Goal: Transaction & Acquisition: Purchase product/service

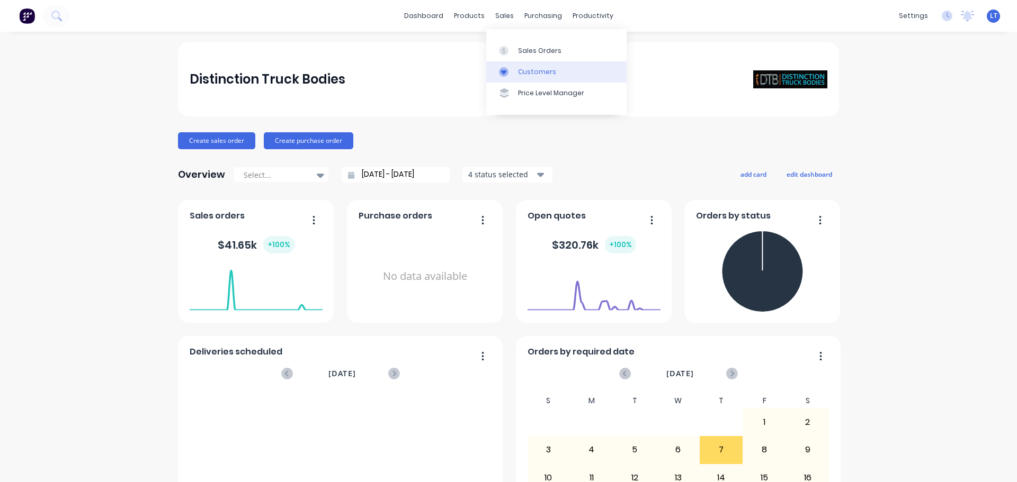
click at [537, 69] on div "Customers" at bounding box center [537, 72] width 38 height 10
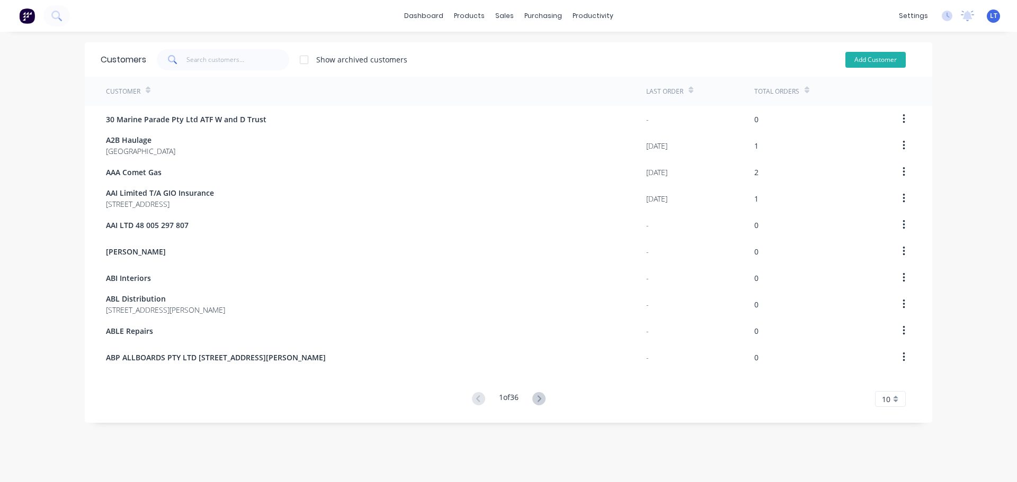
click at [868, 56] on button "Add Customer" at bounding box center [875, 60] width 60 height 16
select select "AU"
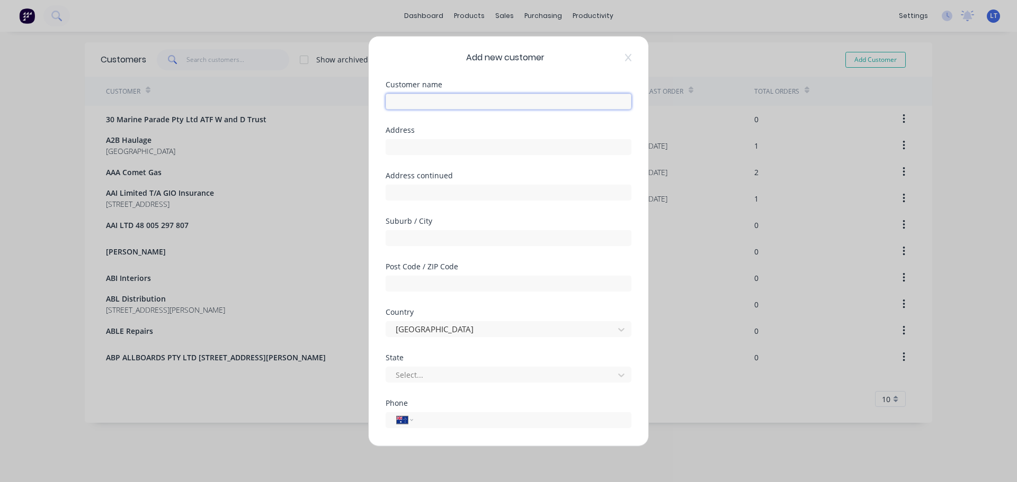
click at [397, 102] on input "text" at bounding box center [509, 101] width 246 height 16
click at [625, 56] on icon at bounding box center [628, 57] width 6 height 8
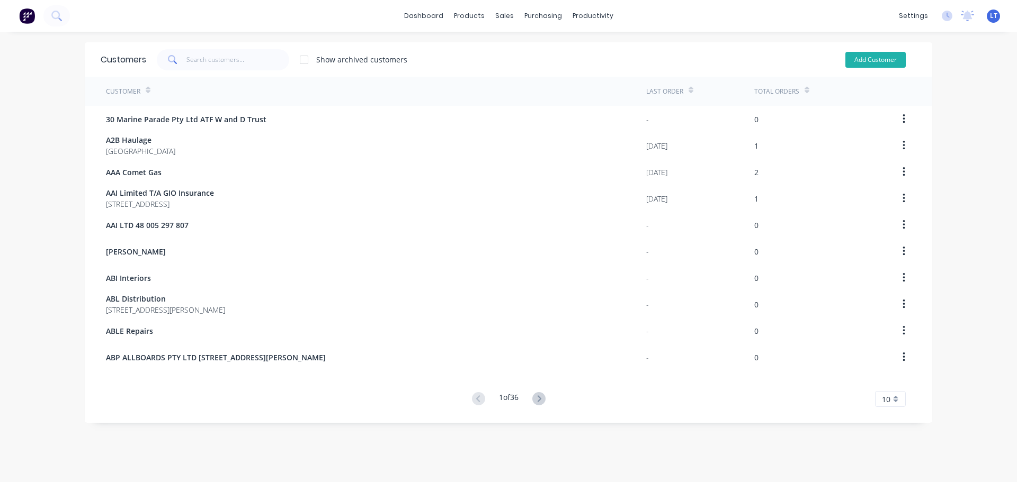
click at [873, 61] on button "Add Customer" at bounding box center [875, 60] width 60 height 16
select select "AU"
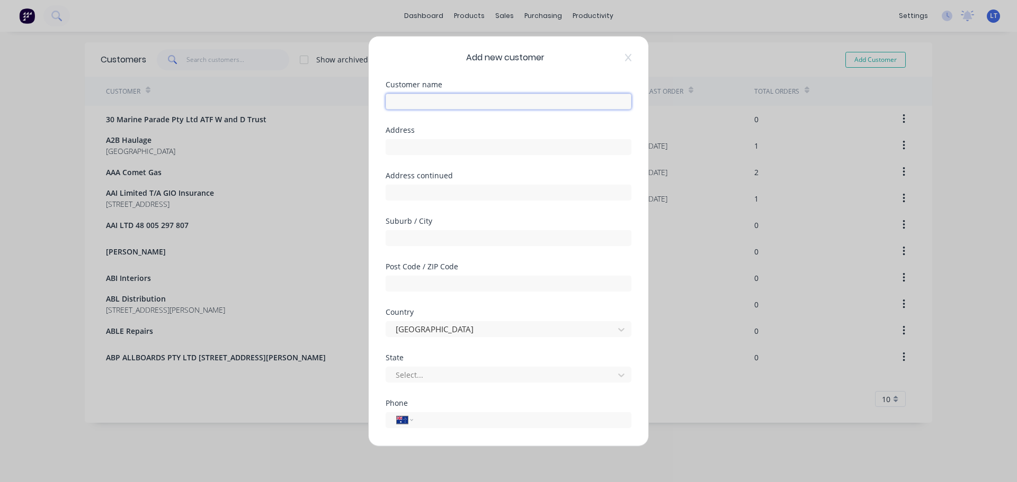
click at [407, 105] on input "text" at bounding box center [509, 101] width 246 height 16
type input "Beeluxe Apiaries"
click at [425, 146] on input "text" at bounding box center [509, 147] width 246 height 16
click at [313, 377] on div "Add new customer Customer name Beeluxe Apiaries Address Address continued Subur…" at bounding box center [508, 241] width 1017 height 482
click at [437, 419] on input "tel" at bounding box center [520, 420] width 200 height 12
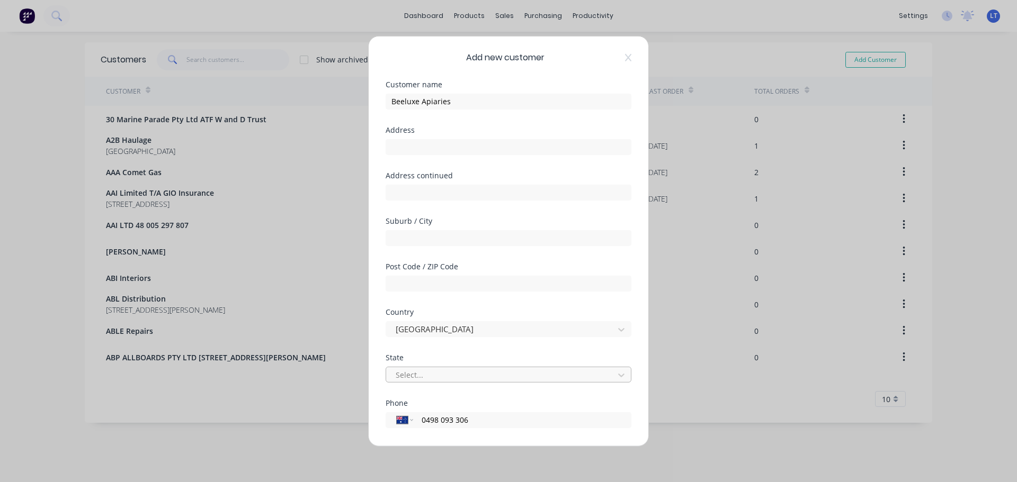
type input "0498 093 306"
click at [266, 448] on div "Add new customer Customer name Beeluxe Apiaries Address Address continued Subur…" at bounding box center [508, 241] width 1017 height 482
click at [418, 147] on input "text" at bounding box center [509, 147] width 246 height 16
type input "154 Settlers Road"
click at [411, 239] on input "text" at bounding box center [509, 238] width 246 height 16
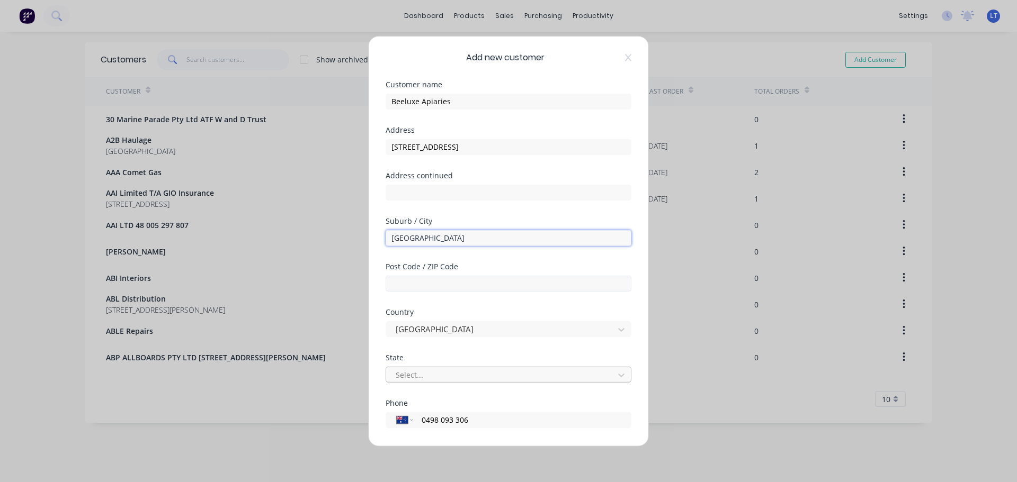
type input "Emerald Beach"
click at [423, 282] on input "text" at bounding box center [509, 283] width 246 height 16
type input "2456"
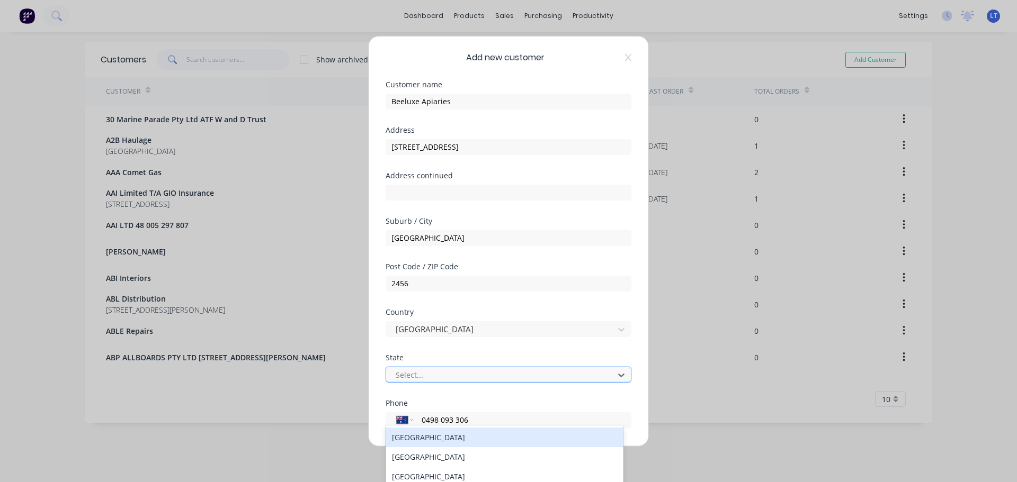
scroll to position [51, 0]
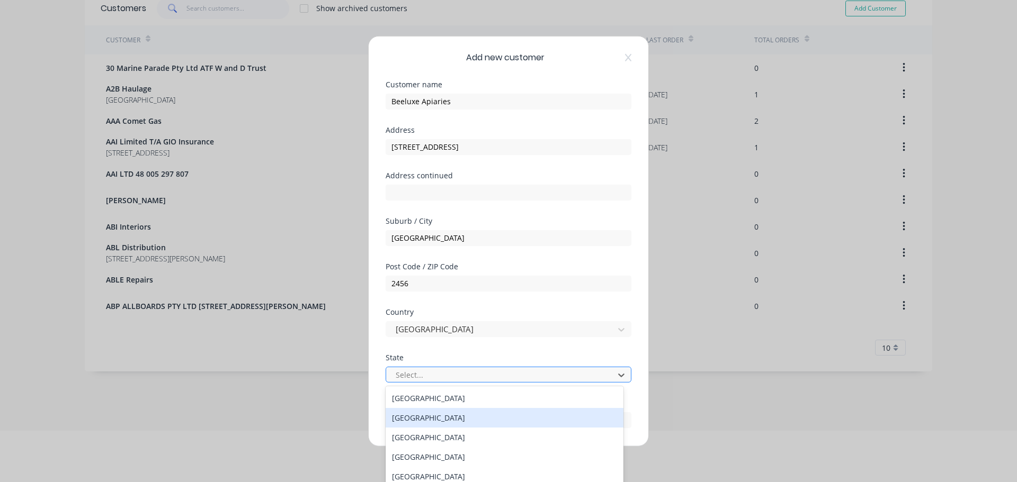
click at [424, 419] on div "New South Wales" at bounding box center [505, 418] width 238 height 20
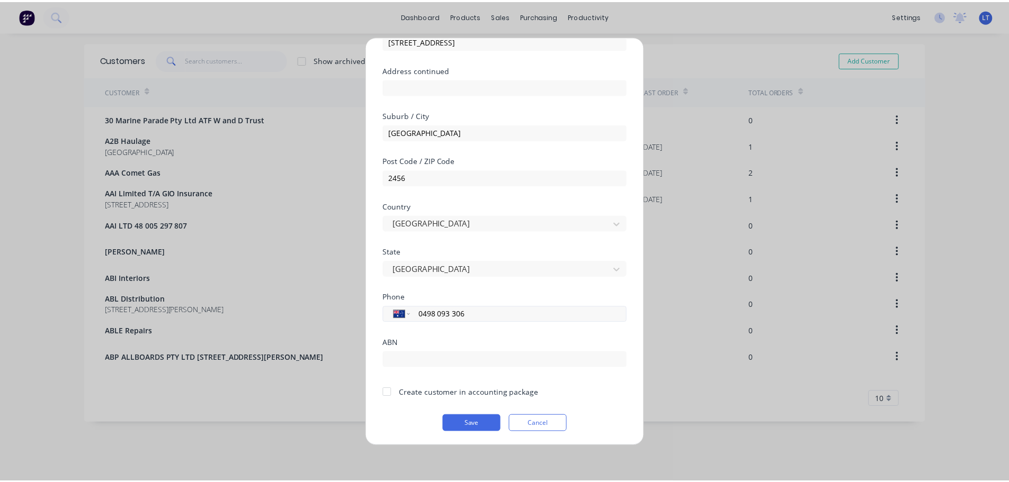
scroll to position [107, 0]
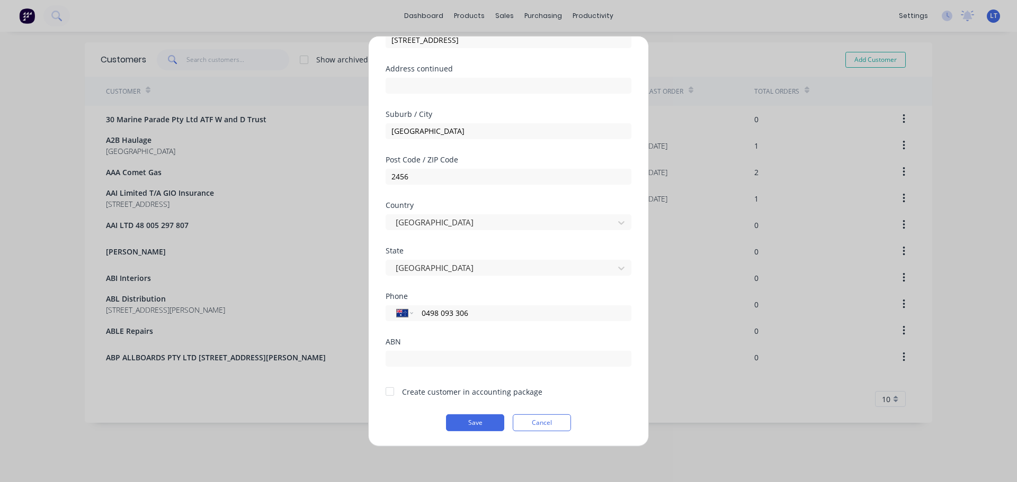
click at [387, 391] on div at bounding box center [389, 391] width 21 height 21
click at [458, 420] on button "Save" at bounding box center [475, 422] width 58 height 17
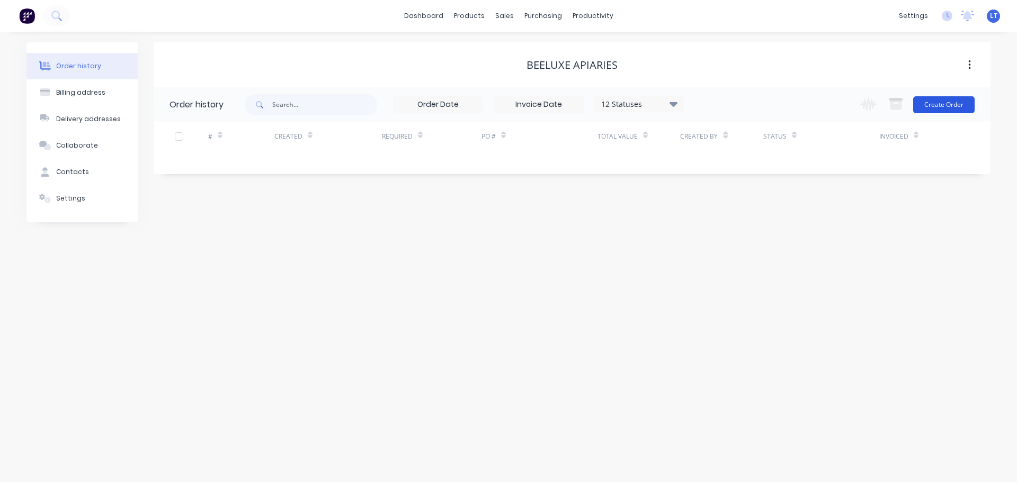
click at [939, 102] on button "Create Order" at bounding box center [943, 104] width 61 height 17
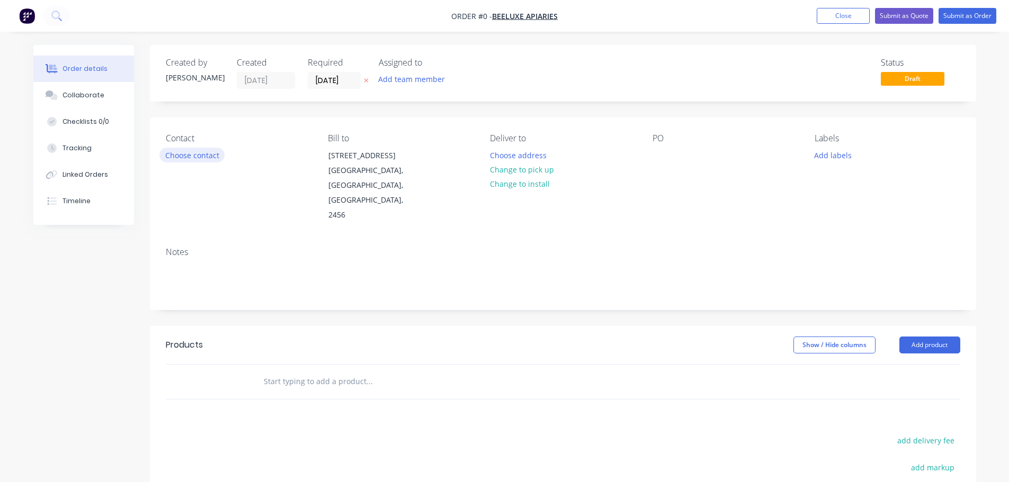
click at [183, 155] on button "Choose contact" at bounding box center [191, 155] width 65 height 14
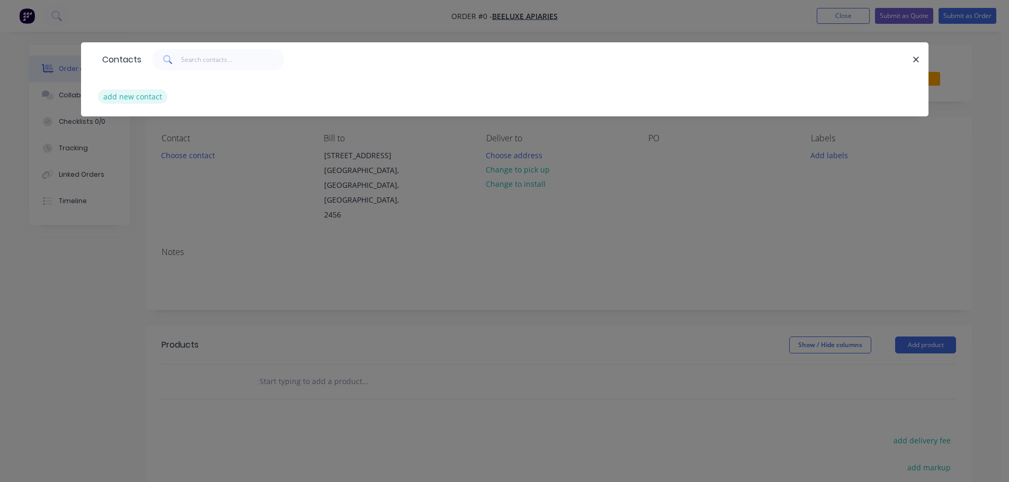
click at [148, 99] on button "add new contact" at bounding box center [133, 96] width 70 height 14
select select "AU"
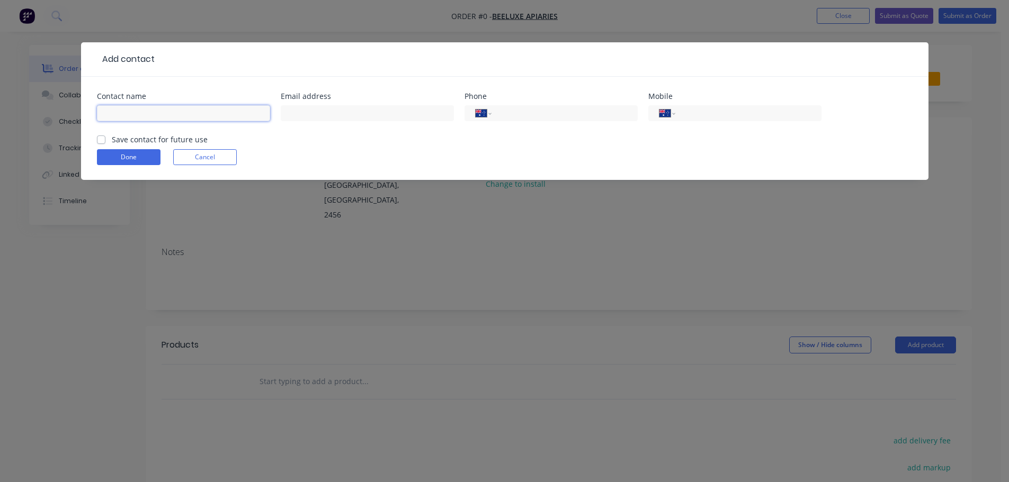
click at [130, 112] on input "text" at bounding box center [183, 113] width 173 height 16
type input "Andrii Mamchuk"
click at [309, 112] on input "text" at bounding box center [367, 113] width 173 height 16
click at [293, 114] on input "text" at bounding box center [367, 113] width 173 height 16
paste input "mam4uk87@gmail.com"
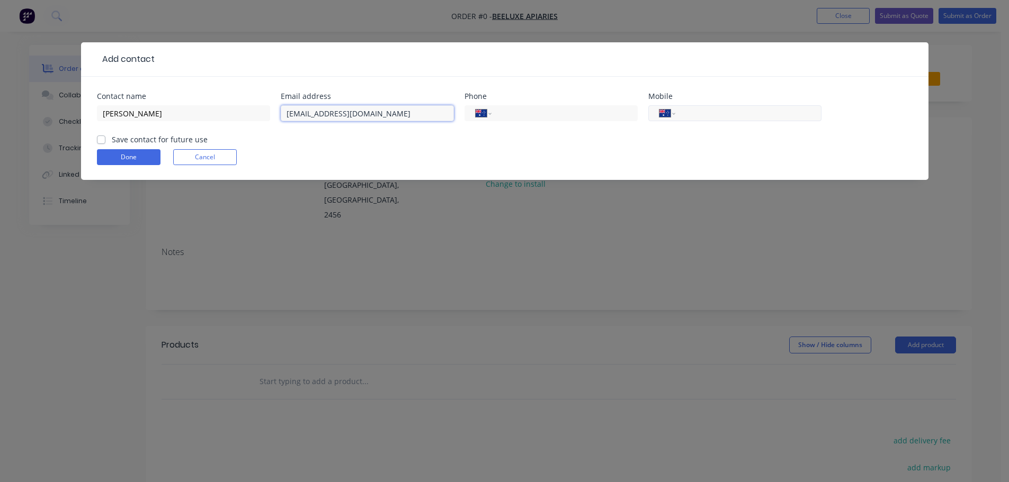
type input "mam4uk87@gmail.com"
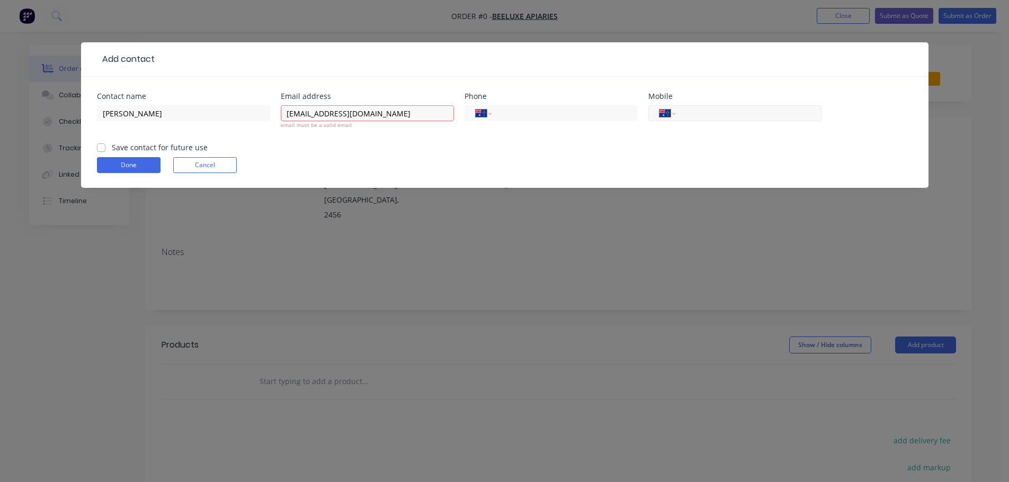
click at [684, 111] on input "tel" at bounding box center [746, 113] width 127 height 12
type input "0498 093 306"
click at [524, 157] on form "Contact name Andrii Mamchuk Email address mam4uk87@gmail.com email must be a va…" at bounding box center [505, 140] width 816 height 95
click at [373, 113] on input "mam4uk87@gmail.com" at bounding box center [367, 113] width 173 height 16
type input "mam4uk87@gmail.com"
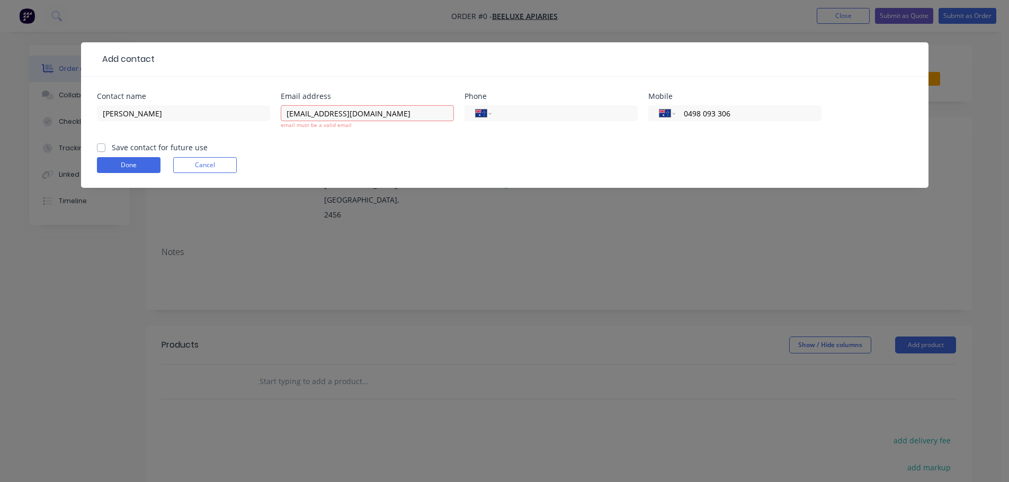
click at [369, 151] on form "Contact name Andrii Mamchuk Email address mam4uk87@gmail.com email must be a va…" at bounding box center [505, 140] width 816 height 95
click at [381, 129] on div "mam4uk87@gmail.com email must be a valid email" at bounding box center [367, 122] width 173 height 39
click at [368, 113] on input "mam4uk87@gmail.com" at bounding box center [367, 113] width 173 height 16
click at [97, 157] on button "Done" at bounding box center [129, 165] width 64 height 16
click at [281, 155] on form "Contact name Andrii Mamchuk Email address mam4uk87@gmail.com email must be a va…" at bounding box center [505, 140] width 816 height 95
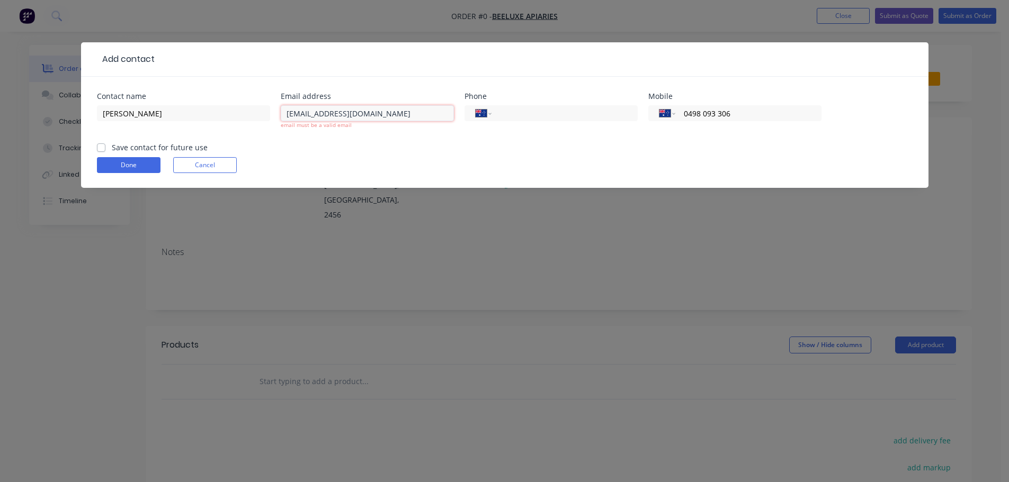
drag, startPoint x: 373, startPoint y: 112, endPoint x: 285, endPoint y: 115, distance: 87.4
click at [285, 115] on input "mam4uk87@gmail.com" at bounding box center [367, 113] width 173 height 16
click at [287, 150] on form "Contact name Andrii Mamchuk Email address email must be a valid email Phone Int…" at bounding box center [505, 140] width 816 height 95
click at [307, 112] on input "text" at bounding box center [367, 113] width 173 height 16
type input "mam4uk87@gmail.com"
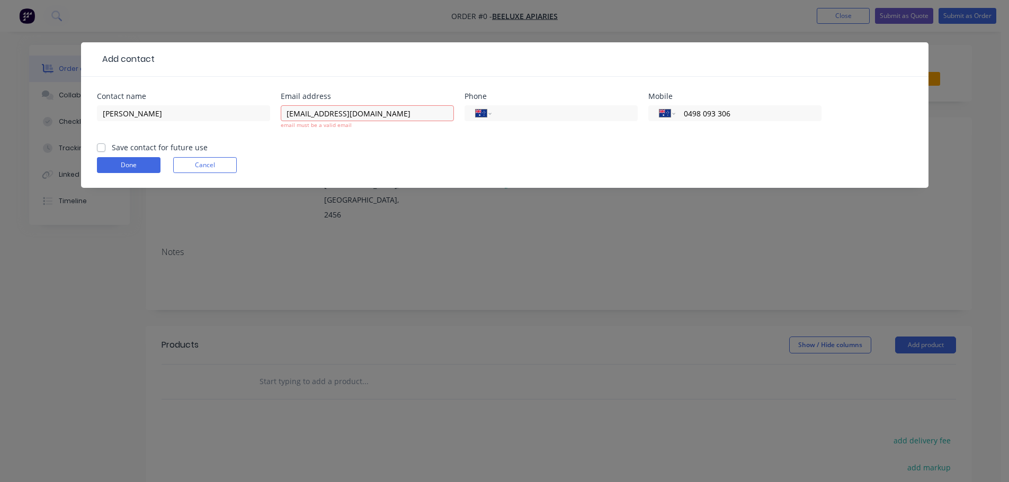
click at [327, 129] on div "mam4uk87@gmail.com email must be a valid email" at bounding box center [367, 122] width 173 height 39
click at [309, 140] on div "mam4uk87@gmail.com email must be a valid email" at bounding box center [367, 122] width 173 height 39
click at [282, 140] on div "mam4uk87@gmail.com email must be a valid email" at bounding box center [367, 122] width 173 height 39
click at [374, 133] on div "mam4uk87@gmail.com email must be a valid email" at bounding box center [367, 122] width 173 height 39
click at [112, 146] on label "Save contact for future use" at bounding box center [160, 147] width 96 height 11
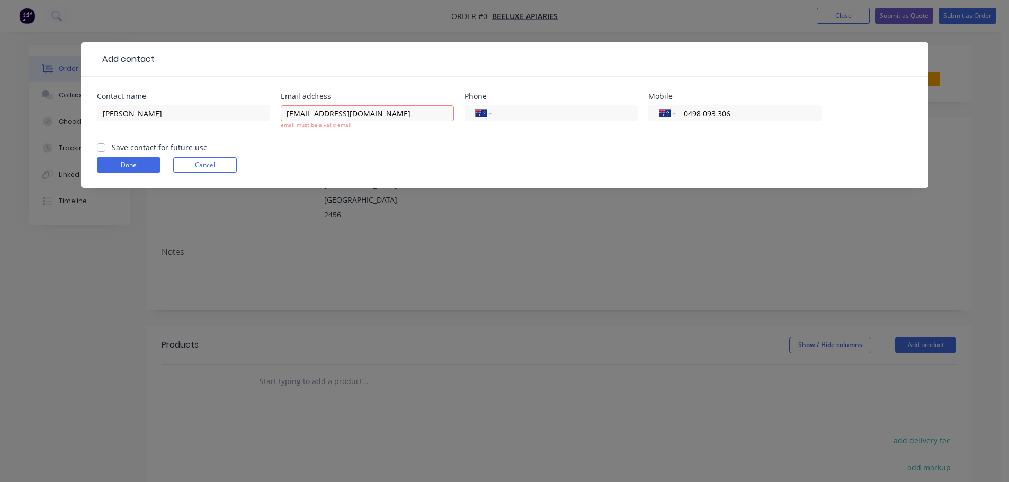
click at [101, 146] on input "Save contact for future use" at bounding box center [101, 147] width 8 height 10
checkbox input "true"
click at [494, 157] on form "Contact name Andrii Mamchuk Email address mam4uk87@gmail.com email must be a va…" at bounding box center [505, 140] width 816 height 95
click at [318, 135] on div "mam4uk87@gmail.com email must be a valid email" at bounding box center [367, 122] width 173 height 39
click at [318, 151] on form "Contact name Andrii Mamchuk Email address mam4uk87@gmail.com email must be a va…" at bounding box center [505, 140] width 816 height 95
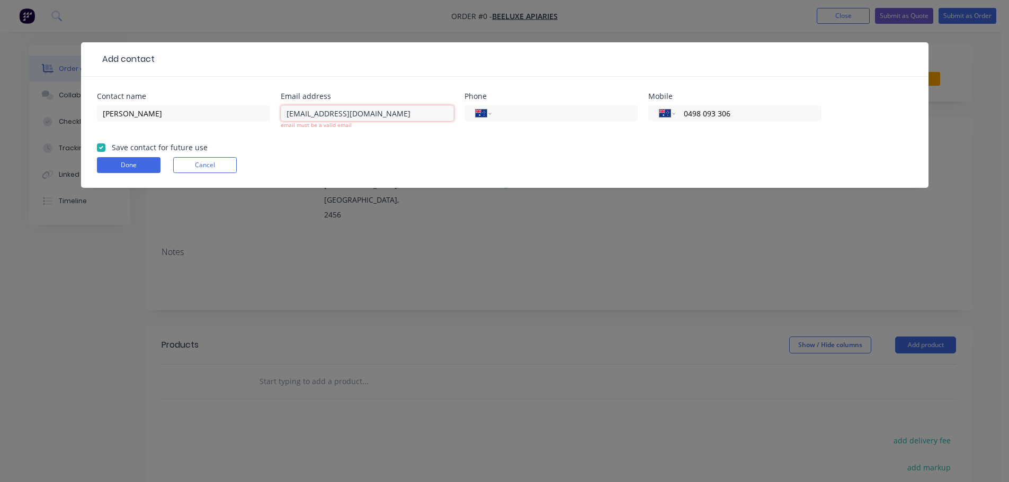
drag, startPoint x: 374, startPoint y: 115, endPoint x: 288, endPoint y: 117, distance: 86.9
click at [288, 117] on input "mam4uk87@gmail.com" at bounding box center [367, 113] width 173 height 16
click at [97, 157] on button "Done" at bounding box center [129, 165] width 64 height 16
click at [364, 155] on form "Contact name Andrii Mamchuk Email address mam4uk87@gmail.com email must be a va…" at bounding box center [505, 140] width 816 height 95
click at [111, 165] on button "Done" at bounding box center [129, 165] width 64 height 16
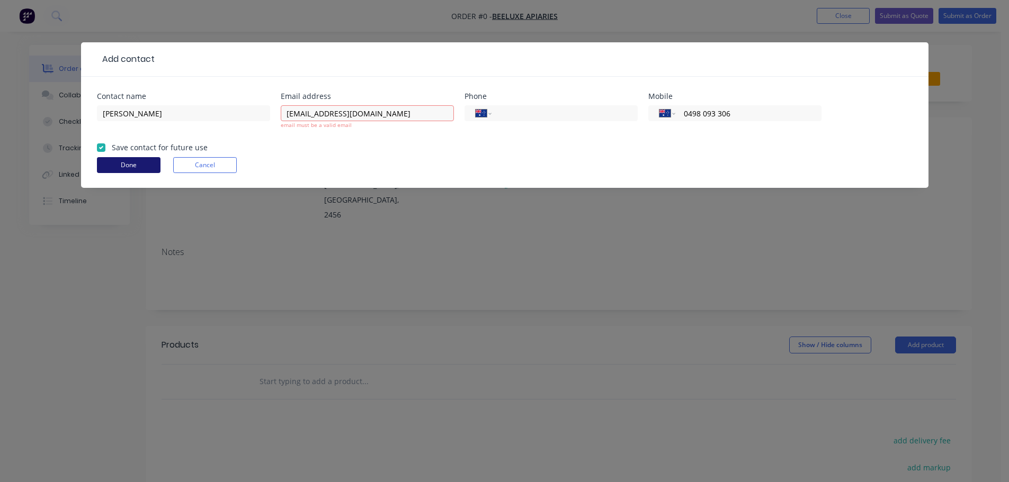
click at [118, 163] on button "Done" at bounding box center [129, 165] width 64 height 16
click at [289, 113] on input "mam4uk87@gmail.com" at bounding box center [367, 113] width 173 height 16
click at [376, 109] on input "mam4uk87@gmail.com" at bounding box center [367, 113] width 173 height 16
type input "mam4uk87@gmail.com"
click at [294, 131] on div "mam4uk87@gmail.com email must be a valid email" at bounding box center [367, 122] width 173 height 39
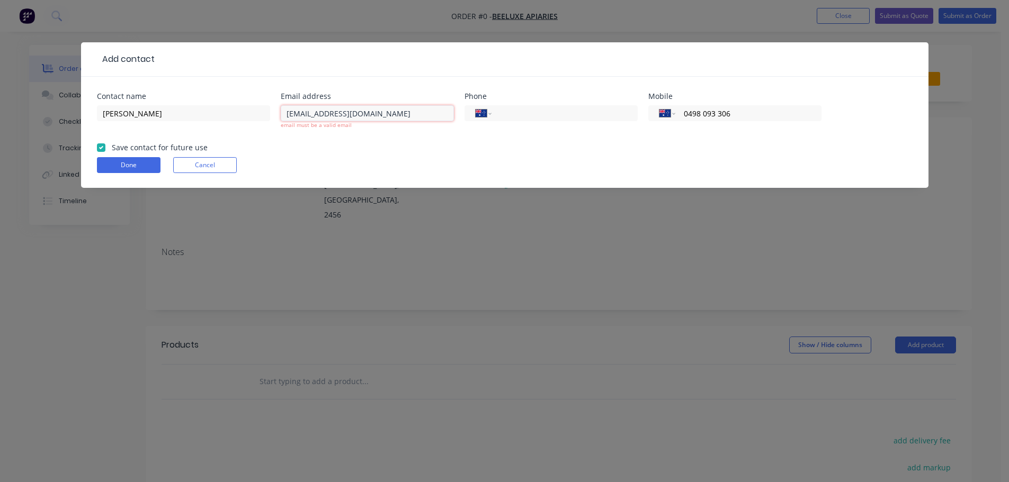
click at [287, 113] on input "mam4uk87@gmail.com" at bounding box center [367, 113] width 173 height 16
click at [295, 137] on div "mam4uk87@gmail.com email must be a valid email" at bounding box center [367, 122] width 173 height 39
click at [359, 139] on div "mam4uk87@gmail.com email must be a valid email" at bounding box center [367, 122] width 173 height 39
click at [361, 140] on div "mam4uk87@gmail.com email must be a valid email" at bounding box center [367, 122] width 173 height 39
click at [184, 164] on button "Cancel" at bounding box center [205, 165] width 64 height 16
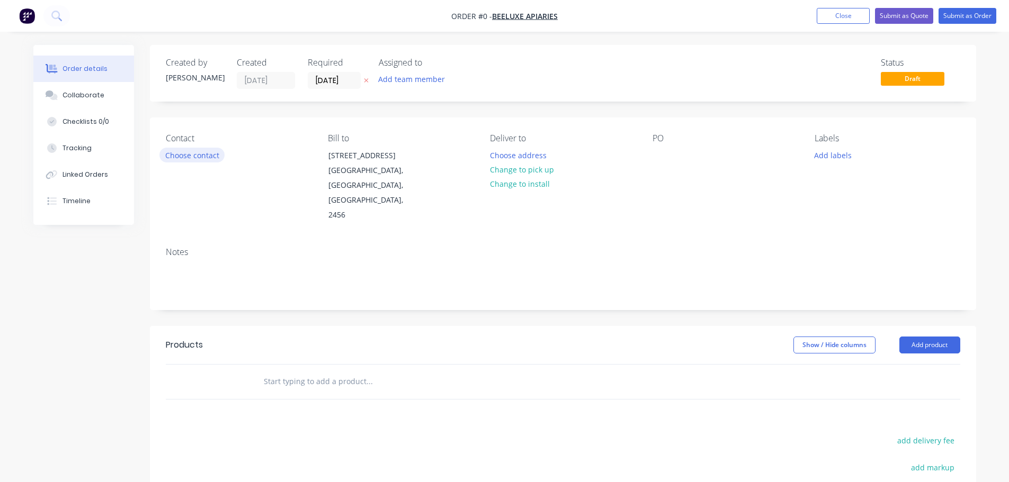
click at [185, 155] on button "Choose contact" at bounding box center [191, 155] width 65 height 14
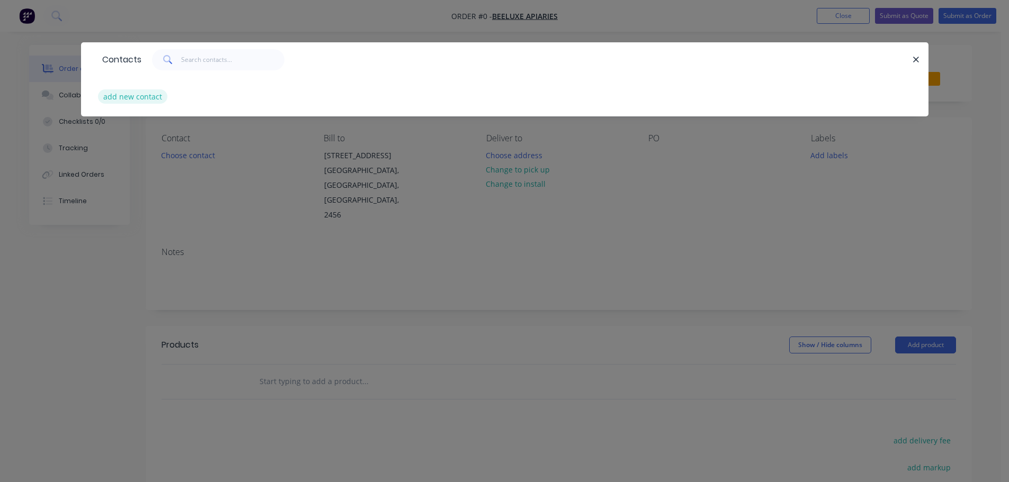
click at [141, 96] on button "add new contact" at bounding box center [133, 96] width 70 height 14
select select "AU"
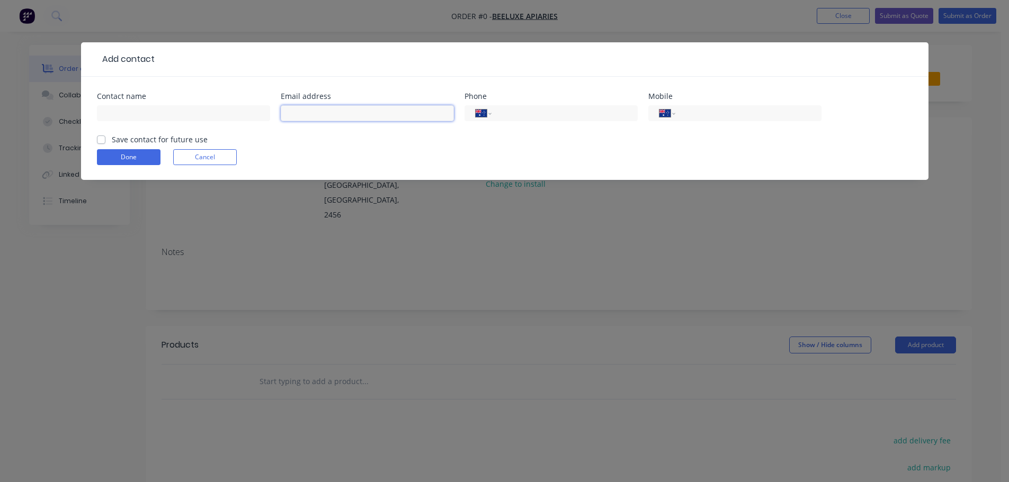
click at [328, 113] on input "text" at bounding box center [367, 113] width 173 height 16
type input "mam4uk87@gmail.com"
click at [138, 112] on input "text" at bounding box center [183, 113] width 173 height 16
type input "Andrii Mamchuk"
click at [725, 110] on input "tel" at bounding box center [746, 113] width 127 height 12
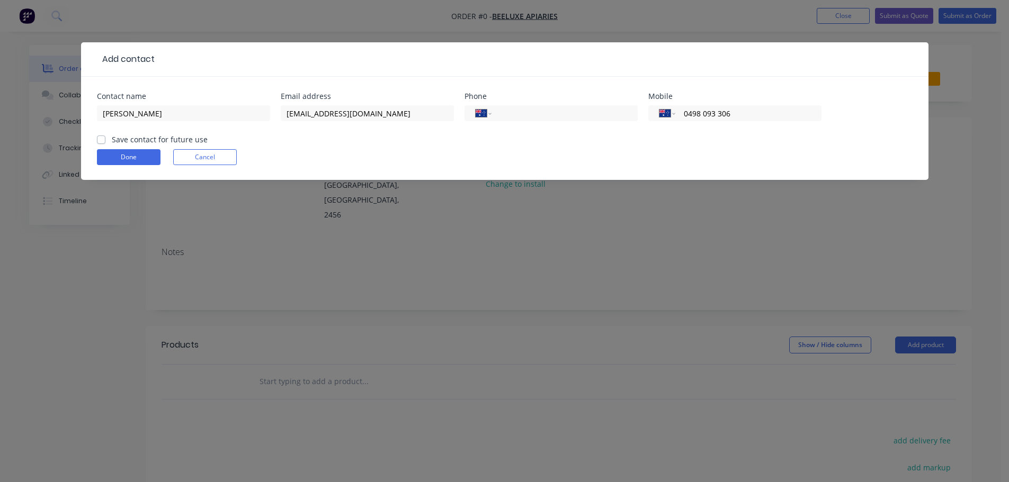
type input "0498 093 306"
click at [445, 156] on div "Done Cancel" at bounding box center [505, 157] width 816 height 16
click at [112, 138] on label "Save contact for future use" at bounding box center [160, 139] width 96 height 11
click at [100, 138] on input "Save contact for future use" at bounding box center [101, 139] width 8 height 10
checkbox input "true"
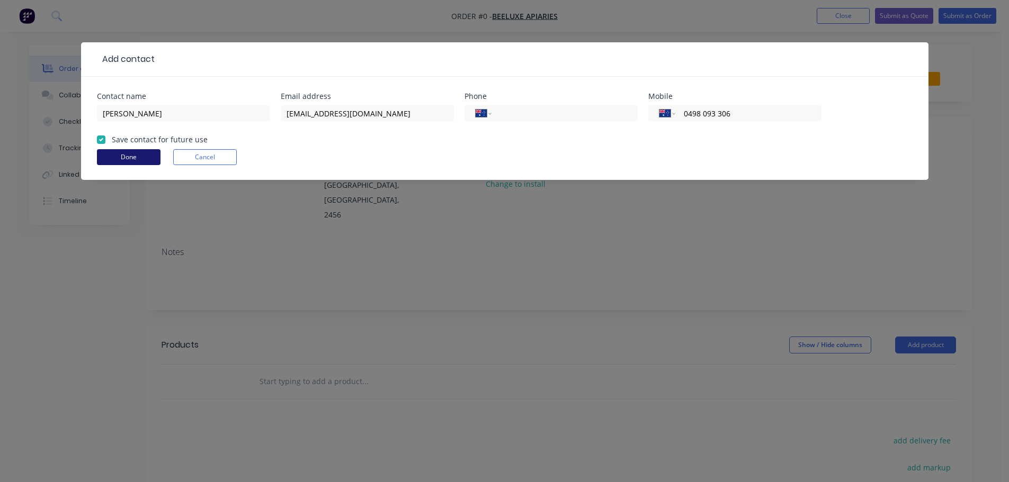
click at [114, 151] on button "Done" at bounding box center [129, 157] width 64 height 16
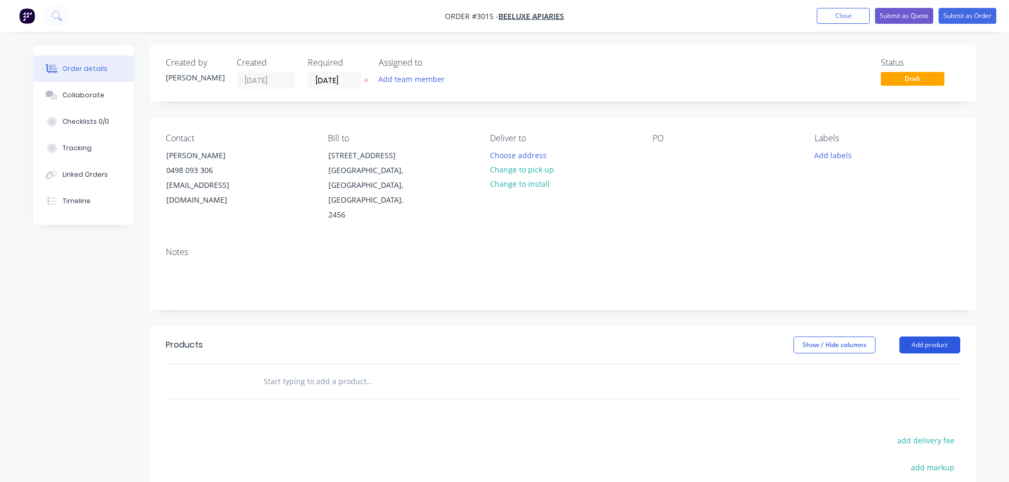
click at [936, 337] on button "Add product" at bounding box center [929, 345] width 61 height 17
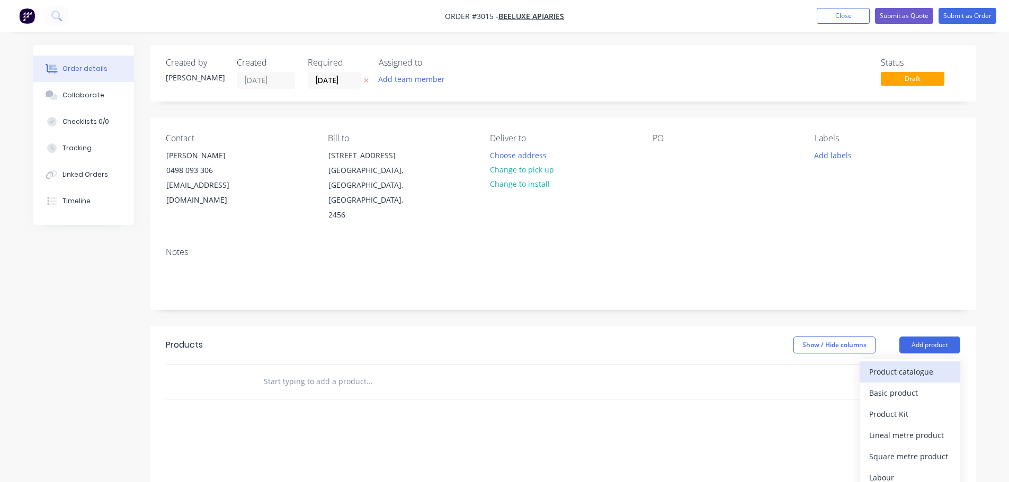
click at [878, 364] on div "Product catalogue" at bounding box center [910, 371] width 82 height 15
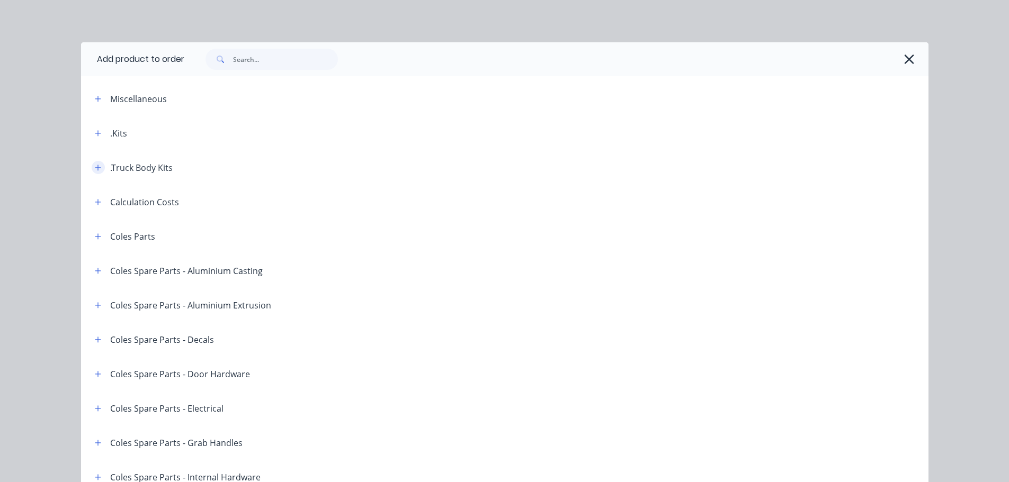
click at [95, 167] on icon "button" at bounding box center [98, 167] width 6 height 7
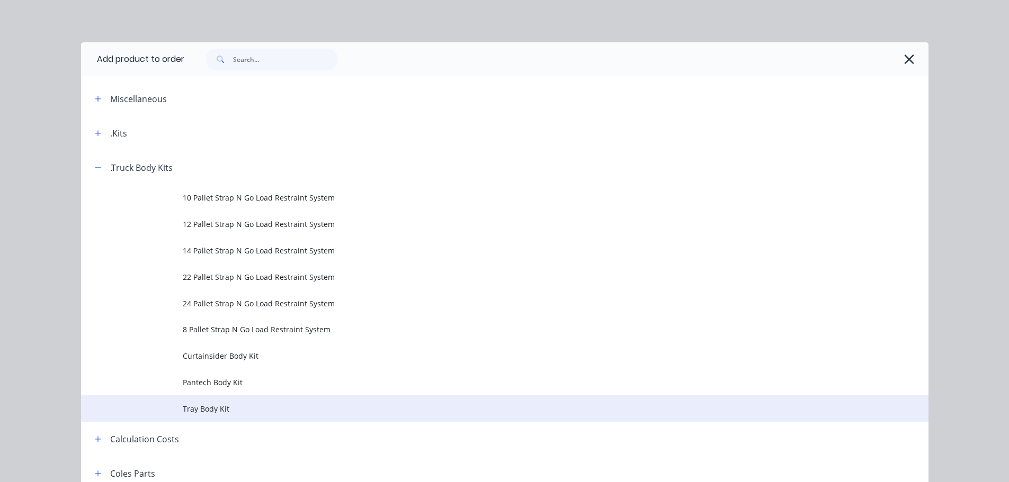
click at [195, 407] on span "Tray Body Kit" at bounding box center [481, 409] width 596 height 11
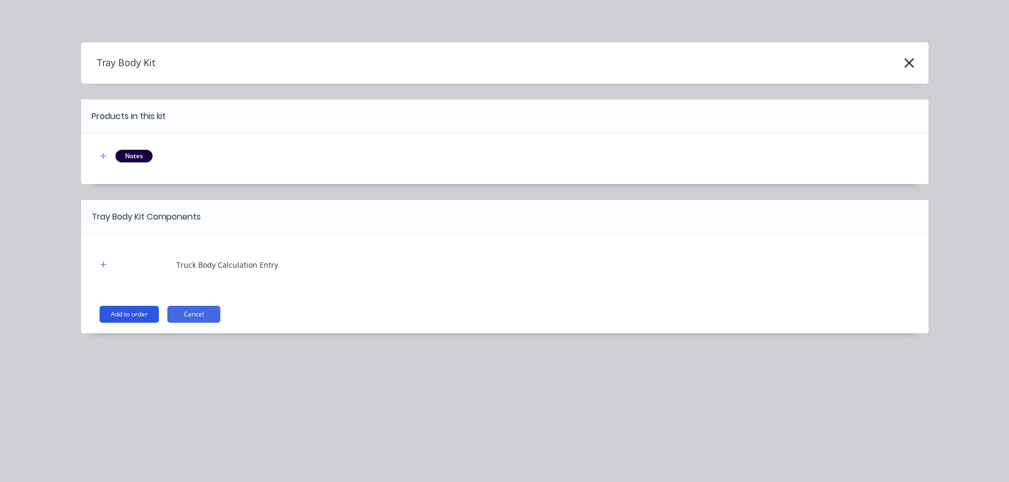
click at [118, 314] on button "Add to order" at bounding box center [129, 314] width 59 height 17
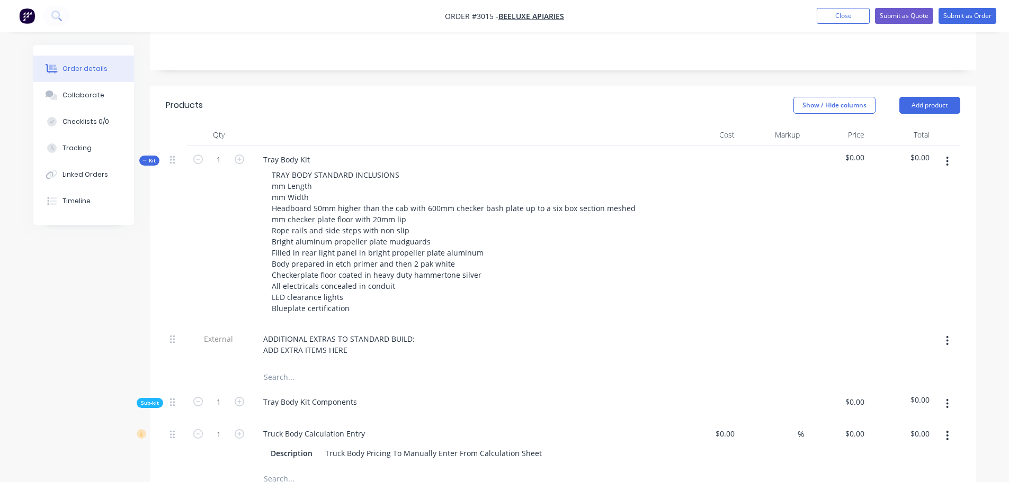
scroll to position [265, 0]
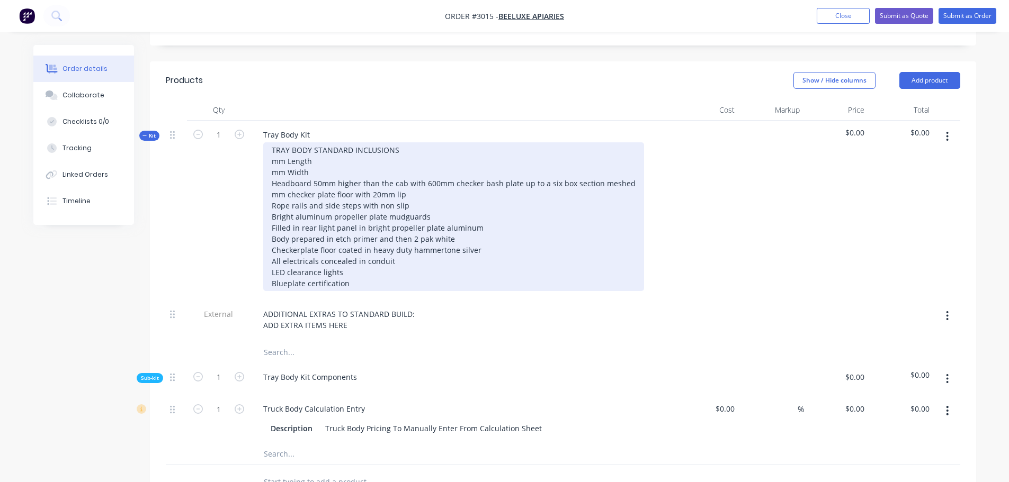
click at [271, 146] on div "TRAY BODY STANDARD INCLUSIONS mm Length mm Width Headboard 50mm higher than the…" at bounding box center [453, 216] width 381 height 149
drag, startPoint x: 272, startPoint y: 158, endPoint x: 272, endPoint y: 172, distance: 13.8
click at [272, 158] on div "TRAY BODY STANDARD INCLUSIONS 7375mm Length mm Width Headboard 50mm higher than…" at bounding box center [453, 216] width 381 height 149
click at [332, 146] on div "TRAY BODY STANDARD INCLUSIONS 7375mm Length mm Width Headboard 50mm higher than…" at bounding box center [453, 216] width 381 height 149
click at [272, 157] on div "TRAY BODY STANDARD INCLUSIONS 7375mm Length EXT mm Width Headboard 50mm higher …" at bounding box center [453, 216] width 381 height 149
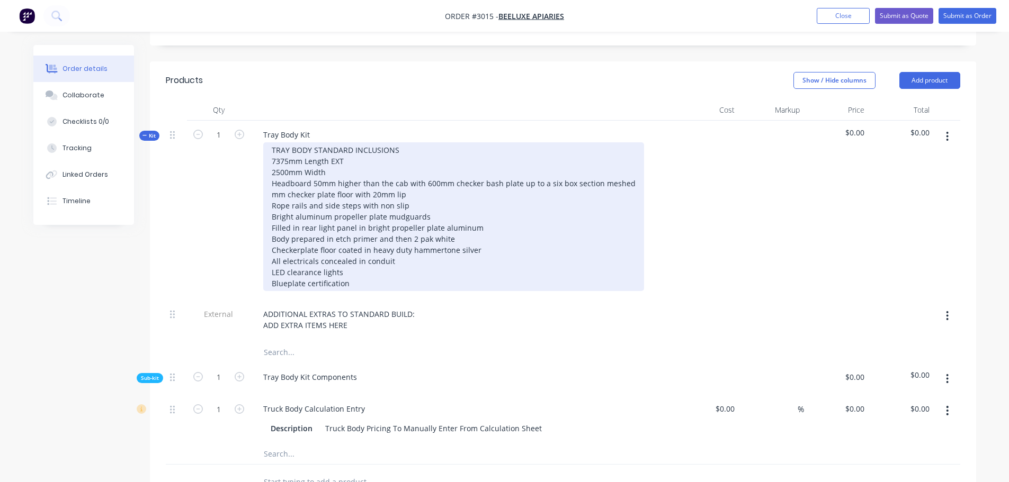
click at [329, 158] on div "TRAY BODY STANDARD INCLUSIONS 7375mm Length EXT 2500mm Width Headboard 50mm hig…" at bounding box center [453, 216] width 381 height 149
click at [272, 178] on div "TRAY BODY STANDARD INCLUSIONS 7375mm Length EXT 2500mm Width EXT Headboard 50mm…" at bounding box center [453, 216] width 381 height 149
drag, startPoint x: 292, startPoint y: 180, endPoint x: 319, endPoint y: 180, distance: 27.5
click at [319, 180] on div "TRAY BODY STANDARD INCLUSIONS 7375mm Length EXT 2500mm Width EXT Headboard 50mm…" at bounding box center [453, 216] width 381 height 149
click at [408, 181] on div "TRAY BODY STANDARD INCLUSIONS 7375mm Length EXT 2500mm Width EXT Headboard 50mm…" at bounding box center [453, 216] width 381 height 149
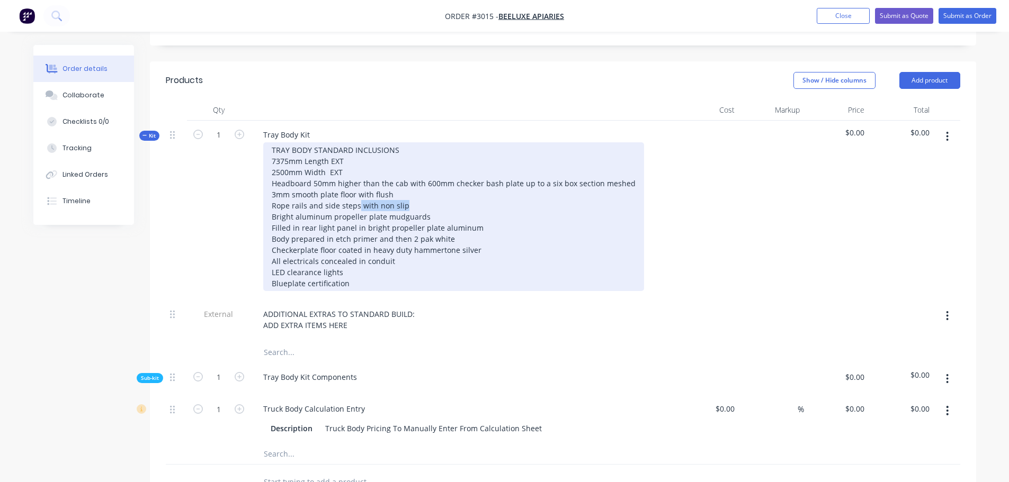
drag, startPoint x: 404, startPoint y: 193, endPoint x: 357, endPoint y: 192, distance: 46.1
click at [357, 192] on div "TRAY BODY STANDARD INCLUSIONS 7375mm Length EXT 2500mm Width EXT Headboard 50mm…" at bounding box center [453, 216] width 381 height 149
drag, startPoint x: 364, startPoint y: 202, endPoint x: 272, endPoint y: 202, distance: 92.1
click at [272, 202] on div "TRAY BODY STANDARD INCLUSIONS 7375mm Length EXT 2500mm Width EXT Headboard 50mm…" at bounding box center [453, 216] width 381 height 149
drag, startPoint x: 473, startPoint y: 214, endPoint x: 271, endPoint y: 215, distance: 202.8
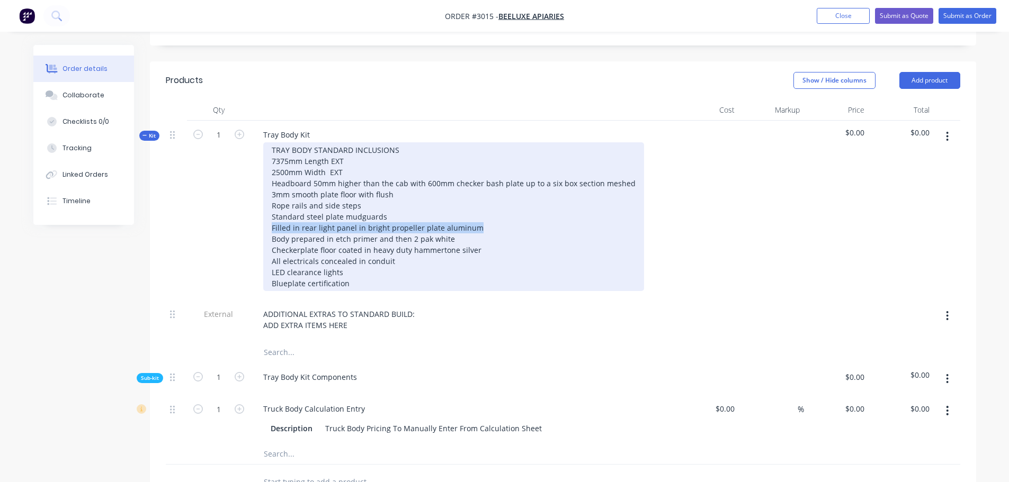
click at [271, 215] on div "TRAY BODY STANDARD INCLUSIONS 7375mm Length EXT 2500mm Width EXT Headboard 50mm…" at bounding box center [453, 216] width 381 height 149
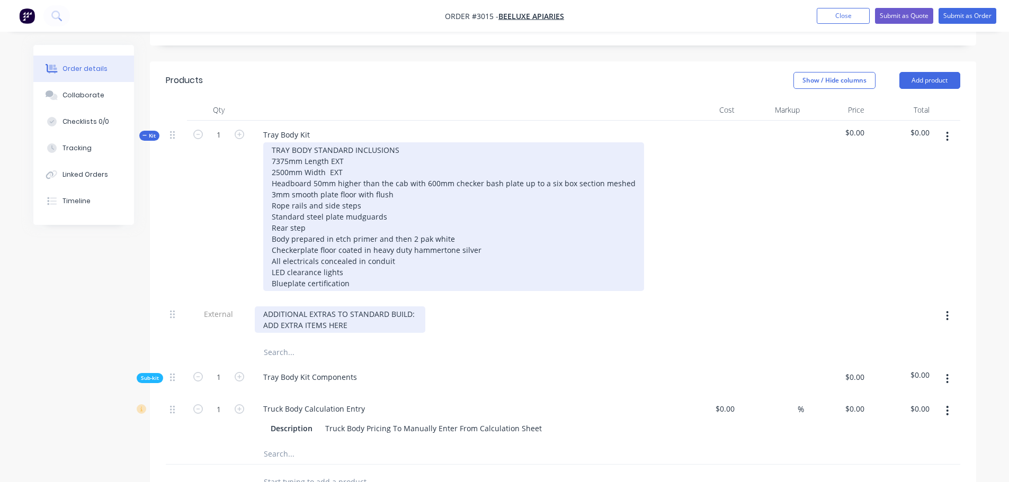
click at [272, 214] on div "TRAY BODY STANDARD INCLUSIONS 7375mm Length EXT 2500mm Width EXT Headboard 50mm…" at bounding box center [453, 216] width 381 height 149
click at [344, 215] on div "TRAY BODY STANDARD INCLUSIONS 7375mm Length EXT 2500mm Width EXT Headboard 50mm…" at bounding box center [453, 216] width 381 height 149
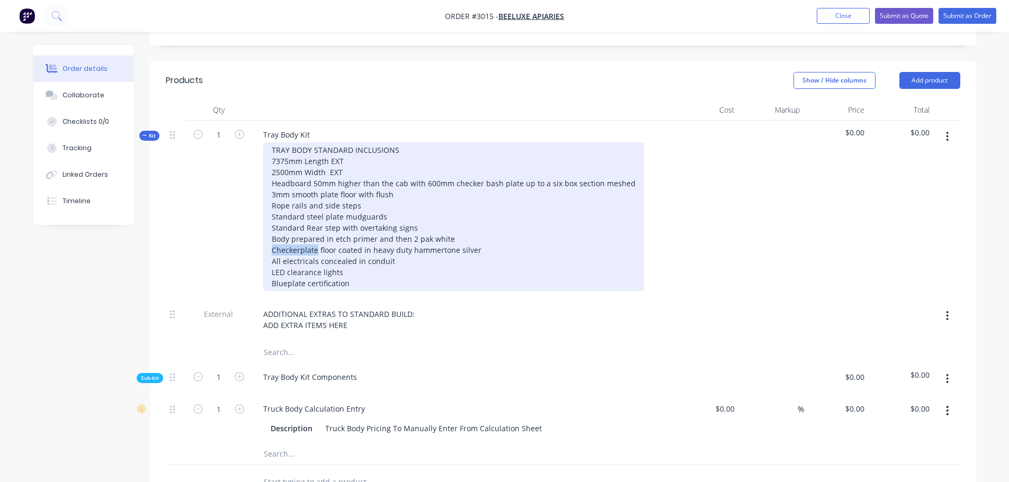
drag, startPoint x: 272, startPoint y: 235, endPoint x: 317, endPoint y: 232, distance: 45.6
click at [317, 232] on div "TRAY BODY STANDARD INCLUSIONS 7375mm Length EXT 2500mm Width EXT Headboard 50mm…" at bounding box center [453, 216] width 381 height 149
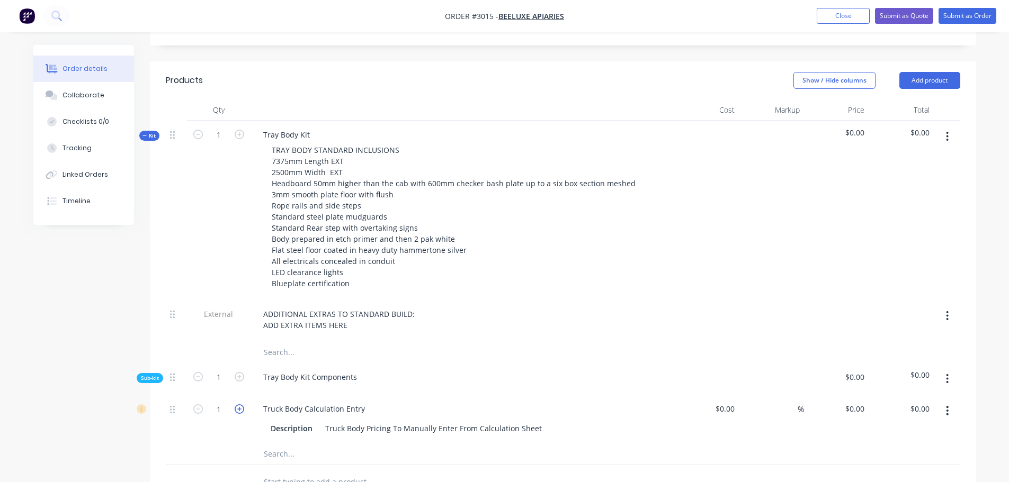
click at [236, 405] on icon "button" at bounding box center [240, 410] width 10 height 10
type input "7.4"
click at [260, 419] on div "Description Truck Body Pricing To Manually Enter From Calculation Sheet" at bounding box center [462, 427] width 415 height 17
click at [736, 401] on input at bounding box center [733, 408] width 12 height 15
type input "$2,500.00"
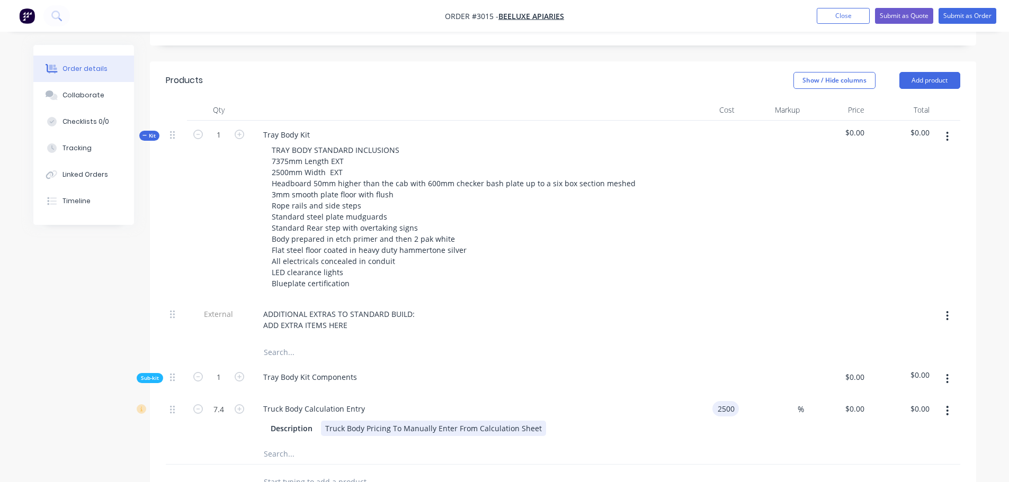
type input "$2,500.00"
type input "$18,500.00"
click at [570, 421] on div "Description Truck Body Pricing To Manually Enter From Calculation Sheet" at bounding box center [460, 428] width 388 height 15
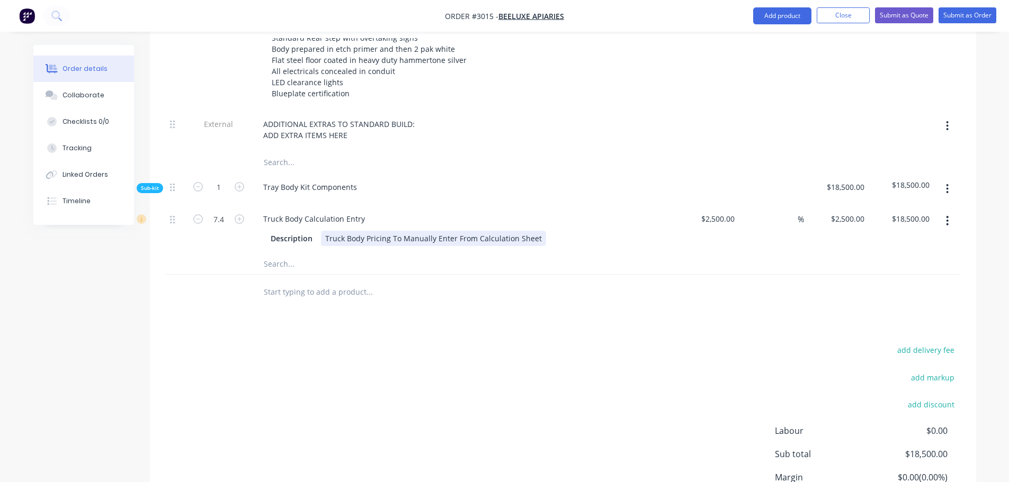
scroll to position [325, 0]
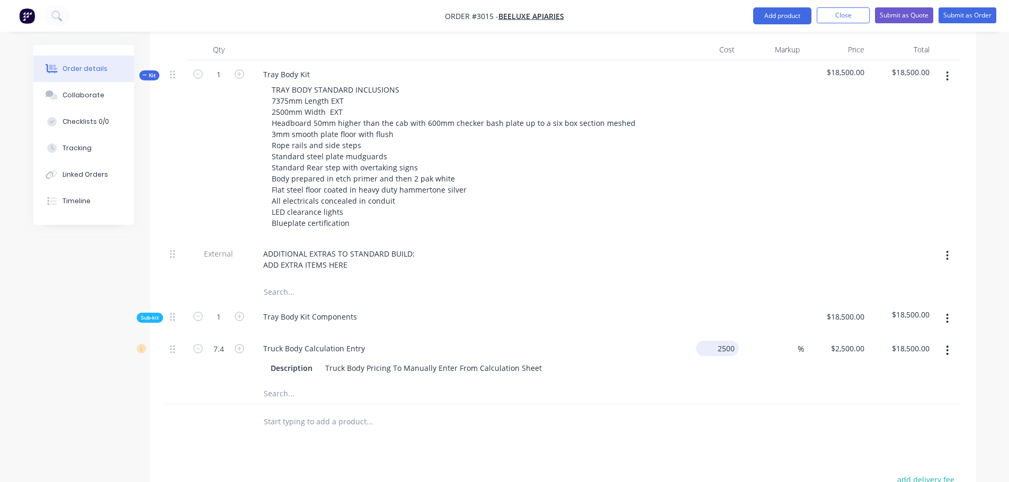
click at [716, 341] on input "2500" at bounding box center [719, 348] width 39 height 15
type input "$2,450.00"
type input "$18,130.00"
click at [718, 353] on div "$2,450.00 $2,450.00" at bounding box center [706, 359] width 65 height 48
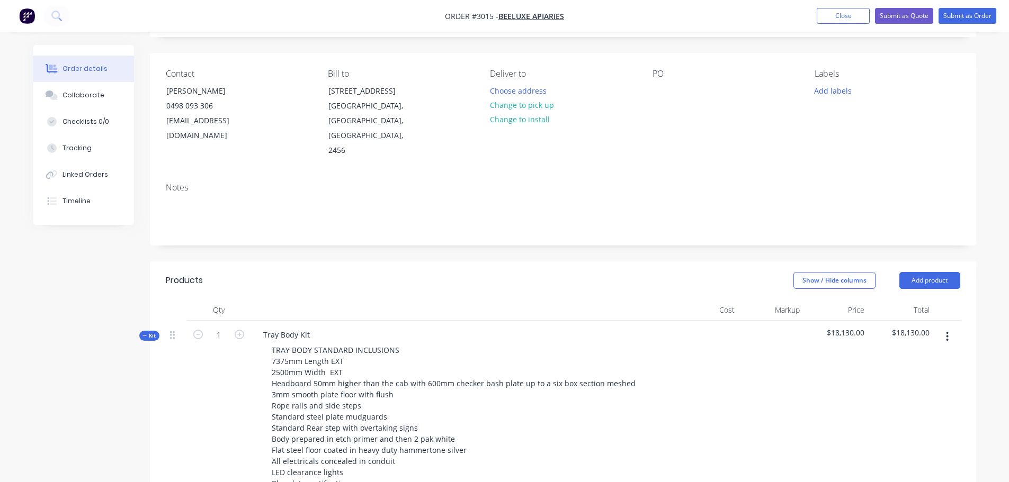
scroll to position [60, 0]
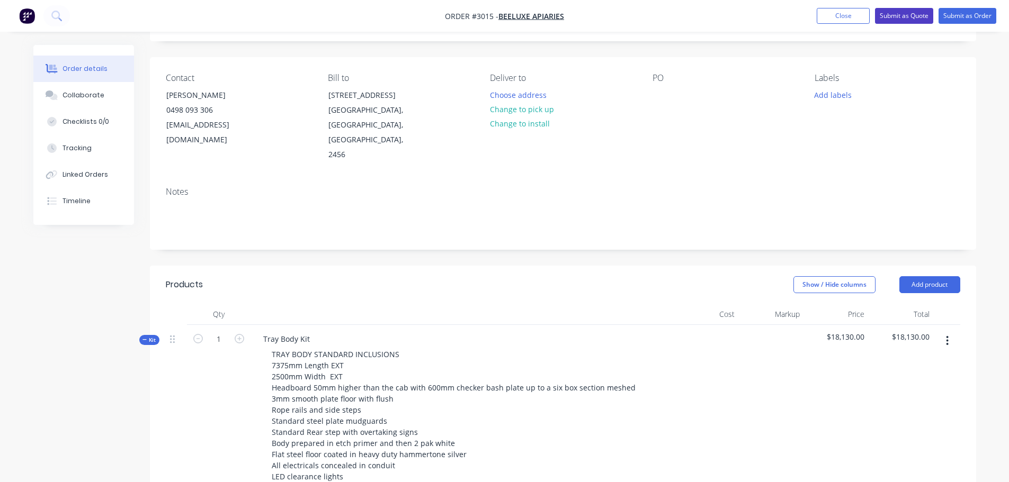
click at [903, 16] on button "Submit as Quote" at bounding box center [904, 16] width 58 height 16
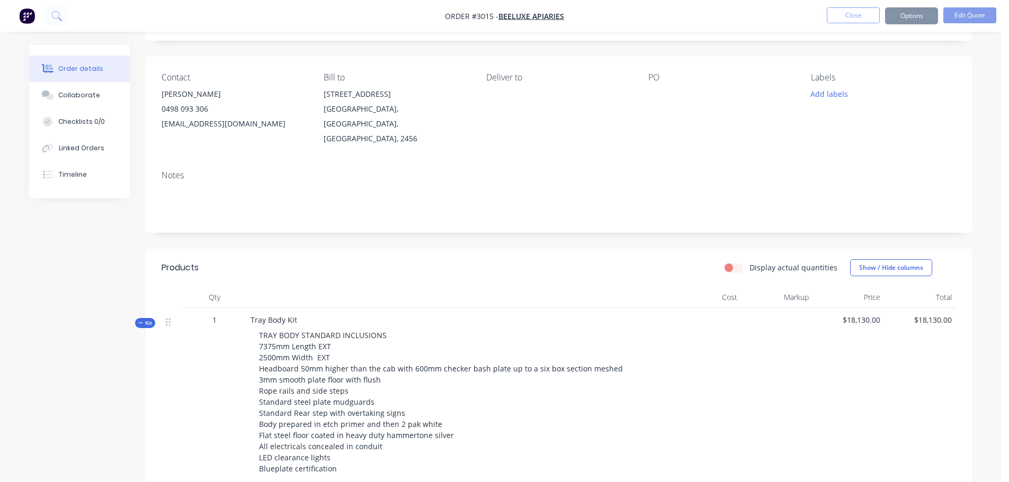
scroll to position [0, 0]
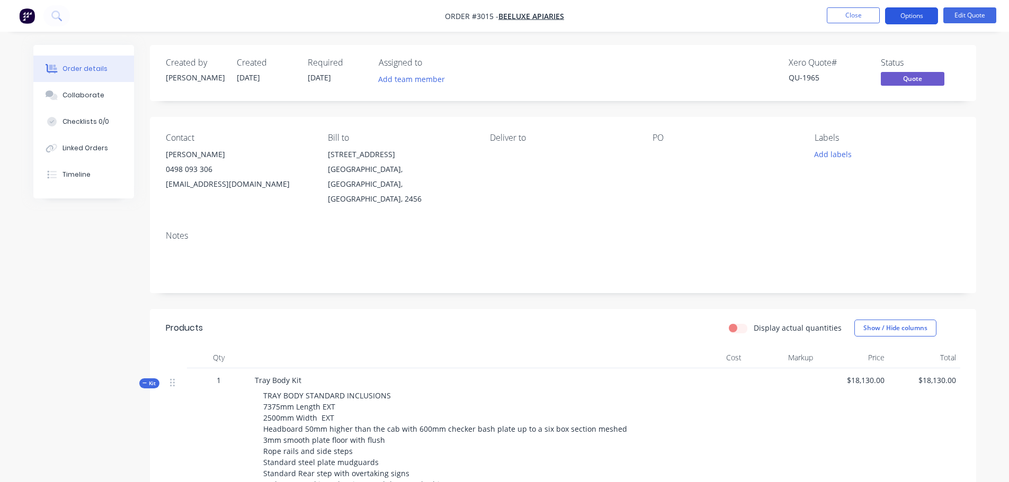
click at [911, 15] on button "Options" at bounding box center [911, 15] width 53 height 17
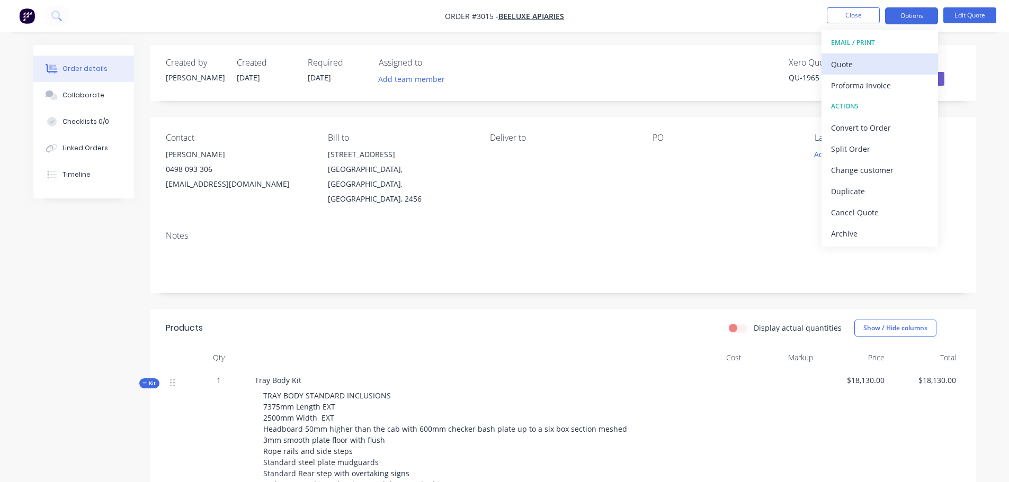
click at [835, 61] on div "Quote" at bounding box center [879, 64] width 97 height 15
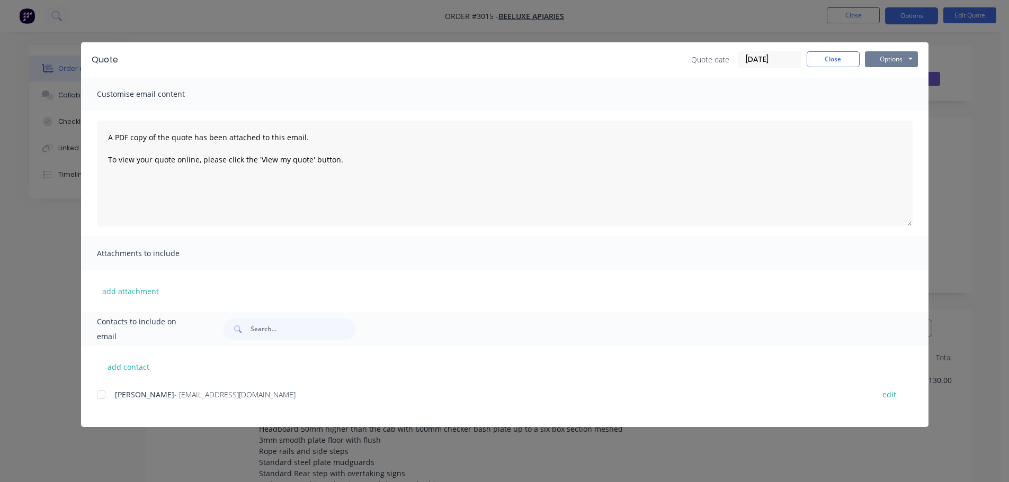
click at [892, 55] on button "Options" at bounding box center [891, 59] width 53 height 16
click at [890, 75] on button "Preview" at bounding box center [899, 77] width 68 height 17
click at [895, 58] on button "Options" at bounding box center [891, 59] width 53 height 16
click at [845, 59] on button "Close" at bounding box center [833, 59] width 53 height 16
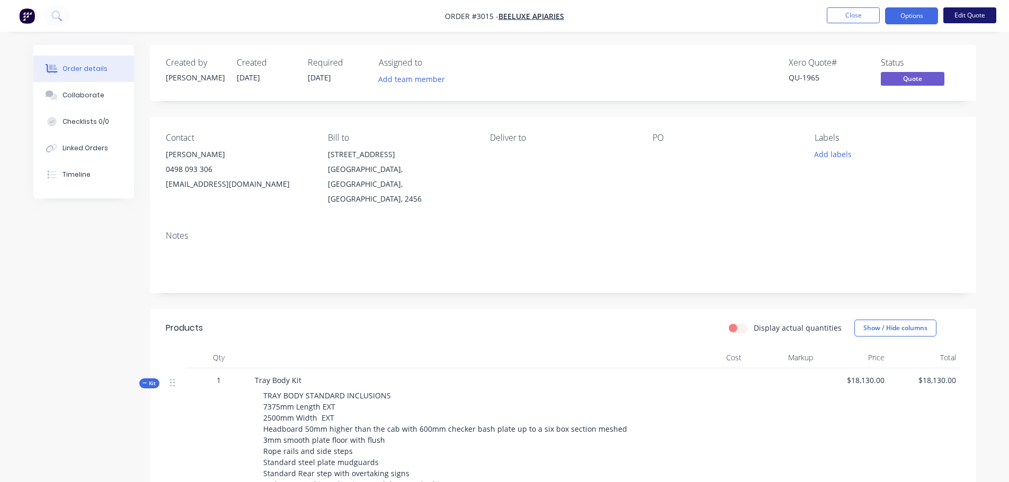
click at [976, 14] on button "Edit Quote" at bounding box center [969, 15] width 53 height 16
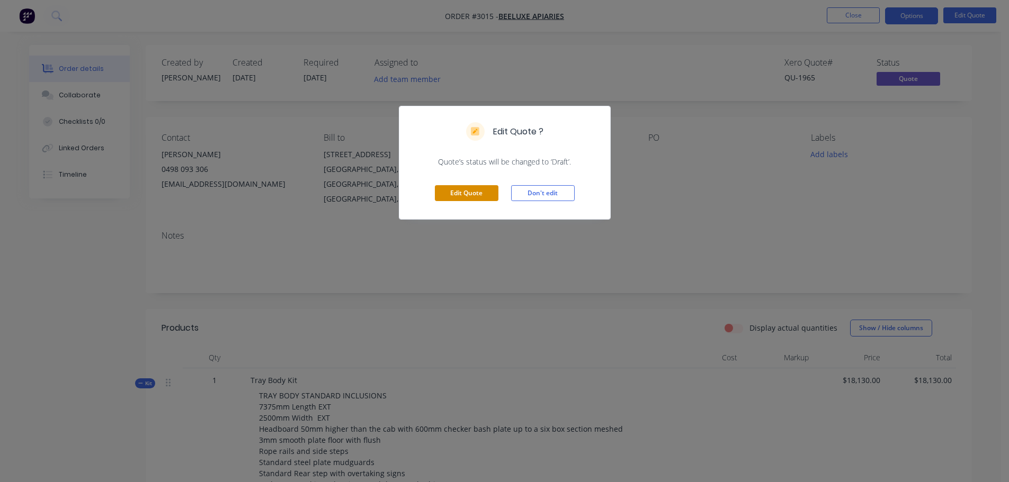
click at [469, 195] on button "Edit Quote" at bounding box center [467, 193] width 64 height 16
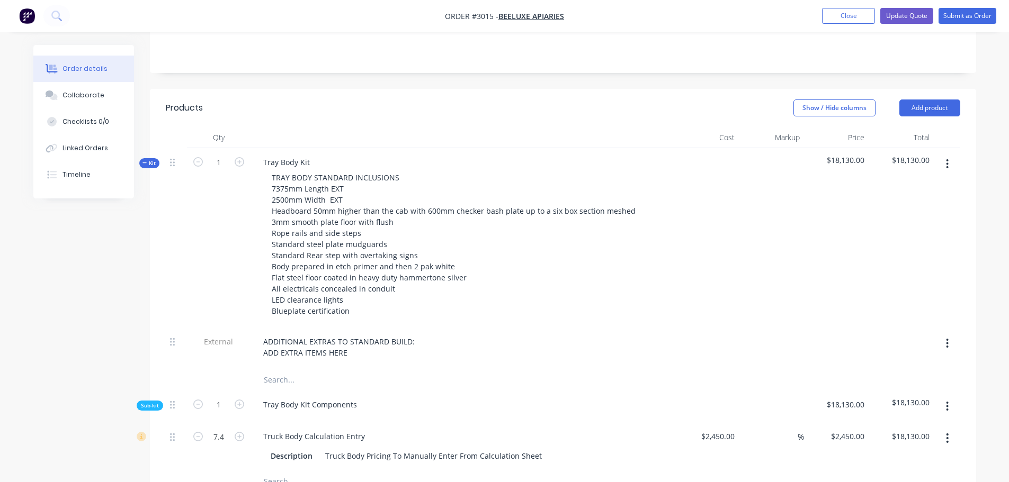
scroll to position [318, 0]
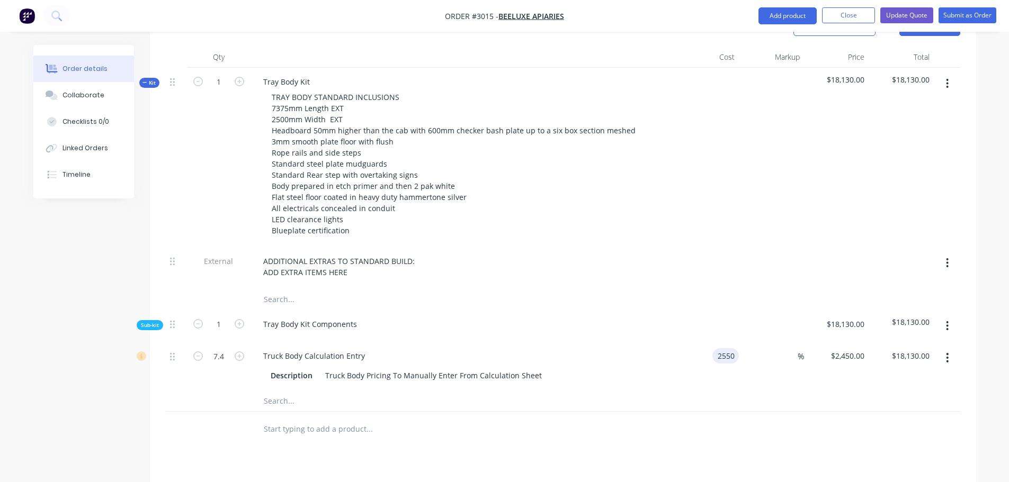
type input "$2,550.00"
type input "$18,870.00"
click at [691, 352] on div "$2,550.00 $2,550.00" at bounding box center [706, 366] width 65 height 48
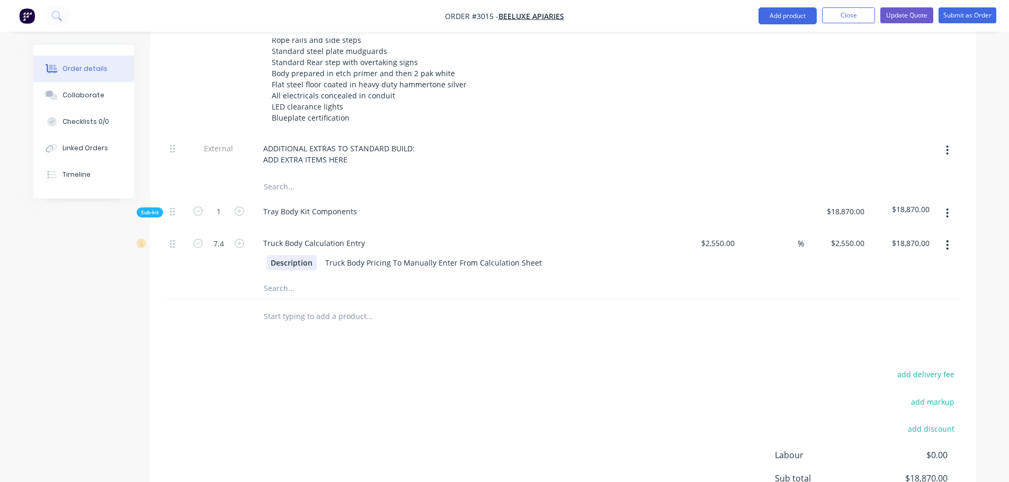
scroll to position [431, 0]
click at [716, 235] on input "2550" at bounding box center [727, 242] width 22 height 15
click at [726, 235] on input "2550" at bounding box center [727, 242] width 22 height 15
type input "$2,450.00"
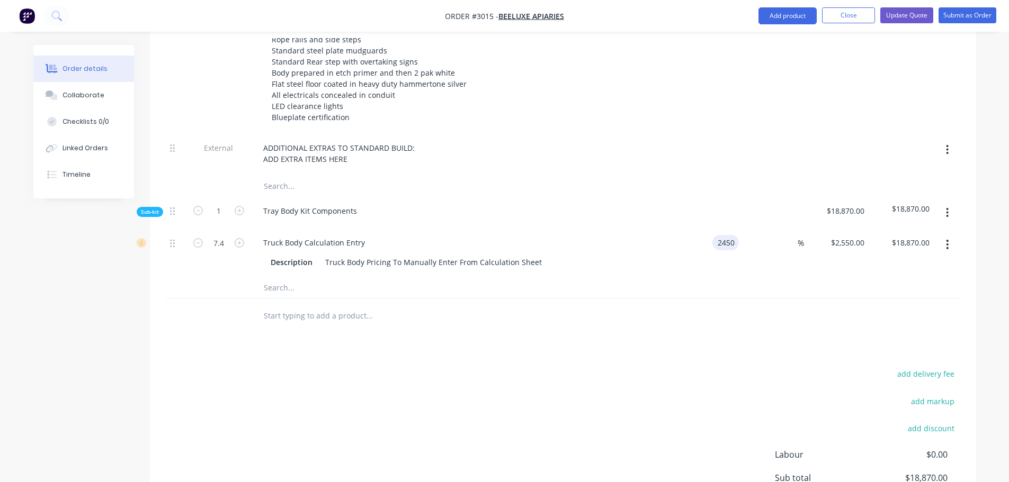
type input "$18,130.00"
click at [680, 257] on div "$2,450.00 2450" at bounding box center [706, 253] width 65 height 48
click at [300, 277] on input "text" at bounding box center [369, 287] width 212 height 21
type input "Blueplate"
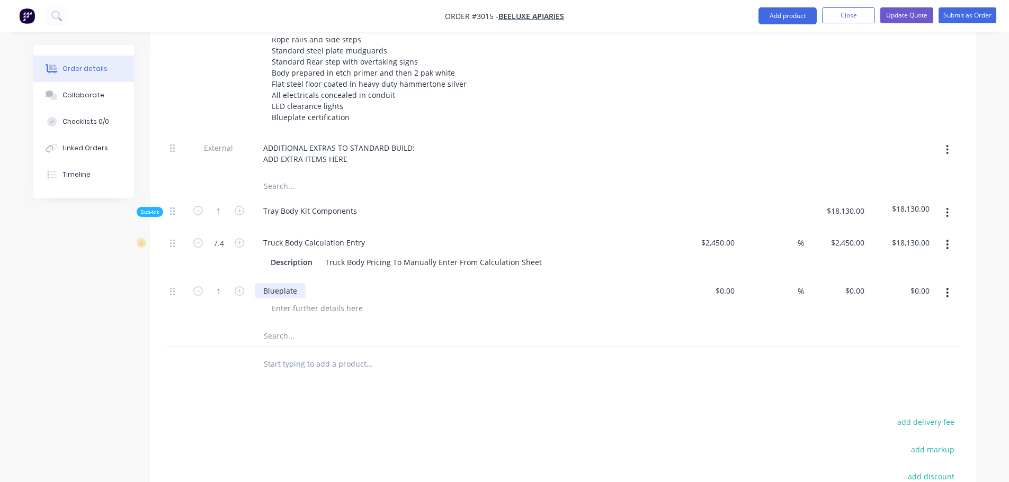
click at [304, 283] on div "Blueplate" at bounding box center [280, 290] width 51 height 15
click at [725, 283] on div "$0.00" at bounding box center [724, 290] width 29 height 15
click at [728, 283] on input "500" at bounding box center [730, 290] width 18 height 15
type input "$500.00"
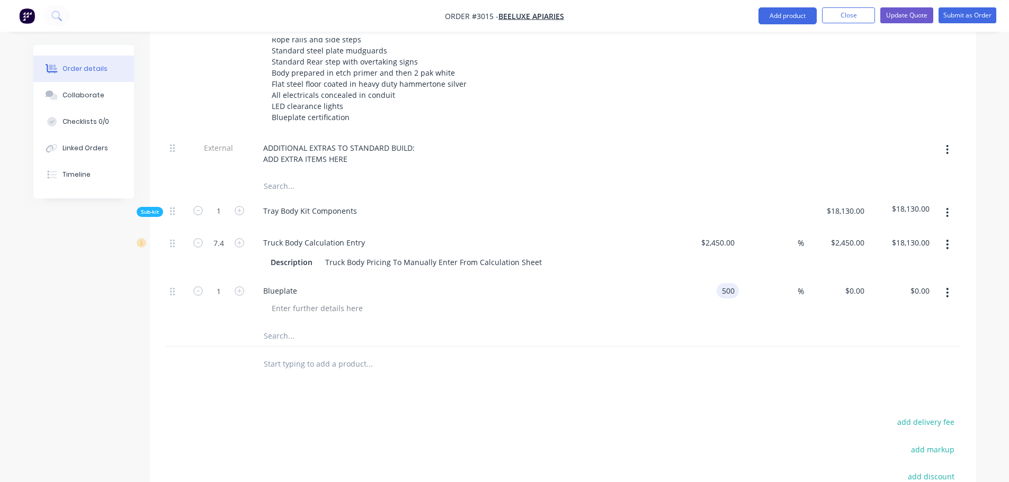
type input "$500.00"
click at [725, 302] on div "$500.00 500" at bounding box center [706, 301] width 65 height 48
click at [636, 325] on div at bounding box center [563, 336] width 794 height 22
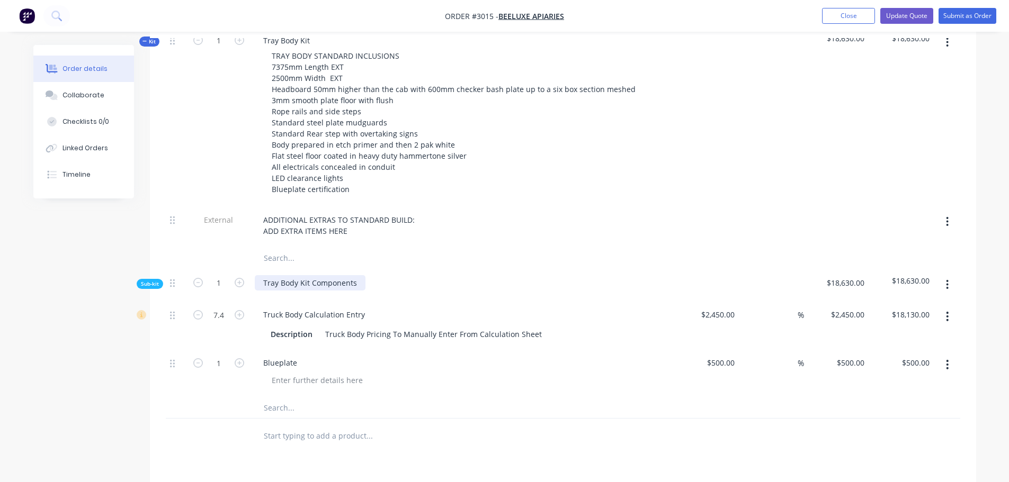
scroll to position [373, 0]
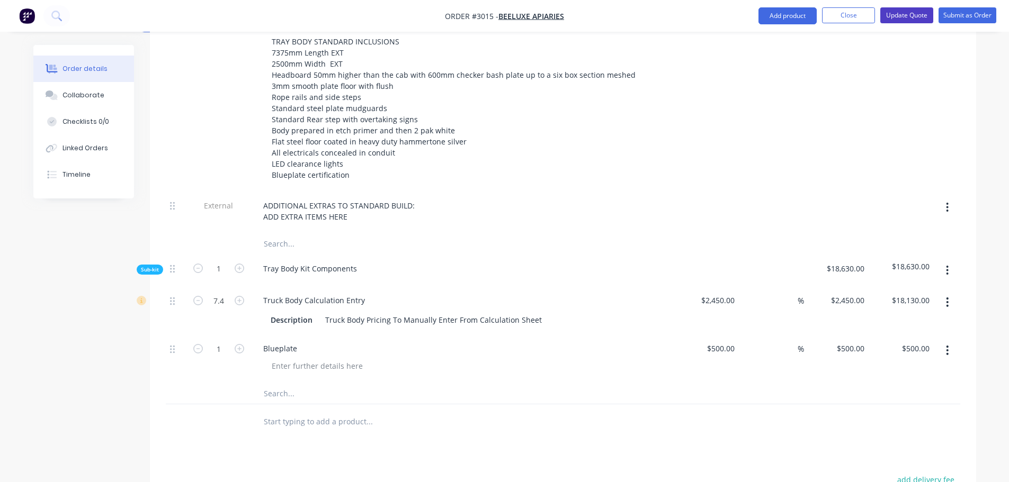
click at [913, 13] on button "Update Quote" at bounding box center [906, 15] width 53 height 16
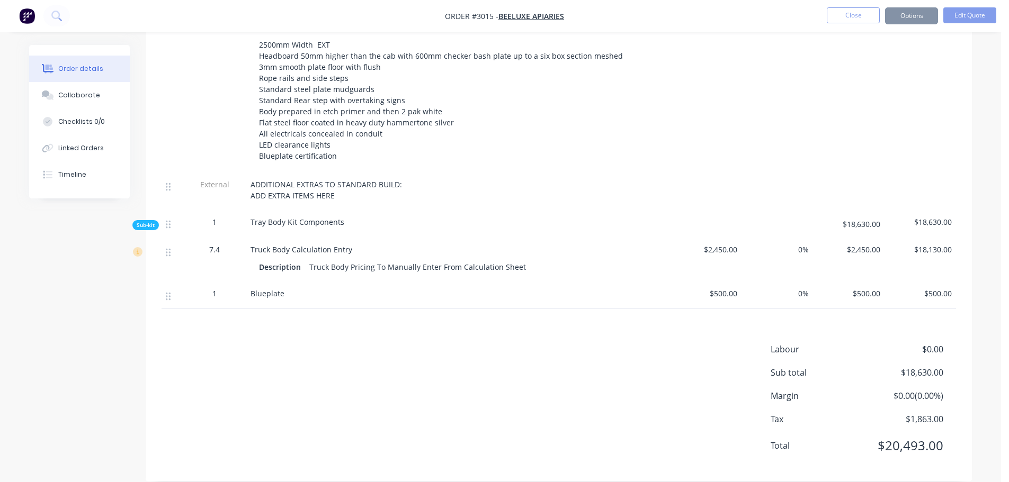
scroll to position [0, 0]
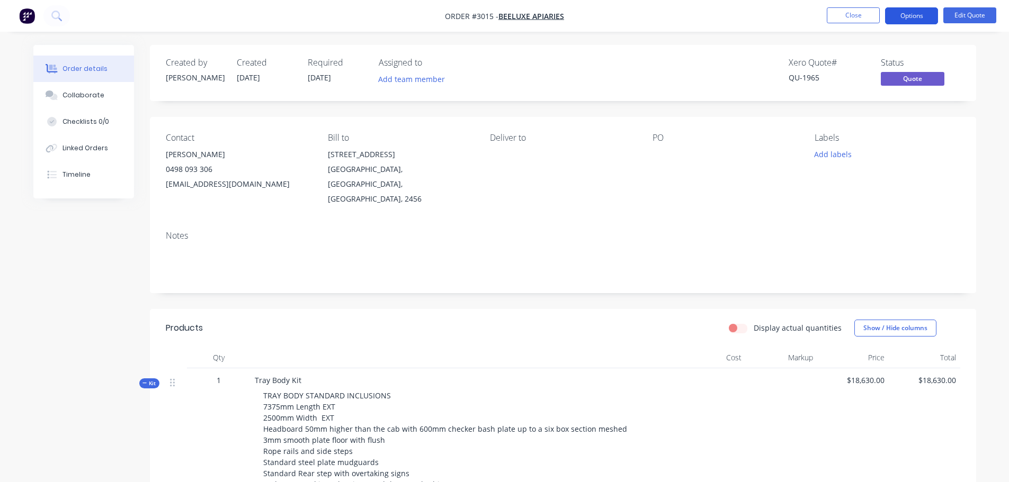
click at [908, 15] on button "Options" at bounding box center [911, 15] width 53 height 17
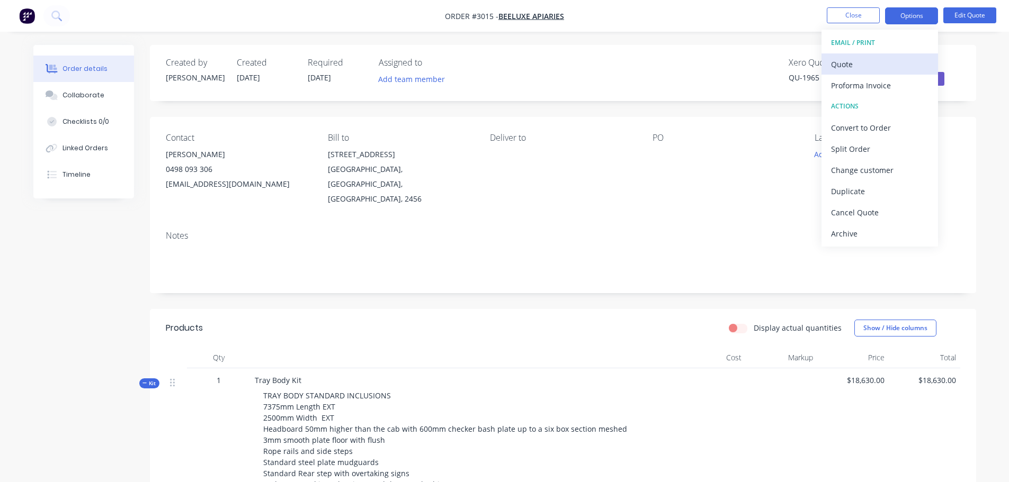
click at [840, 61] on div "Quote" at bounding box center [879, 64] width 97 height 15
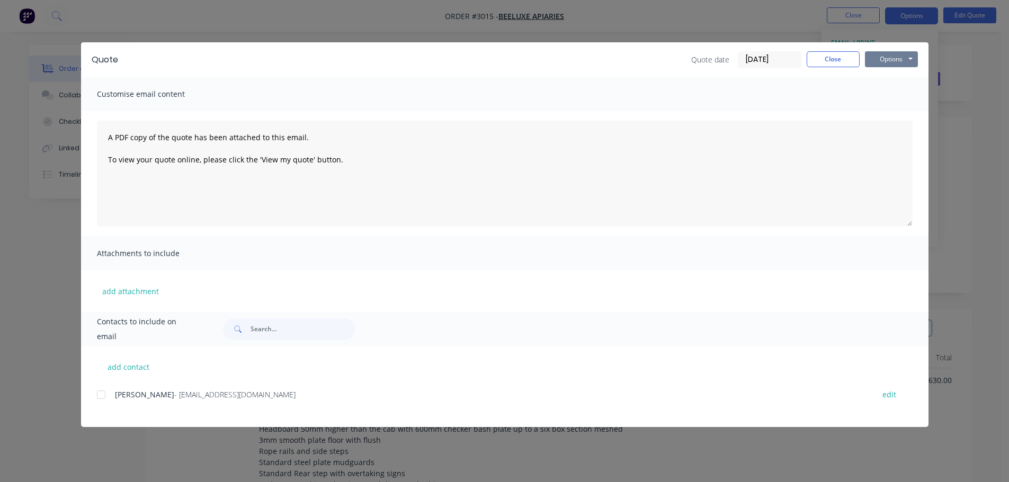
click at [890, 57] on button "Options" at bounding box center [891, 59] width 53 height 16
click at [888, 76] on button "Preview" at bounding box center [899, 77] width 68 height 17
click at [829, 56] on button "Close" at bounding box center [833, 59] width 53 height 16
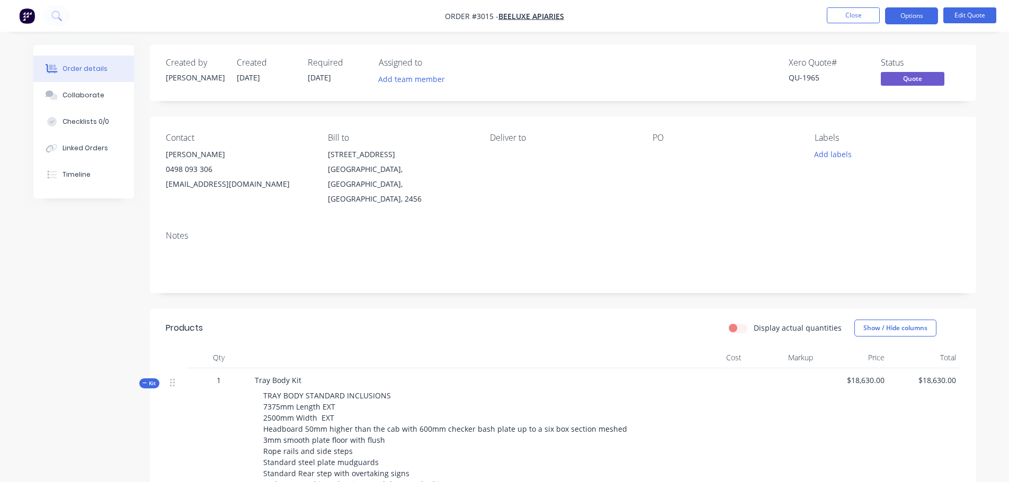
click at [326, 77] on span "[DATE]" at bounding box center [319, 78] width 23 height 10
click at [326, 78] on span "[DATE]" at bounding box center [319, 78] width 23 height 10
click at [326, 77] on span "[DATE]" at bounding box center [319, 78] width 23 height 10
click at [953, 15] on button "Edit Quote" at bounding box center [969, 15] width 53 height 16
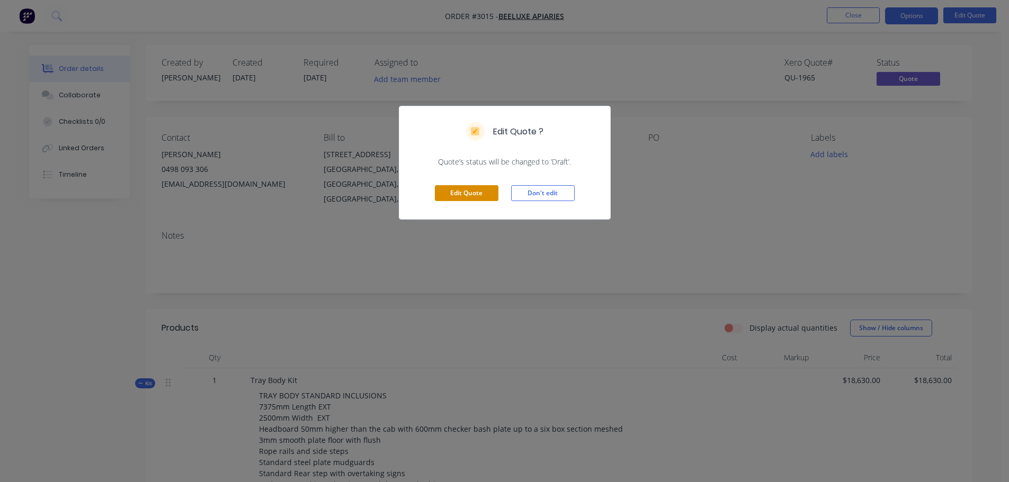
click at [455, 192] on button "Edit Quote" at bounding box center [467, 193] width 64 height 16
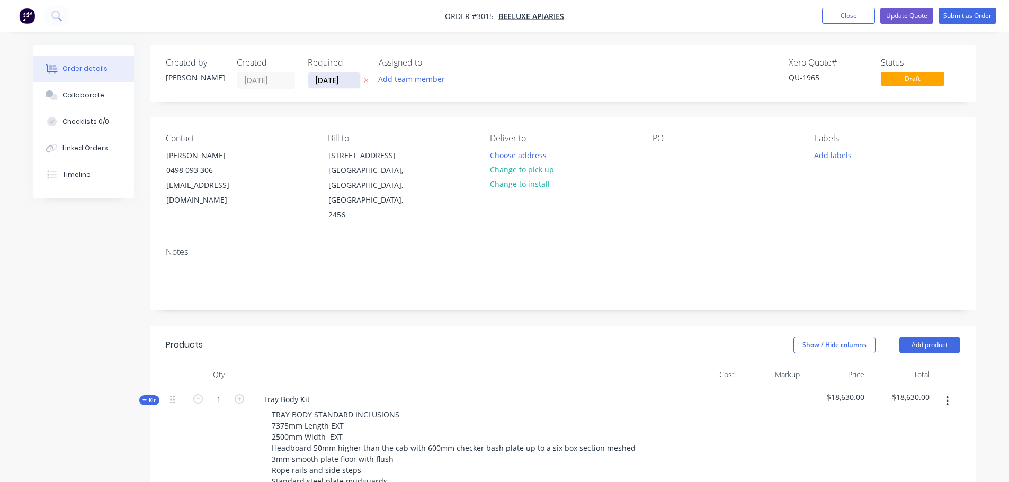
click at [337, 78] on input "[DATE]" at bounding box center [334, 81] width 52 height 16
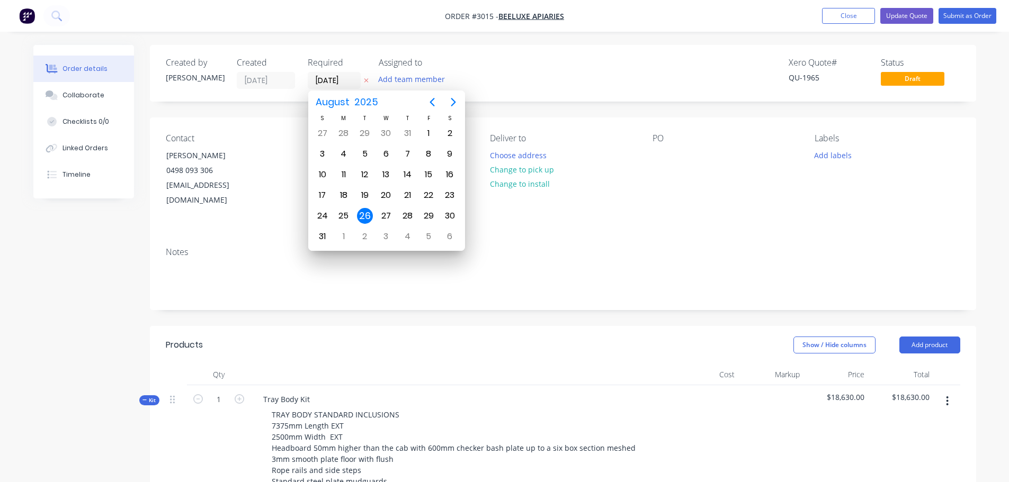
type input "[DATE]"
click at [477, 75] on div "Add team member" at bounding box center [432, 80] width 106 height 16
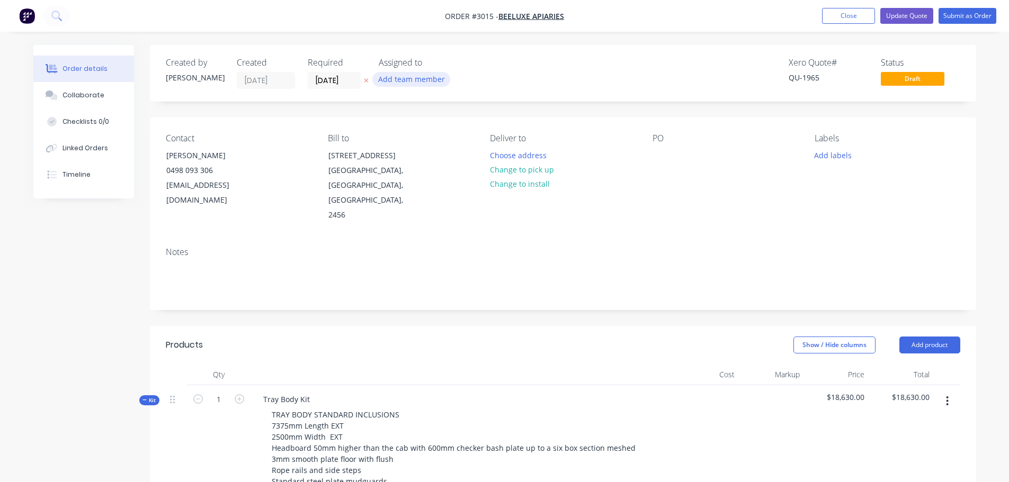
click at [396, 80] on button "Add team member" at bounding box center [411, 79] width 78 height 14
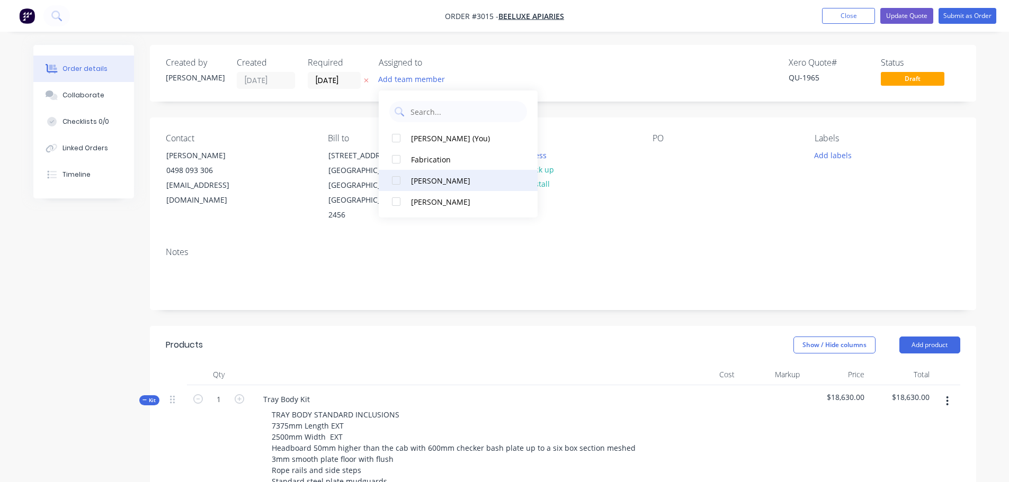
click at [396, 180] on div at bounding box center [396, 180] width 21 height 21
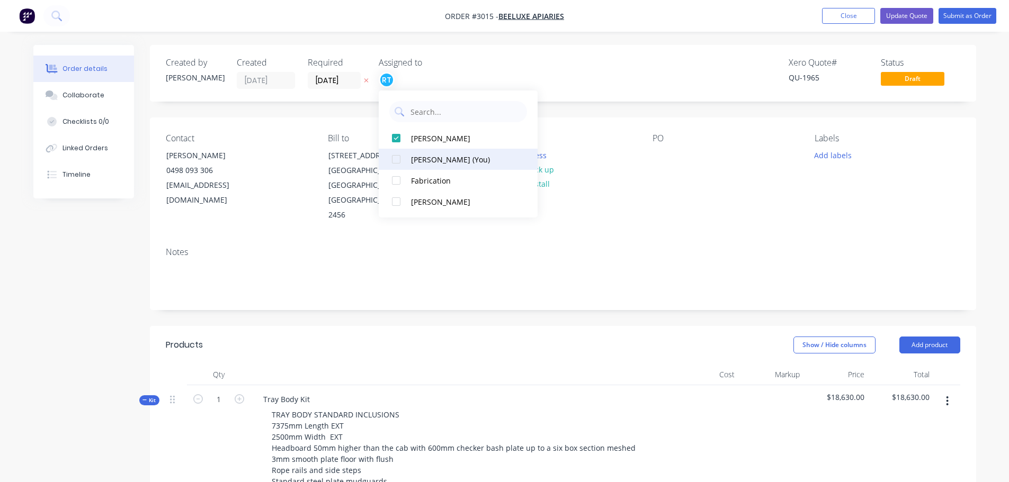
click at [395, 162] on div at bounding box center [396, 159] width 21 height 21
click at [486, 71] on div "Xero Quote # QU-1965 Status Draft" at bounding box center [723, 73] width 476 height 31
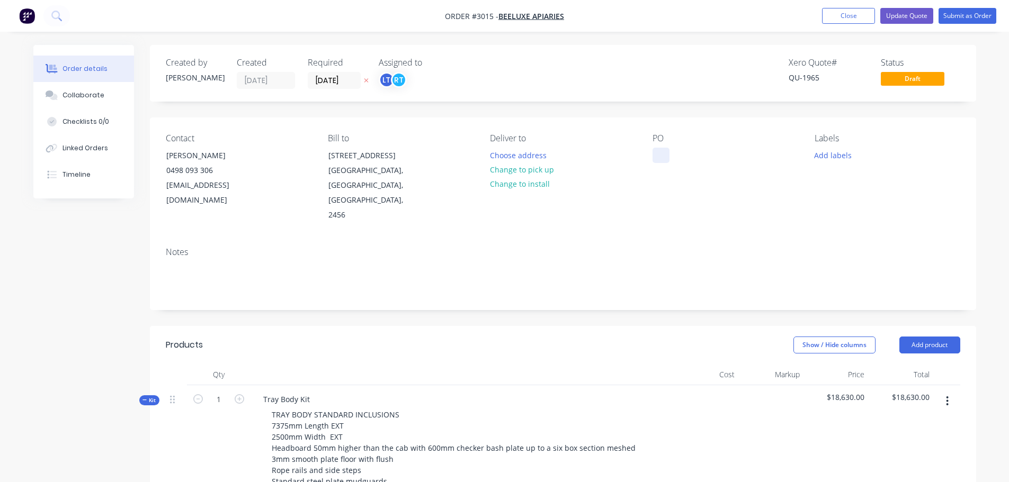
click at [658, 157] on div at bounding box center [660, 155] width 17 height 15
drag, startPoint x: 656, startPoint y: 157, endPoint x: 712, endPoint y: 155, distance: 55.6
click at [712, 155] on div "7375mm Tray" at bounding box center [684, 155] width 65 height 15
drag, startPoint x: 679, startPoint y: 183, endPoint x: 673, endPoint y: 167, distance: 17.6
click at [677, 181] on div "PO 7375mm Tray" at bounding box center [724, 177] width 145 height 89
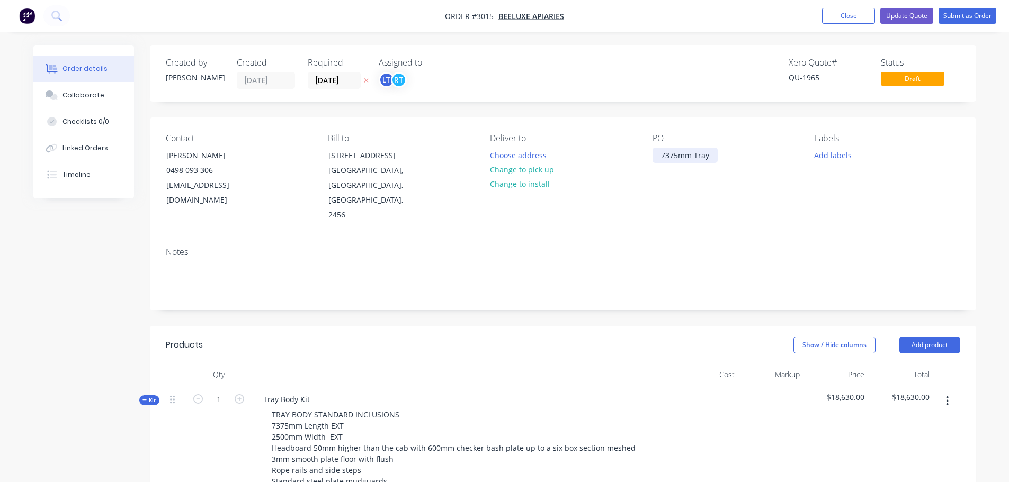
drag, startPoint x: 659, startPoint y: 155, endPoint x: 713, endPoint y: 158, distance: 54.1
click at [713, 158] on div "7375mm Tray" at bounding box center [684, 155] width 65 height 15
copy div "7375mm Tray"
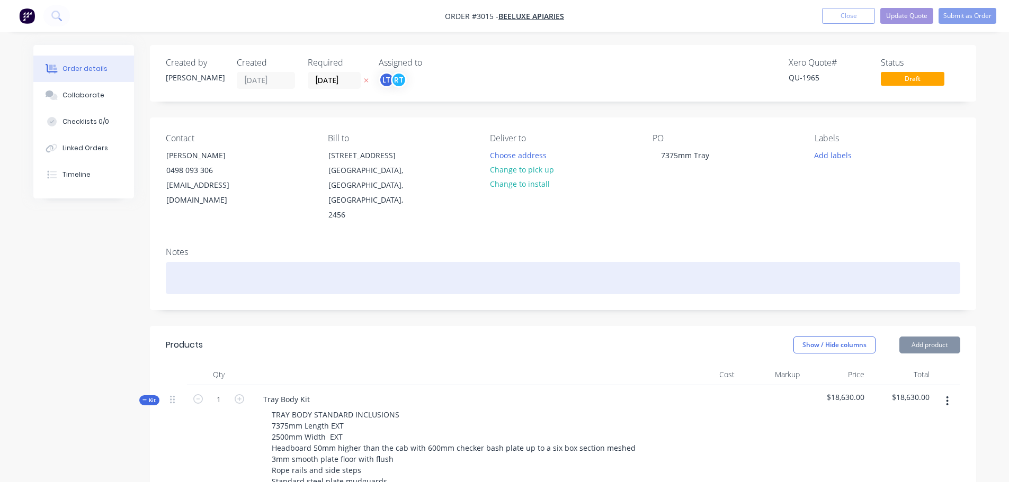
click at [171, 262] on div at bounding box center [563, 278] width 794 height 32
paste div
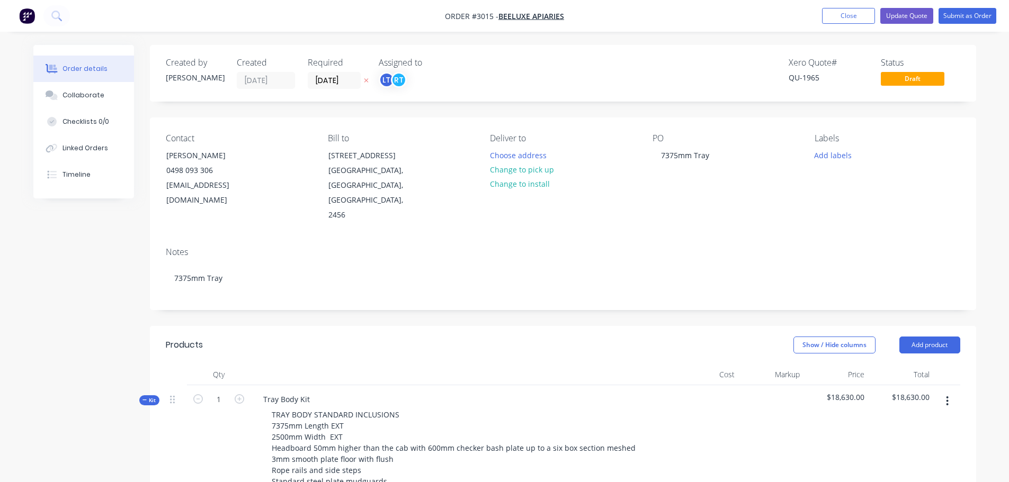
click at [238, 239] on div "Notes 7375mm Tray" at bounding box center [563, 274] width 826 height 71
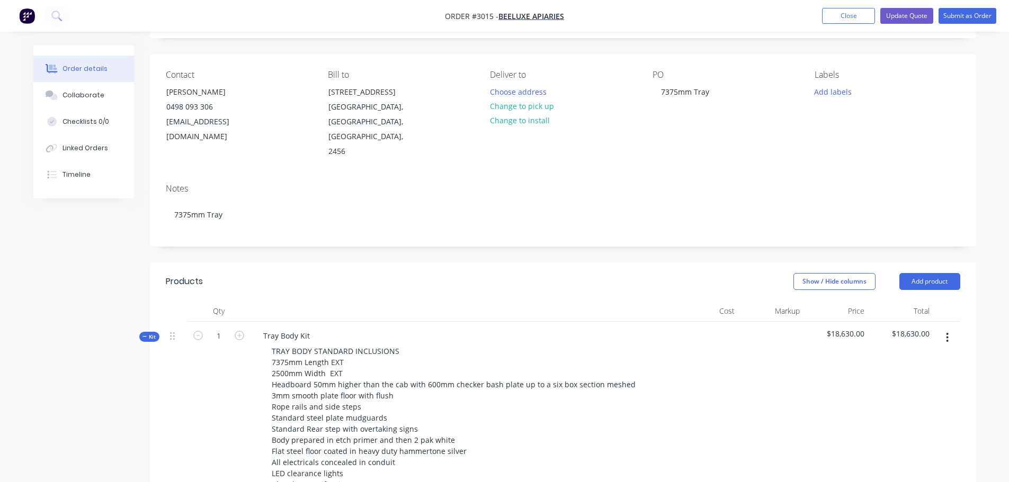
scroll to position [56, 0]
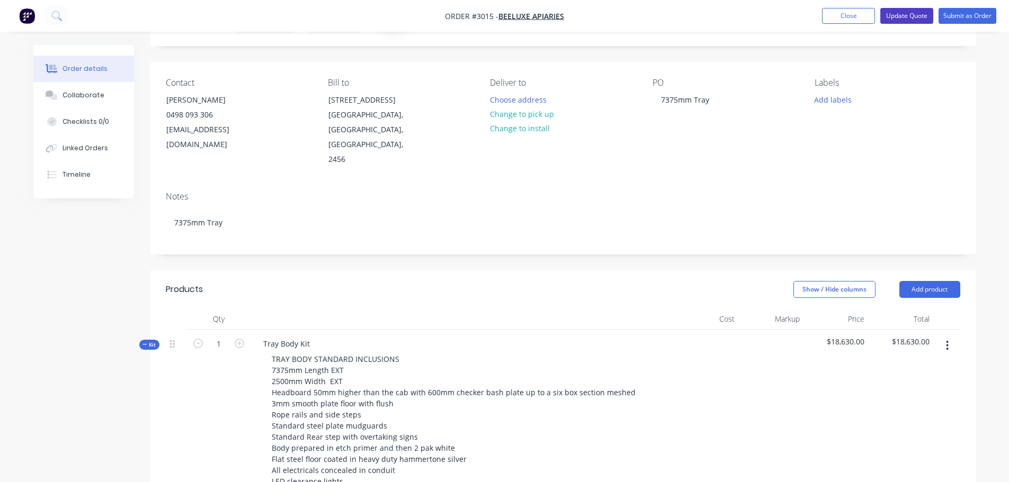
click at [900, 16] on button "Update Quote" at bounding box center [906, 16] width 53 height 16
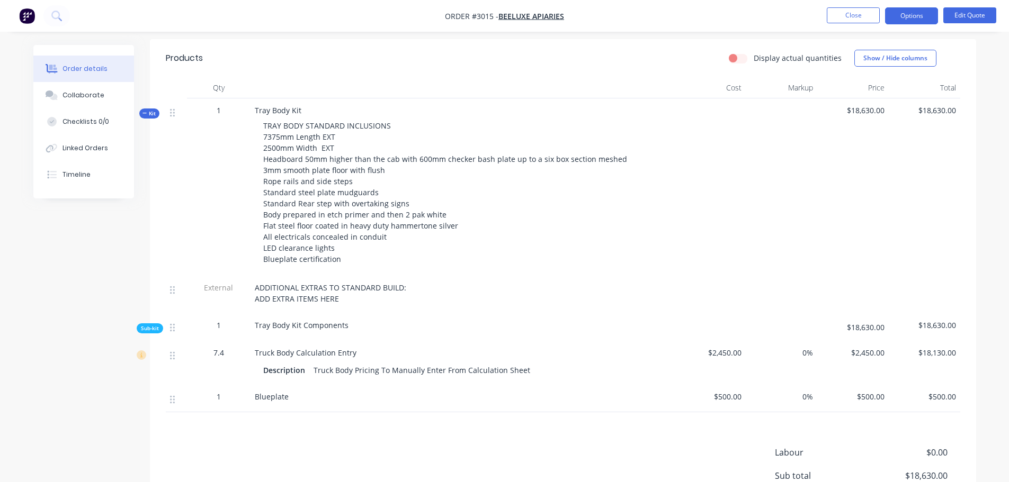
scroll to position [371, 0]
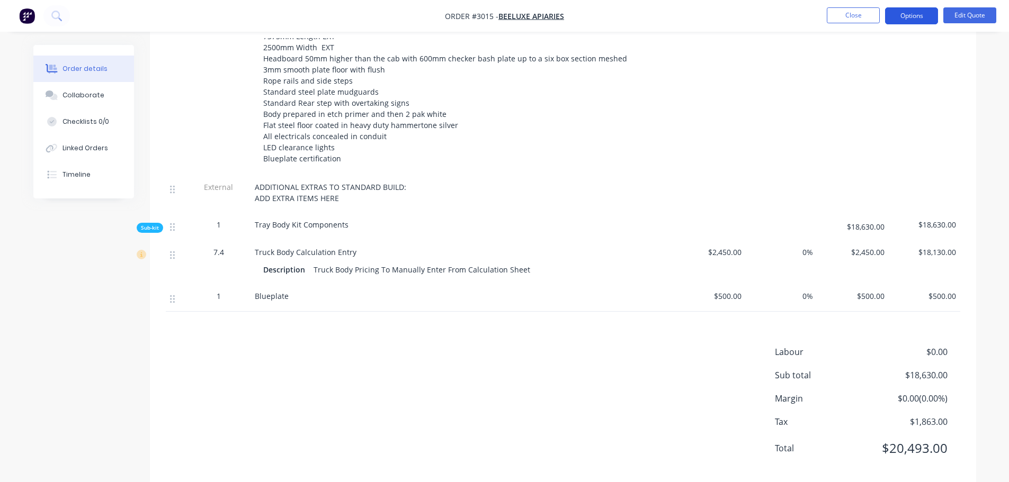
click at [911, 14] on button "Options" at bounding box center [911, 15] width 53 height 17
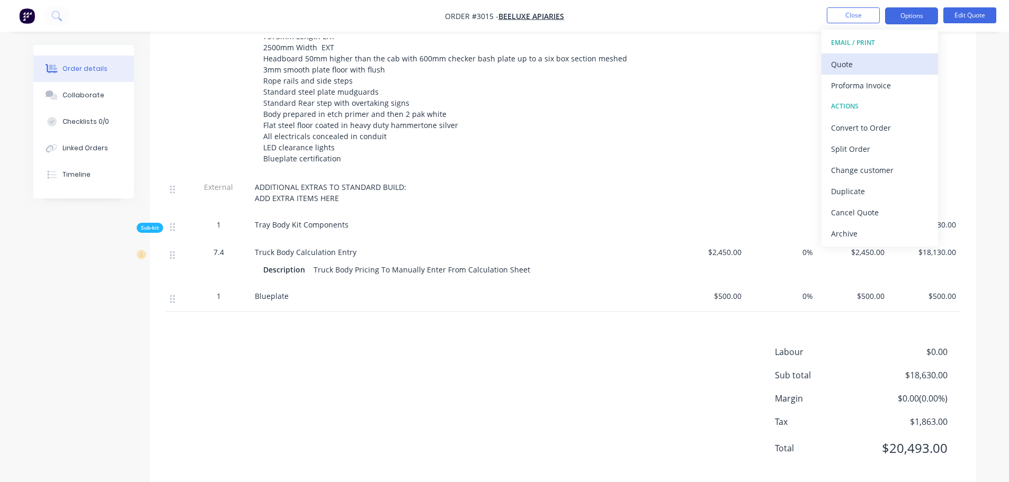
click at [839, 62] on div "Quote" at bounding box center [879, 64] width 97 height 15
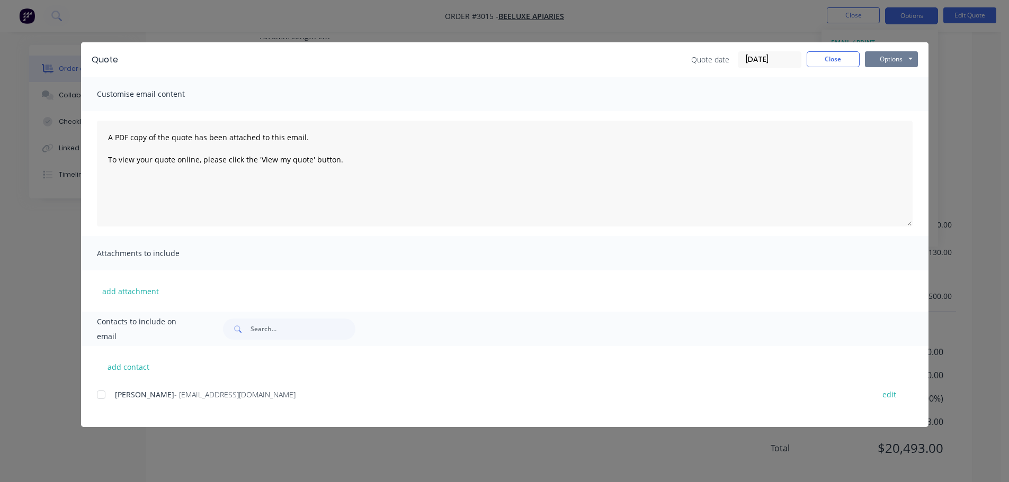
click at [885, 59] on button "Options" at bounding box center [891, 59] width 53 height 16
click at [103, 392] on div at bounding box center [101, 394] width 21 height 21
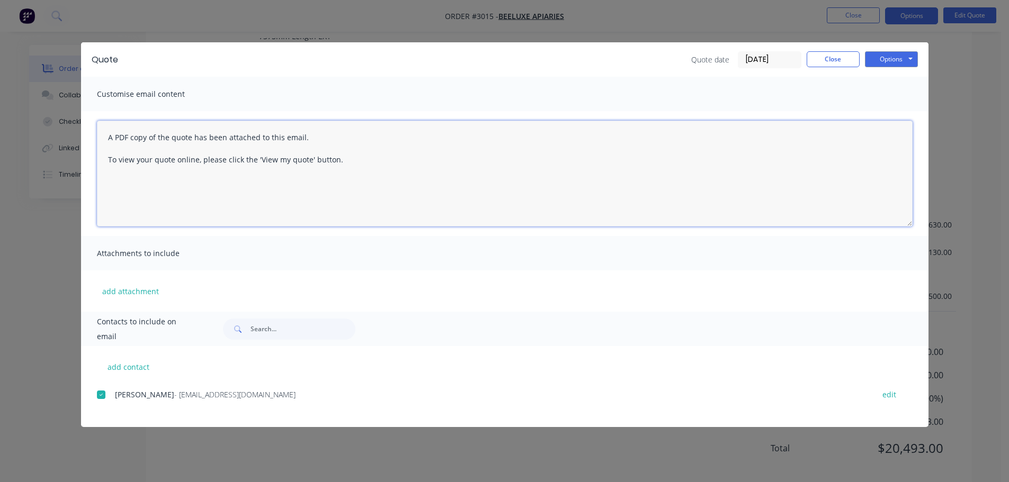
click at [107, 135] on textarea "A PDF copy of the quote has been attached to this email. To view your quote onl…" at bounding box center [505, 174] width 816 height 106
click at [151, 137] on textarea "Hello Andrii Please find your quote for your Tray to fit onto Mercedes Benz Ate…" at bounding box center [505, 174] width 816 height 106
click at [366, 158] on textarea "Hello Andrii Please find your quote for your Tray to fit onto Mercedes Benz Ate…" at bounding box center [505, 174] width 816 height 106
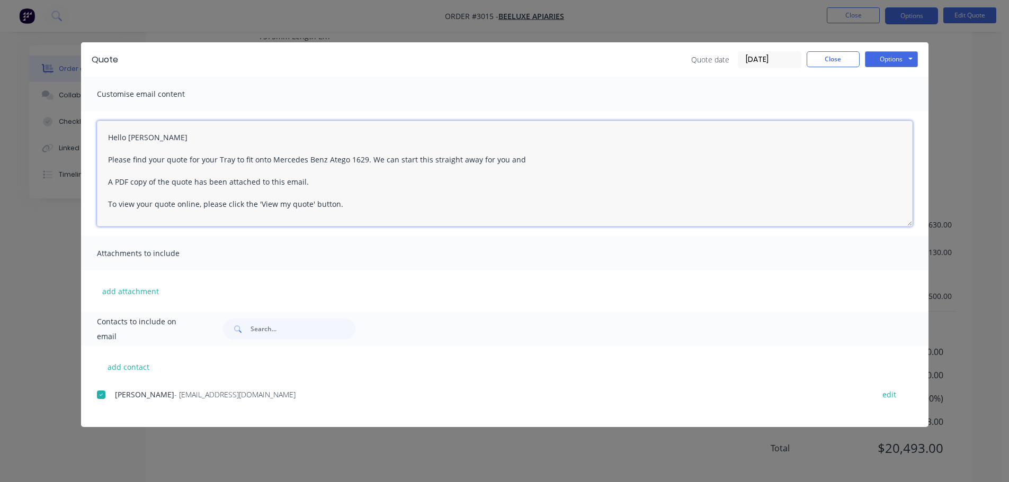
click at [528, 161] on textarea "Hello Andrii Please find your quote for your Tray to fit onto Mercedes Benz Ate…" at bounding box center [505, 174] width 816 height 106
type textarea "Hello Andrii Please find your quote for your Tray to fit onto Mercedes Benz Ate…"
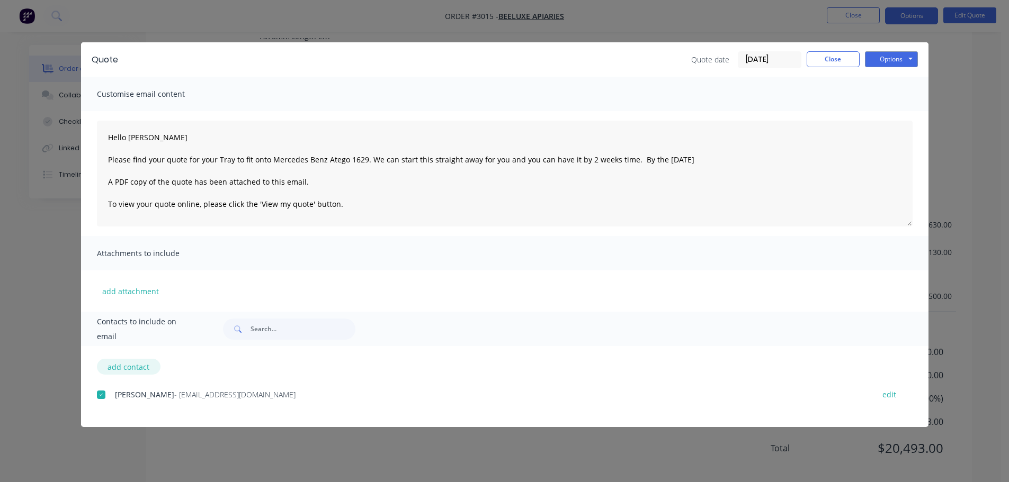
click at [123, 367] on button "add contact" at bounding box center [129, 367] width 64 height 16
select select "AU"
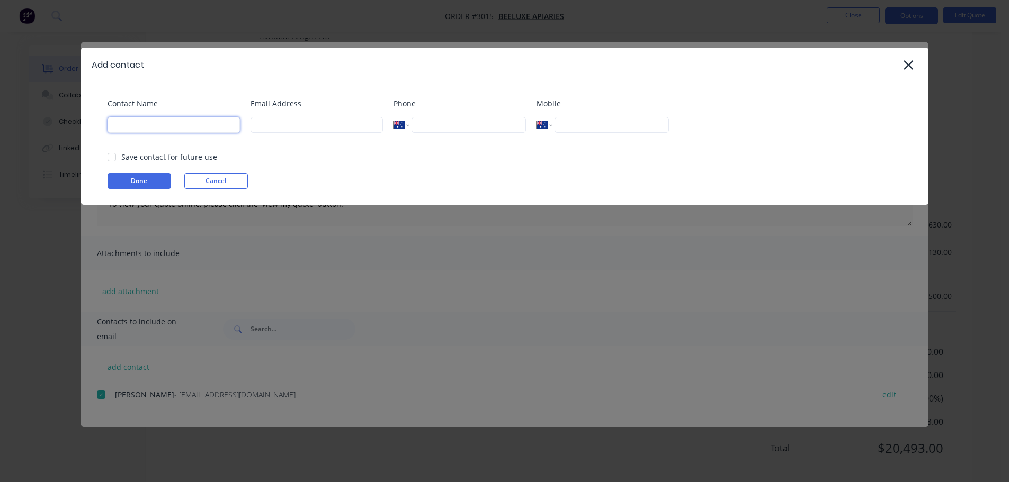
click at [154, 122] on input at bounding box center [173, 125] width 132 height 16
type input "[PERSON_NAME]"
type input "admin@distinctiontruckbodies.com.au"
type input "0432 545 330"
click at [132, 177] on button "Done" at bounding box center [139, 181] width 64 height 16
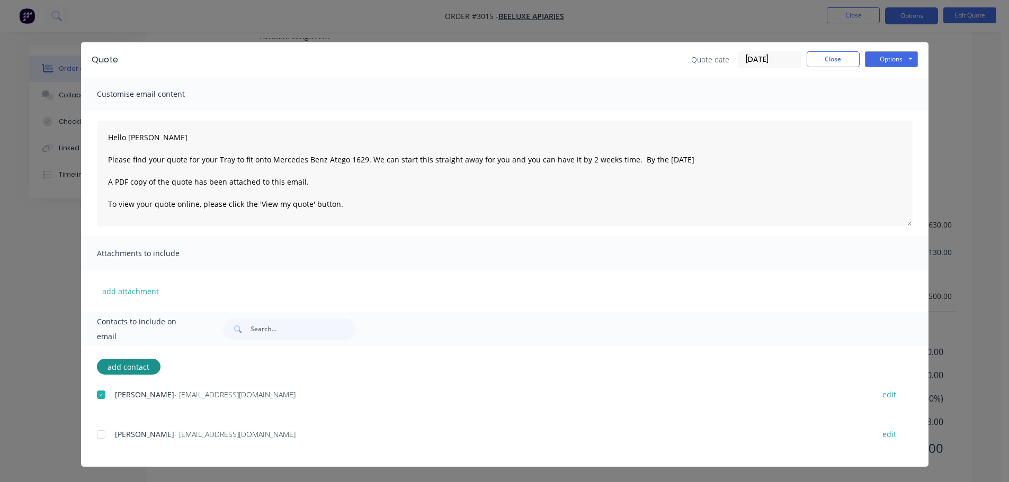
click at [103, 432] on div at bounding box center [101, 434] width 21 height 21
click at [129, 368] on button "add contact" at bounding box center [129, 367] width 64 height 16
select select "AU"
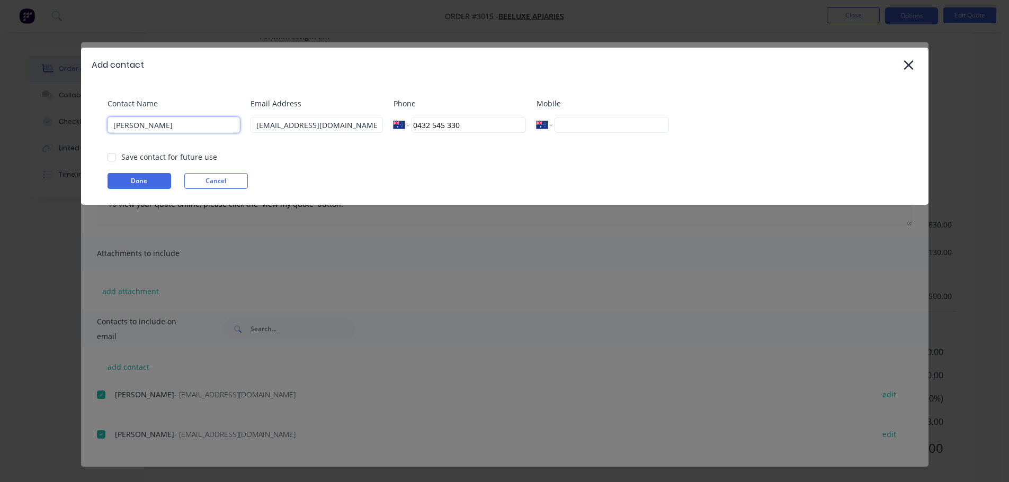
drag, startPoint x: 187, startPoint y: 126, endPoint x: 111, endPoint y: 127, distance: 75.7
click at [111, 127] on input "[PERSON_NAME]" at bounding box center [173, 125] width 132 height 16
type input "Riley Thomason"
drag, startPoint x: 279, startPoint y: 127, endPoint x: 256, endPoint y: 125, distance: 22.8
click at [256, 125] on input "admin@distinctiontruckbodies.com.au" at bounding box center [316, 125] width 132 height 16
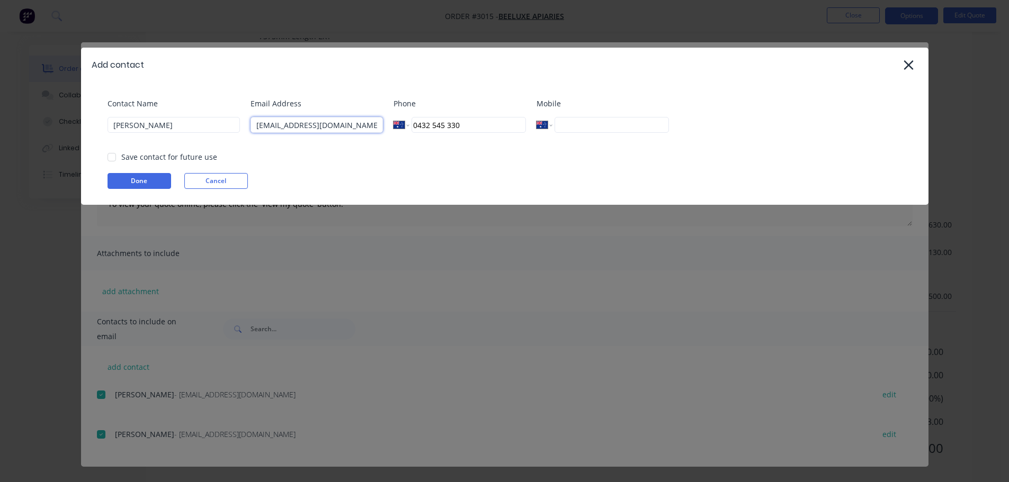
type input "info@distinctiontruckbodies.com.au"
drag, startPoint x: 461, startPoint y: 123, endPoint x: 414, endPoint y: 126, distance: 47.7
click at [414, 126] on input "0432 545 330" at bounding box center [468, 125] width 114 height 16
click at [129, 179] on button "Done" at bounding box center [139, 181] width 64 height 16
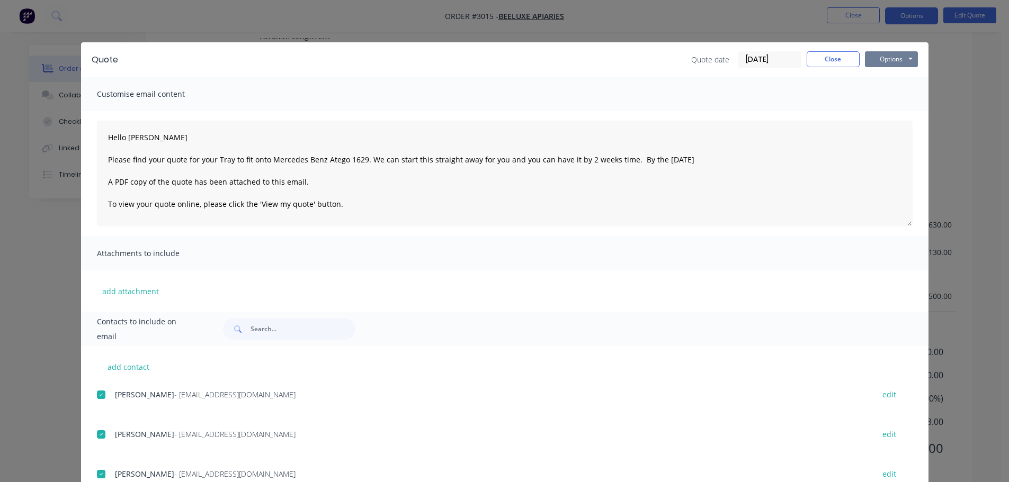
click at [885, 59] on button "Options" at bounding box center [891, 59] width 53 height 16
click at [880, 109] on button "Email" at bounding box center [899, 112] width 68 height 17
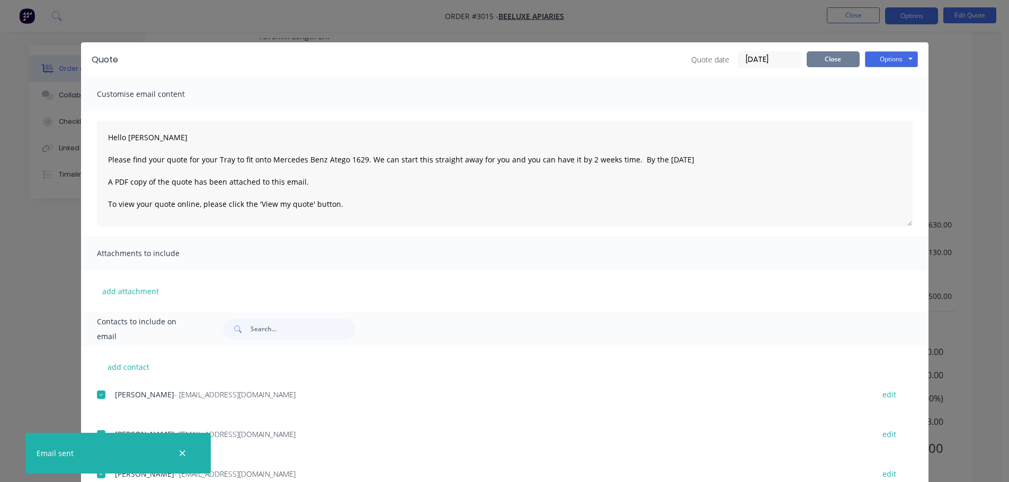
click at [819, 60] on button "Close" at bounding box center [833, 59] width 53 height 16
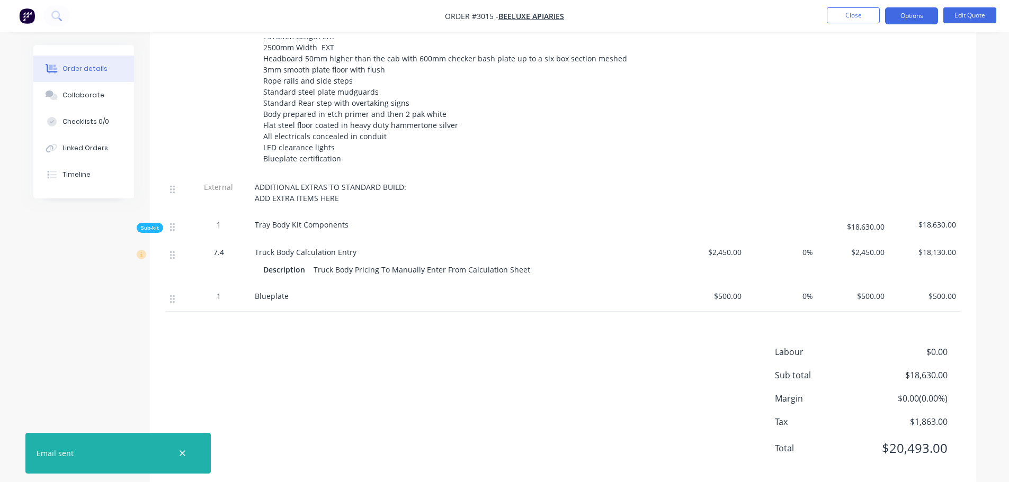
click at [473, 368] on div "Labour $0.00 Sub total $18,630.00 Margin $0.00 ( 0.00 %) Tax $1,863.00 Total $2…" at bounding box center [563, 407] width 794 height 123
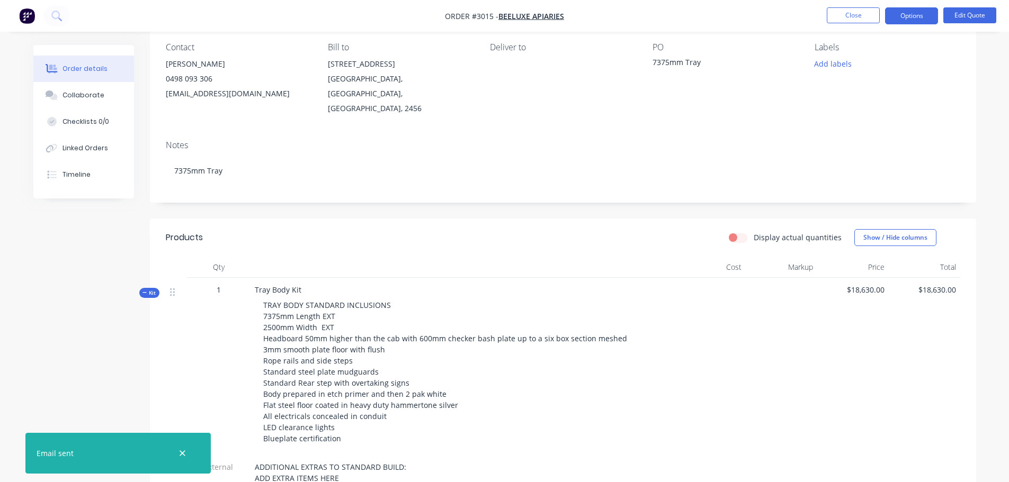
scroll to position [0, 0]
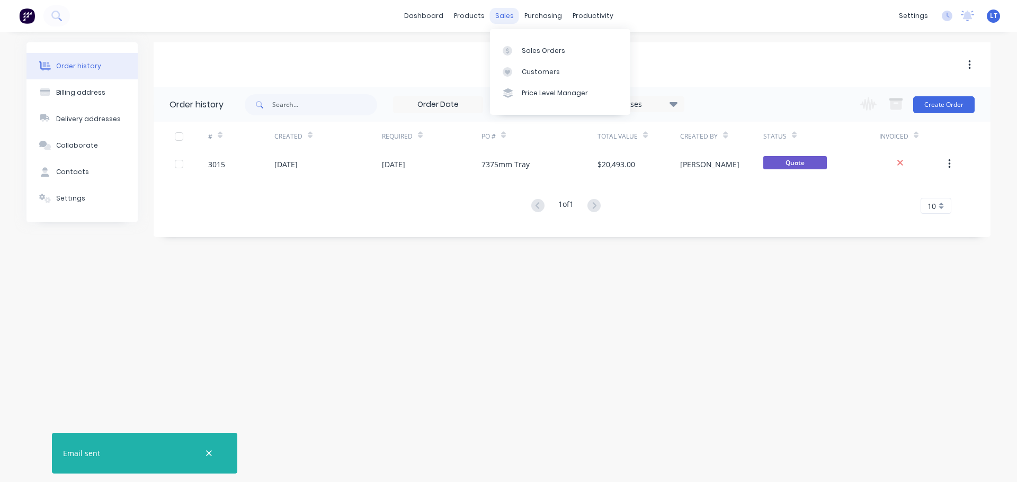
click at [504, 15] on div "sales" at bounding box center [504, 16] width 29 height 16
click at [529, 51] on div "Sales Orders" at bounding box center [543, 51] width 43 height 10
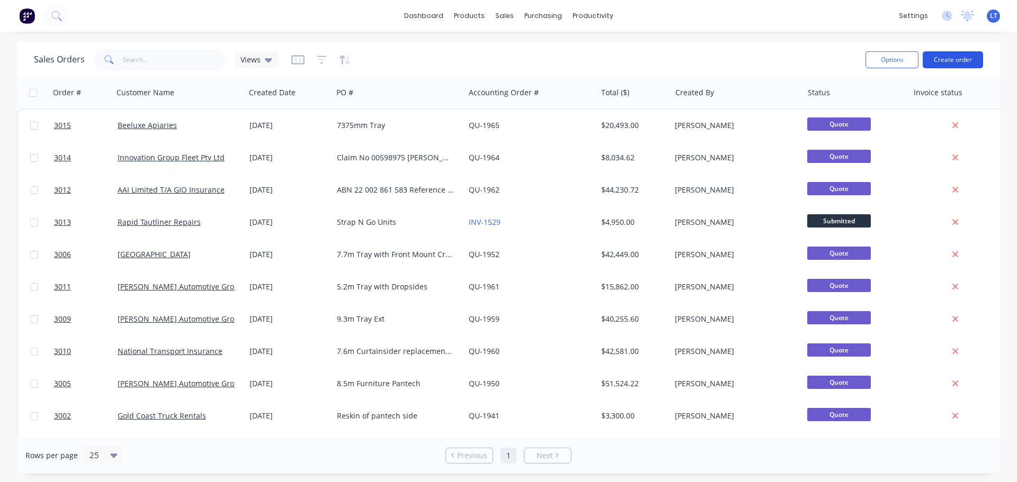
click at [940, 57] on button "Create order" at bounding box center [952, 59] width 60 height 17
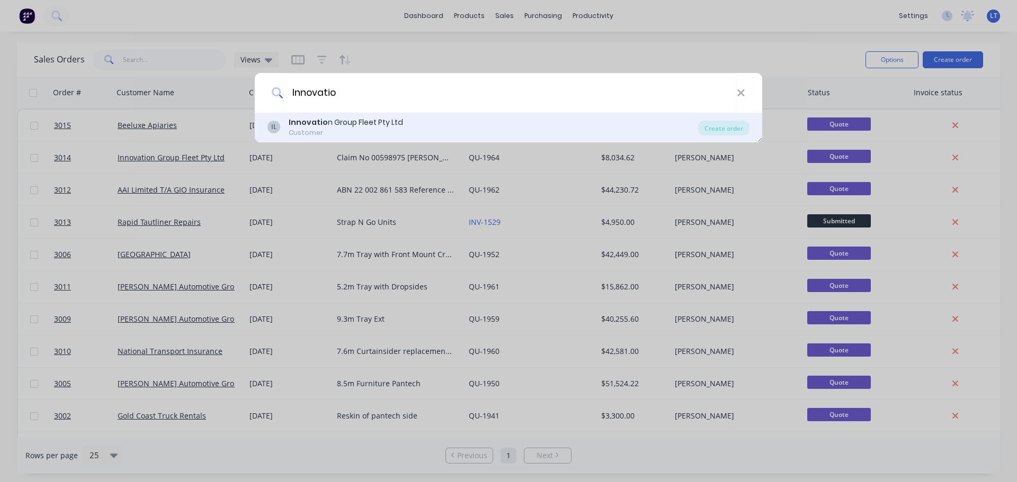
type input "Innovatio"
click at [332, 121] on div "Innovatio n Group Fleet Pty Ltd" at bounding box center [346, 122] width 114 height 11
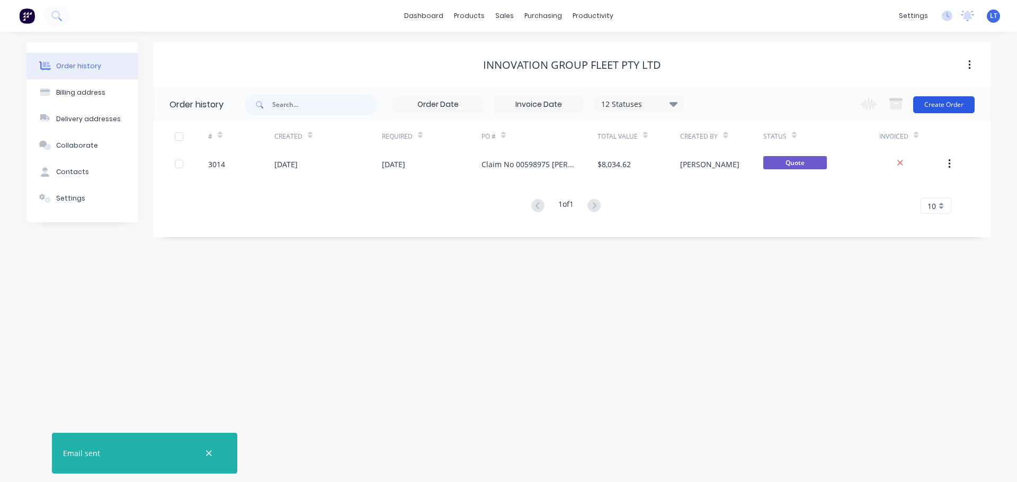
click at [942, 104] on button "Create Order" at bounding box center [943, 104] width 61 height 17
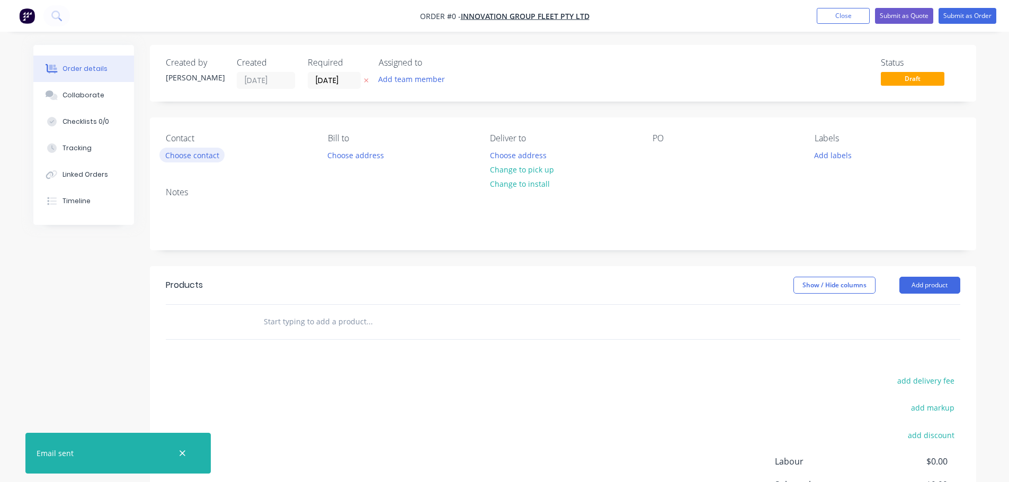
click at [190, 157] on button "Choose contact" at bounding box center [191, 155] width 65 height 14
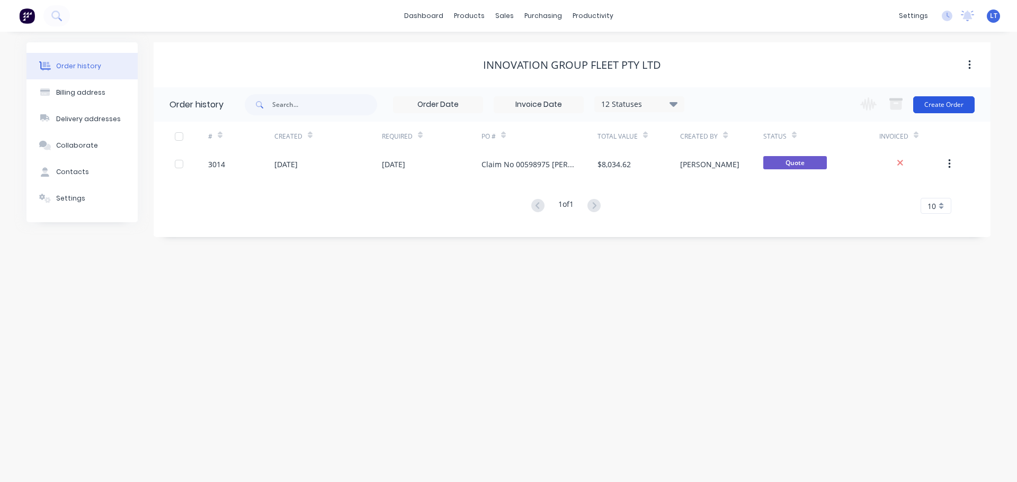
click at [939, 106] on button "Create Order" at bounding box center [943, 104] width 61 height 17
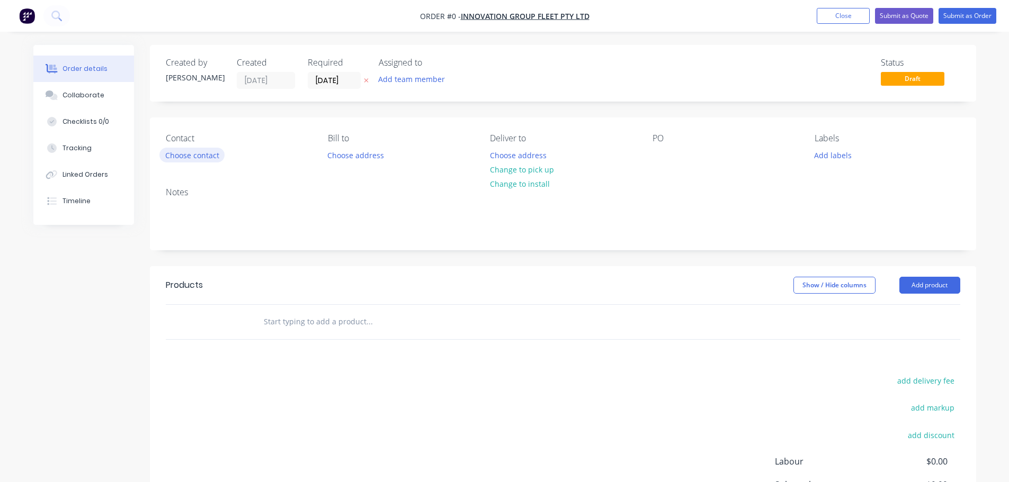
click at [188, 156] on button "Choose contact" at bounding box center [191, 155] width 65 height 14
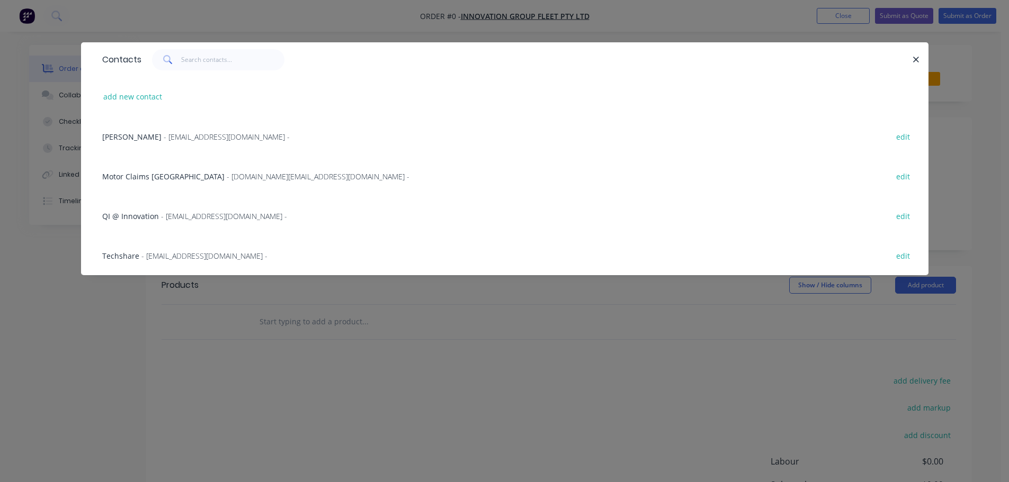
click at [106, 138] on span "[PERSON_NAME]" at bounding box center [131, 137] width 59 height 10
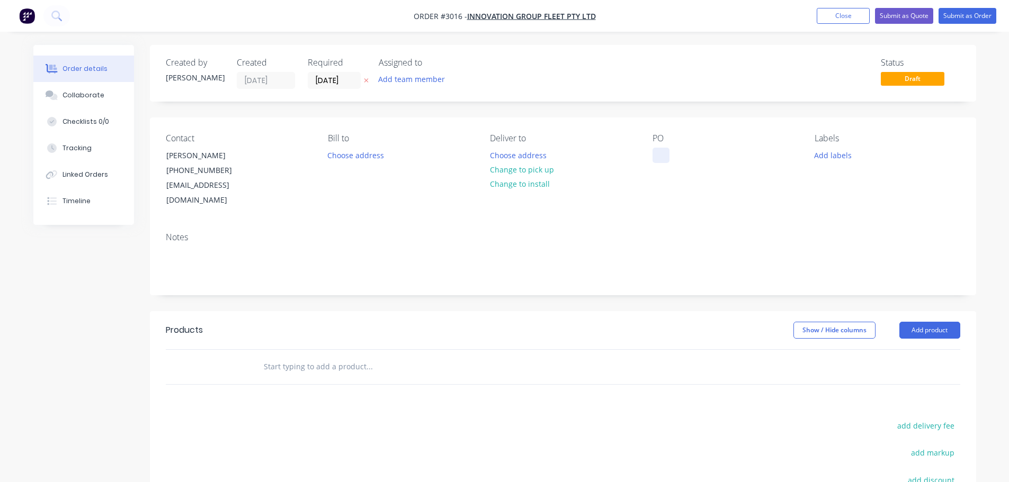
click at [659, 150] on div at bounding box center [660, 155] width 17 height 15
click at [336, 80] on input "[DATE]" at bounding box center [334, 81] width 52 height 16
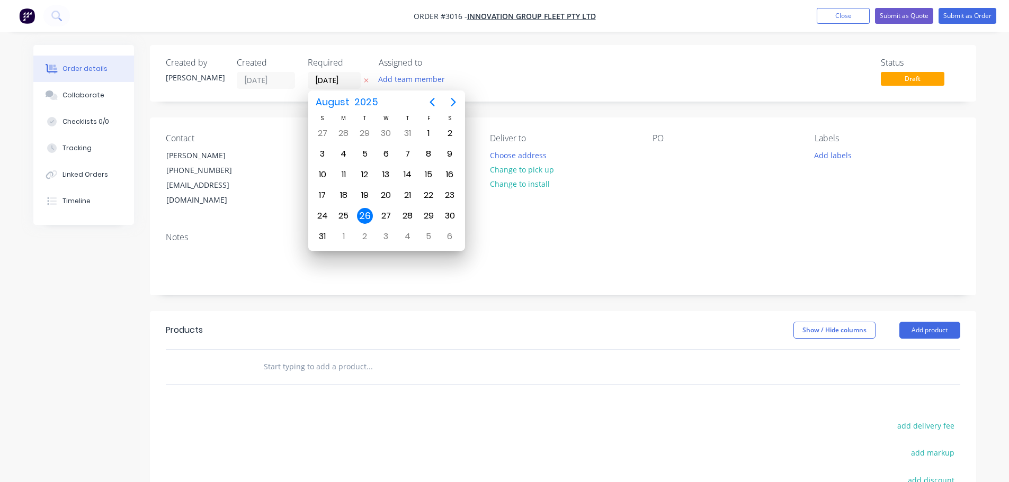
type input "[DATE]"
click at [544, 204] on div "Contact Emma Salgram (02) 6618 5560 coles.4401.online.manager@coles.com.au Bill…" at bounding box center [563, 171] width 826 height 106
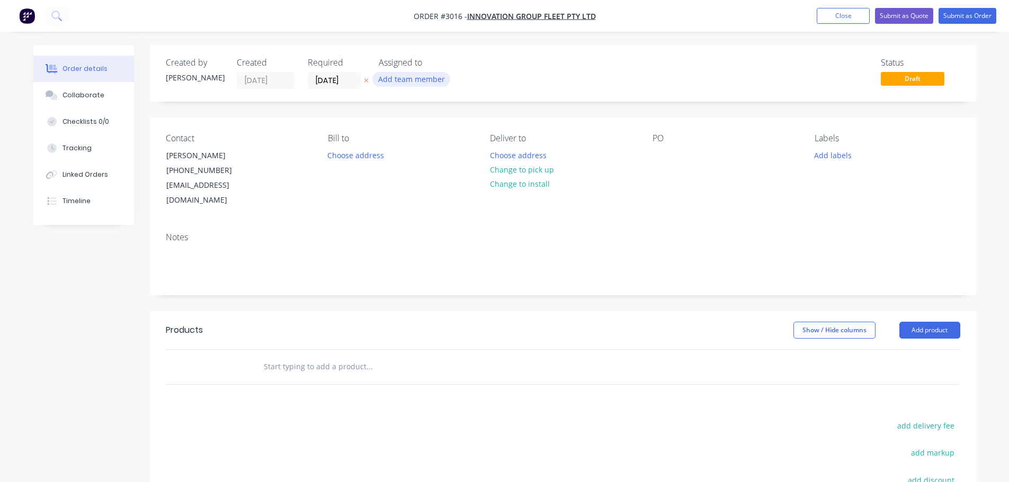
click at [393, 79] on button "Add team member" at bounding box center [411, 79] width 78 height 14
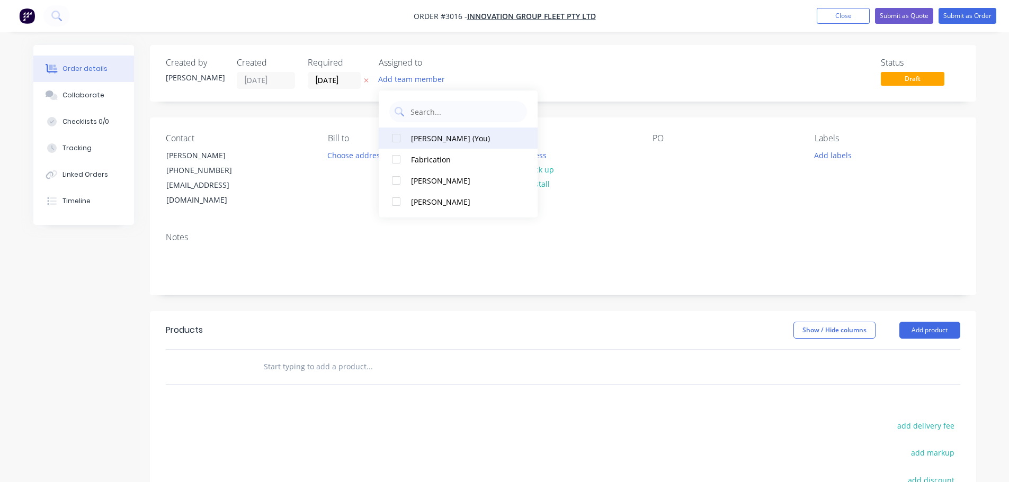
click at [396, 141] on div at bounding box center [396, 138] width 21 height 21
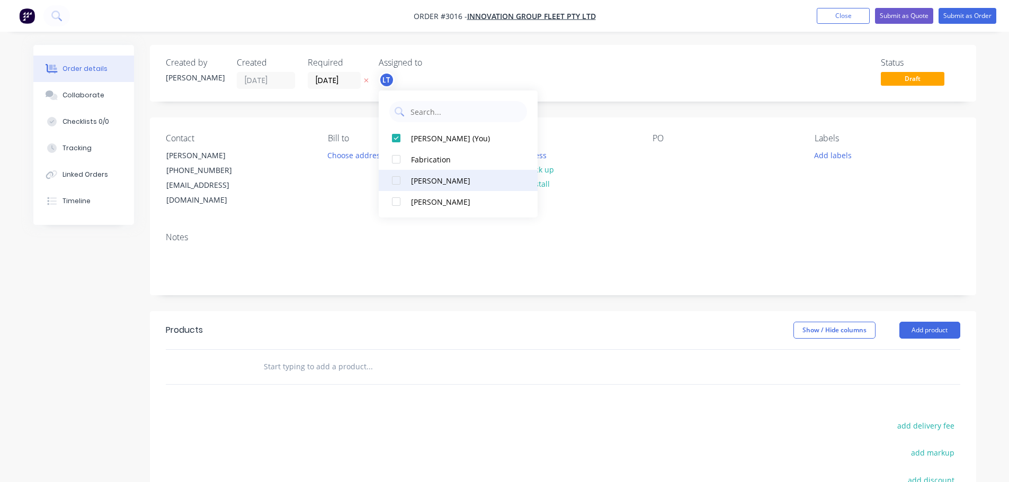
click at [396, 181] on div at bounding box center [396, 180] width 21 height 21
click at [397, 161] on div at bounding box center [396, 159] width 21 height 21
click at [398, 201] on div at bounding box center [396, 201] width 21 height 21
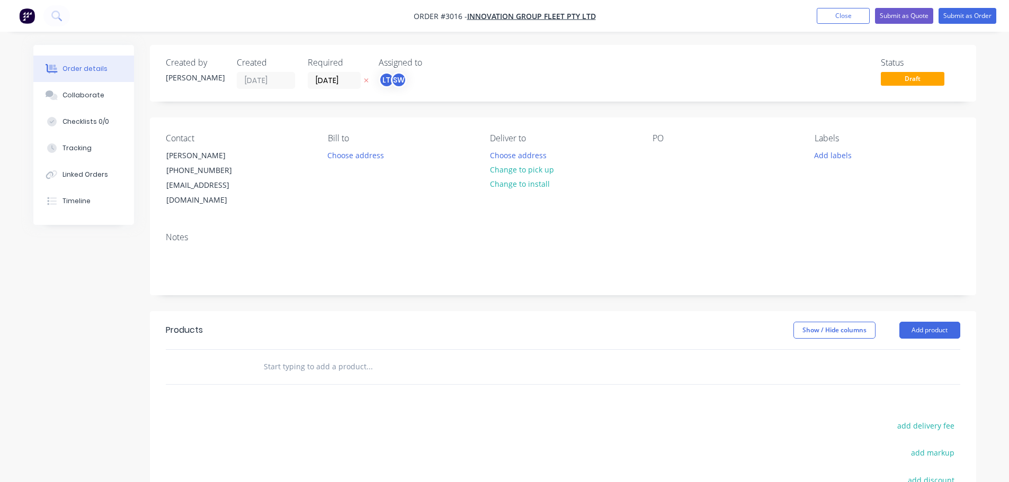
click at [334, 208] on div "Contact Emma Salgram (02) 6618 5560 coles.4401.online.manager@coles.com.au Bill…" at bounding box center [563, 171] width 826 height 106
click at [342, 157] on button "Choose address" at bounding box center [356, 155] width 68 height 14
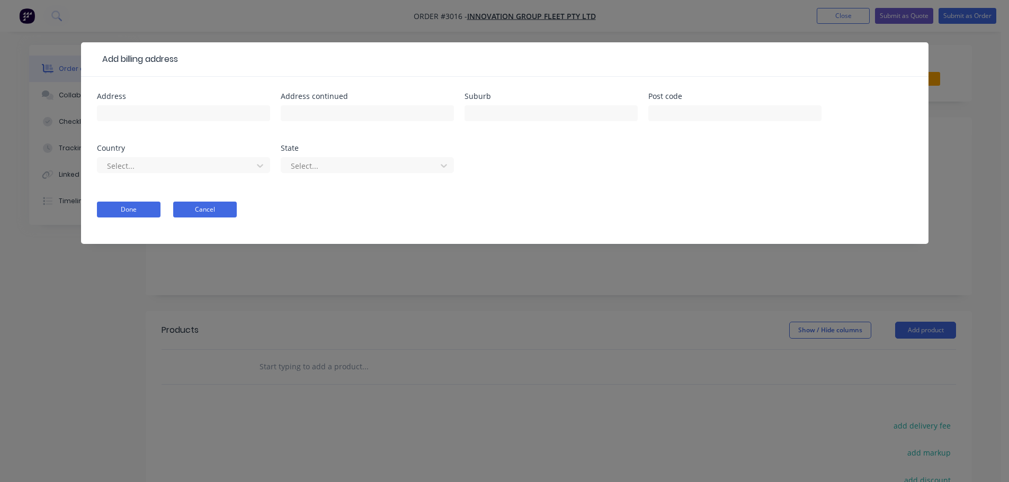
click at [199, 211] on button "Cancel" at bounding box center [205, 210] width 64 height 16
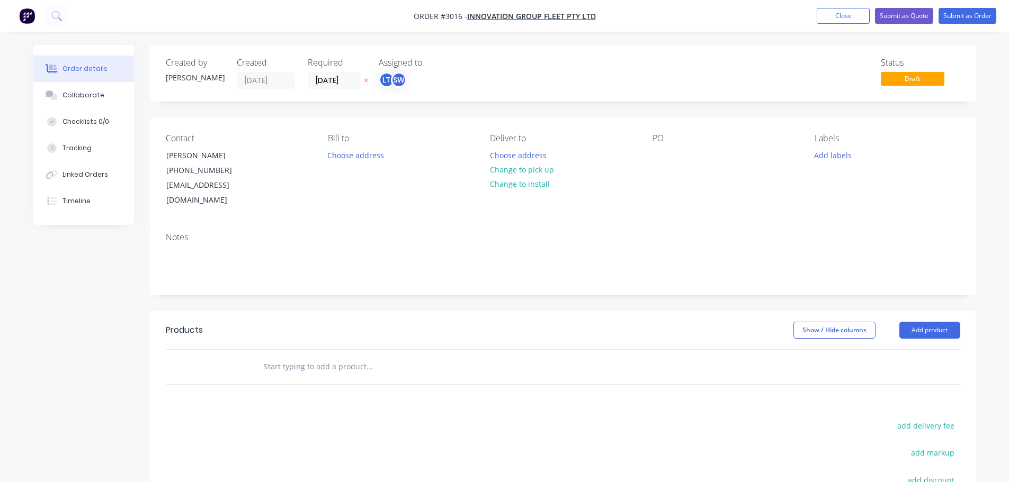
click at [647, 156] on div "Contact Emma Salgram (02) 6618 5560 coles.4401.online.manager@coles.com.au Bill…" at bounding box center [563, 171] width 826 height 106
click at [653, 153] on div at bounding box center [660, 155] width 17 height 15
paste div
drag, startPoint x: 722, startPoint y: 166, endPoint x: 745, endPoint y: 166, distance: 22.2
click at [745, 166] on div "Claim No 00598975Rego DC61QWName is RudolfPolicy no 322240798 GFTBooking no 598…" at bounding box center [718, 172] width 132 height 49
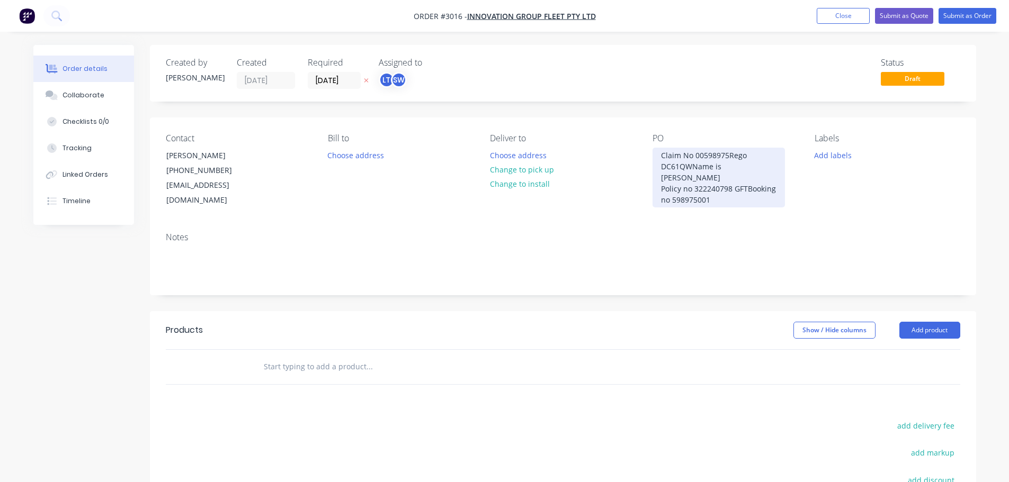
click at [733, 177] on div "Claim No 00598975Rego DC61QWName is Asher Policy no 322240798 GFTBooking no 598…" at bounding box center [718, 178] width 132 height 60
drag, startPoint x: 693, startPoint y: 166, endPoint x: 701, endPoint y: 199, distance: 33.4
click at [692, 166] on div "Claim No 00598975Rego DC61QWName is Asher Policy no 322240798 GFTBooking no 598…" at bounding box center [718, 178] width 132 height 60
click at [729, 154] on div "Claim No 00598975Rego DC61QW Name is Asher Policy no 322240798 GFTBooking no 59…" at bounding box center [718, 178] width 132 height 60
click at [714, 166] on div "Claim No 00598975 Rego DC61QW Name is Asher Policy no 322240798 GFTBooking no 5…" at bounding box center [718, 178] width 132 height 60
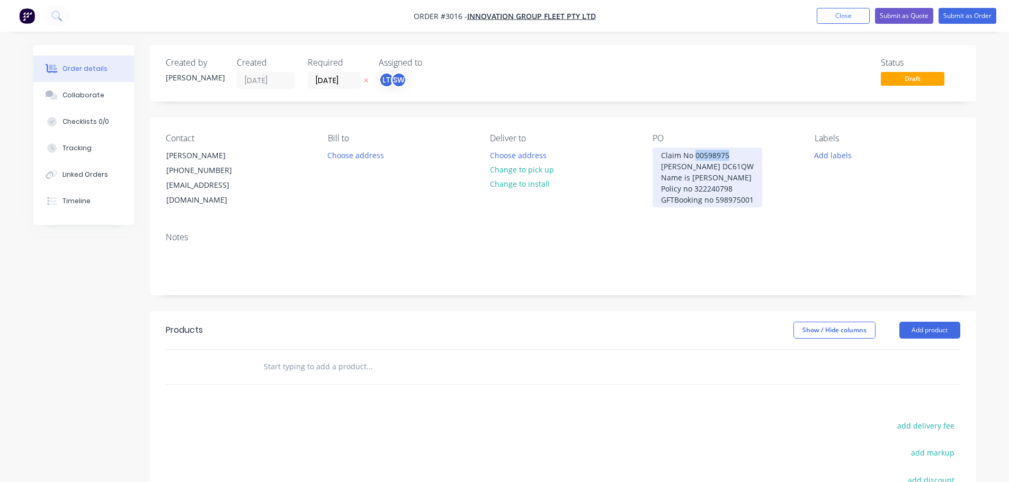
drag, startPoint x: 729, startPoint y: 155, endPoint x: 696, endPoint y: 158, distance: 32.9
click at [696, 158] on div "Claim No 00598975 Rego DC61QW Name is Asher Policy no 322240798 GFTBooking no 5…" at bounding box center [707, 178] width 110 height 60
drag, startPoint x: 711, startPoint y: 167, endPoint x: 686, endPoint y: 168, distance: 24.9
click at [686, 168] on div "Claim No 00598977 Rego DC61QW Name is Asher Policy no 322240798 GFTBooking no 5…" at bounding box center [707, 178] width 110 height 60
click at [732, 190] on div "Claim No 00598977 Rego DN85QS Name is Asher Policy no 322240798 GFTBooking no 5…" at bounding box center [707, 178] width 110 height 60
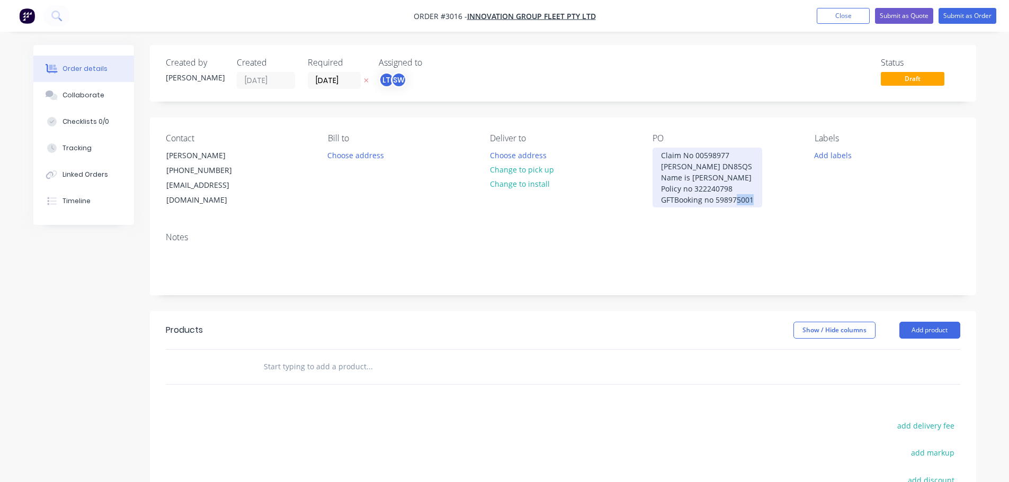
drag, startPoint x: 737, startPoint y: 200, endPoint x: 755, endPoint y: 202, distance: 18.6
click at [755, 202] on div "Claim No 00598977 Rego DN85QS Name is Asher Policy no 322240798 GFTBooking no 5…" at bounding box center [707, 178] width 110 height 60
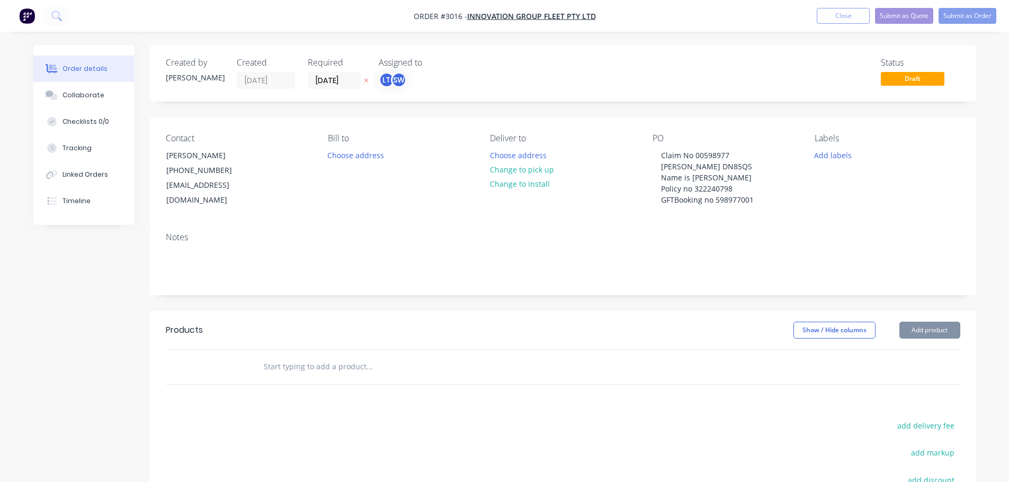
click at [722, 218] on div "Contact Emma Salgram (02) 6618 5560 coles.4401.online.manager@coles.com.au Bill…" at bounding box center [563, 171] width 826 height 106
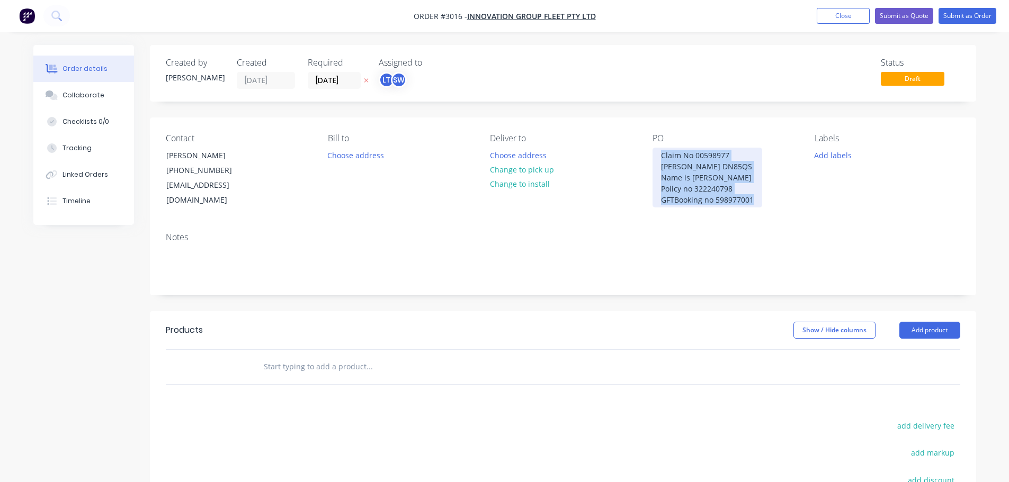
drag, startPoint x: 660, startPoint y: 153, endPoint x: 757, endPoint y: 199, distance: 107.8
click at [757, 199] on div "Claim No 00598977 Rego DN85QS Name is Asher Policy no 322240798 GFTBooking no 5…" at bounding box center [707, 178] width 110 height 60
copy div "Claim No 00598977 Rego DN85QS Name is Asher Policy no 322240798 GFTBooking no 5…"
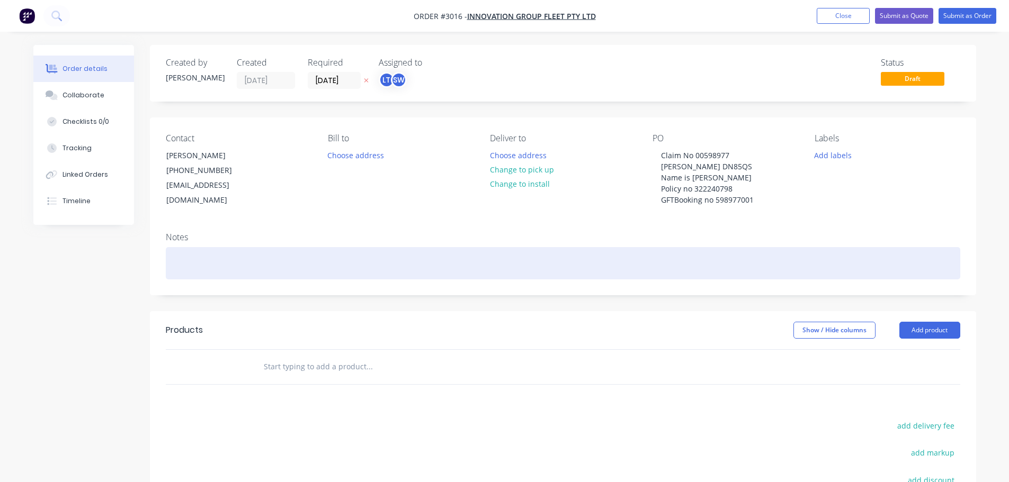
click at [168, 261] on div at bounding box center [563, 263] width 794 height 32
paste div
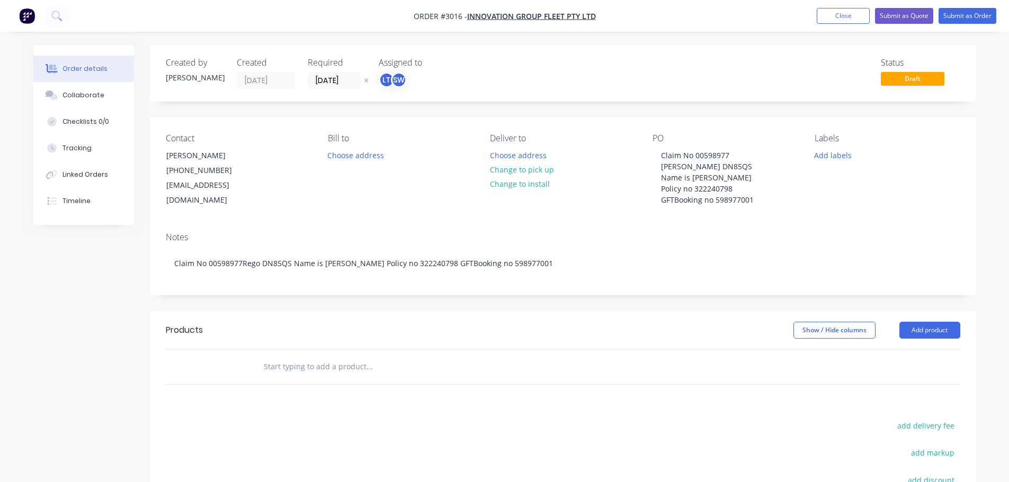
click at [516, 295] on div "Created by Leanne Created 26/08/25 Required 26/09/25 Assigned to LT SW Status D…" at bounding box center [563, 342] width 826 height 594
click at [937, 325] on button "Add product" at bounding box center [929, 330] width 61 height 17
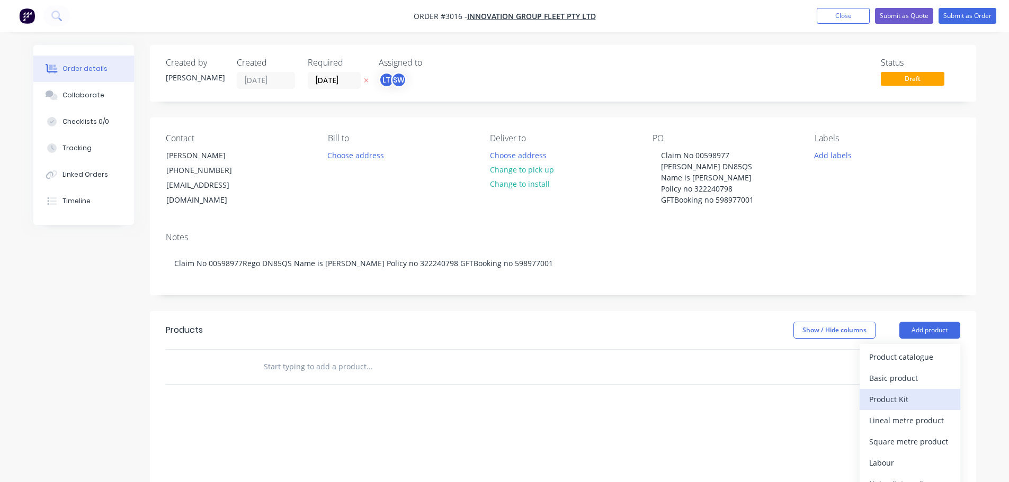
click at [898, 400] on div "Product Kit" at bounding box center [910, 399] width 82 height 15
click at [912, 328] on button "Add product" at bounding box center [929, 330] width 61 height 17
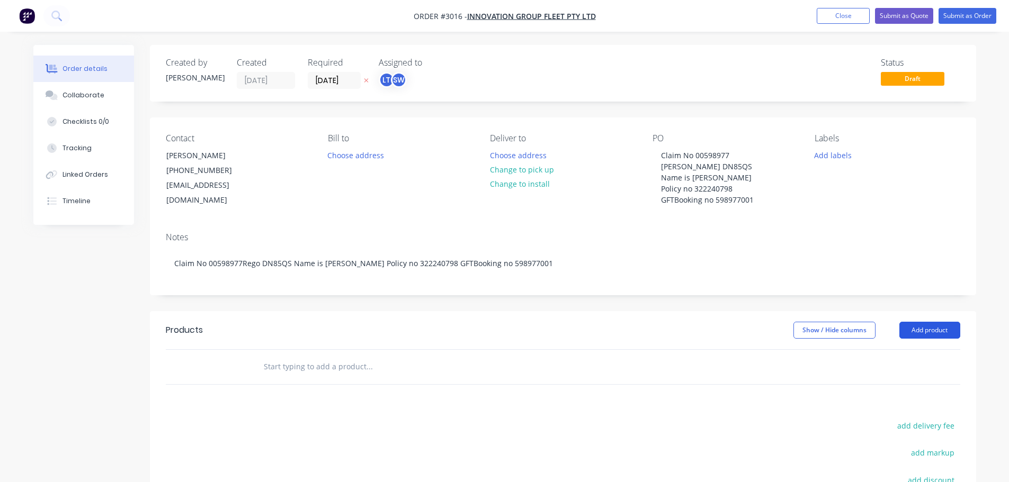
click at [916, 327] on button "Add product" at bounding box center [929, 330] width 61 height 17
click at [706, 336] on div "Show / Hide columns Add product Product kit type Standard pricing Custom pricin…" at bounding box center [646, 330] width 625 height 17
click at [701, 326] on div "Show / Hide columns Add product" at bounding box center [646, 330] width 625 height 17
click at [288, 365] on input "text" at bounding box center [369, 366] width 212 height 21
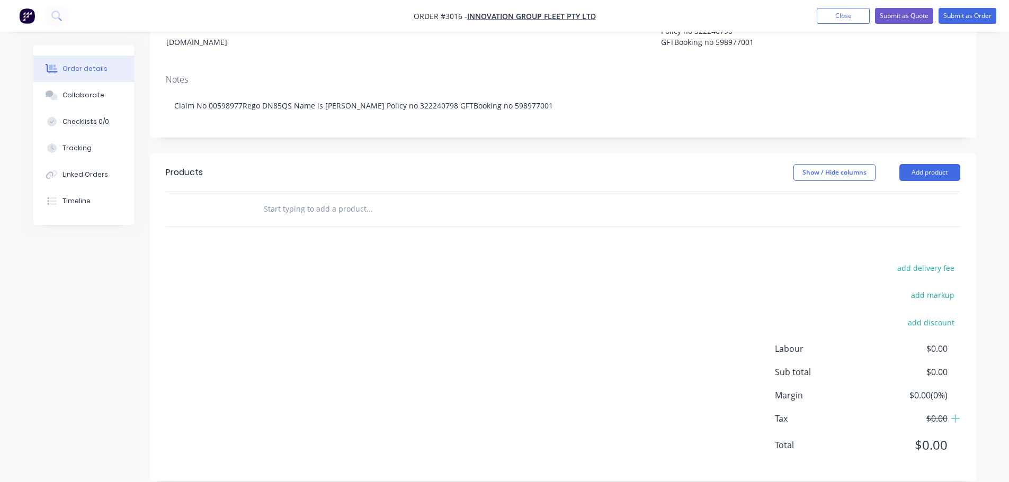
scroll to position [159, 0]
click at [918, 164] on button "Add product" at bounding box center [929, 171] width 61 height 17
click at [880, 261] on div "Back" at bounding box center [910, 261] width 82 height 15
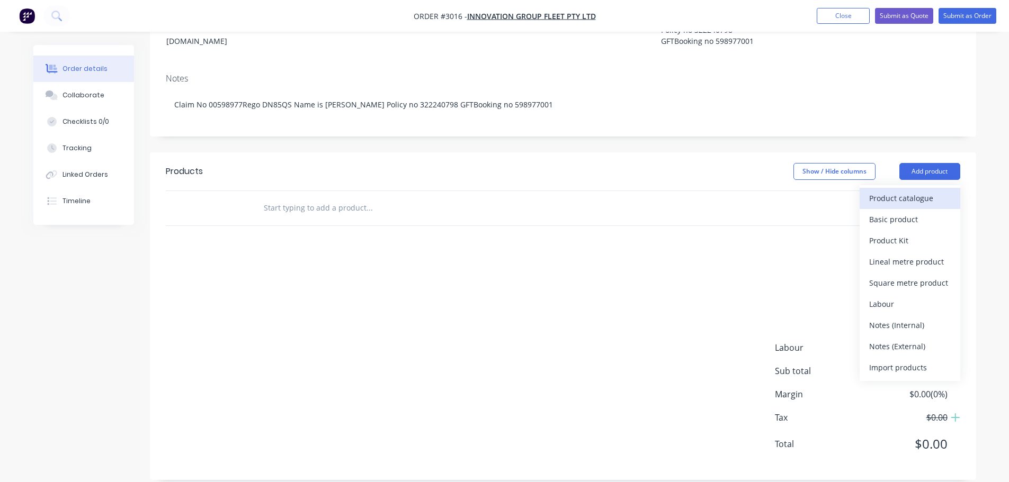
click at [895, 194] on div "Product catalogue" at bounding box center [910, 198] width 82 height 15
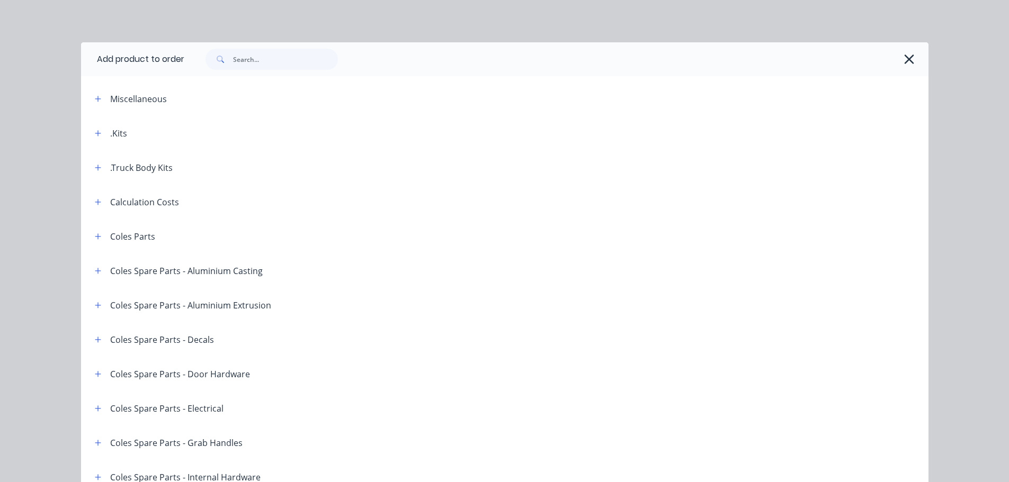
click at [114, 130] on div ".Kits" at bounding box center [118, 133] width 17 height 13
click at [95, 132] on icon "button" at bounding box center [98, 133] width 6 height 7
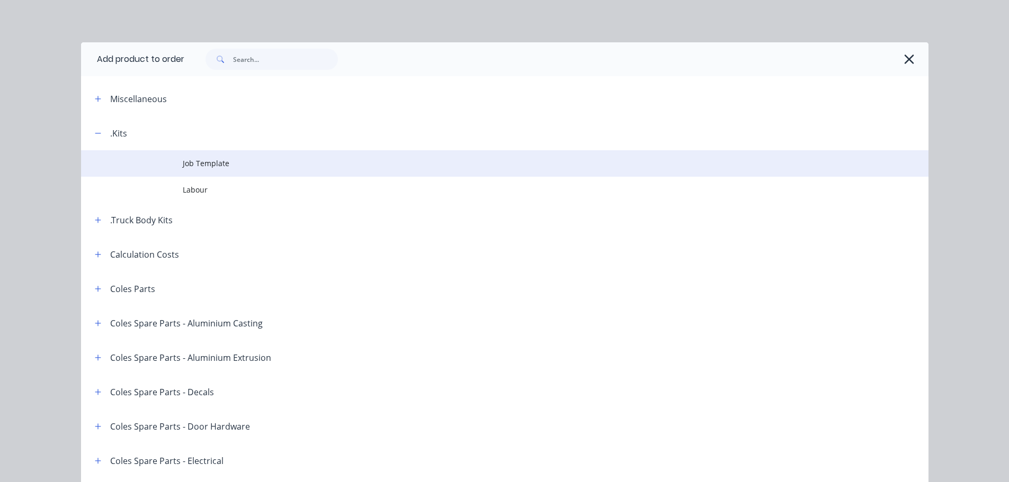
click at [205, 162] on span "Job Template" at bounding box center [481, 163] width 596 height 11
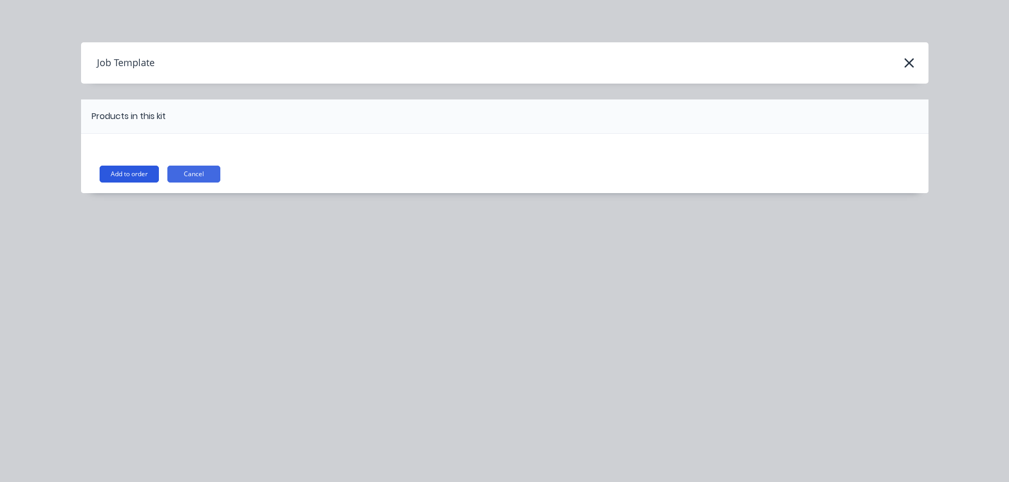
click at [140, 171] on button "Add to order" at bounding box center [129, 174] width 59 height 17
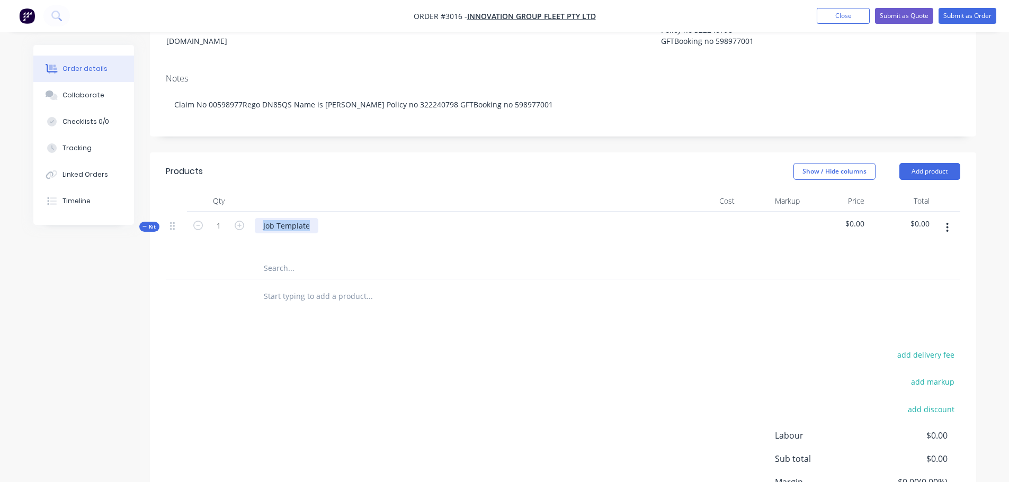
drag, startPoint x: 311, startPoint y: 226, endPoint x: 262, endPoint y: 229, distance: 49.4
click at [262, 229] on div "Job Template" at bounding box center [287, 225] width 64 height 15
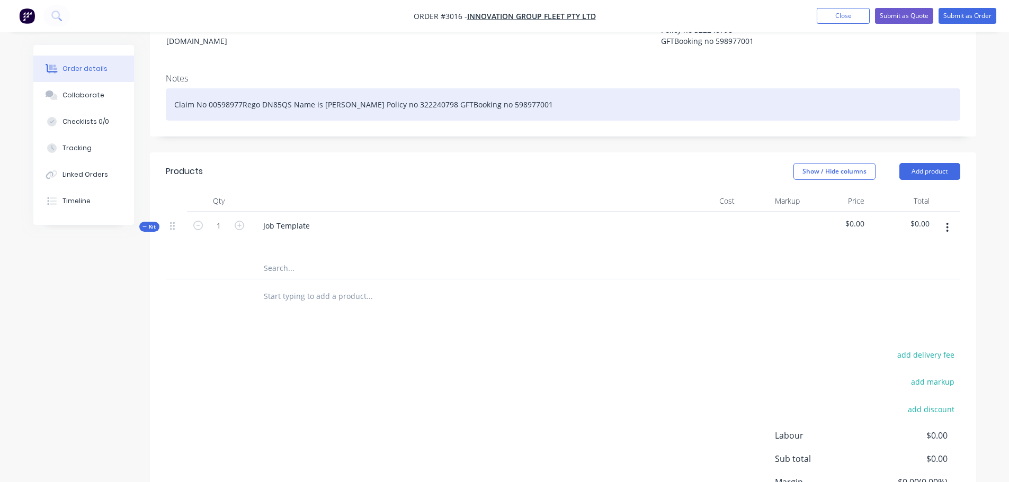
click at [431, 103] on div "Claim No 00598977Rego DN85QS Name is Asher Policy no 322240798 GFTBooking no 59…" at bounding box center [563, 104] width 794 height 32
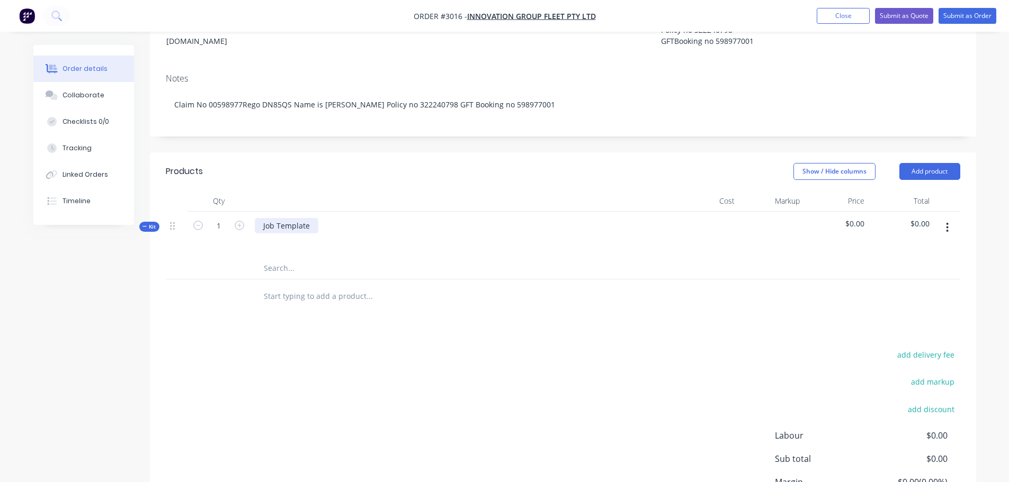
click at [265, 225] on div "Job Template" at bounding box center [287, 225] width 64 height 15
drag, startPoint x: 261, startPoint y: 227, endPoint x: 330, endPoint y: 227, distance: 69.4
click at [330, 227] on div "Job Template" at bounding box center [462, 235] width 424 height 46
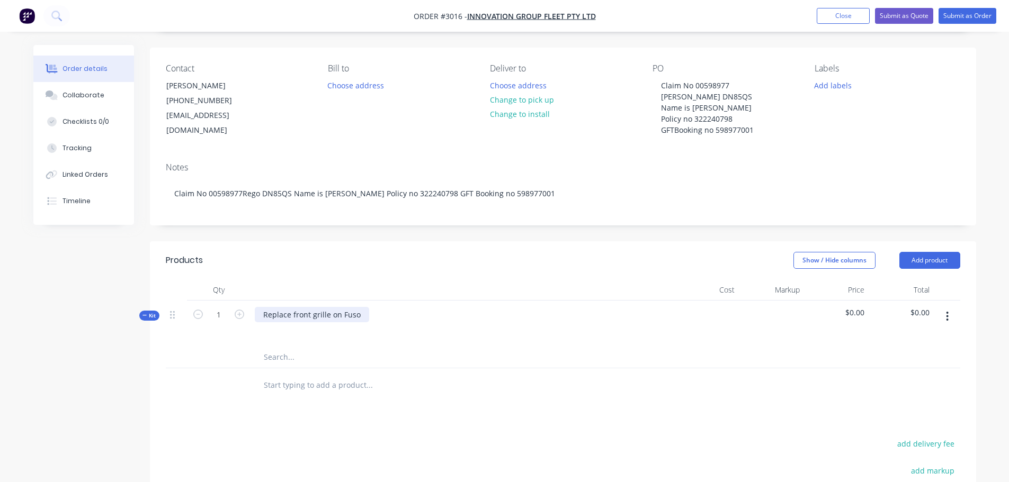
scroll to position [53, 0]
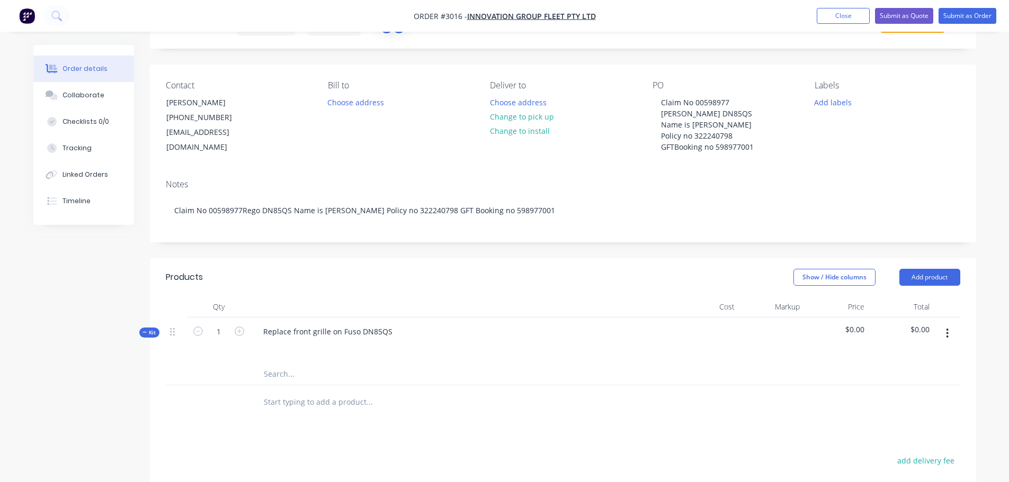
click at [317, 356] on div "Replace front grille on Fuso DN85QS" at bounding box center [462, 341] width 424 height 46
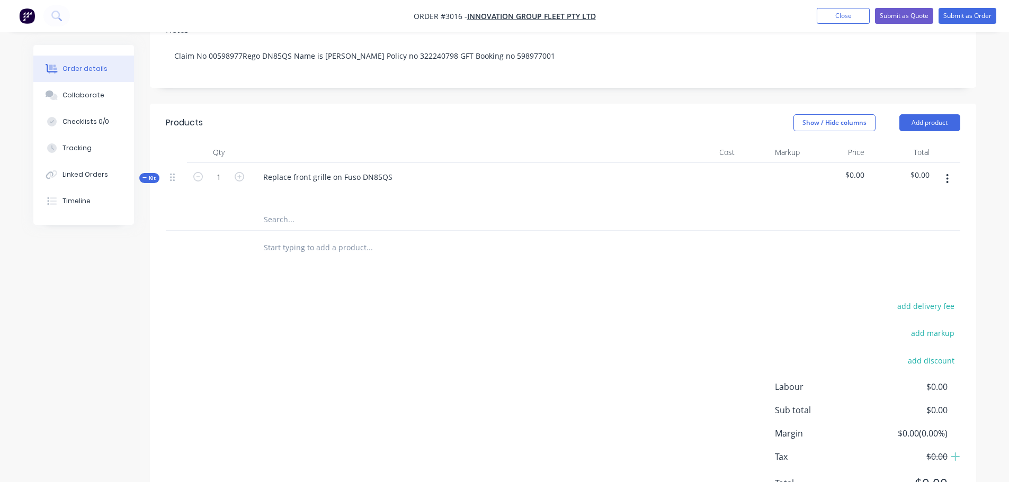
scroll to position [212, 0]
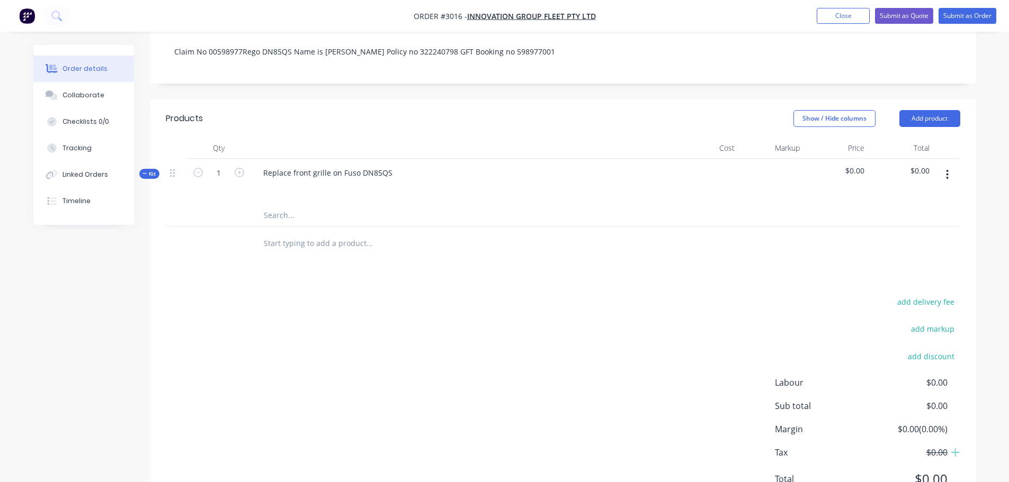
click at [307, 241] on input "text" at bounding box center [369, 243] width 212 height 21
click at [889, 16] on button "Submit as Quote" at bounding box center [904, 16] width 58 height 16
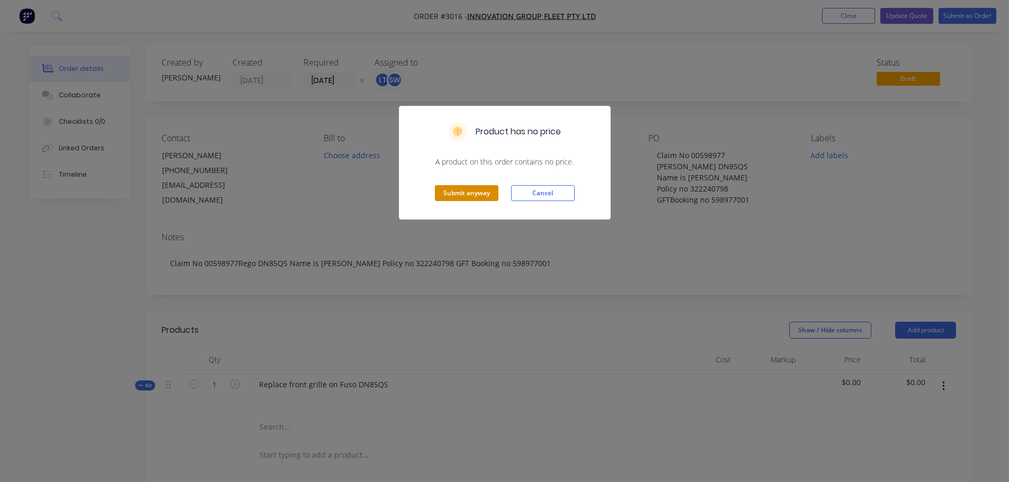
click at [464, 190] on button "Submit anyway" at bounding box center [467, 193] width 64 height 16
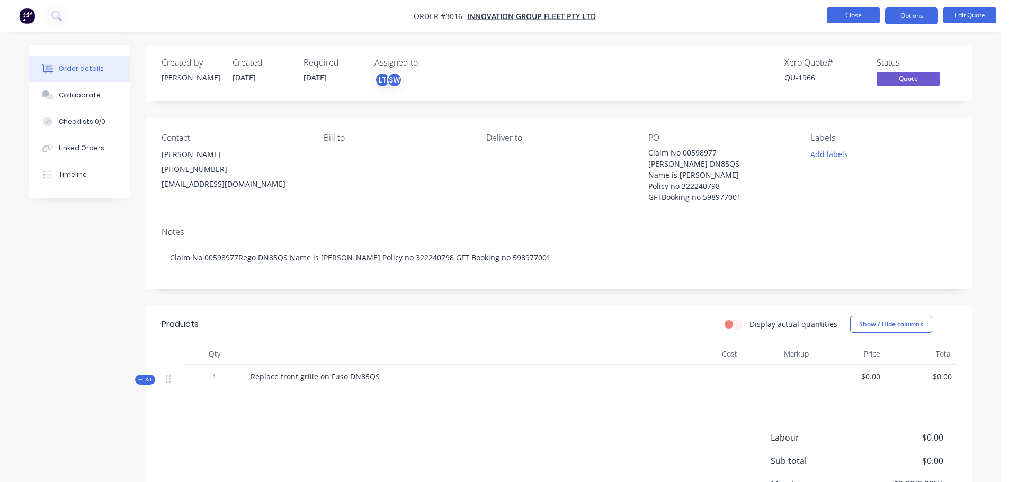
click at [840, 13] on button "Close" at bounding box center [853, 15] width 53 height 16
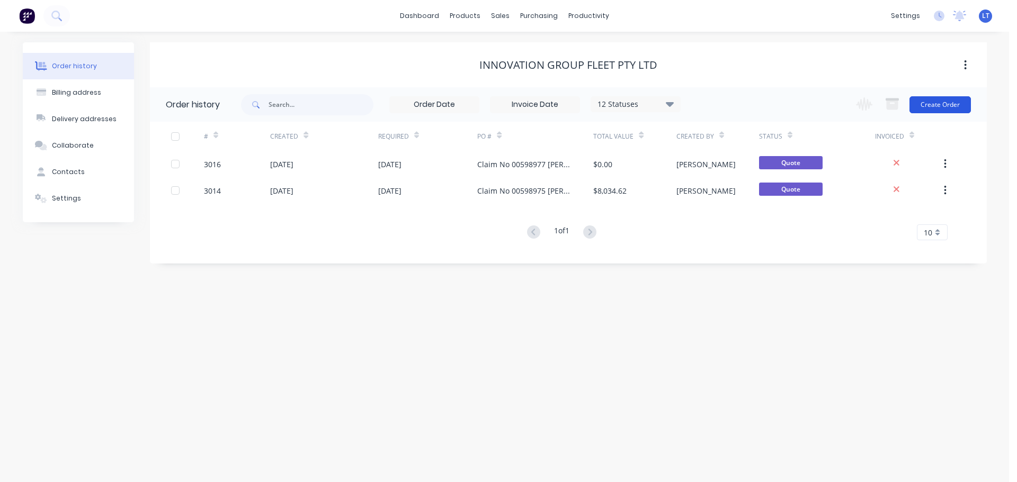
click at [934, 103] on button "Create Order" at bounding box center [939, 104] width 61 height 17
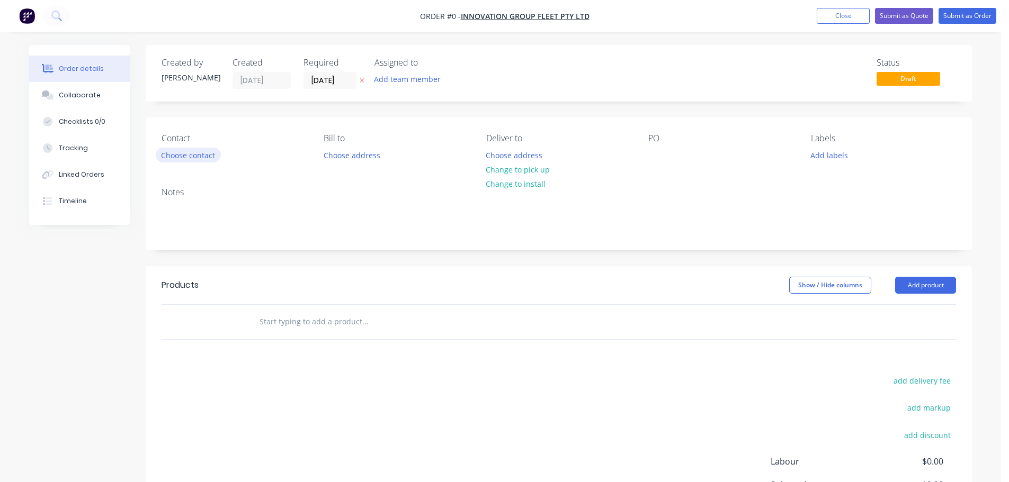
click at [192, 153] on button "Choose contact" at bounding box center [188, 155] width 65 height 14
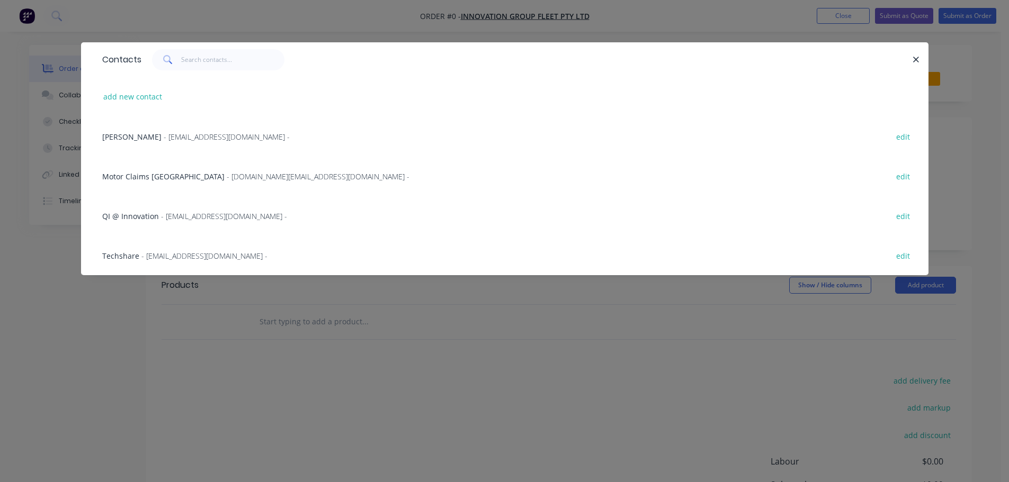
click at [195, 137] on span "- coles.4401.online.manager@coles.com.au -" at bounding box center [227, 137] width 126 height 10
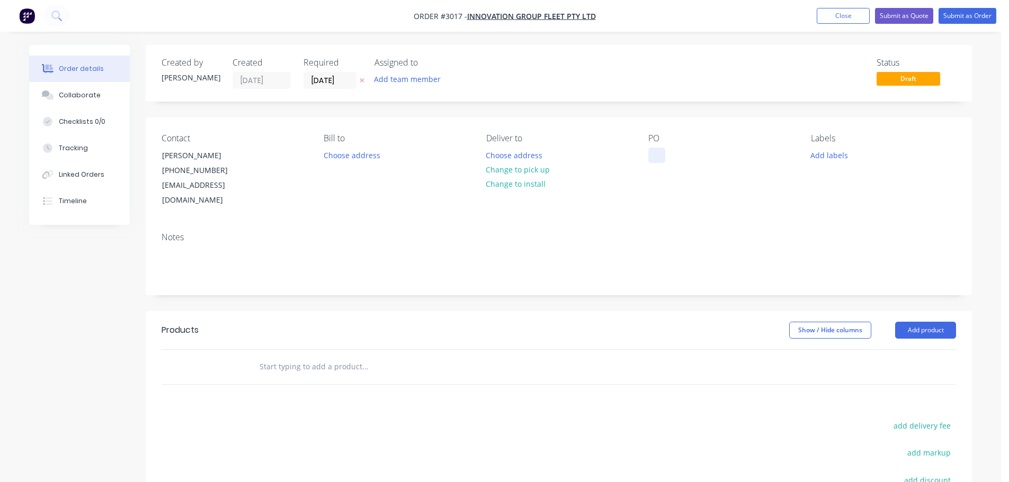
click at [650, 153] on div at bounding box center [656, 155] width 17 height 15
paste div
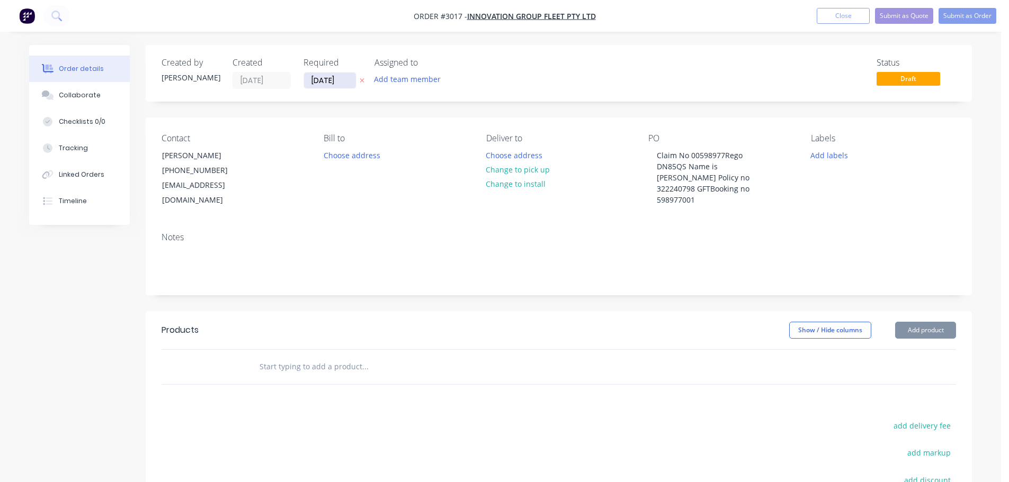
click at [332, 79] on input "[DATE]" at bounding box center [330, 81] width 52 height 16
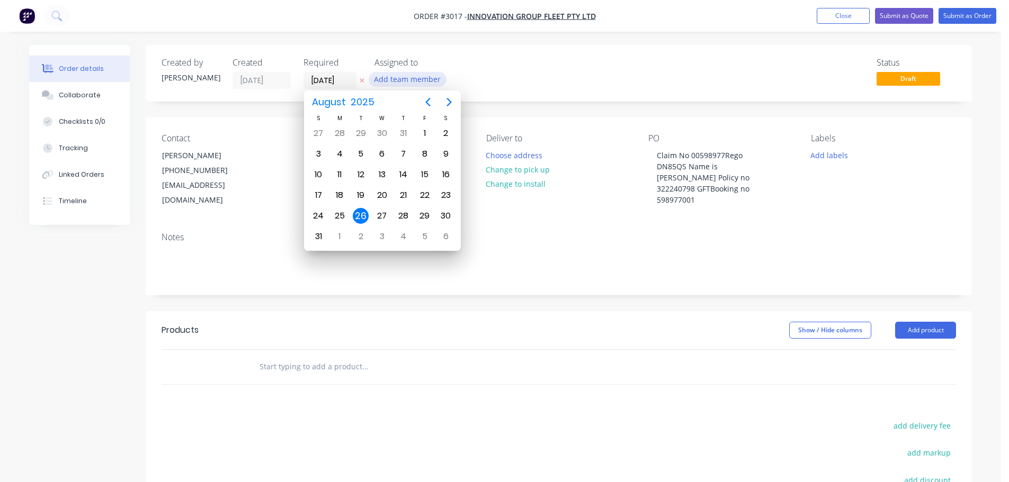
type input "[DATE]"
click at [412, 77] on button "Add team member" at bounding box center [408, 79] width 78 height 14
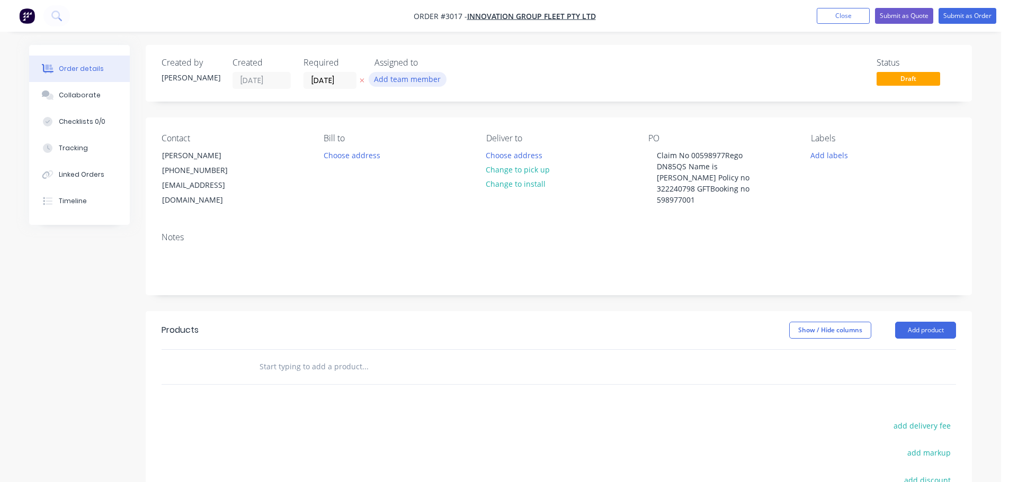
click at [411, 77] on button "Add team member" at bounding box center [408, 79] width 78 height 14
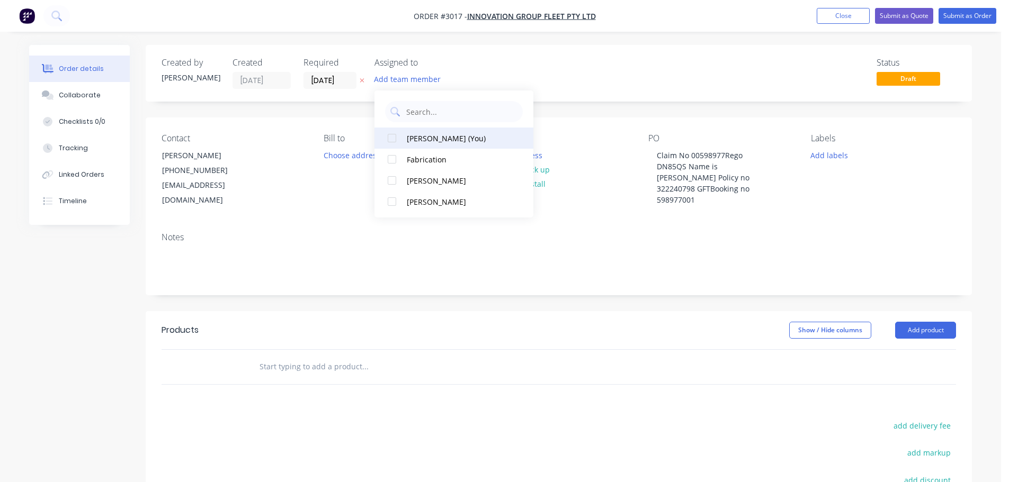
click at [388, 140] on div at bounding box center [391, 138] width 21 height 21
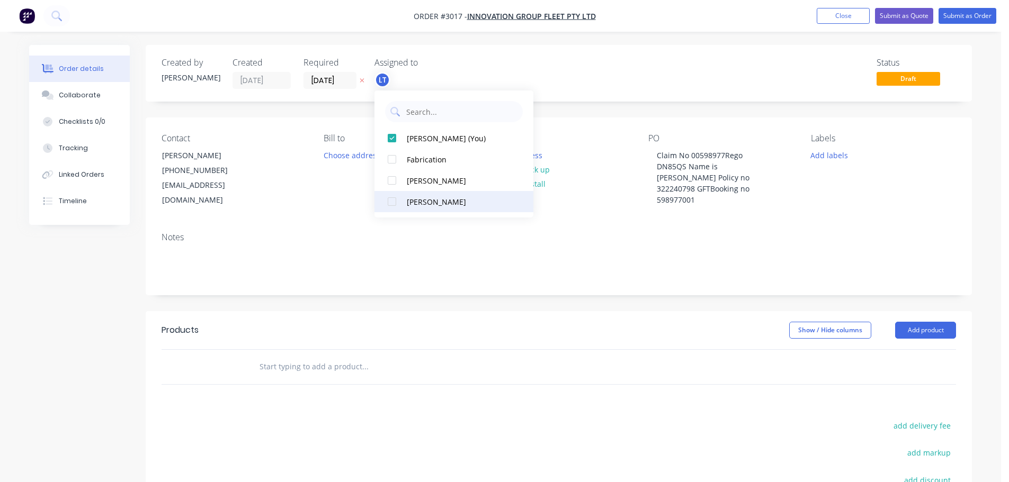
click at [395, 200] on div at bounding box center [391, 201] width 21 height 21
click at [567, 232] on div "Notes" at bounding box center [559, 237] width 794 height 10
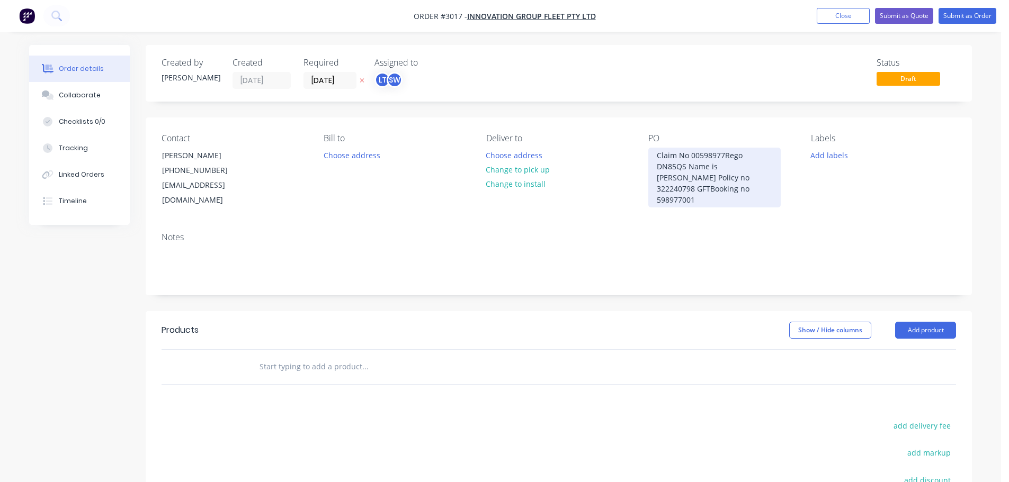
drag, startPoint x: 725, startPoint y: 155, endPoint x: 734, endPoint y: 186, distance: 32.5
click at [725, 155] on div "Claim No 00598977Rego DN85QS Name is Asher Policy no 322240798 GFTBooking no 59…" at bounding box center [714, 178] width 132 height 60
click at [707, 165] on div "Claim No 00598977 Rego DN85QS Name is Asher Policy no 322240798 GFTBooking no 5…" at bounding box center [714, 178] width 132 height 60
click at [709, 177] on div "Claim No 00598977 Rego DN85QS Name is Asher Policy no 322240798 GFTBooking no 5…" at bounding box center [714, 178] width 132 height 60
click at [733, 187] on div "Claim No 00598977 Rego DN85QS Name is Asher Policy no 322240798 GFTBooking no 5…" at bounding box center [714, 178] width 132 height 60
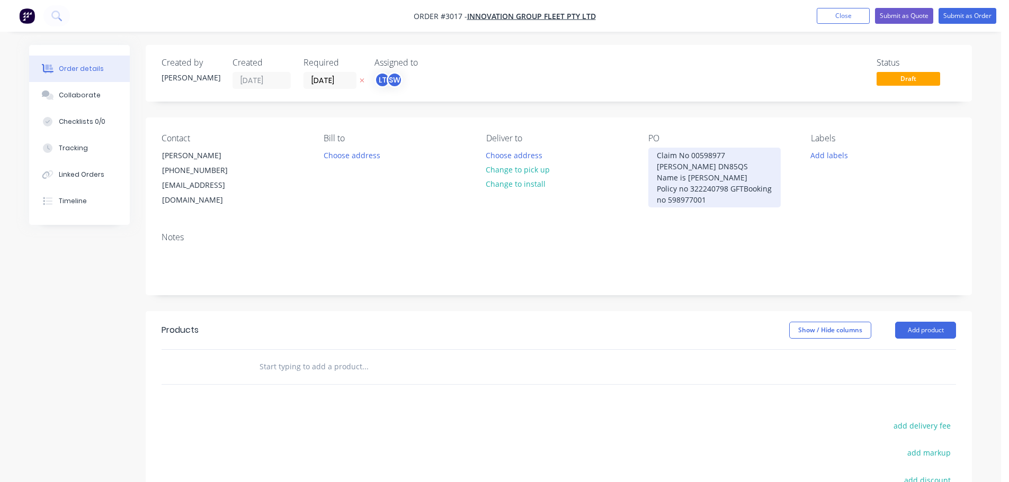
click at [731, 187] on div "Claim No 00598977 Rego DN85QS Name is Asher Policy no 322240798 GFTBooking no 5…" at bounding box center [714, 178] width 132 height 60
click at [724, 154] on div "Claim No 00598977 Rego DN85QS Name is Asher Policy no 322240798 GFTBooking no 5…" at bounding box center [703, 178] width 110 height 60
click at [749, 200] on div "Claim No 00598979 Rego DN85QS Name is Asher Policy no 322240798 GFTBooking no 5…" at bounding box center [703, 178] width 110 height 60
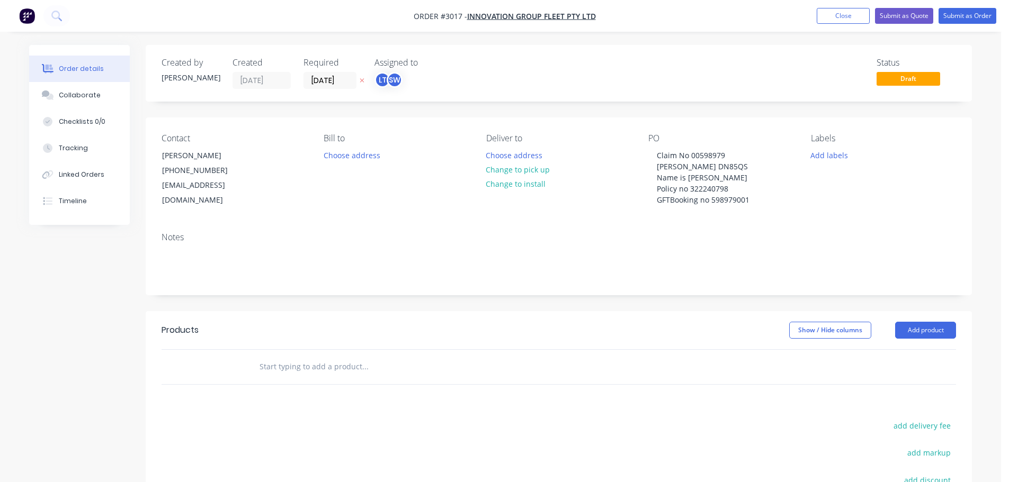
click at [722, 213] on div "Contact Emma Salgram (02) 6618 5560 coles.4401.online.manager@coles.com.au Bill…" at bounding box center [559, 171] width 826 height 106
click at [670, 201] on div "Claim No 00598979 Rego DN85QS Name is Asher Policy no 322240798 GFTBooking no 5…" at bounding box center [703, 178] width 110 height 60
click at [662, 228] on div "Notes" at bounding box center [559, 259] width 826 height 71
drag, startPoint x: 657, startPoint y: 155, endPoint x: 753, endPoint y: 205, distance: 108.2
click at [753, 205] on div "Claim No 00598979 Rego DN85QS Name is Asher Policy no 322240798 GFT Booking no …" at bounding box center [704, 178] width 112 height 60
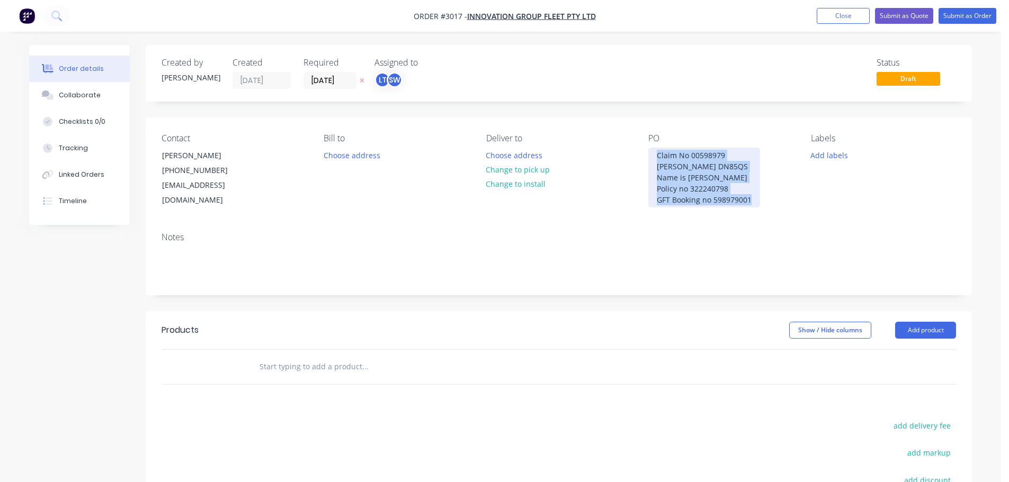
copy div "Claim No 00598979 Rego DN85QS Name is Asher Policy no 322240798 GFT Booking no …"
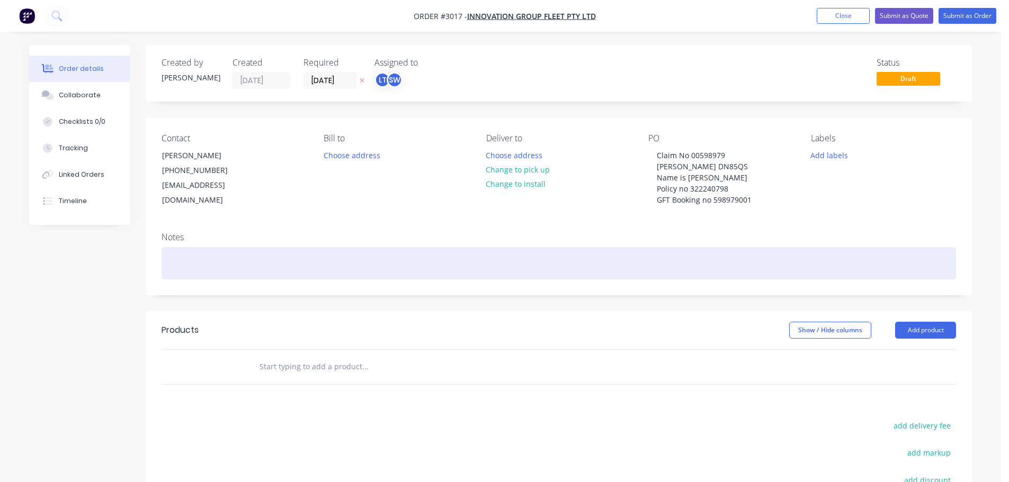
click at [174, 265] on div at bounding box center [559, 263] width 794 height 32
paste div
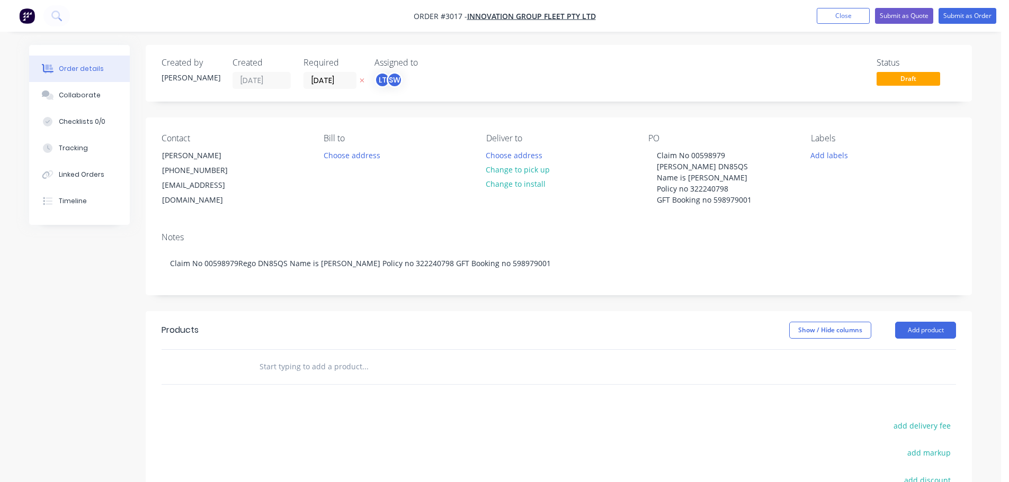
click at [238, 203] on div "Contact Emma Salgram (02) 6618 5560 coles.4401.online.manager@coles.com.au" at bounding box center [234, 170] width 145 height 75
click at [925, 328] on button "Add product" at bounding box center [925, 330] width 61 height 17
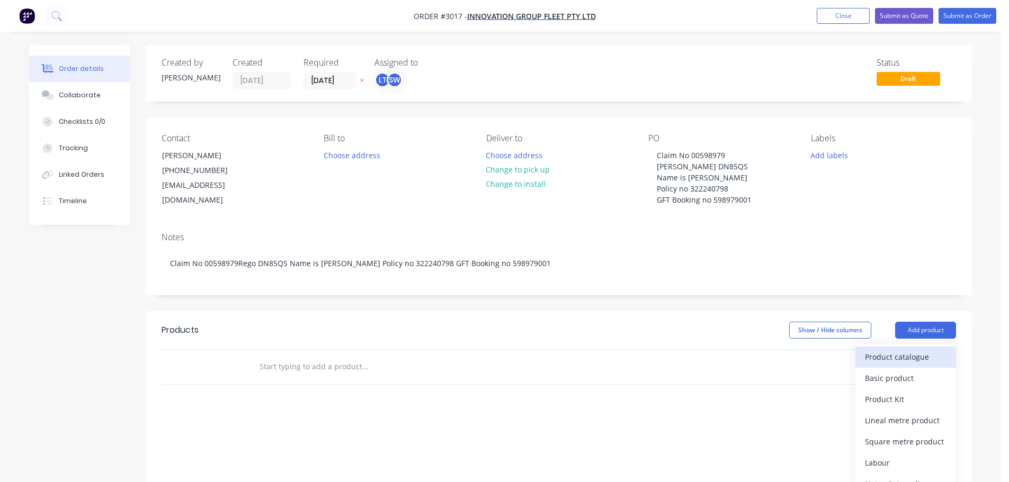
click at [887, 355] on div "Product catalogue" at bounding box center [906, 357] width 82 height 15
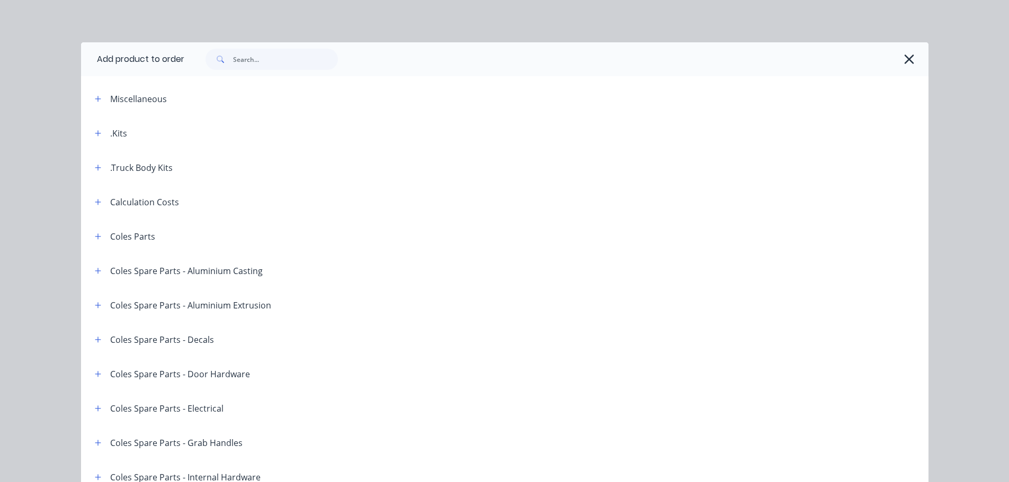
click at [887, 355] on header "Coles Spare Parts - Decals" at bounding box center [504, 339] width 847 height 34
click at [111, 132] on div ".Kits" at bounding box center [118, 133] width 17 height 13
click at [95, 135] on icon "button" at bounding box center [98, 133] width 6 height 7
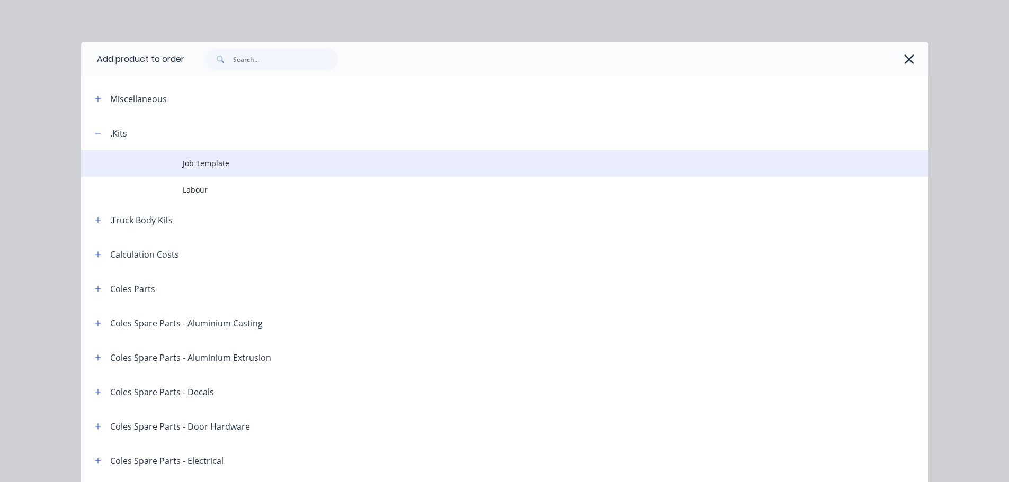
click at [199, 160] on span "Job Template" at bounding box center [481, 163] width 596 height 11
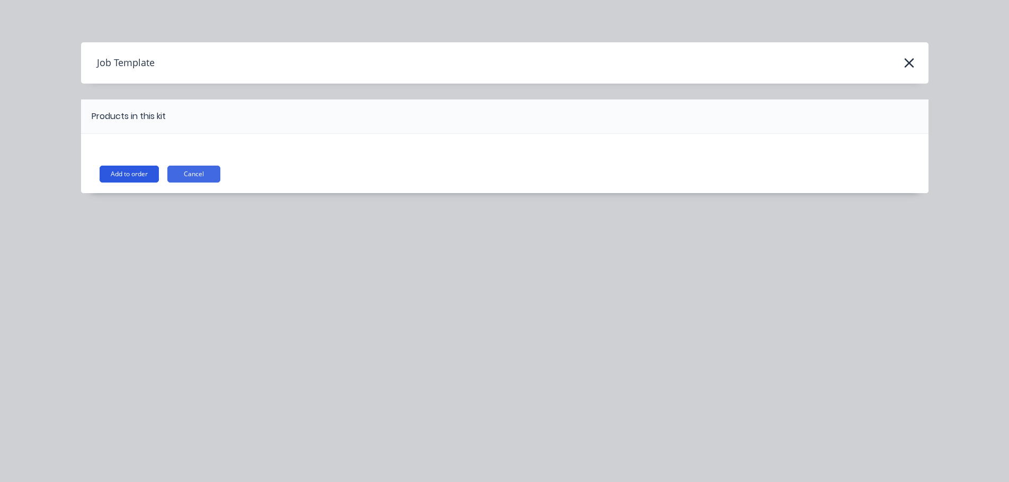
click at [124, 172] on button "Add to order" at bounding box center [129, 174] width 59 height 17
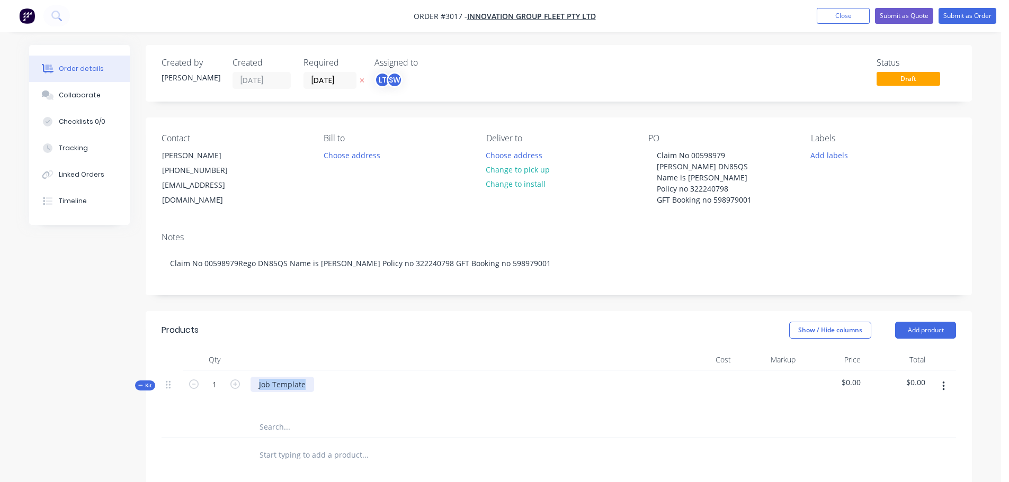
drag, startPoint x: 305, startPoint y: 386, endPoint x: 257, endPoint y: 382, distance: 48.3
click at [257, 382] on div "Job Template" at bounding box center [282, 384] width 64 height 15
click at [347, 383] on div "Replace Drivers Door on" at bounding box center [301, 384] width 103 height 15
click at [374, 326] on div "Show / Hide columns Add product" at bounding box center [642, 330] width 625 height 17
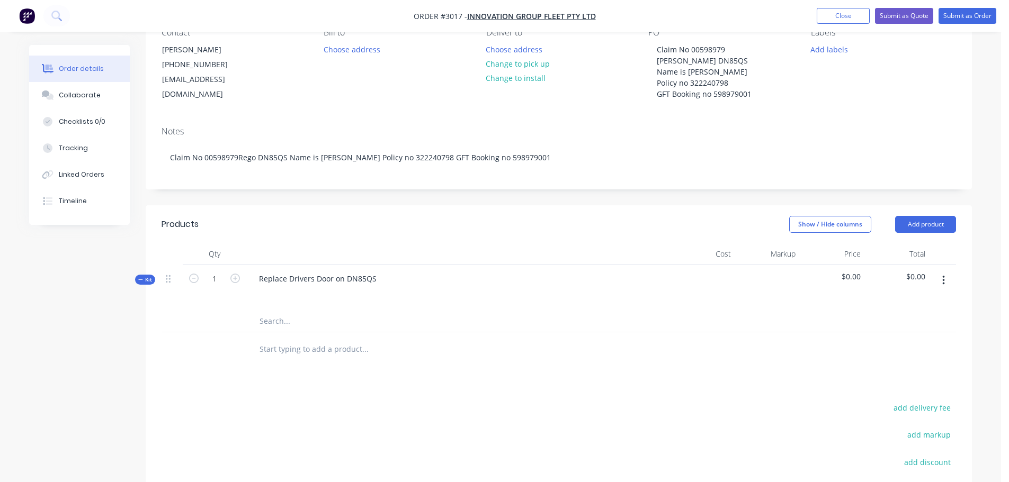
click at [276, 352] on input "text" at bounding box center [365, 349] width 212 height 21
click at [898, 12] on button "Submit as Quote" at bounding box center [904, 16] width 58 height 16
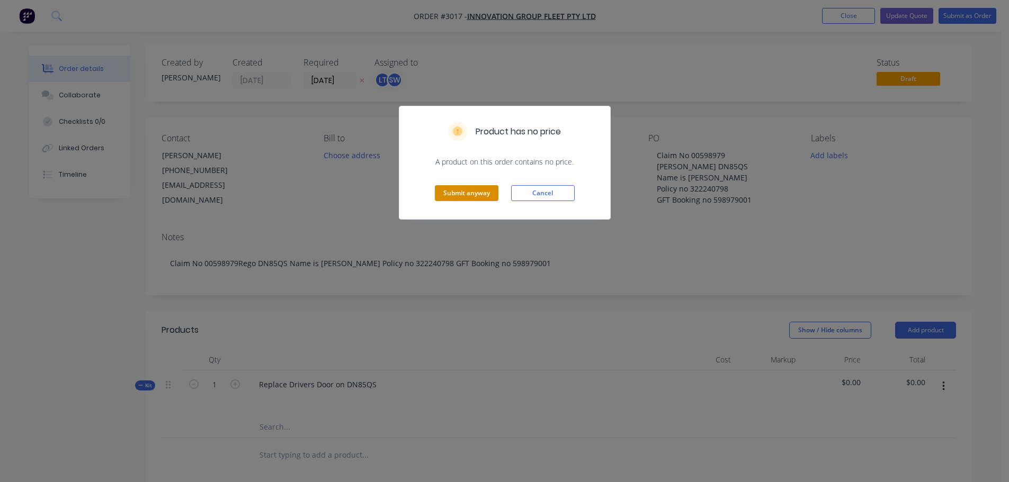
click at [474, 196] on button "Submit anyway" at bounding box center [467, 193] width 64 height 16
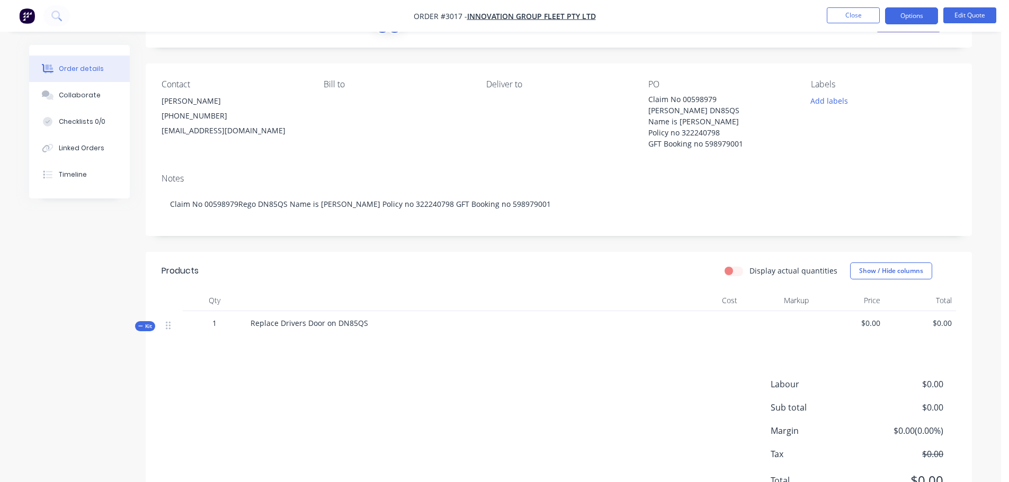
scroll to position [104, 0]
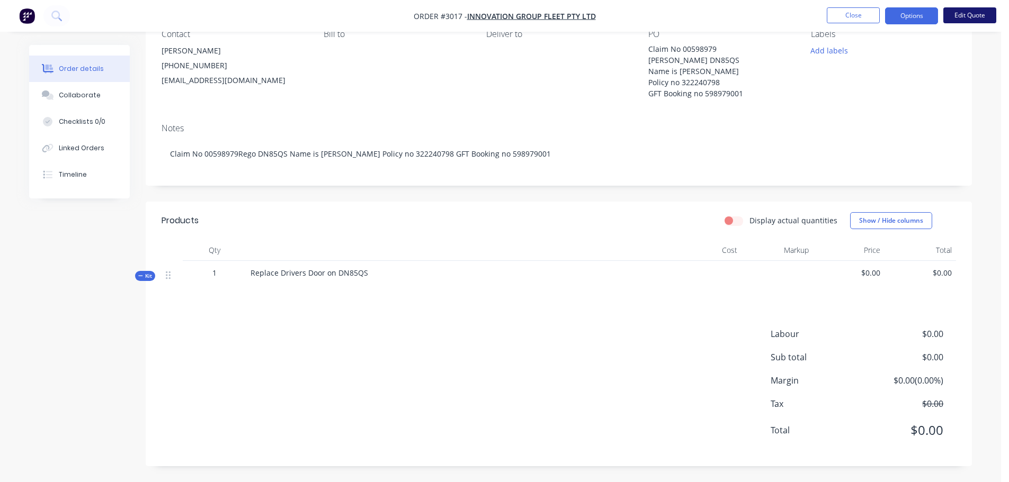
click at [964, 15] on button "Edit Quote" at bounding box center [969, 15] width 53 height 16
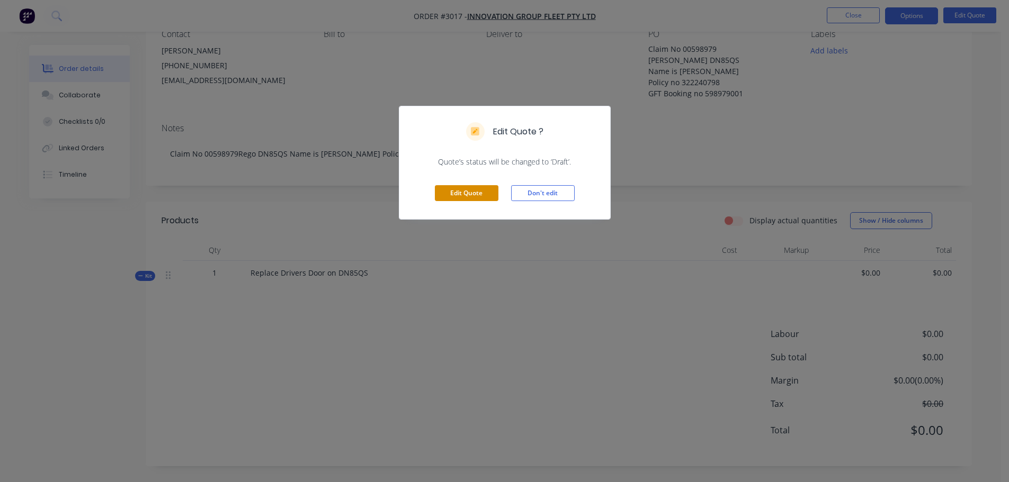
click at [454, 195] on button "Edit Quote" at bounding box center [467, 193] width 64 height 16
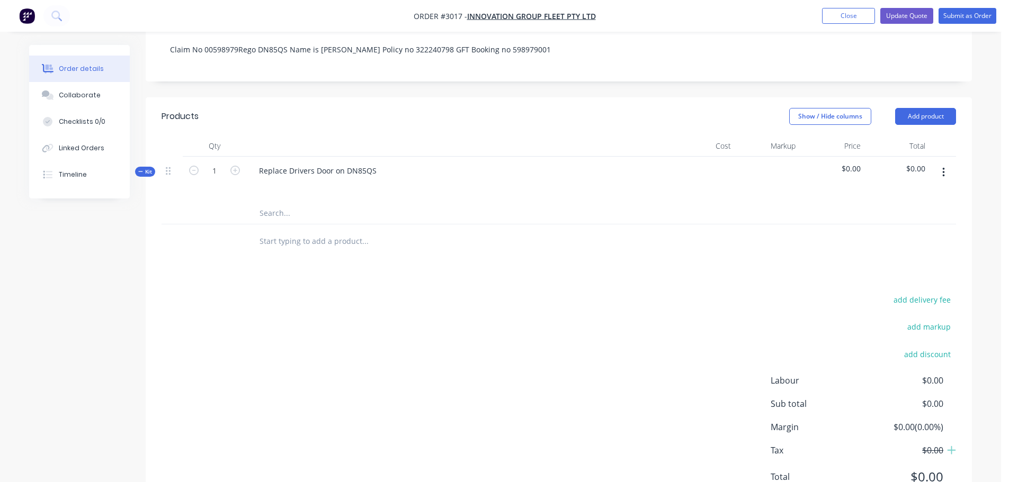
scroll to position [260, 0]
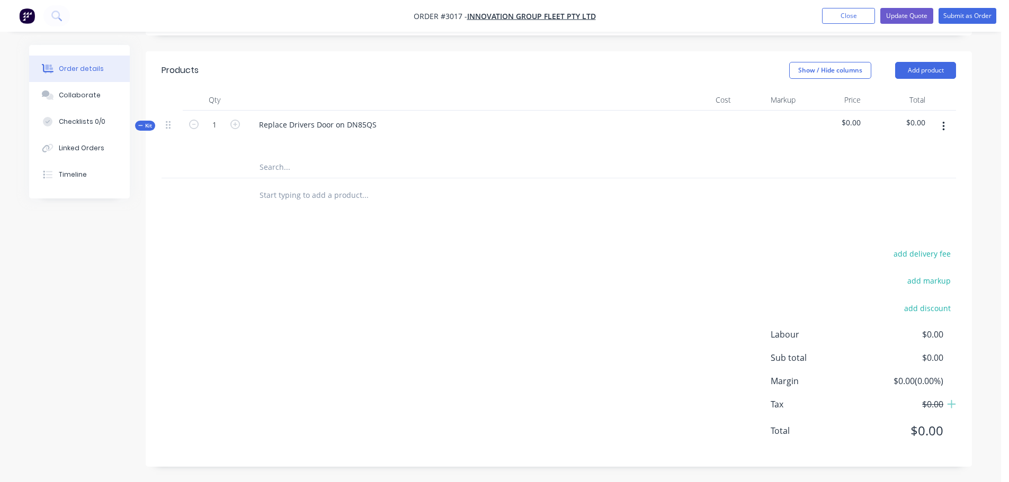
click at [267, 196] on input "text" at bounding box center [365, 195] width 212 height 21
click at [285, 198] on input "text" at bounding box center [365, 195] width 212 height 21
click at [259, 194] on input "Drivers Door" at bounding box center [365, 195] width 212 height 21
click at [359, 195] on input "Replacement Drivers Door" at bounding box center [365, 195] width 212 height 21
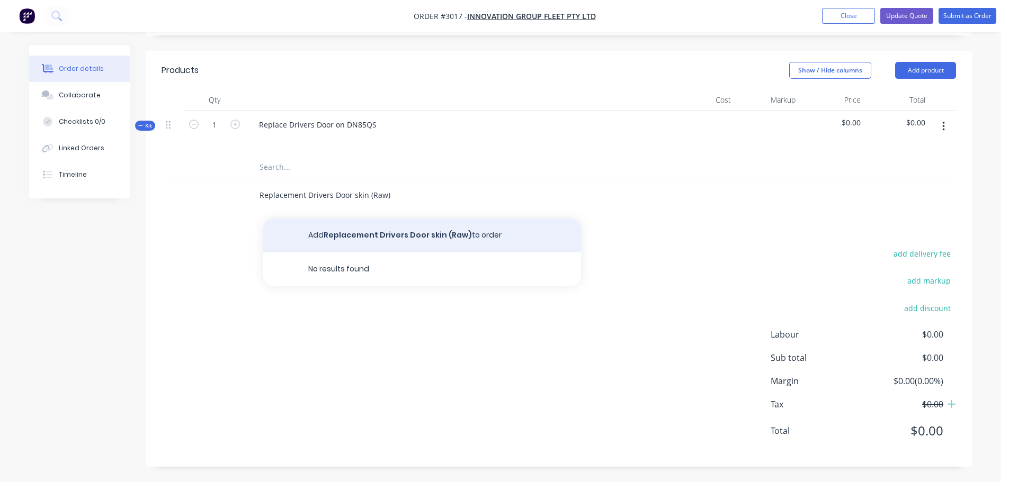
type input "Replacement Drivers Door skin (Raw)"
click at [363, 229] on button "Add Replacement Drivers Door skin (Raw) to order" at bounding box center [422, 236] width 318 height 34
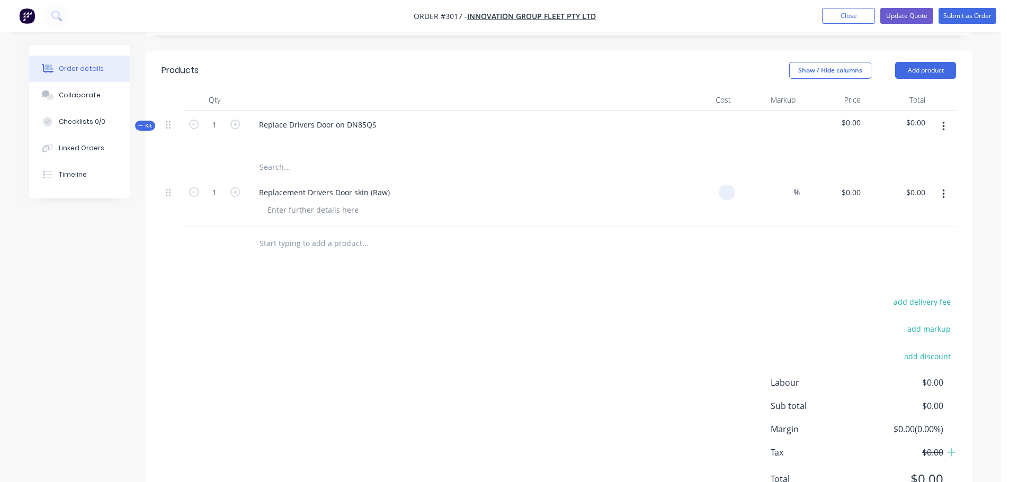
drag, startPoint x: 730, startPoint y: 191, endPoint x: 718, endPoint y: 192, distance: 12.8
click at [718, 192] on div at bounding box center [702, 202] width 65 height 48
type input "$1,493.01"
type input "1493.01"
type input "$1,493.01"
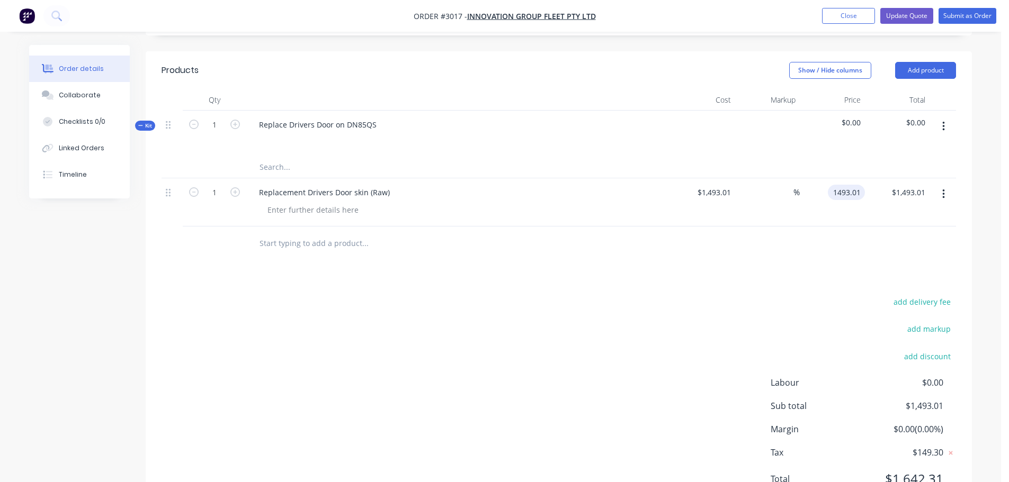
click at [842, 190] on input "1493.01" at bounding box center [848, 192] width 33 height 15
type input "$1,493.01"
click at [791, 189] on input at bounding box center [787, 192] width 12 height 15
type input "27.7"
type input "$1,906.5738"
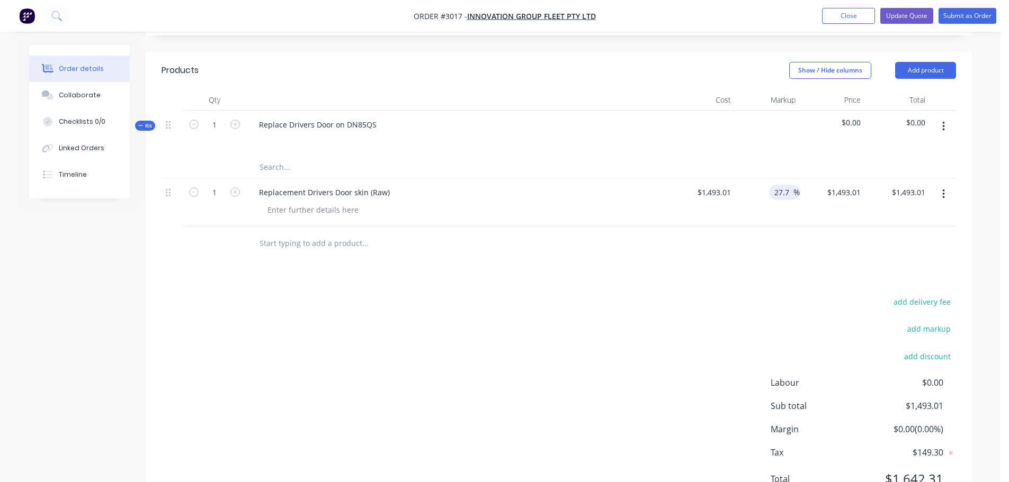
type input "$1,906.57"
click at [777, 232] on div at bounding box center [559, 244] width 794 height 34
click at [297, 243] on input "text" at bounding box center [365, 243] width 212 height 21
click at [292, 244] on input "Freight inbound" at bounding box center [365, 243] width 212 height 21
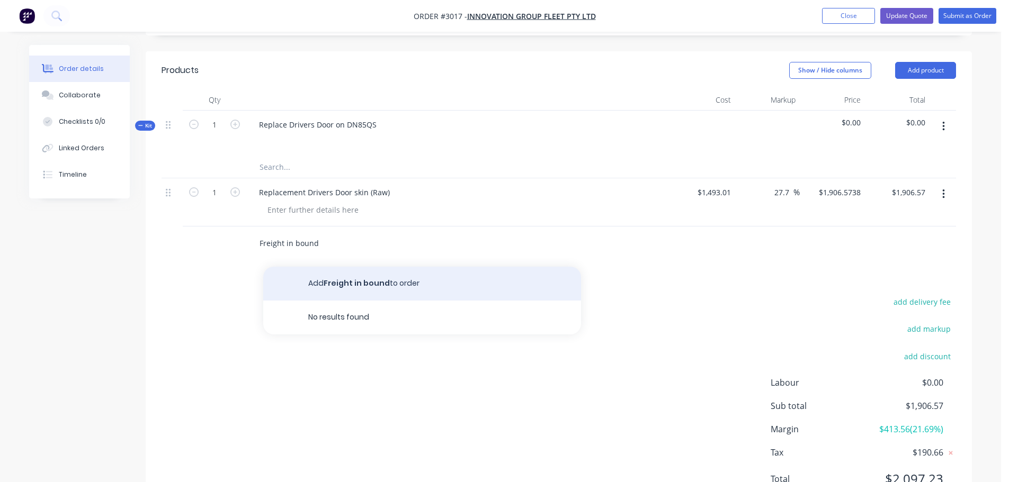
type input "Freight in bound"
click at [331, 282] on button "Add Freight in bound to order" at bounding box center [422, 284] width 318 height 34
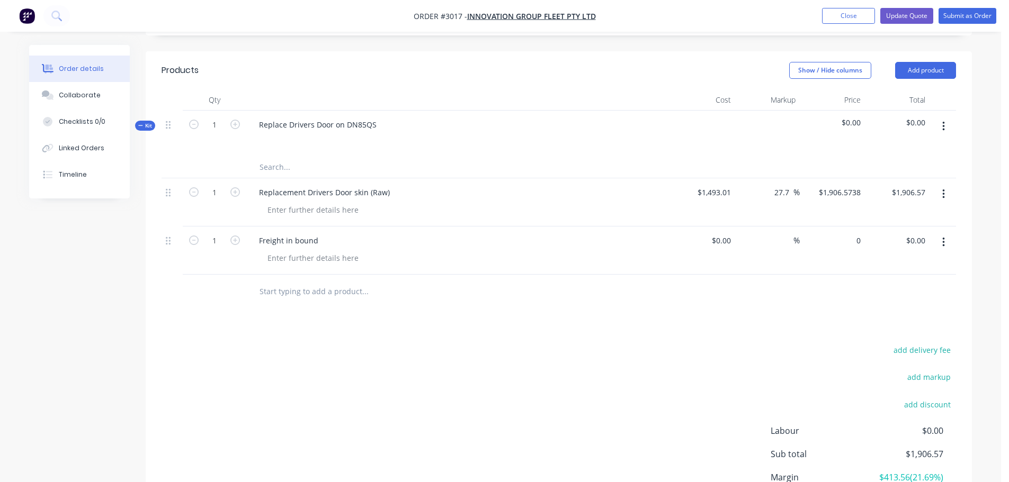
click at [840, 240] on div "0 $0.00" at bounding box center [832, 251] width 65 height 48
drag, startPoint x: 861, startPoint y: 240, endPoint x: 845, endPoint y: 243, distance: 16.2
click at [845, 243] on div "0 0" at bounding box center [832, 251] width 65 height 48
type input "$300.00"
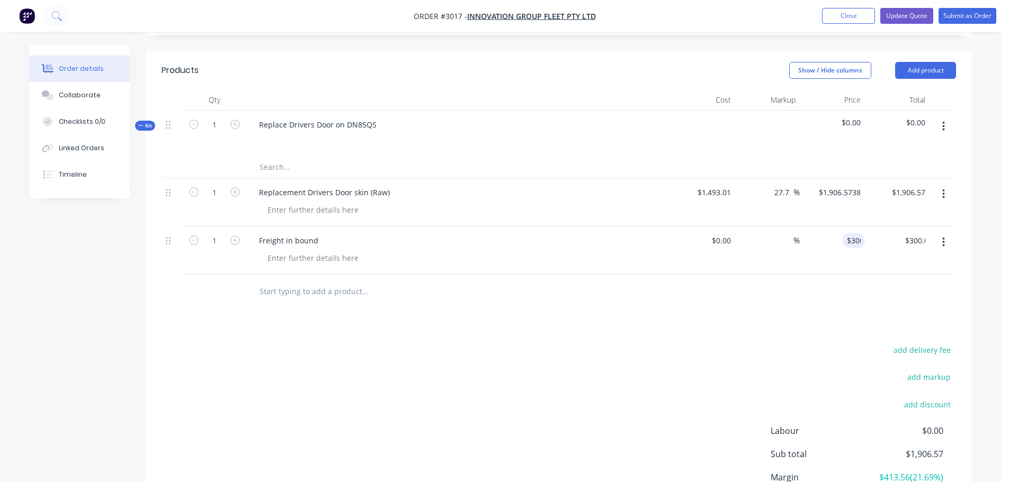
click at [814, 286] on div at bounding box center [559, 292] width 794 height 34
click at [277, 290] on input "text" at bounding box center [365, 291] width 212 height 21
click at [272, 294] on input "text" at bounding box center [365, 291] width 212 height 21
click at [366, 293] on input "text" at bounding box center [365, 291] width 212 height 21
click at [329, 288] on input "Drivers door Decal "Asher"" at bounding box center [365, 291] width 212 height 21
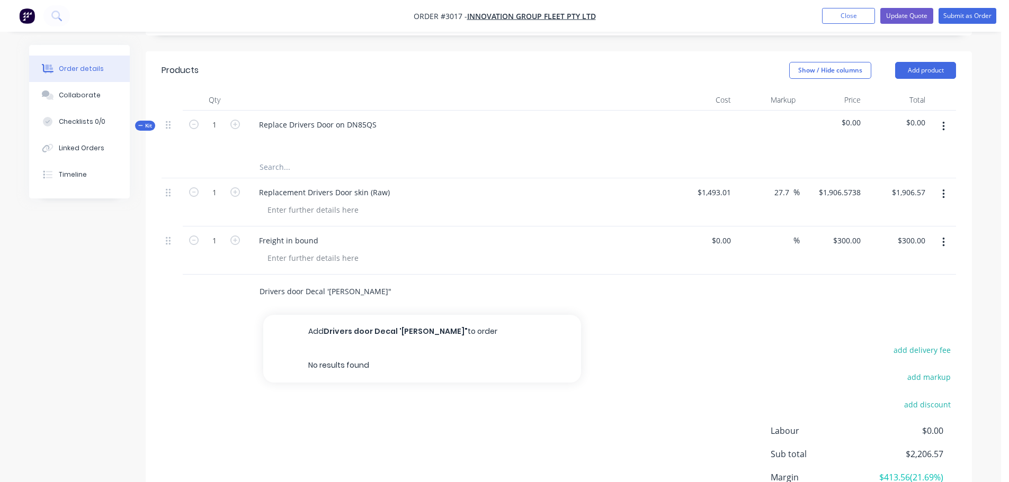
click at [351, 290] on input "Drivers door Decal 'Asher"" at bounding box center [365, 291] width 212 height 21
click at [325, 295] on input "Drivers door Decal 'Asher'" at bounding box center [365, 291] width 212 height 21
click at [358, 290] on input "Drivers door Decal 'Asher'" at bounding box center [365, 291] width 212 height 21
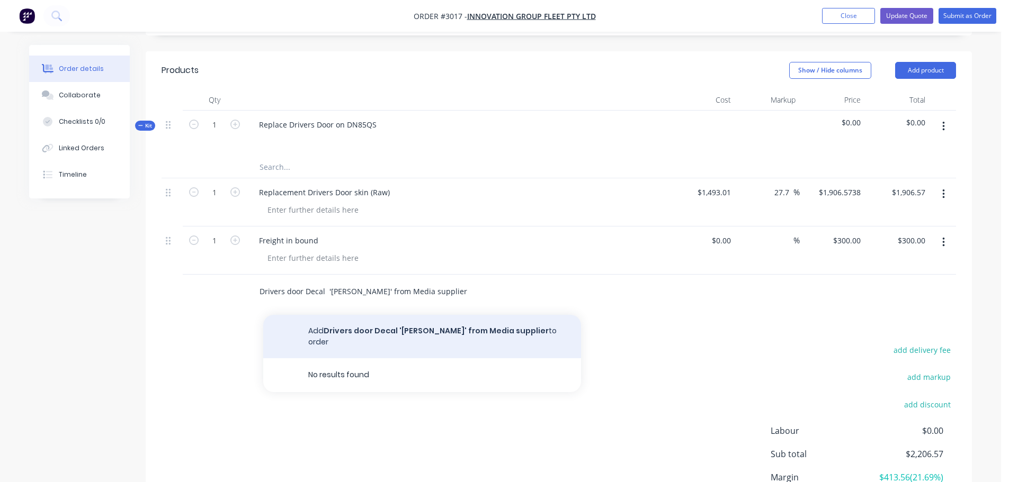
type input "Drivers door Decal '[PERSON_NAME]' from Media supplier"
click at [335, 329] on button "Add Drivers door Decal 'Asher' from Media supplier to order" at bounding box center [422, 336] width 318 height 43
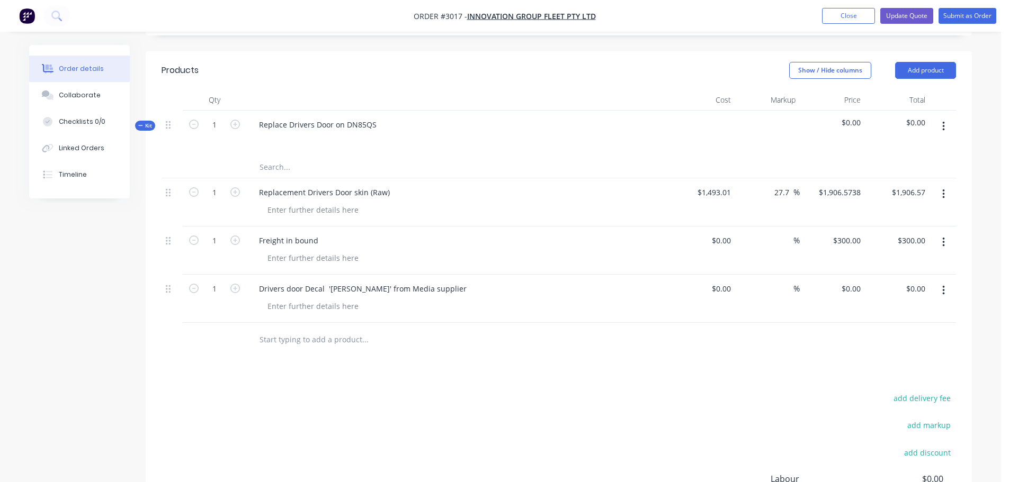
click at [272, 342] on input "text" at bounding box center [365, 339] width 212 height 21
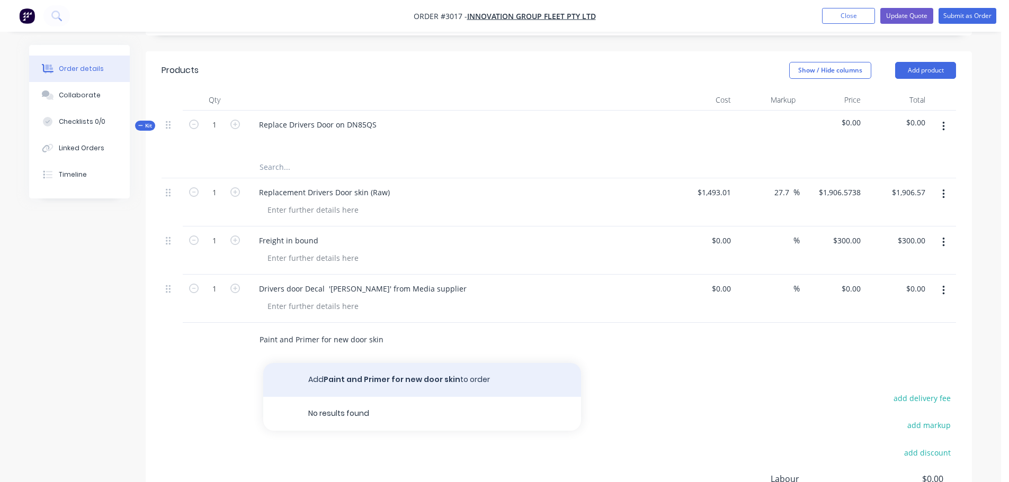
type input "Paint and Primer for new door skin"
click at [367, 380] on button "Add Paint and Primer for new door skin to order" at bounding box center [422, 380] width 318 height 34
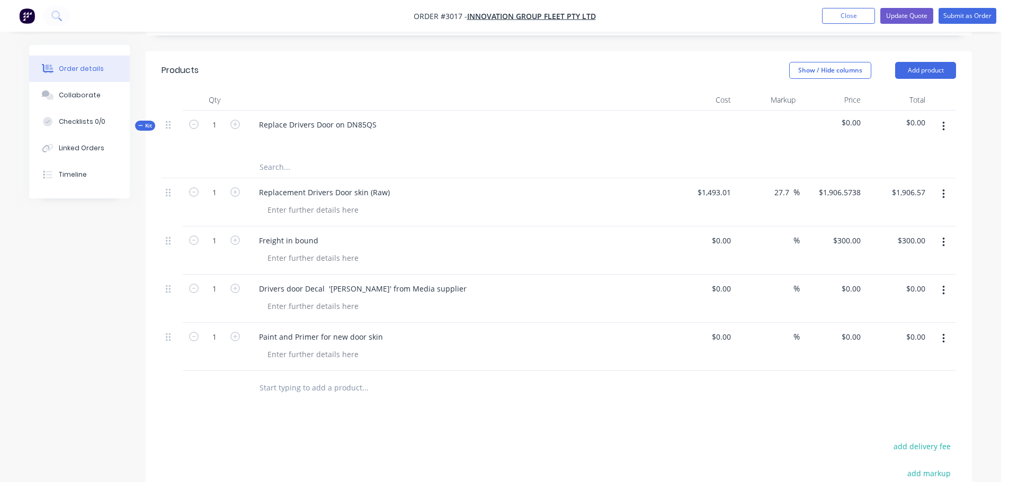
click at [288, 388] on input "text" at bounding box center [365, 388] width 212 height 21
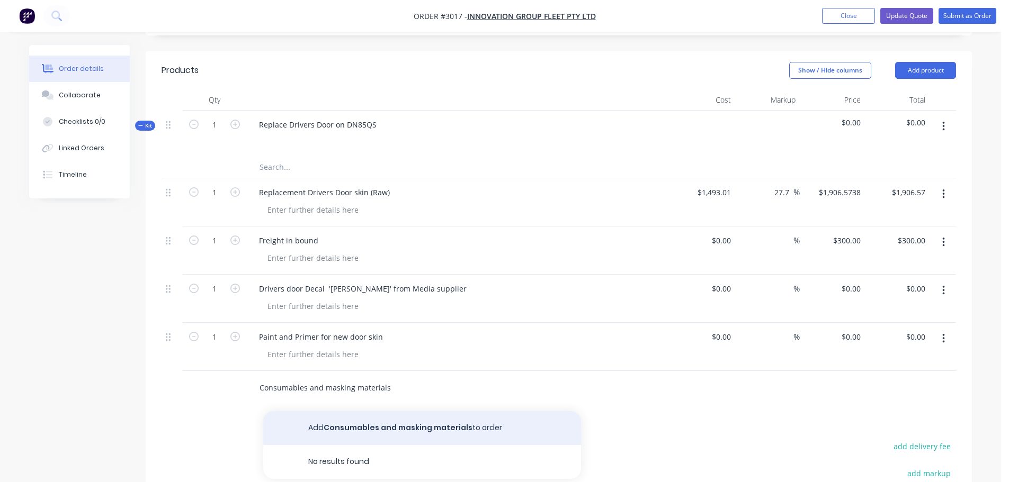
type input "Consumables and masking materials"
click at [348, 427] on button "Add Consumables and masking materials to order" at bounding box center [422, 428] width 318 height 34
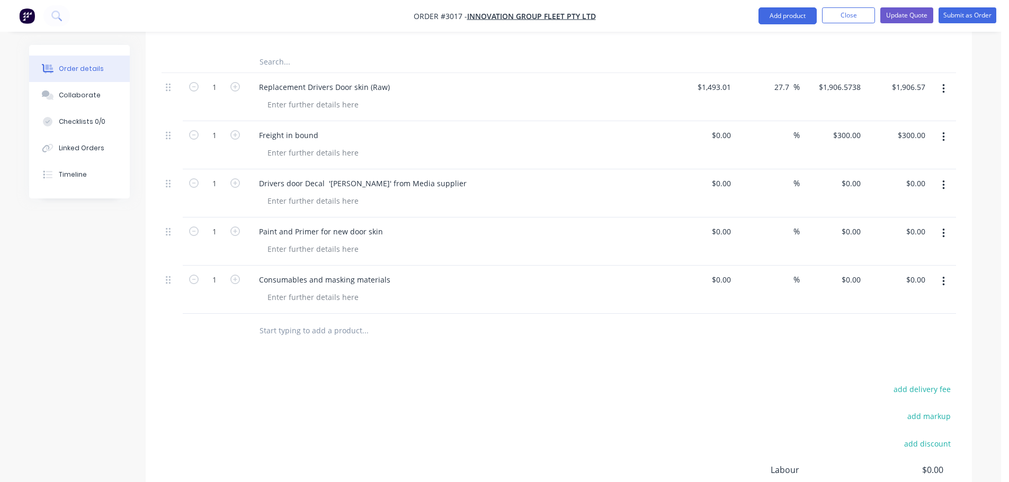
scroll to position [366, 0]
click at [291, 334] on input "text" at bounding box center [365, 330] width 212 height 21
type input "C"
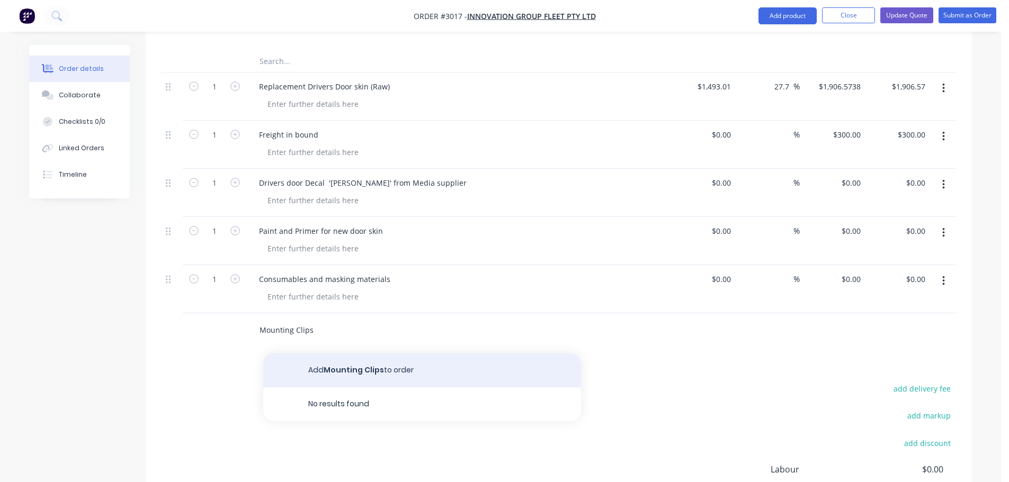
type input "Mounting Clips"
click at [340, 365] on button "Add Mounting Clips to order" at bounding box center [422, 371] width 318 height 34
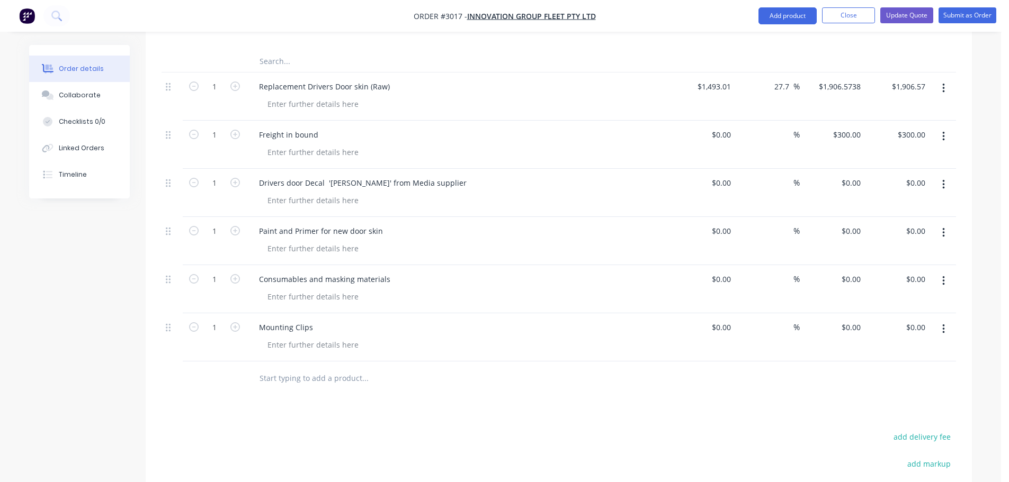
click at [278, 378] on input "text" at bounding box center [365, 378] width 212 height 21
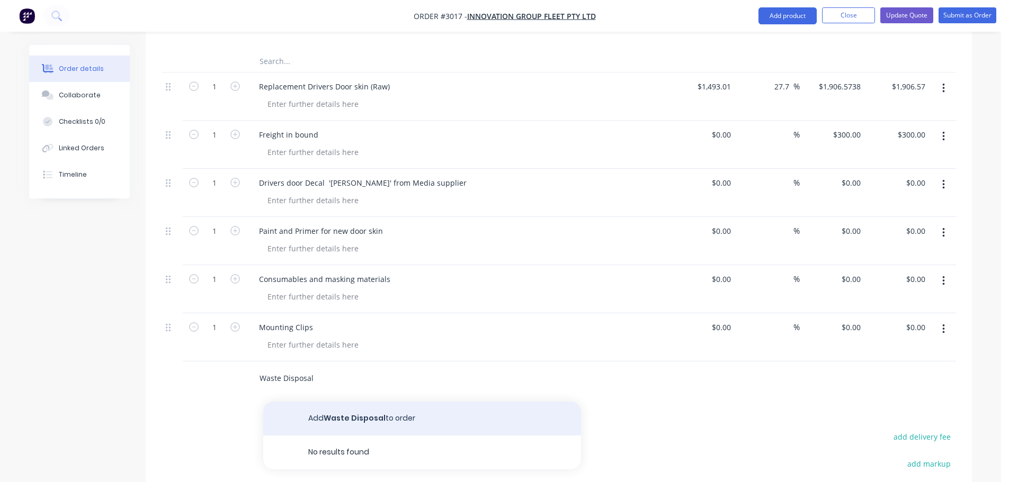
type input "Waste Disposal"
click at [384, 419] on button "Add Waste Disposal to order" at bounding box center [422, 419] width 318 height 34
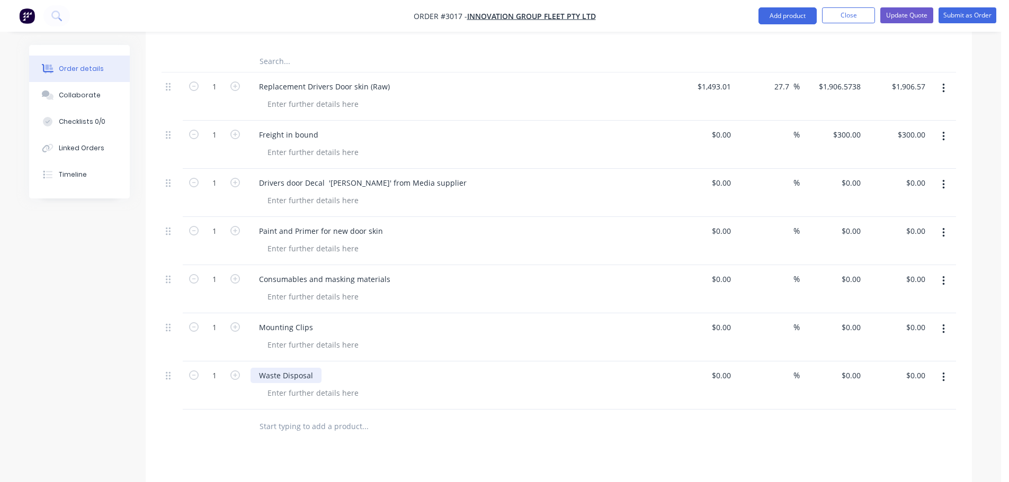
click at [317, 375] on div "Waste Disposal" at bounding box center [285, 375] width 71 height 15
click at [374, 302] on div at bounding box center [462, 296] width 407 height 15
click at [309, 279] on div "Consumables and masking materials" at bounding box center [324, 279] width 148 height 15
click at [274, 427] on input "text" at bounding box center [365, 426] width 212 height 21
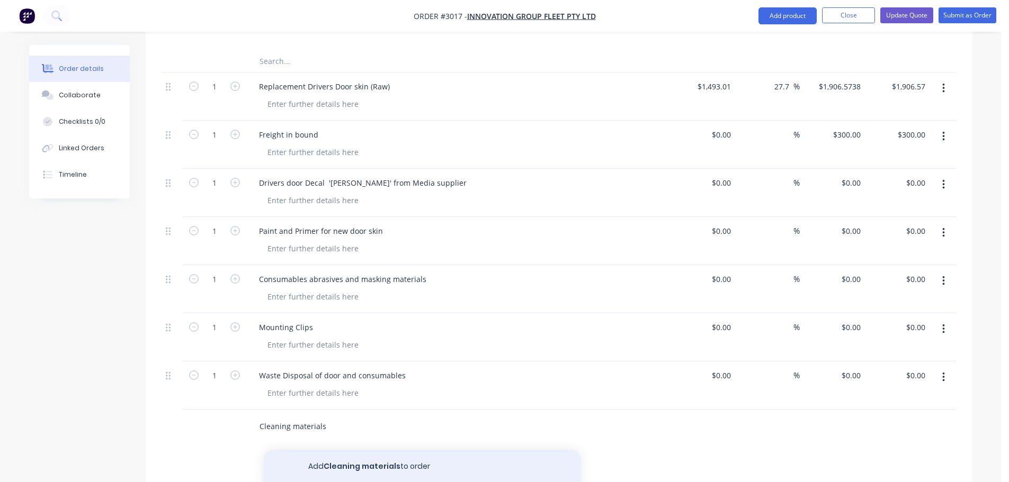
type input "Cleaning materials"
click at [346, 463] on button "Add Cleaning materials to order" at bounding box center [422, 467] width 318 height 34
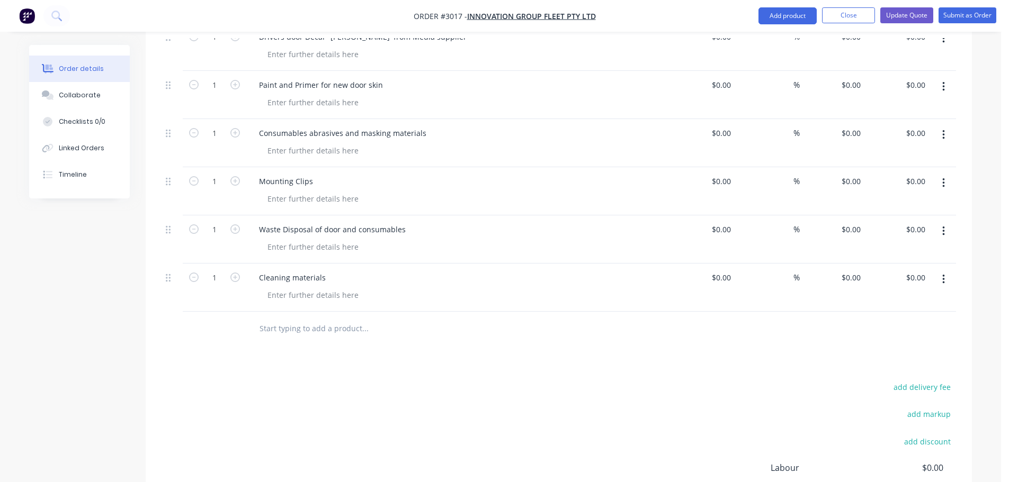
scroll to position [525, 0]
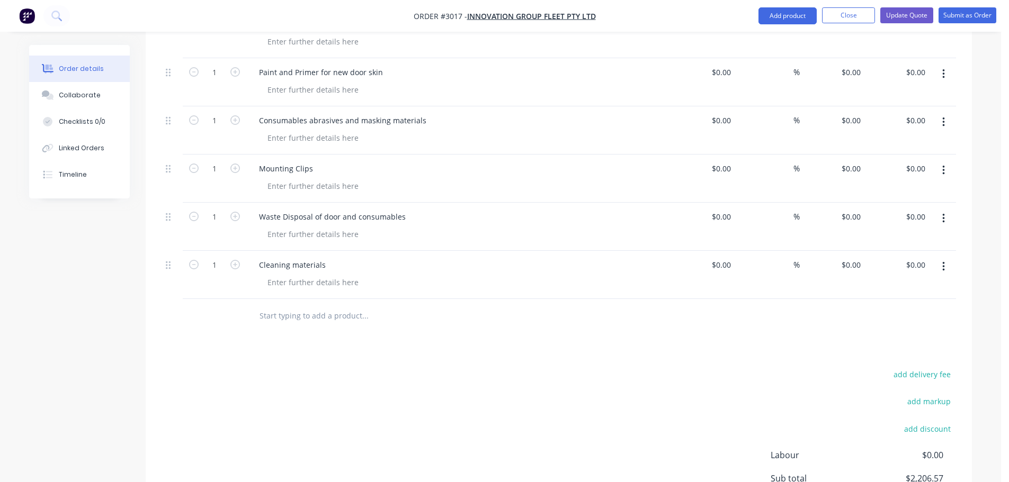
click at [264, 315] on input "text" at bounding box center [365, 316] width 212 height 21
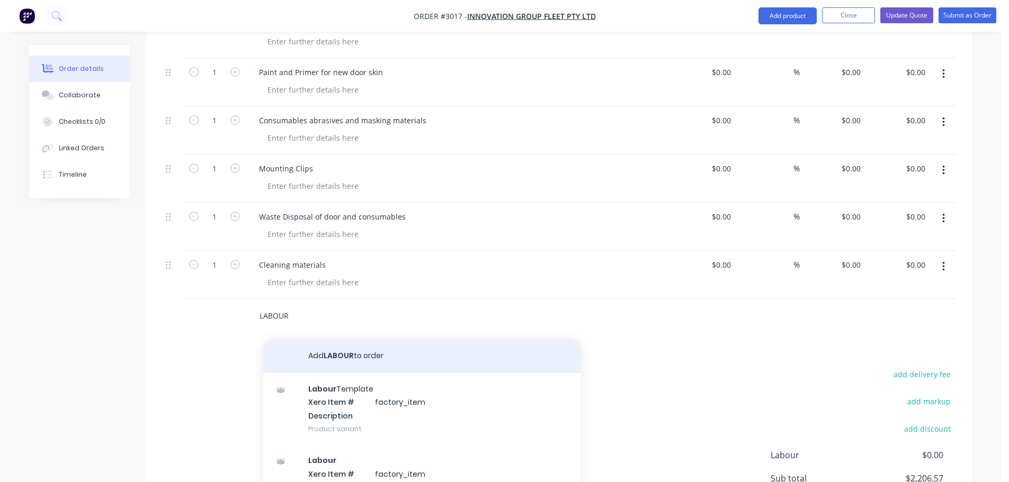
type input "LABOUR"
click at [331, 357] on button "Add LABOUR to order" at bounding box center [422, 356] width 318 height 34
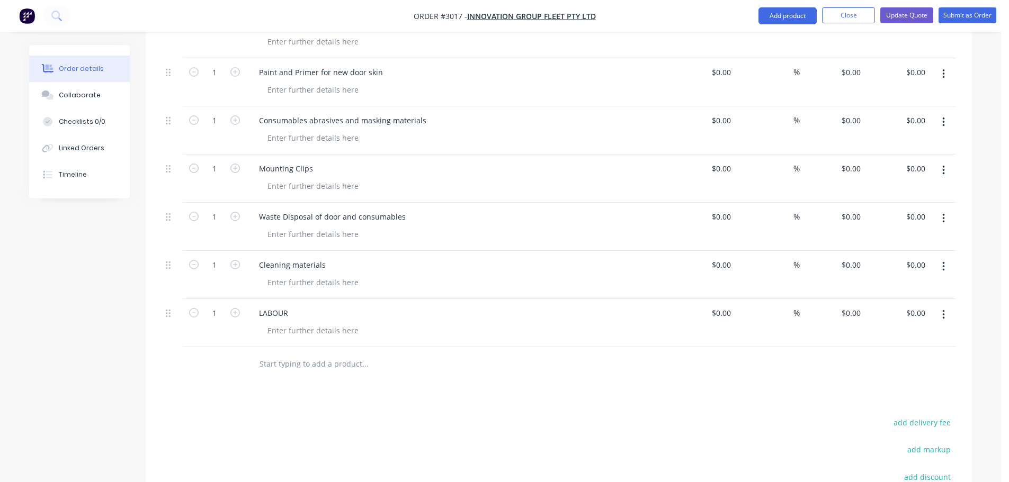
click at [300, 366] on input "text" at bounding box center [365, 364] width 212 height 21
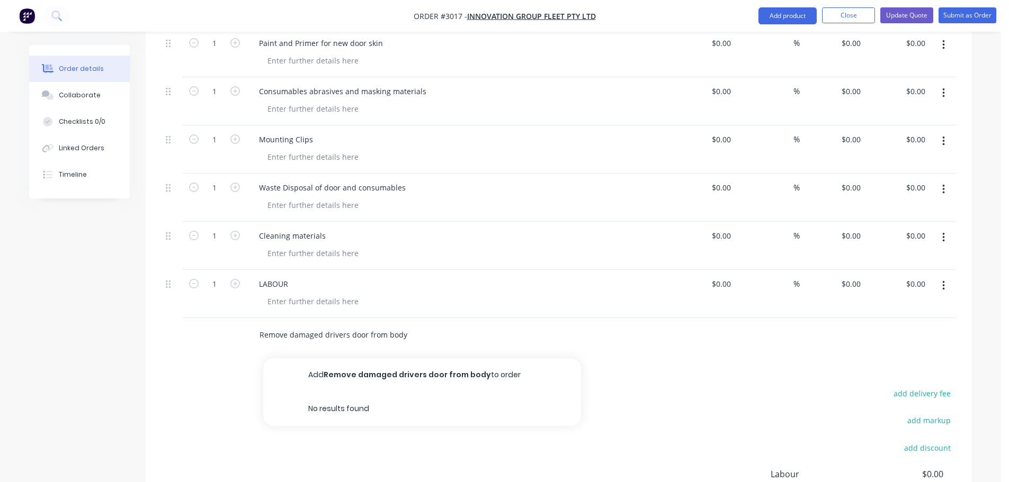
scroll to position [578, 0]
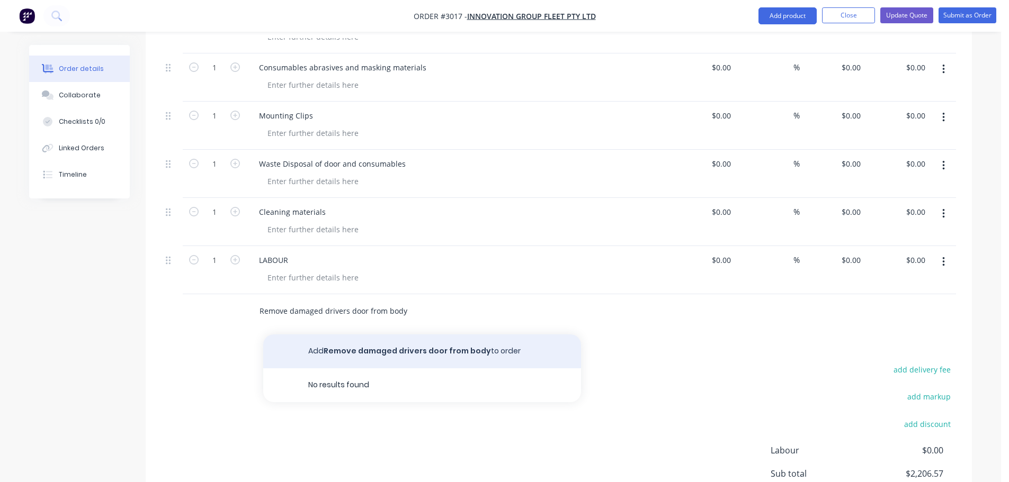
type input "Remove damaged drivers door from body"
click at [324, 350] on button "Add Remove damaged drivers door from body to order" at bounding box center [422, 352] width 318 height 34
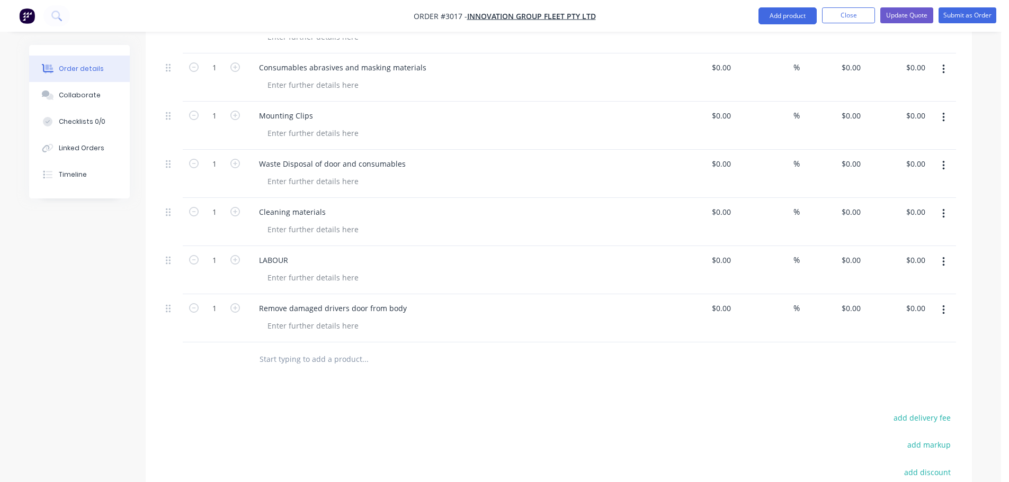
click at [292, 356] on input "text" at bounding box center [365, 359] width 212 height 21
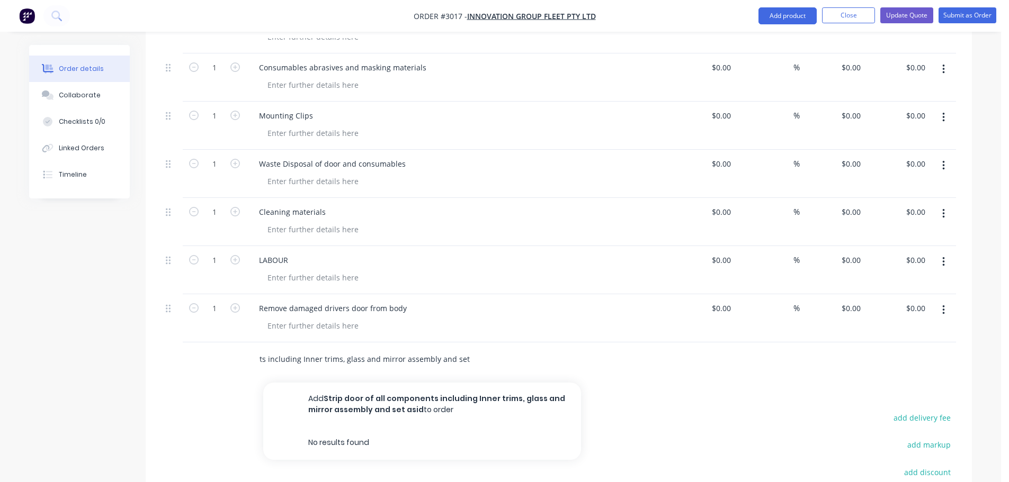
scroll to position [0, 104]
type input "Strip door of all components including Inner trims, glass and mirror assembly a…"
click at [234, 394] on div "Products Show / Hide columns Add product Qty Cost Markup Price Total Kit 1 Repl…" at bounding box center [559, 183] width 826 height 898
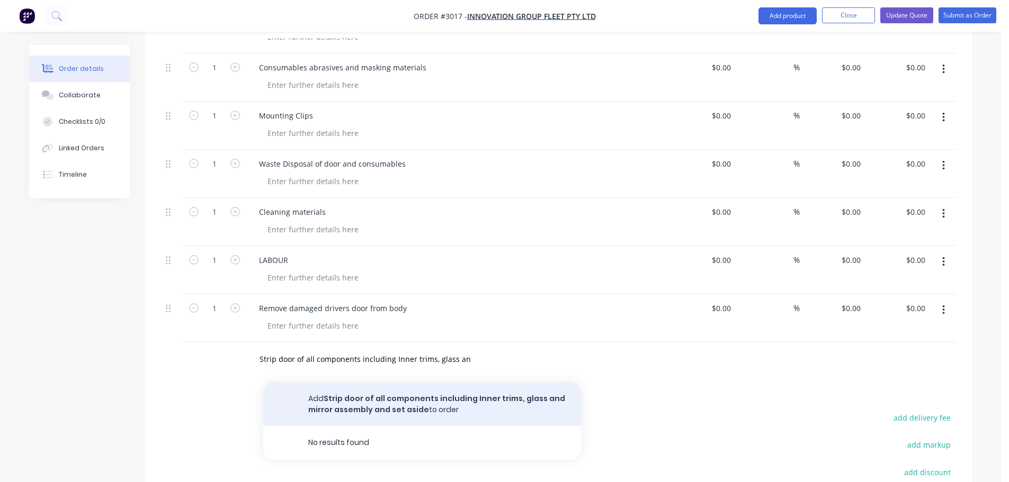
click at [345, 397] on button "Add Strip door of all components including Inner trims, glass and mirror assemb…" at bounding box center [422, 404] width 318 height 43
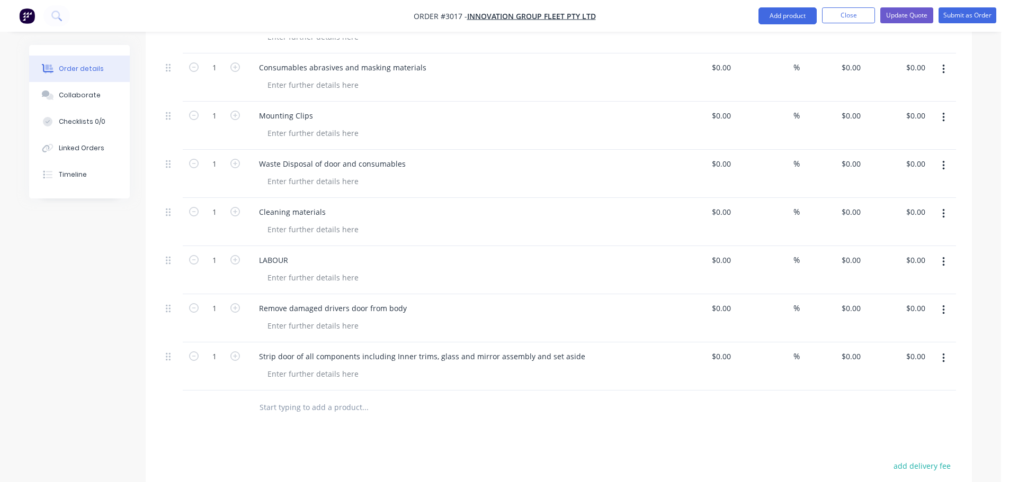
click at [285, 411] on input "text" at bounding box center [365, 407] width 212 height 21
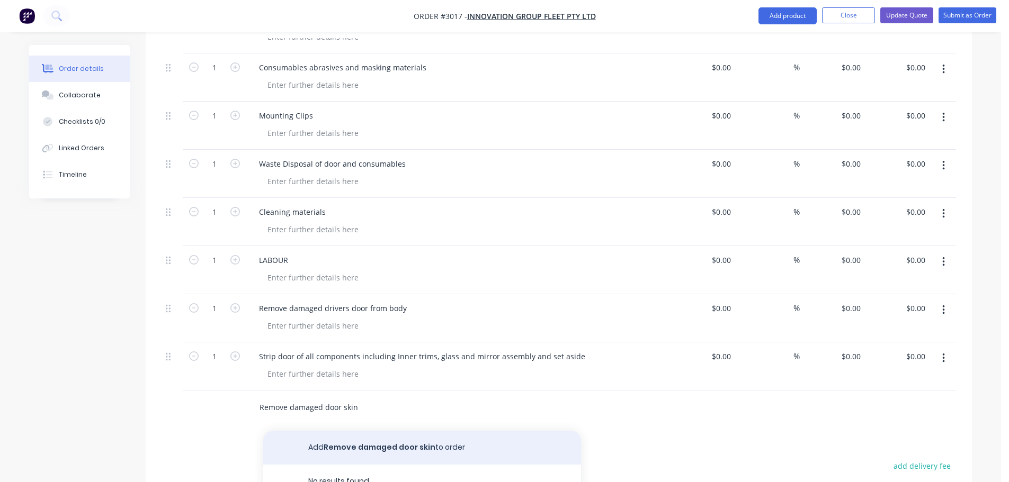
type input "Remove damaged door skin"
click at [375, 446] on button "Add Remove damaged door skin to order" at bounding box center [422, 448] width 318 height 34
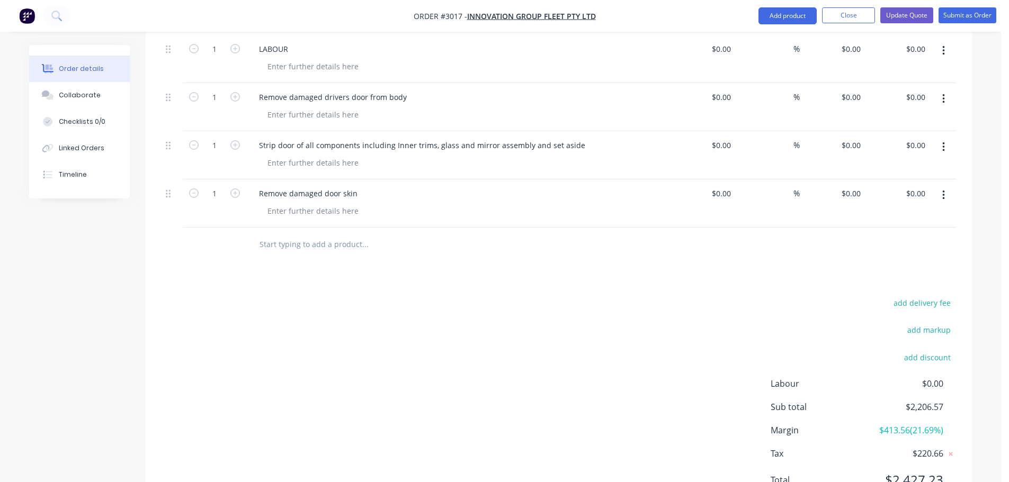
scroll to position [790, 0]
click at [267, 238] on input "text" at bounding box center [365, 244] width 212 height 21
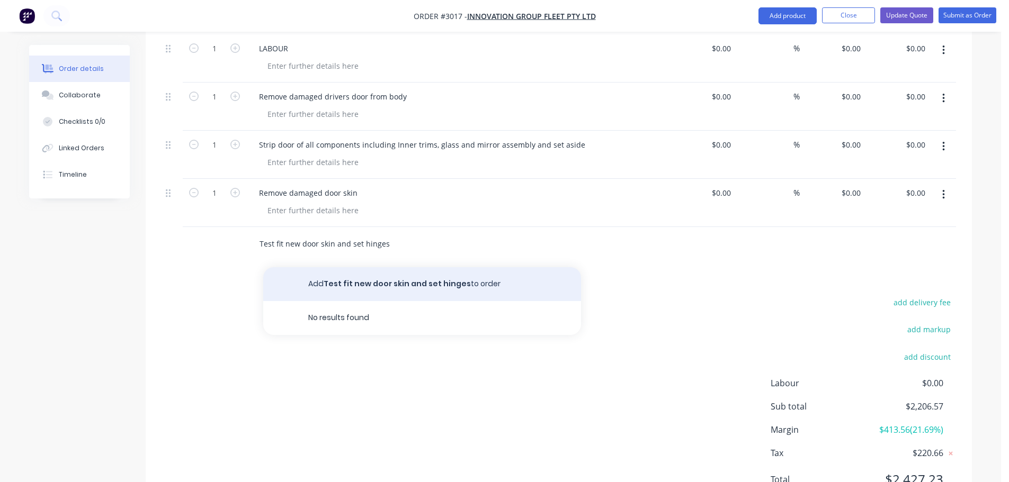
type input "Test fit new door skin and set hinges"
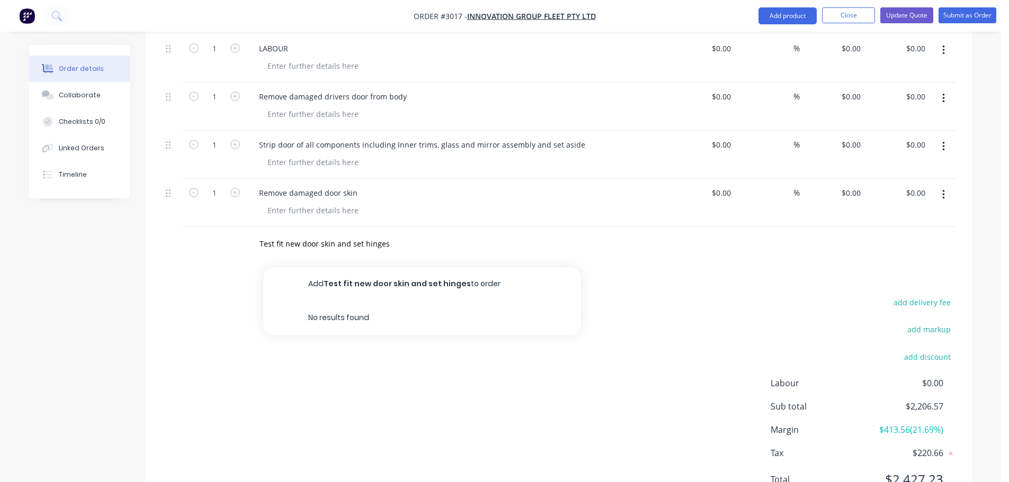
click at [383, 279] on button "Add Test fit new door skin and set hinges to order" at bounding box center [422, 284] width 318 height 34
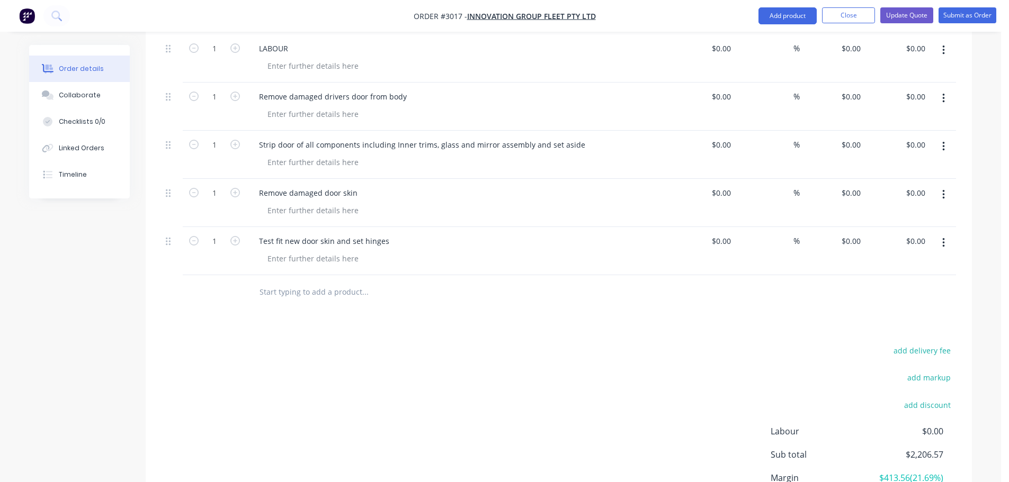
click at [294, 288] on input "text" at bounding box center [365, 292] width 212 height 21
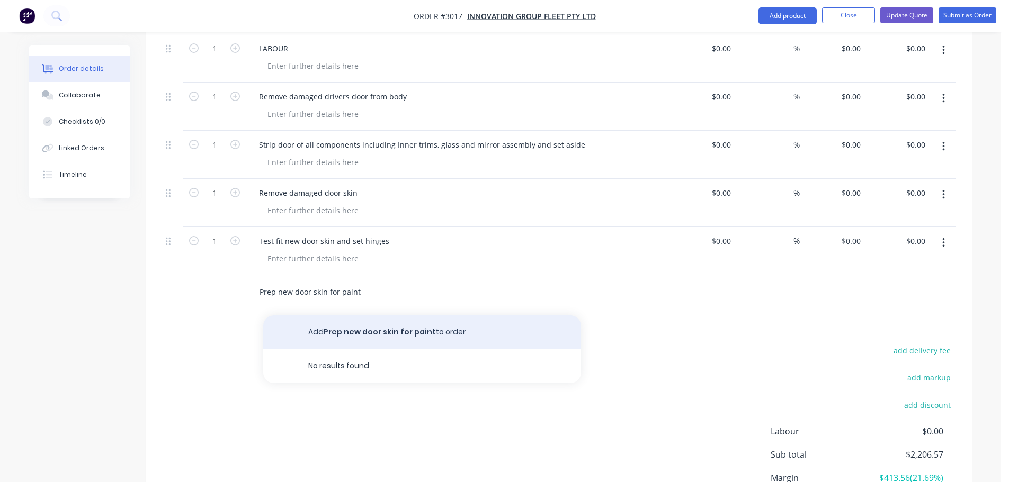
type input "Prep new door skin for paint"
click at [326, 329] on button "Add Prep new door skin for paint to order" at bounding box center [422, 333] width 318 height 34
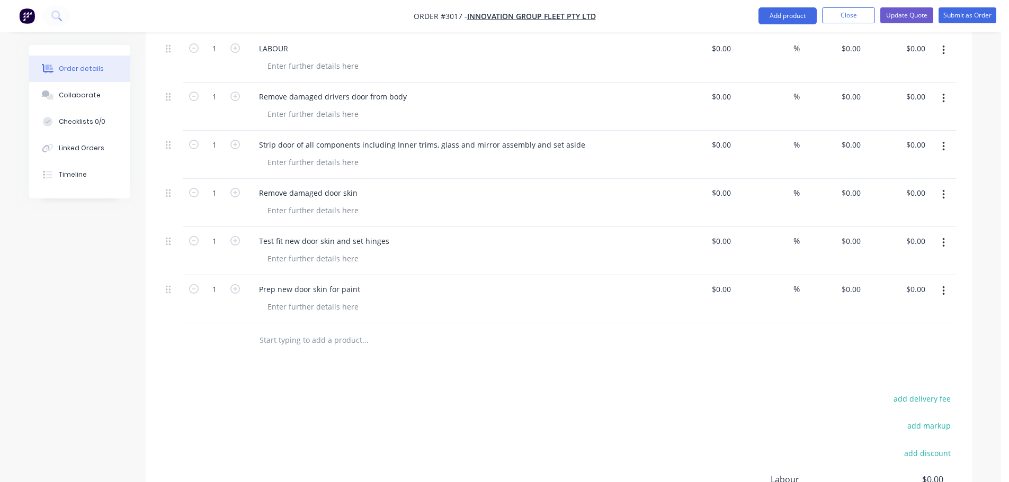
click at [316, 336] on input "text" at bounding box center [365, 340] width 212 height 21
click at [265, 338] on input "PPaint the inner and outer of door skin" at bounding box center [365, 340] width 212 height 21
click at [395, 341] on input "Paint the inner and outer of door skin" at bounding box center [365, 340] width 212 height 21
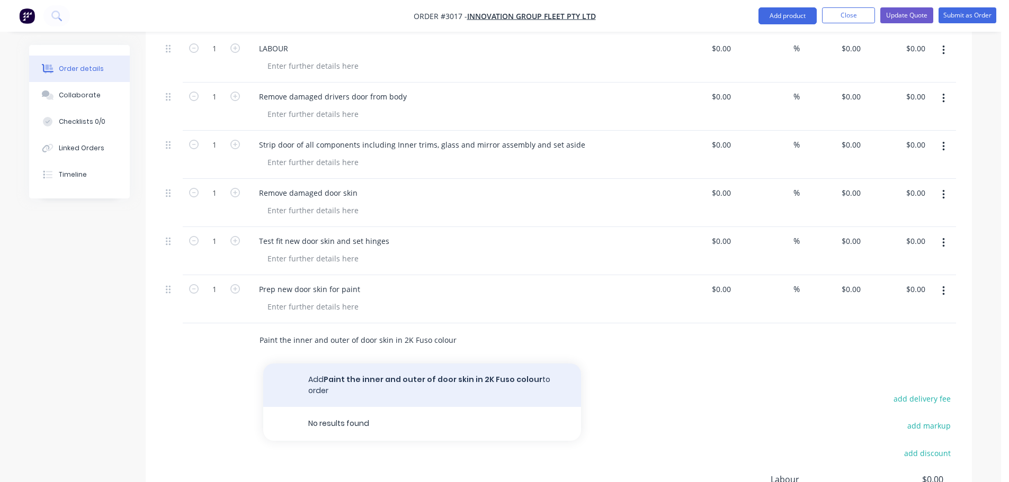
type input "Paint the inner and outer of door skin in 2K Fuso colour"
click at [344, 377] on button "Add Paint the inner and outer of door skin in 2K Fuso colour to order" at bounding box center [422, 385] width 318 height 43
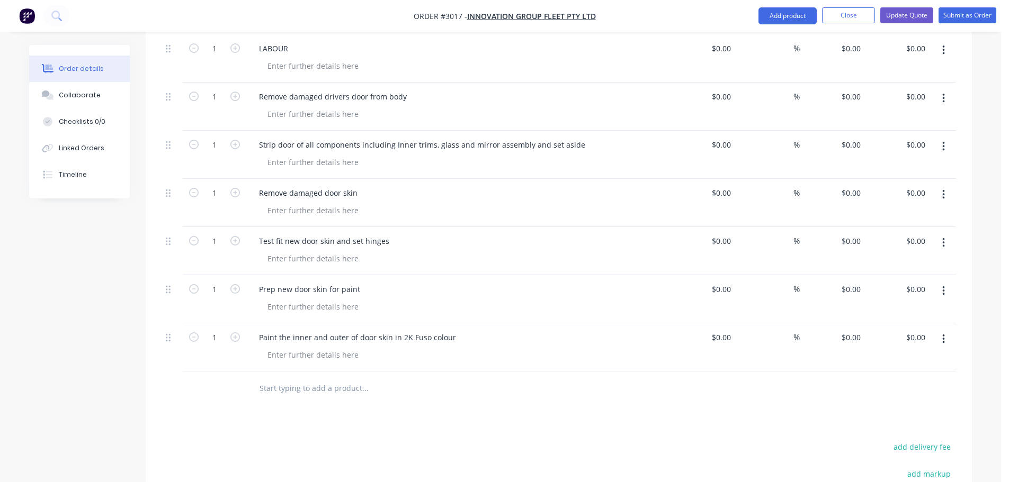
click at [267, 390] on input "text" at bounding box center [365, 388] width 212 height 21
click at [282, 385] on input "text" at bounding box center [365, 388] width 212 height 21
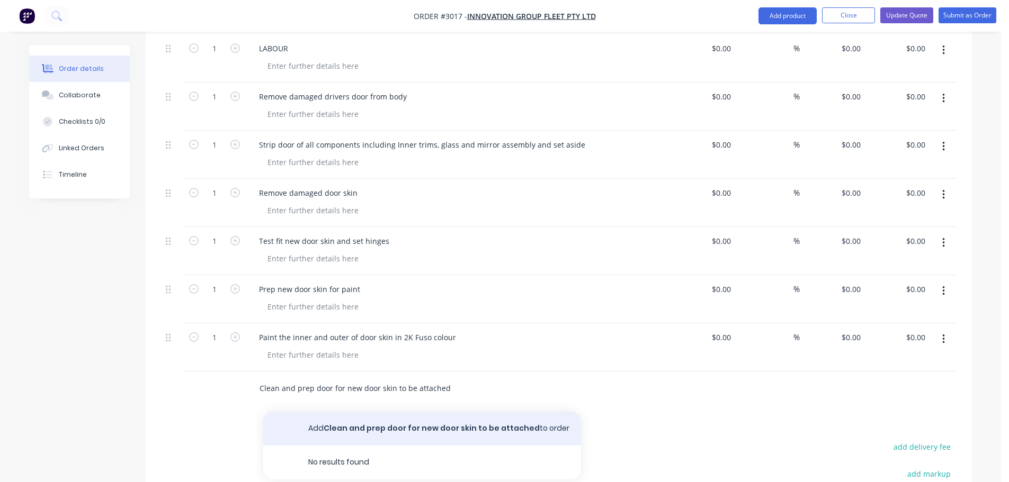
type input "Clean and prep door for new door skin to be attached"
click at [399, 423] on button "Add Clean and prep door for new door skin to be attached to order" at bounding box center [422, 429] width 318 height 34
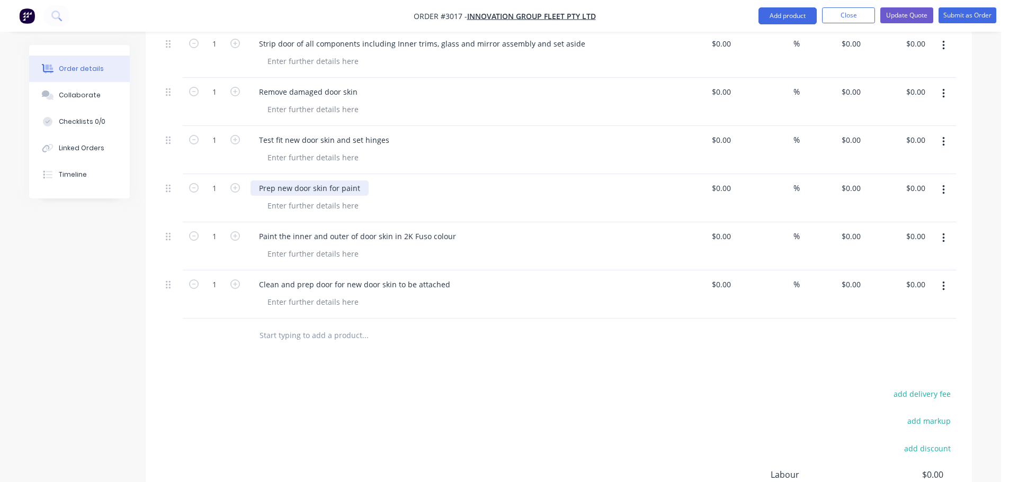
scroll to position [895, 0]
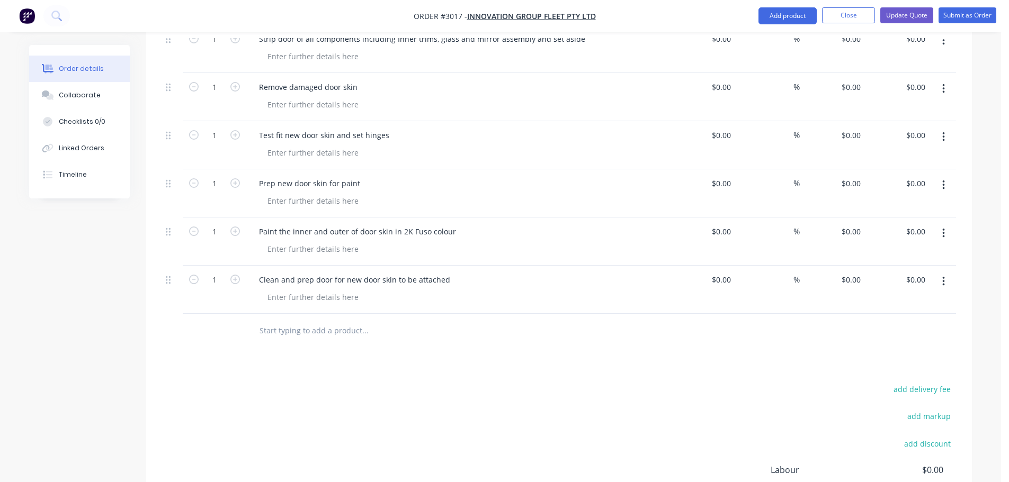
click at [304, 329] on input "text" at bounding box center [365, 330] width 212 height 21
type input "Re install the whole door back to the cab and align hinges"
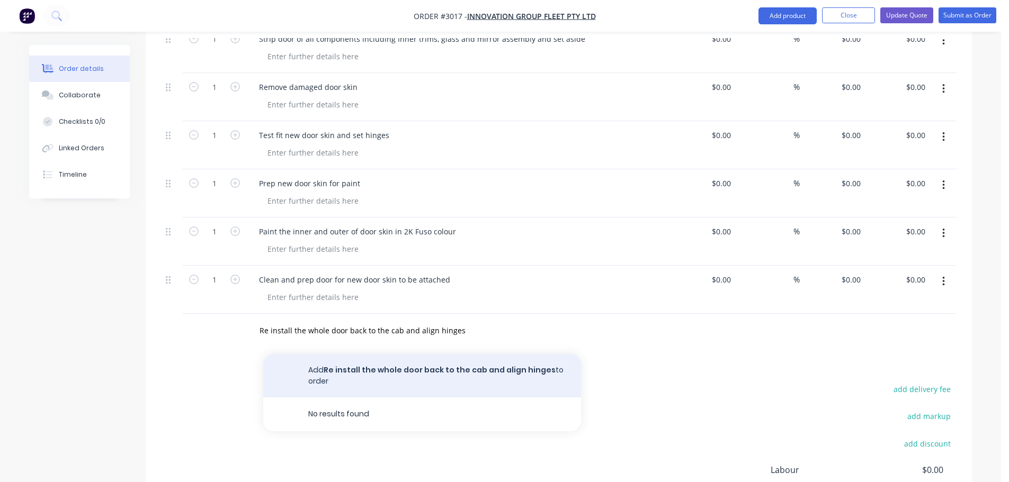
click at [370, 369] on button "Add Re install the whole door back to the cab and align hinges to order" at bounding box center [422, 375] width 318 height 43
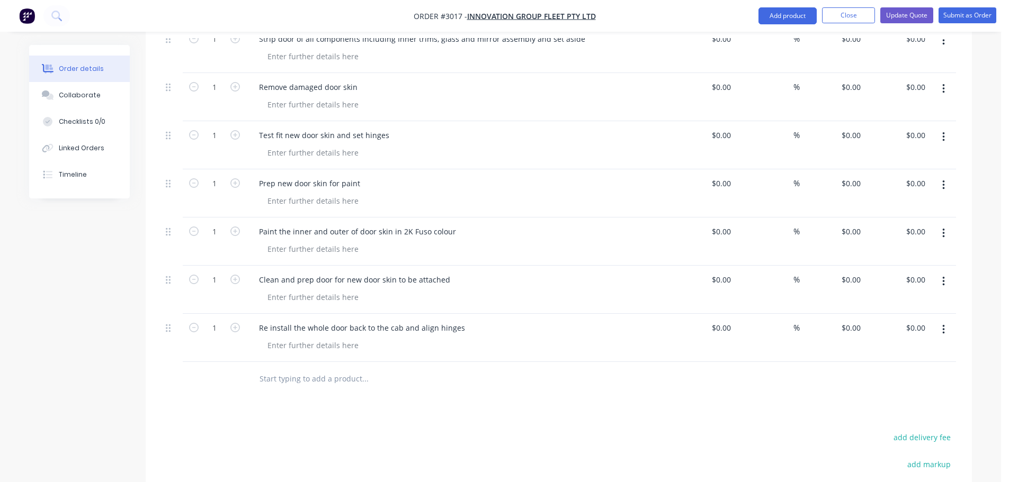
click at [285, 379] on input "text" at bounding box center [365, 379] width 212 height 21
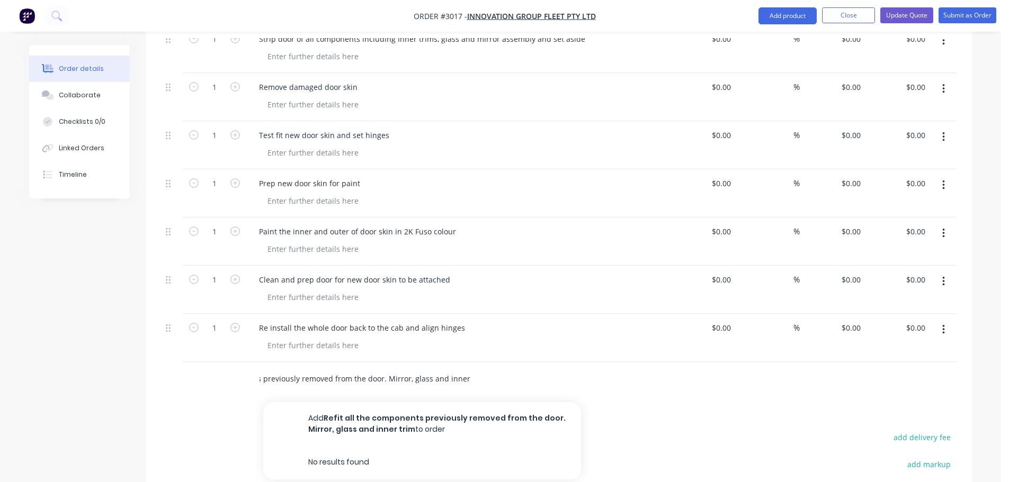
scroll to position [0, 92]
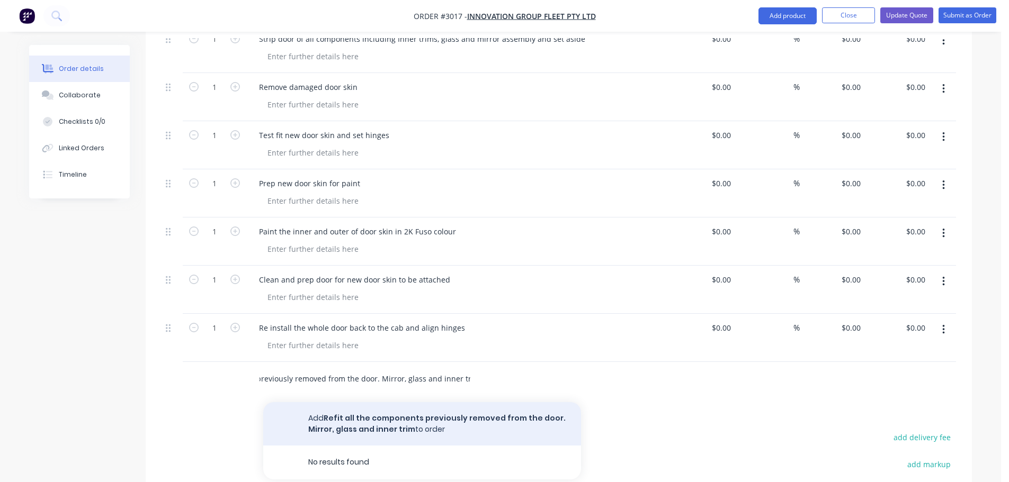
type input "Refit all the components previously removed from the door. Mirror, glass and in…"
click at [383, 420] on button "Add Refit all the components previously removed from the door. Mirror, glass an…" at bounding box center [422, 423] width 318 height 43
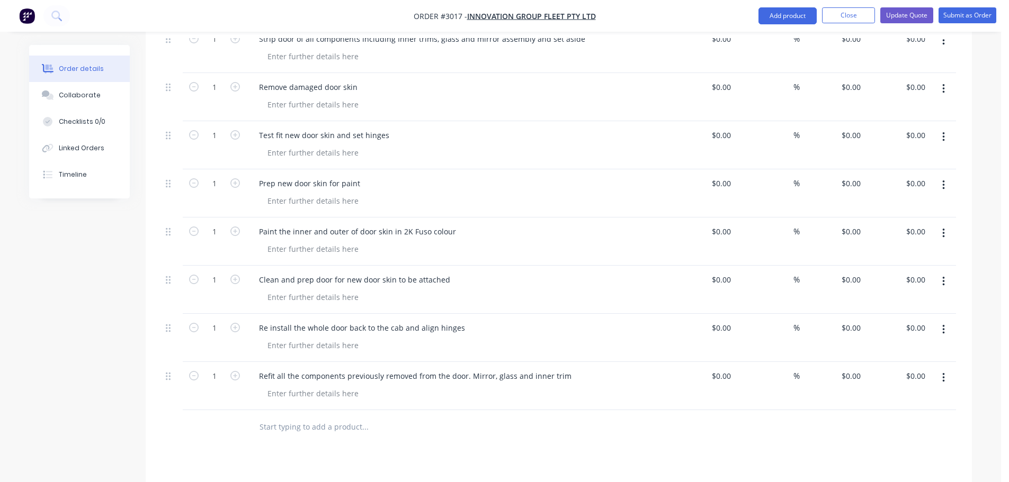
click at [292, 427] on input "text" at bounding box center [365, 427] width 212 height 21
type input "Apply the new Driver door decal"
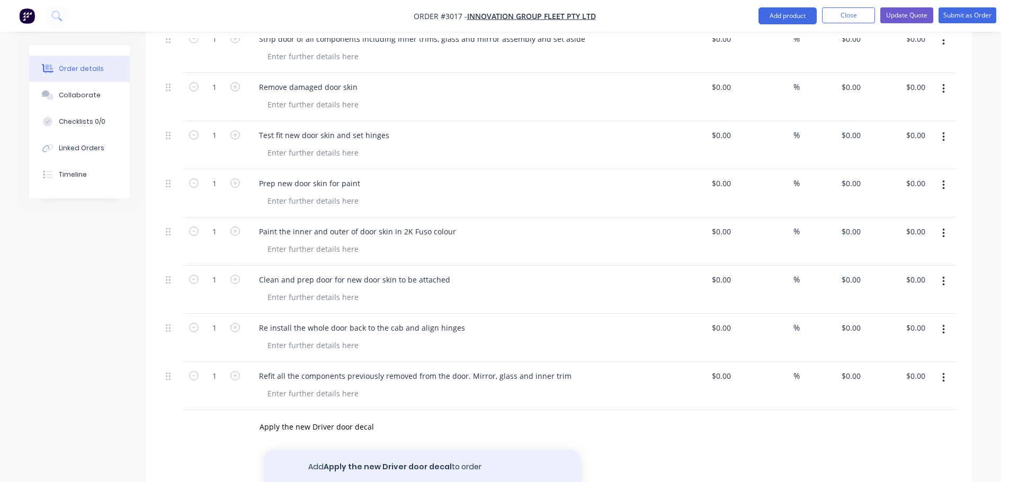
click at [361, 464] on button "Add Apply the new Driver door decal to order" at bounding box center [422, 468] width 318 height 34
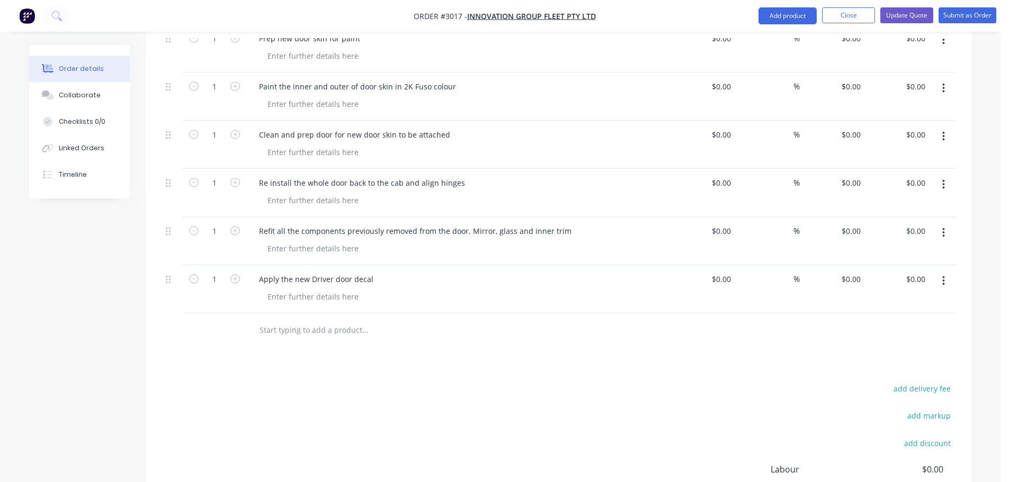
scroll to position [1054, 0]
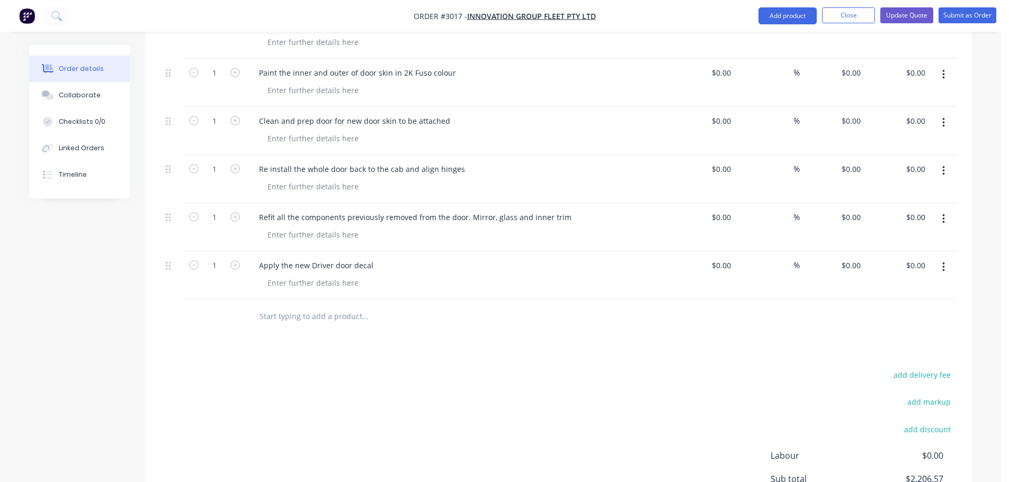
click at [272, 319] on input "text" at bounding box center [365, 316] width 212 height 21
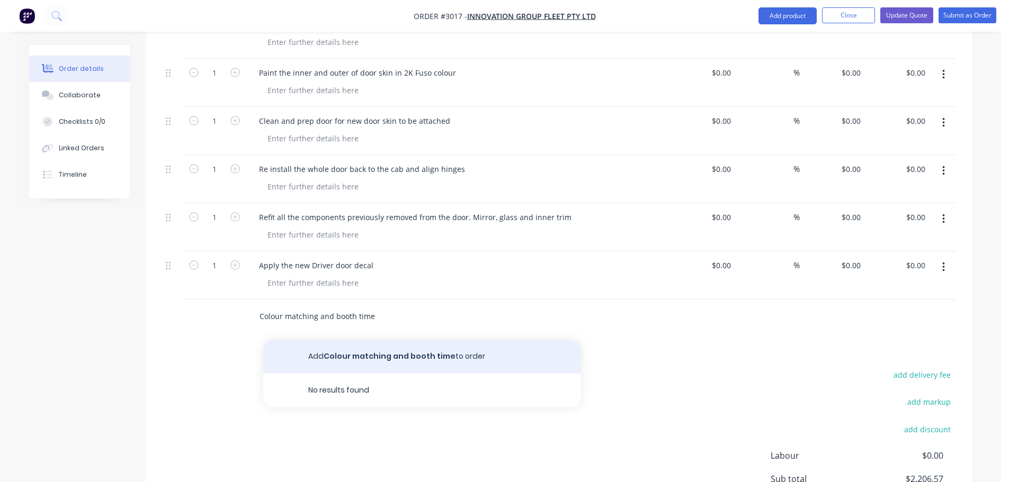
type input "Colour matching and booth time"
click at [405, 354] on button "Add Colour matching and booth time to order" at bounding box center [422, 357] width 318 height 34
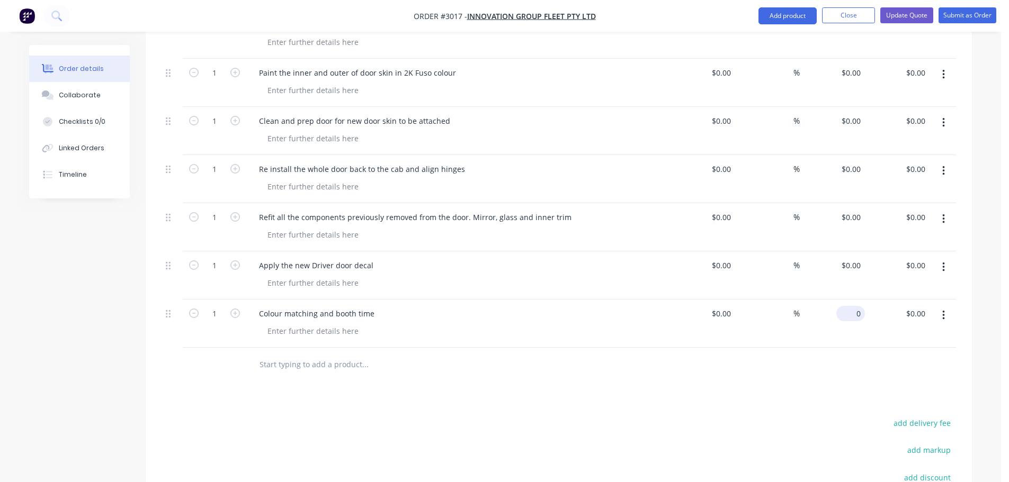
click at [861, 312] on input "0" at bounding box center [852, 313] width 24 height 15
type input "$300.00"
click at [782, 377] on div at bounding box center [559, 365] width 794 height 34
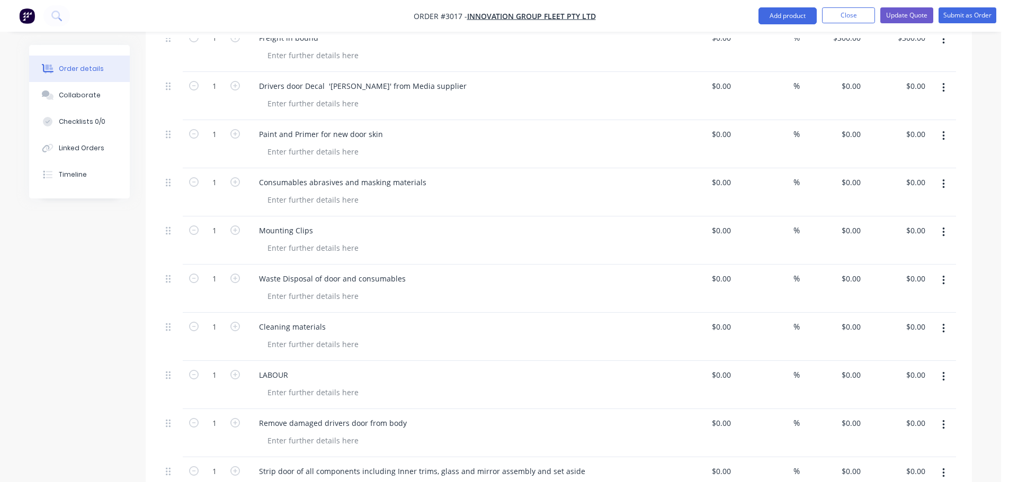
scroll to position [472, 0]
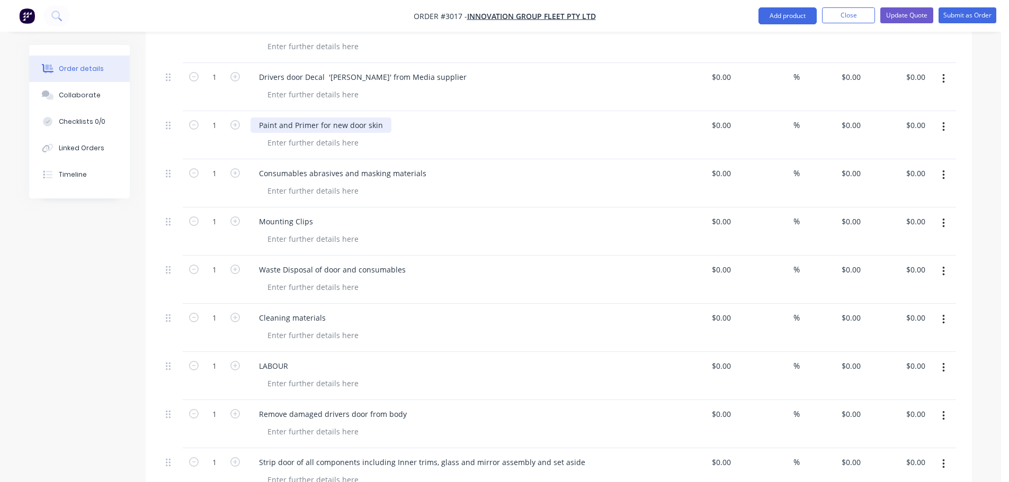
click at [279, 124] on div "Paint and Primer for new door skin" at bounding box center [320, 125] width 141 height 15
click at [331, 124] on div "Paint 1ltr and Primer for new door skin" at bounding box center [327, 125] width 155 height 15
click at [862, 126] on input "0" at bounding box center [852, 125] width 24 height 15
type input "$200.00"
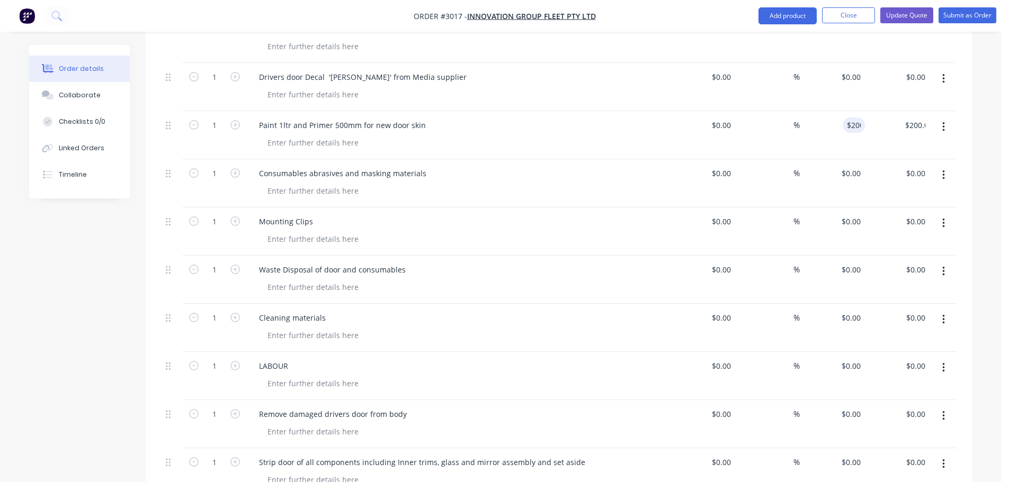
click at [453, 189] on div at bounding box center [462, 190] width 407 height 15
click at [861, 172] on input "0" at bounding box center [852, 173] width 24 height 15
type input "$250.00"
click at [421, 189] on div at bounding box center [462, 190] width 407 height 15
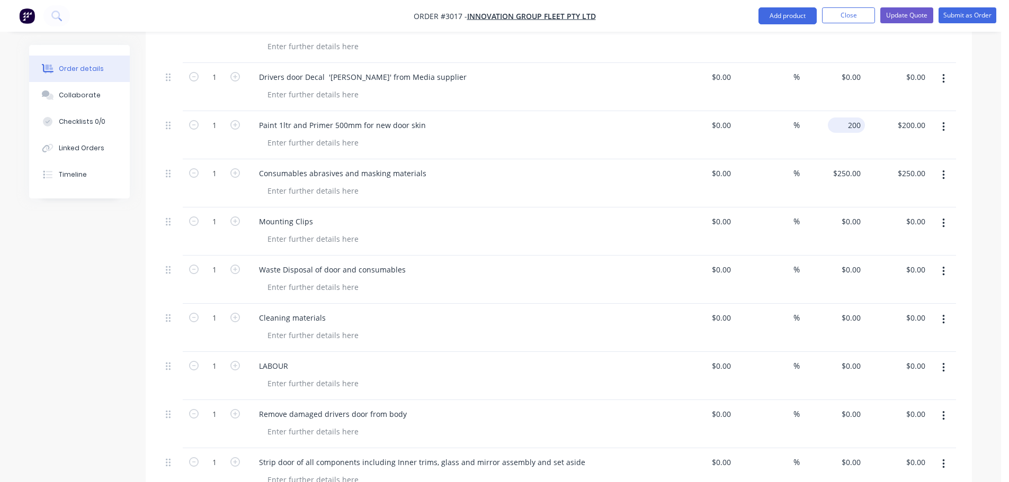
click at [846, 123] on div "200 $200.00" at bounding box center [848, 125] width 33 height 15
type input "$250.00"
click at [581, 151] on div "Paint 1ltr and Primer 500mm for new door skin" at bounding box center [458, 135] width 424 height 48
click at [861, 126] on input "250" at bounding box center [848, 125] width 33 height 15
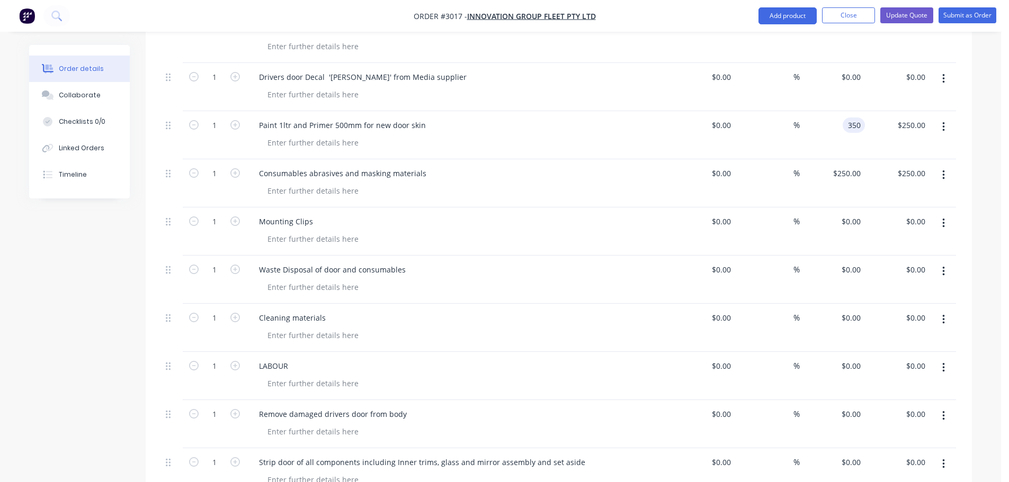
type input "$350.00"
click at [588, 141] on div at bounding box center [462, 142] width 407 height 15
drag, startPoint x: 404, startPoint y: 269, endPoint x: 341, endPoint y: 271, distance: 63.0
click at [341, 271] on div "Waste Disposal of door and consumables" at bounding box center [332, 269] width 164 height 15
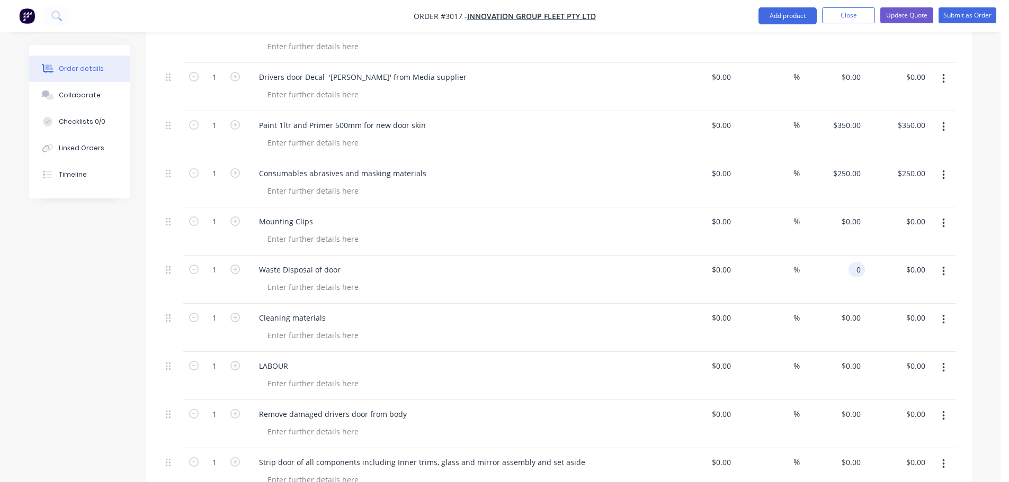
click at [862, 269] on input "0" at bounding box center [859, 269] width 12 height 15
type input "$90.00"
click at [669, 287] on div "Waste Disposal of door" at bounding box center [458, 280] width 424 height 48
click at [861, 317] on input "0" at bounding box center [852, 317] width 24 height 15
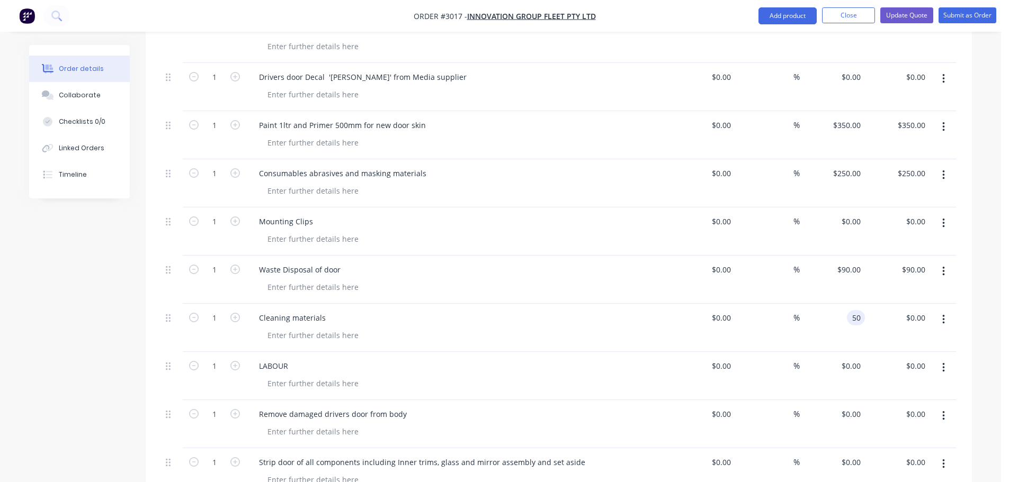
type input "$50.00"
click at [843, 373] on div "$0.00 $0.00" at bounding box center [832, 376] width 65 height 48
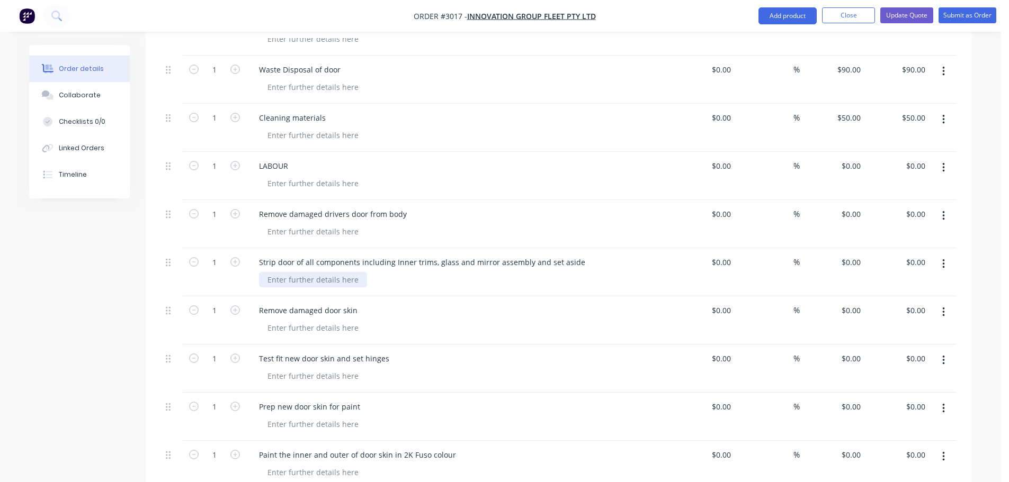
scroll to position [684, 0]
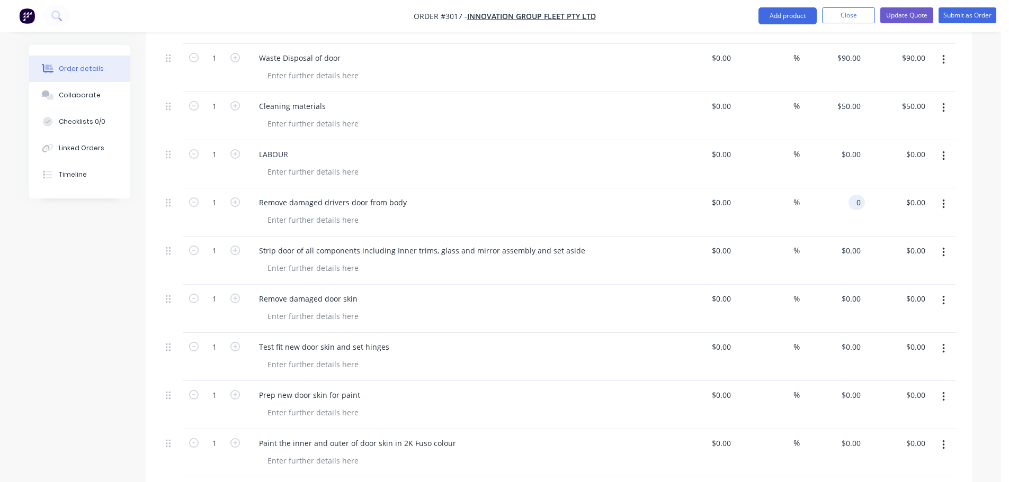
click at [862, 202] on input "0" at bounding box center [859, 202] width 12 height 15
type input "$160.00"
click at [845, 244] on div "0 $0.00" at bounding box center [832, 261] width 65 height 48
type input "$480.00"
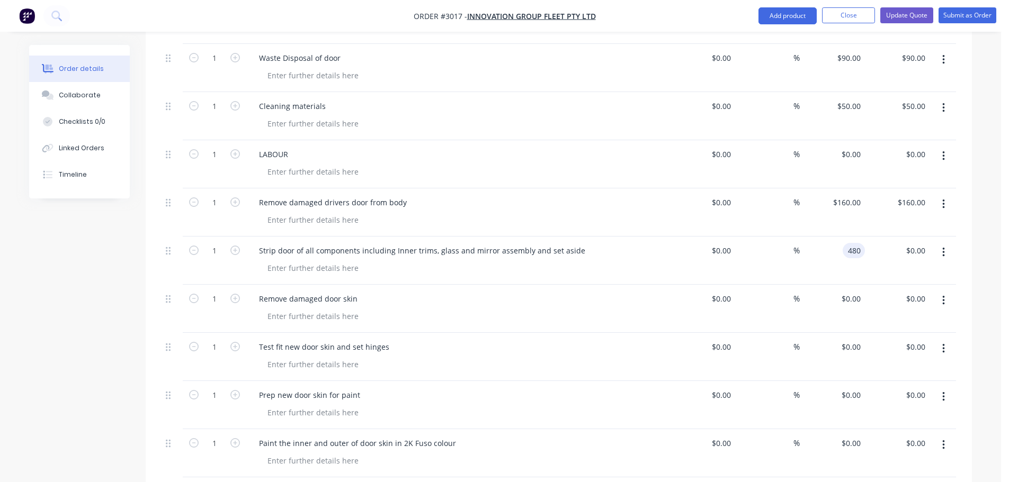
type input "$480.00"
click at [835, 252] on div "$480.00 480" at bounding box center [832, 261] width 65 height 48
click at [860, 250] on input "480" at bounding box center [856, 250] width 18 height 15
type input "$320.00"
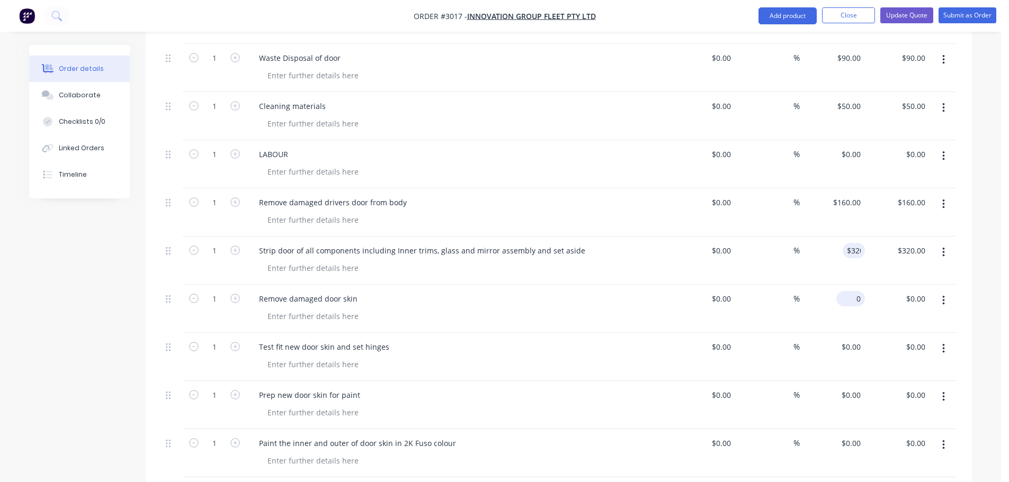
click at [862, 302] on input "0" at bounding box center [852, 298] width 24 height 15
type input "$160.00"
click at [770, 326] on div "%" at bounding box center [767, 309] width 65 height 48
click at [849, 348] on div "0 0" at bounding box center [856, 346] width 16 height 15
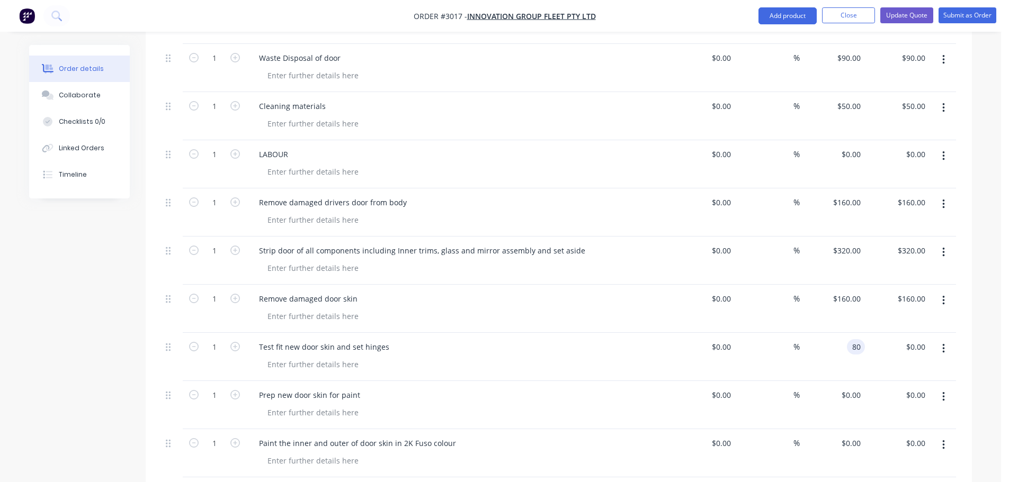
type input "$80.00"
click at [810, 413] on div "$0.00 $0.00" at bounding box center [832, 405] width 65 height 48
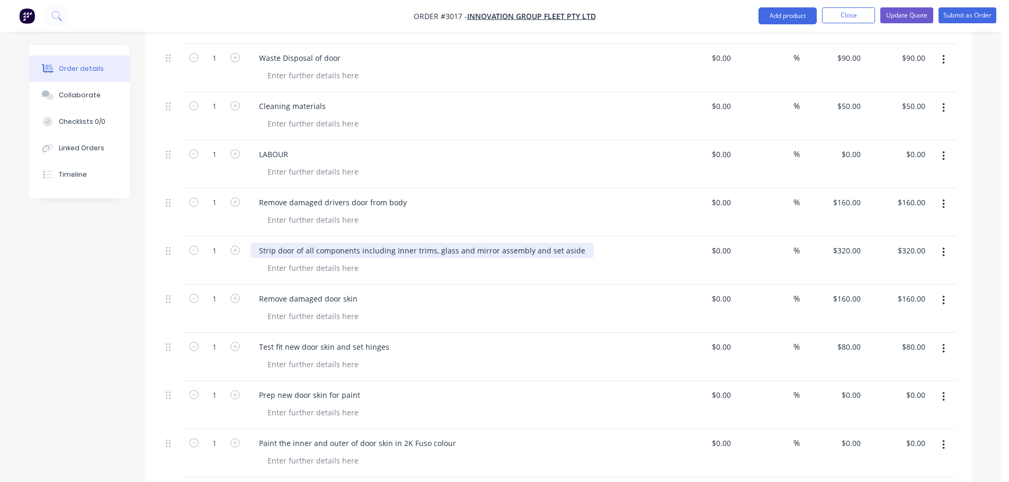
click at [453, 251] on div "Strip door of all components including Inner trims, glass and mirror assembly a…" at bounding box center [421, 250] width 343 height 15
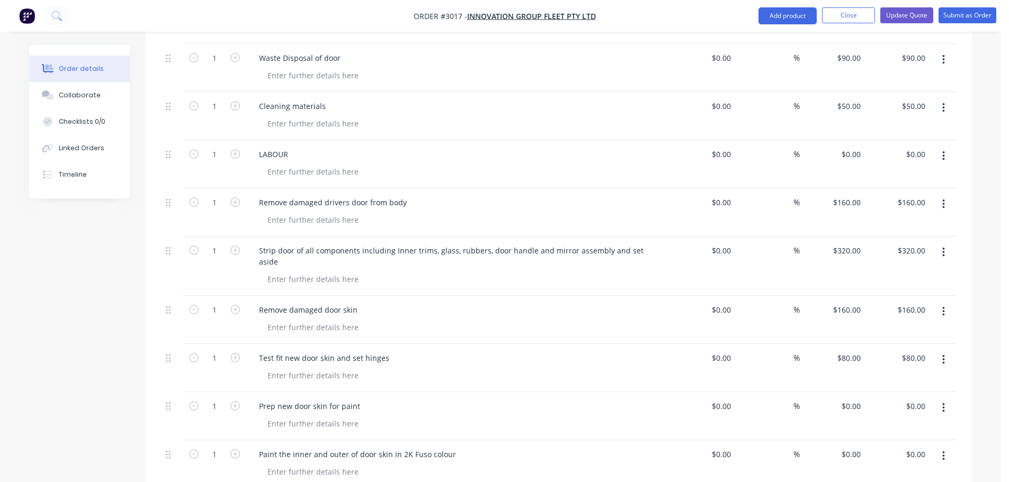
click at [943, 306] on icon "button" at bounding box center [943, 312] width 3 height 12
drag, startPoint x: 878, startPoint y: 390, endPoint x: 872, endPoint y: 390, distance: 5.8
click at [879, 396] on div "Delete" at bounding box center [906, 403] width 82 height 15
click at [333, 302] on div "Test fit new door skin and set hinges" at bounding box center [323, 309] width 147 height 15
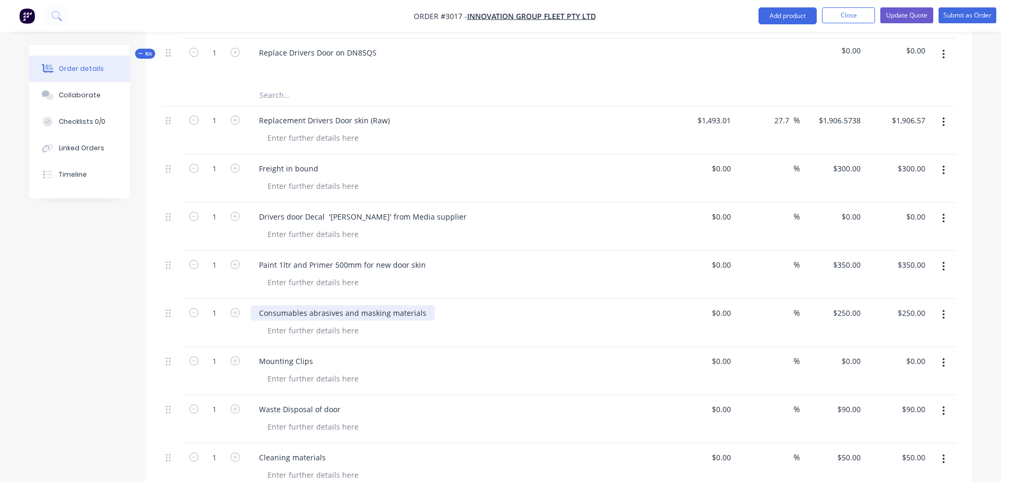
scroll to position [313, 0]
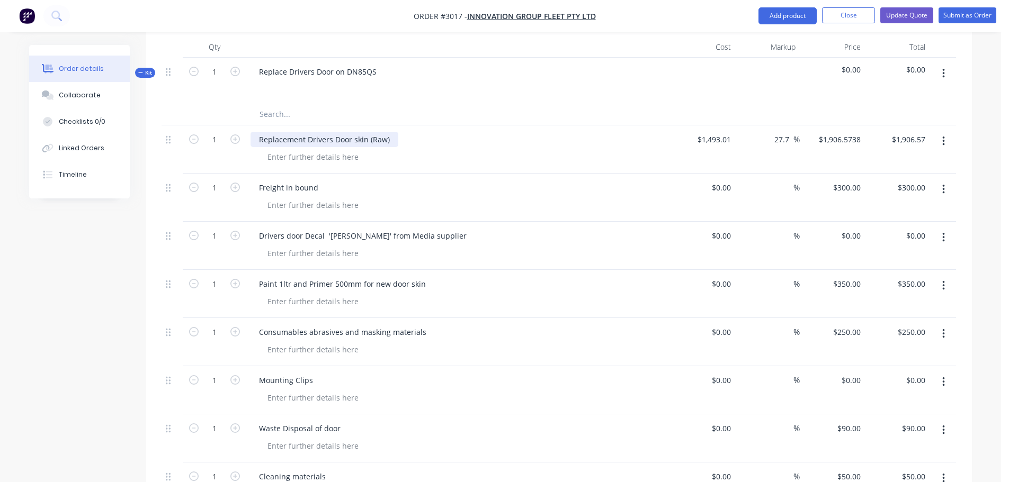
click at [367, 139] on div "Replacement Drivers Door skin (Raw)" at bounding box center [324, 139] width 148 height 15
type input "$600.00"
click at [649, 202] on div at bounding box center [462, 205] width 407 height 15
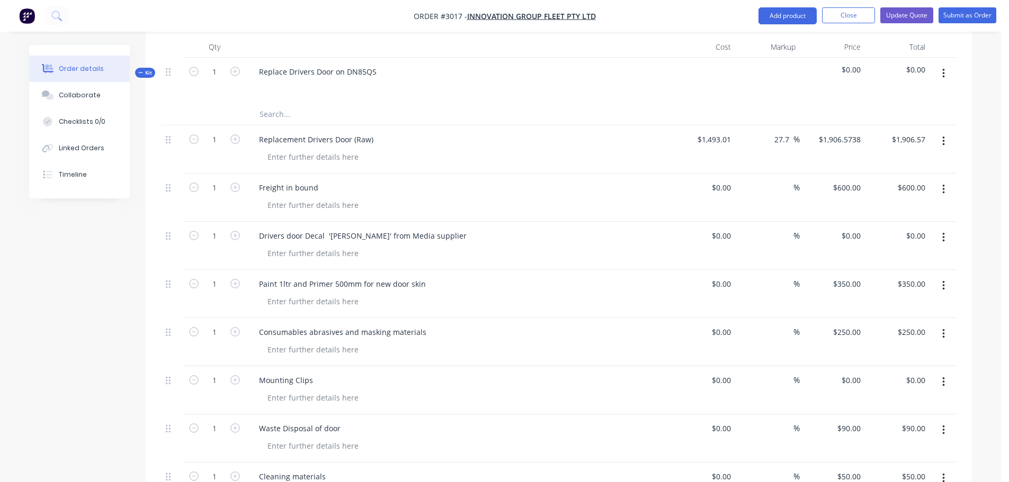
scroll to position [366, 0]
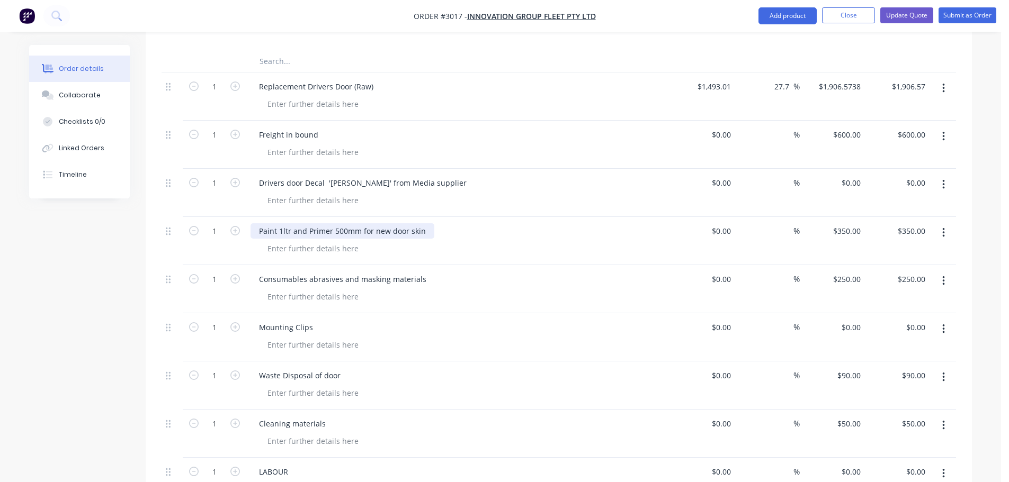
click at [422, 231] on div "Paint 1ltr and Primer 500mm for new door skin" at bounding box center [342, 230] width 184 height 15
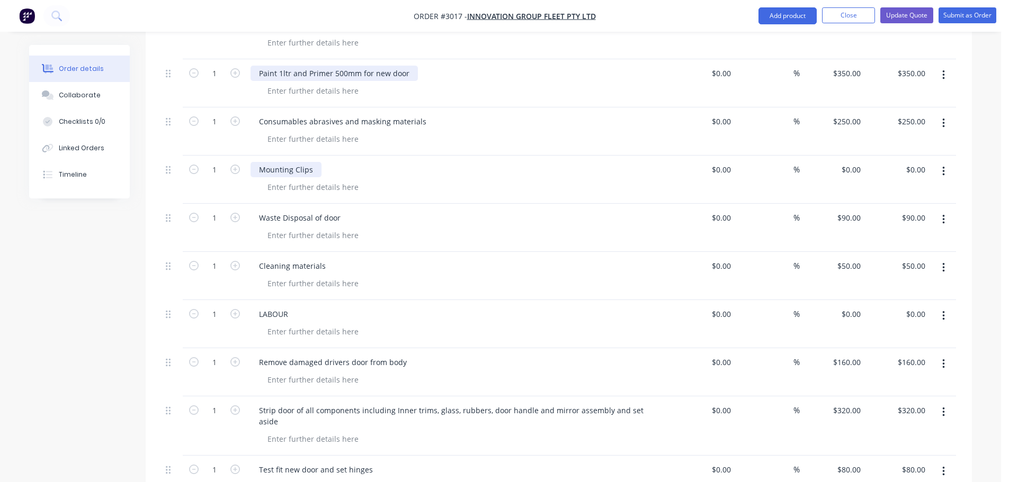
scroll to position [525, 0]
click at [855, 170] on input "0" at bounding box center [859, 168] width 12 height 15
drag, startPoint x: 862, startPoint y: 168, endPoint x: 838, endPoint y: 171, distance: 24.0
click at [838, 171] on div "14.00 14.00" at bounding box center [850, 168] width 29 height 15
type input "$180.00"
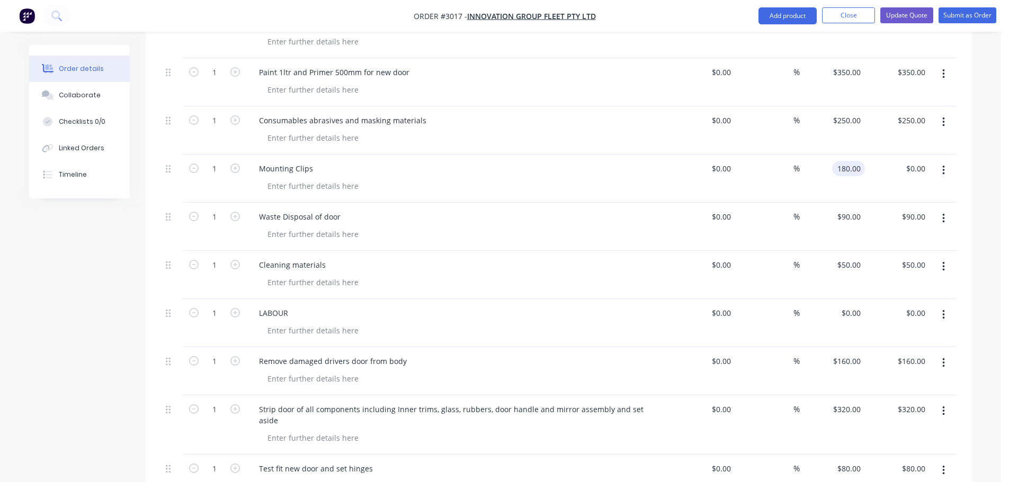
type input "$180.00"
click at [558, 195] on div "Mounting Clips" at bounding box center [458, 179] width 424 height 48
click at [843, 215] on div "90 90" at bounding box center [832, 227] width 65 height 48
type input "$190.00"
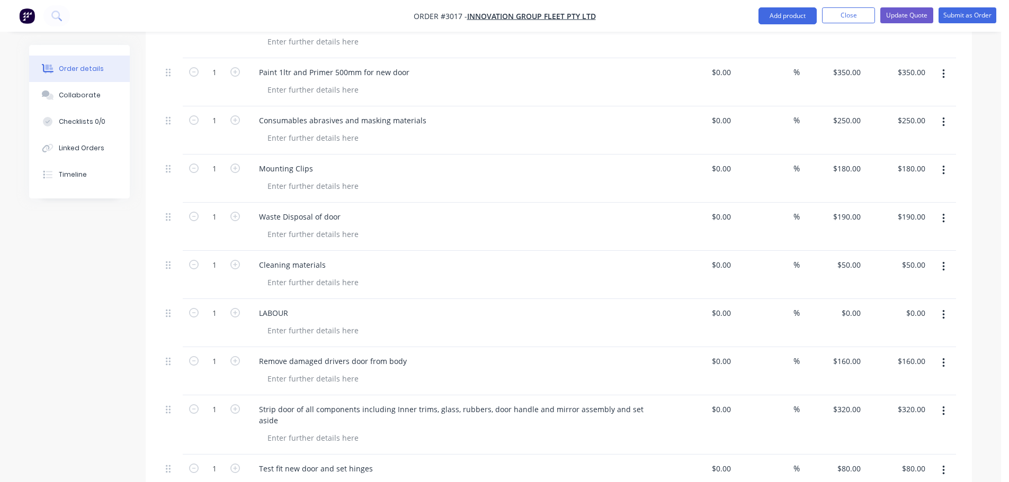
click at [612, 222] on div "Waste Disposal of door" at bounding box center [457, 216] width 415 height 15
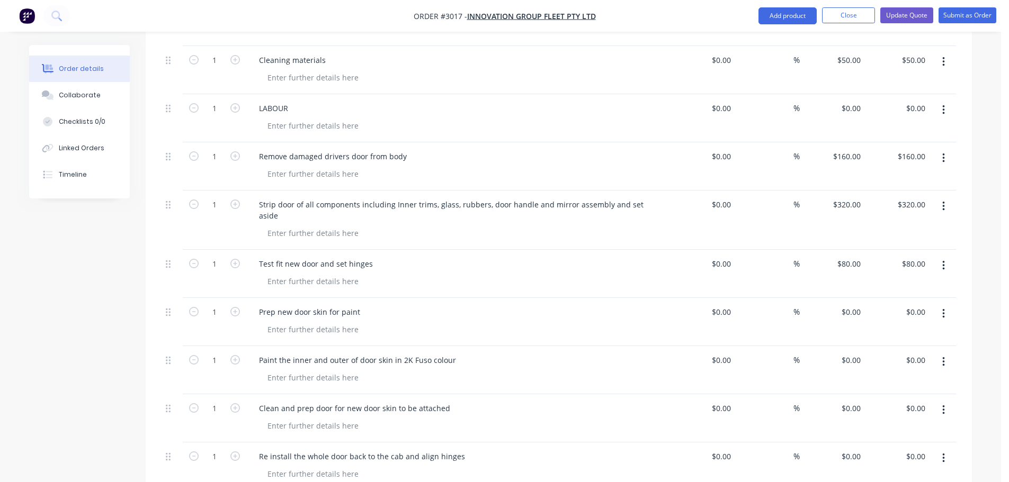
scroll to position [737, 0]
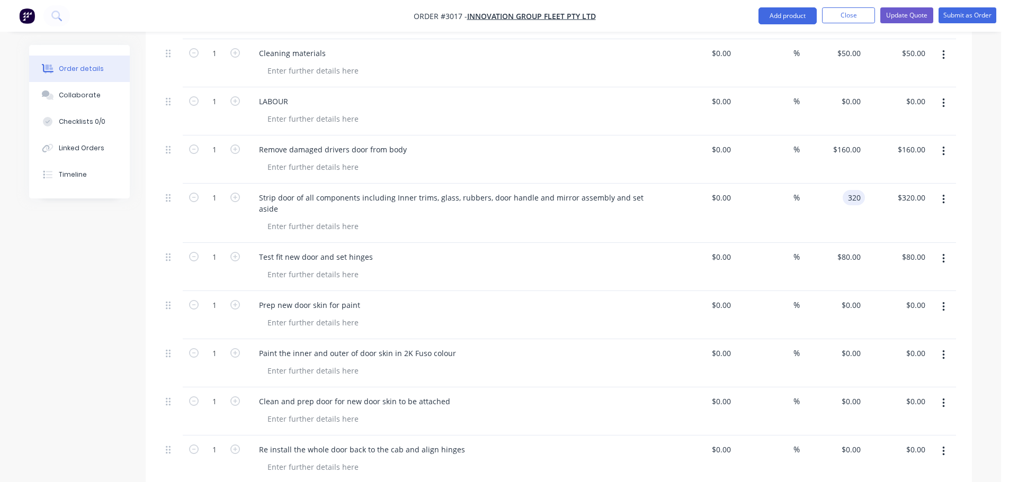
click at [863, 198] on input "320" at bounding box center [856, 197] width 18 height 15
type input "$640.00"
click at [467, 243] on div "Test fit new door and set hinges" at bounding box center [458, 267] width 424 height 48
click at [731, 196] on input at bounding box center [723, 197] width 24 height 15
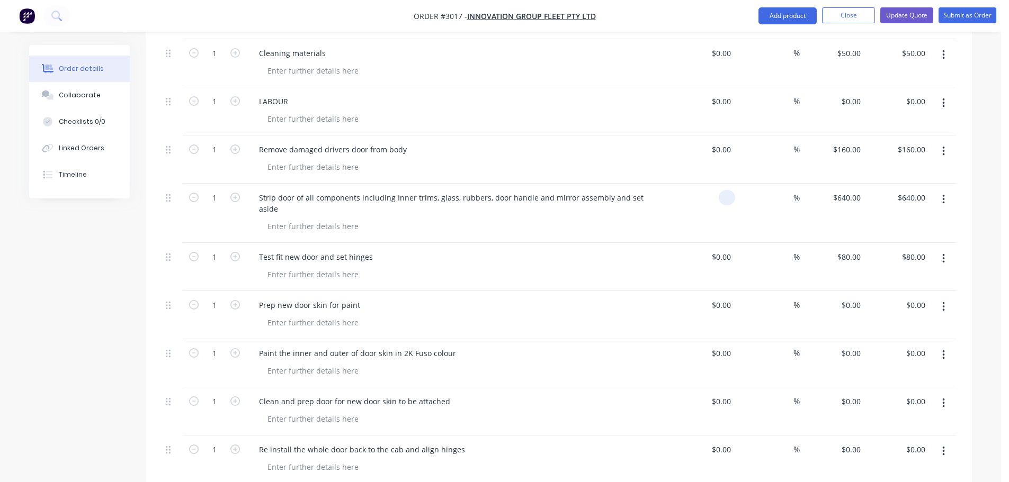
type input "$0.00"
click at [577, 249] on div "Test fit new door and set hinges" at bounding box center [457, 256] width 415 height 15
click at [857, 249] on input "80" at bounding box center [850, 256] width 29 height 15
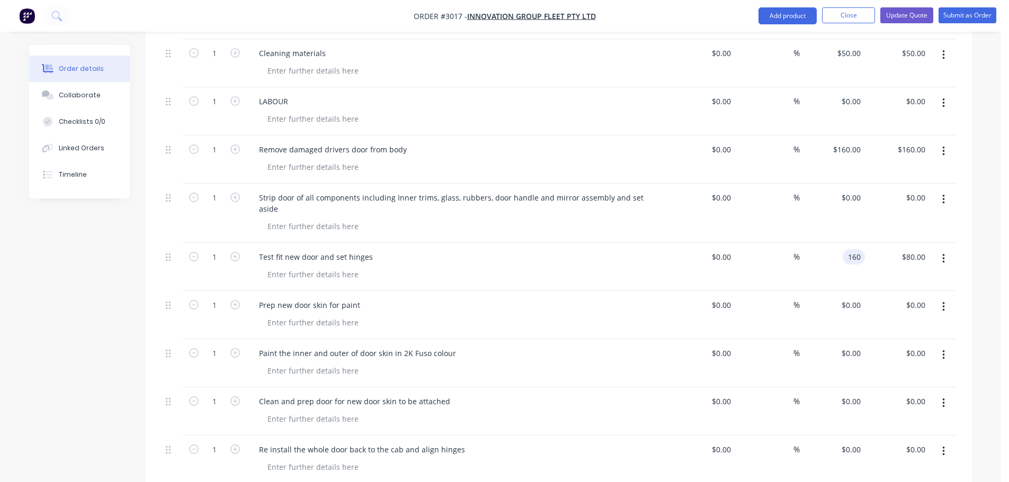
type input "$160.00"
click at [588, 298] on div "Prep new door skin for paint" at bounding box center [457, 305] width 415 height 15
click at [326, 298] on div "Prep new door skin for paint" at bounding box center [309, 305] width 118 height 15
click at [276, 298] on div "Prep new door for paint" at bounding box center [301, 305] width 102 height 15
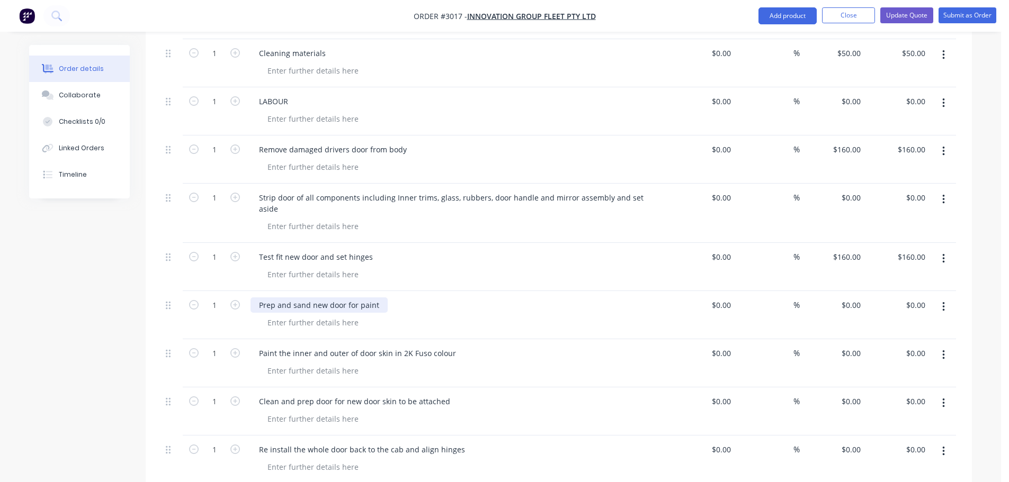
click at [380, 298] on div "Prep and sand new door for paint" at bounding box center [318, 305] width 137 height 15
click at [851, 298] on div "0 0" at bounding box center [856, 305] width 16 height 15
type input "$320.00"
click at [424, 351] on div "Paint the inner and outer of door skin in 2K Fuso colour" at bounding box center [458, 363] width 424 height 48
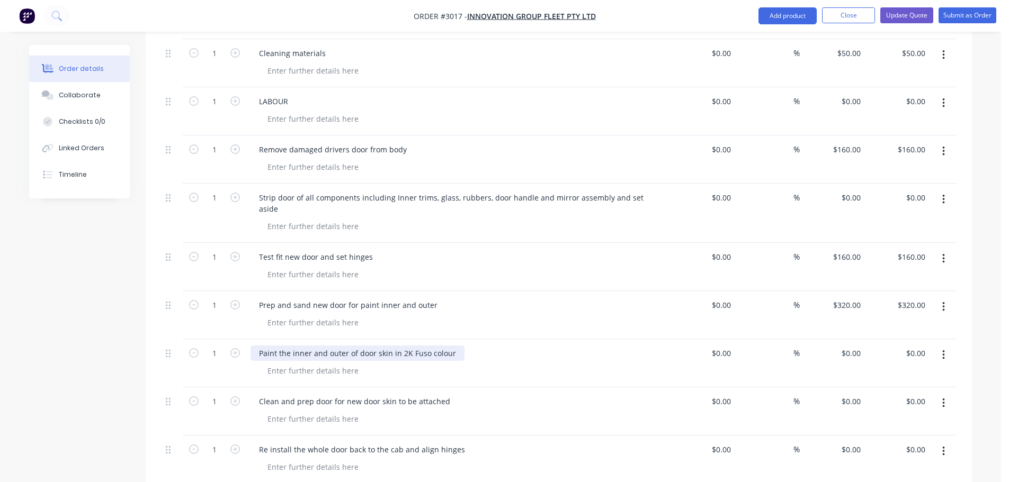
click at [389, 346] on div "Paint the inner and outer of door skin in 2K Fuso colour" at bounding box center [357, 353] width 214 height 15
type input "$200.00"
click at [557, 394] on div "Clean and prep door for new door skin to be attached" at bounding box center [457, 401] width 415 height 15
click at [944, 399] on icon "button" at bounding box center [943, 404] width 2 height 10
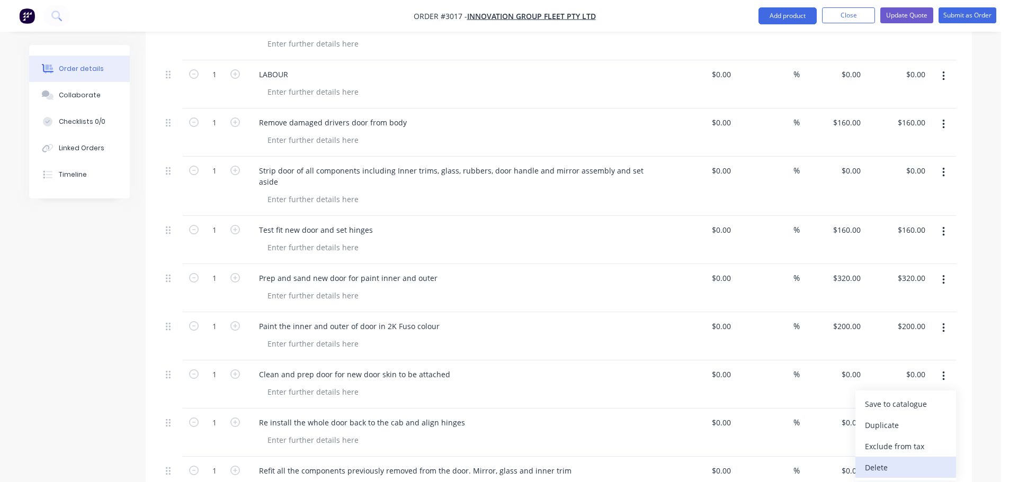
scroll to position [790, 0]
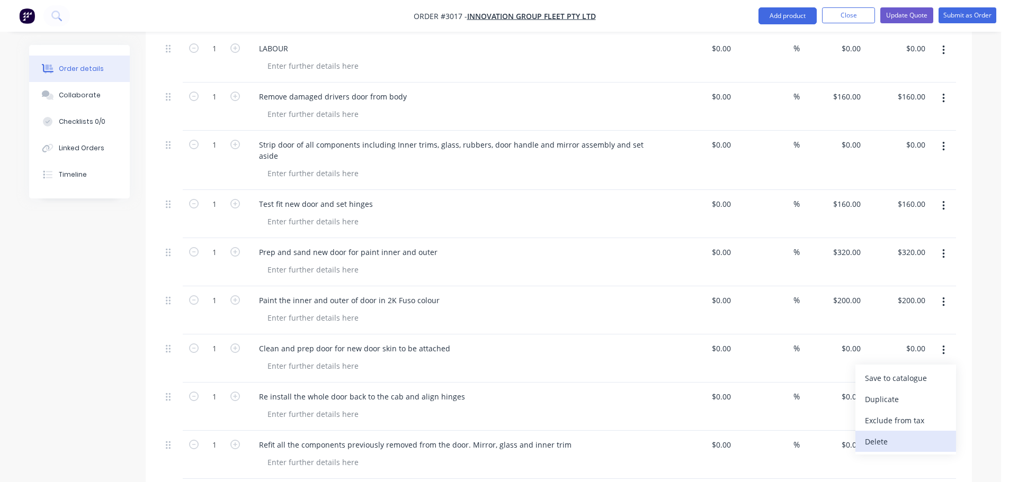
click at [870, 434] on div "Delete" at bounding box center [906, 441] width 82 height 15
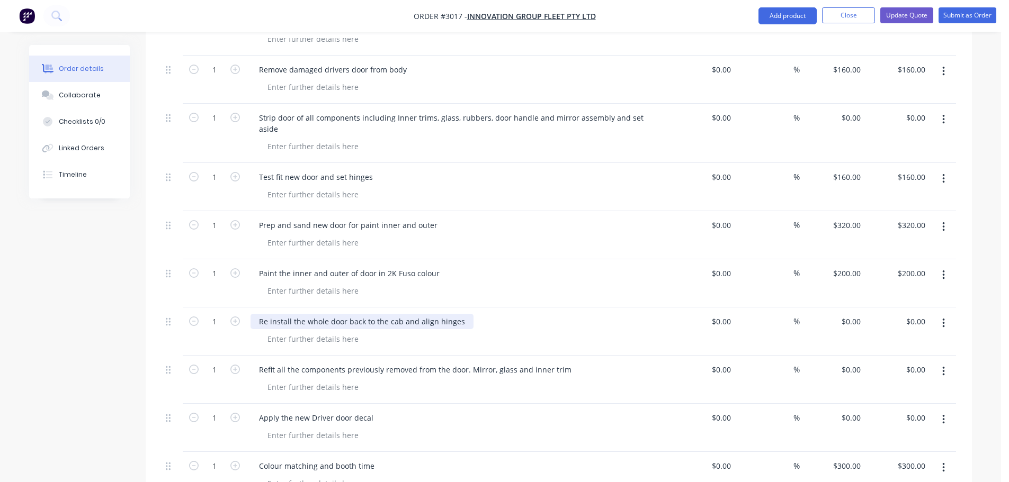
scroll to position [843, 0]
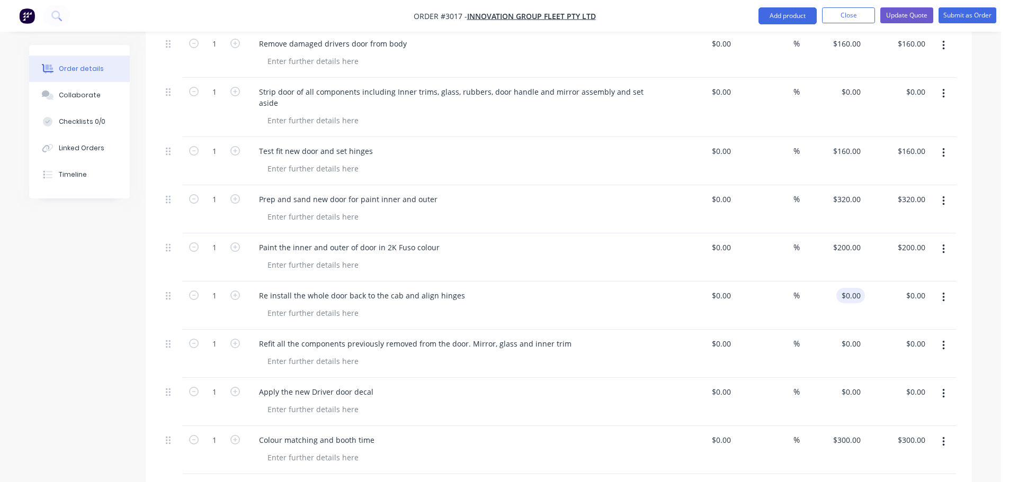
click at [861, 288] on input "$0.00" at bounding box center [852, 295] width 24 height 15
type input "$160.00"
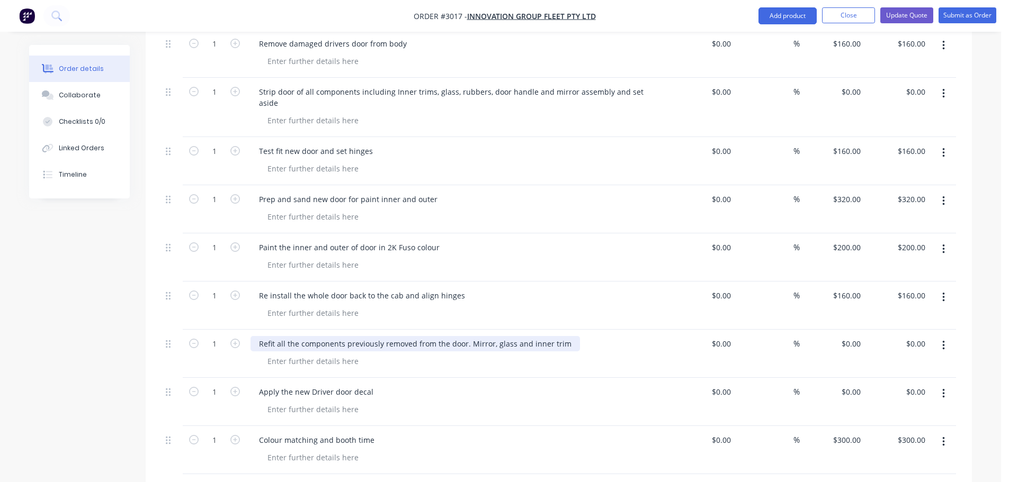
click at [414, 336] on div "Refit all the components previously removed from the door. Mirror, glass and in…" at bounding box center [414, 343] width 329 height 15
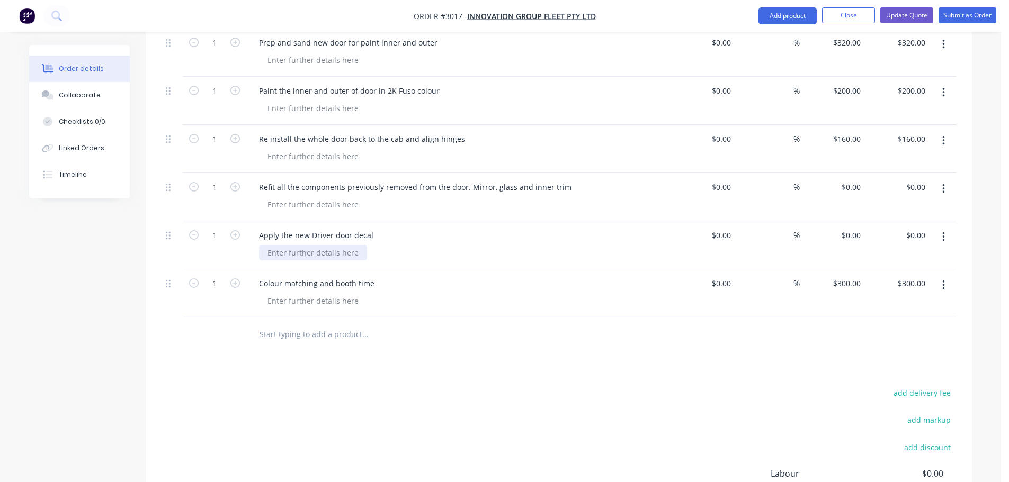
scroll to position [1001, 0]
click at [489, 177] on div "Refit all the components previously removed from the door. Mirror, glass and in…" at bounding box center [414, 184] width 329 height 15
click at [493, 177] on div "Refit all the components previously removed from the door. Mirror, glass and in…" at bounding box center [414, 184] width 329 height 15
click at [642, 177] on div "Refit all the components previously removed from the door. Mirror, door handle,…" at bounding box center [454, 184] width 409 height 15
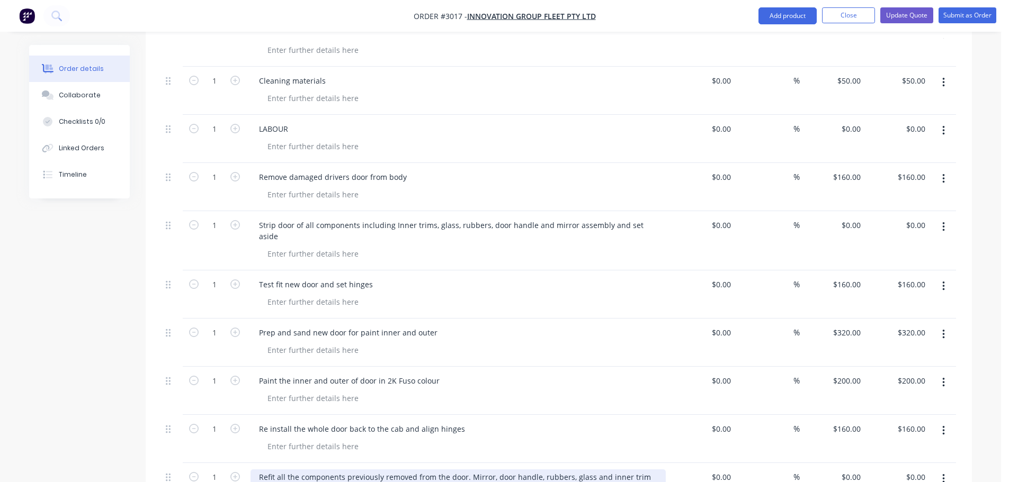
scroll to position [684, 0]
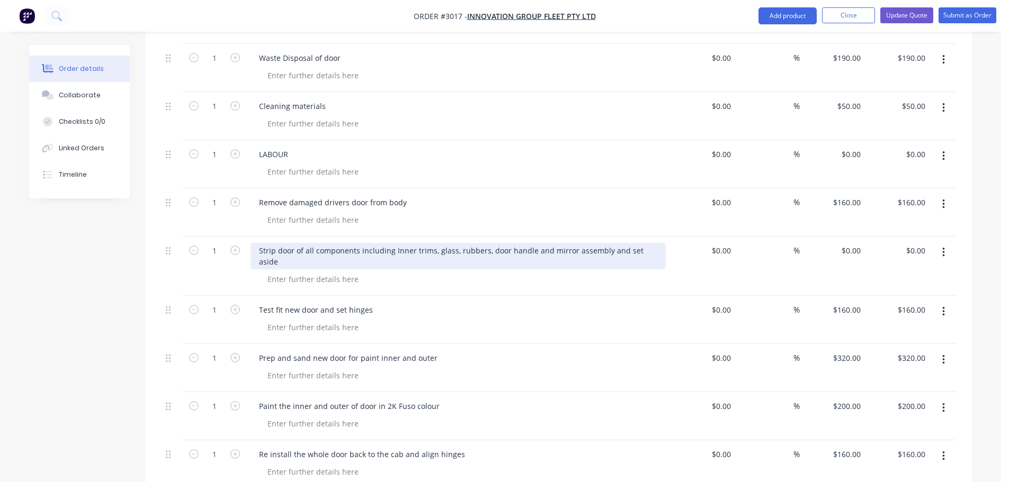
click at [604, 250] on div "Strip door of all components including Inner trims, glass, rubbers, door handle…" at bounding box center [457, 256] width 415 height 26
click at [606, 252] on div "Strip door of all components including Inner trims, glass, rubbers, door handle…" at bounding box center [457, 256] width 415 height 26
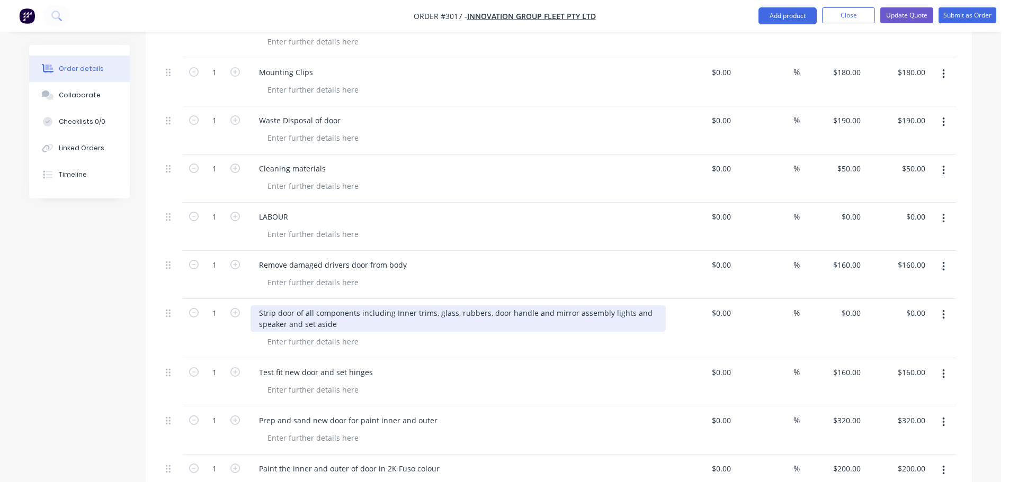
scroll to position [737, 0]
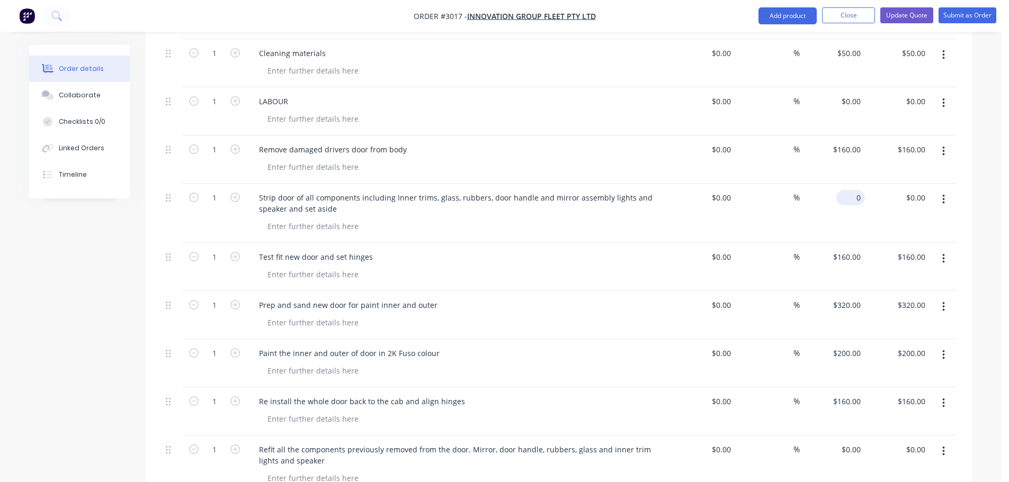
click at [863, 198] on input "0" at bounding box center [852, 197] width 24 height 15
type input "$480.00"
click at [640, 237] on div "Strip door of all components including Inner trims, glass, rubbers, door handle…" at bounding box center [458, 213] width 424 height 59
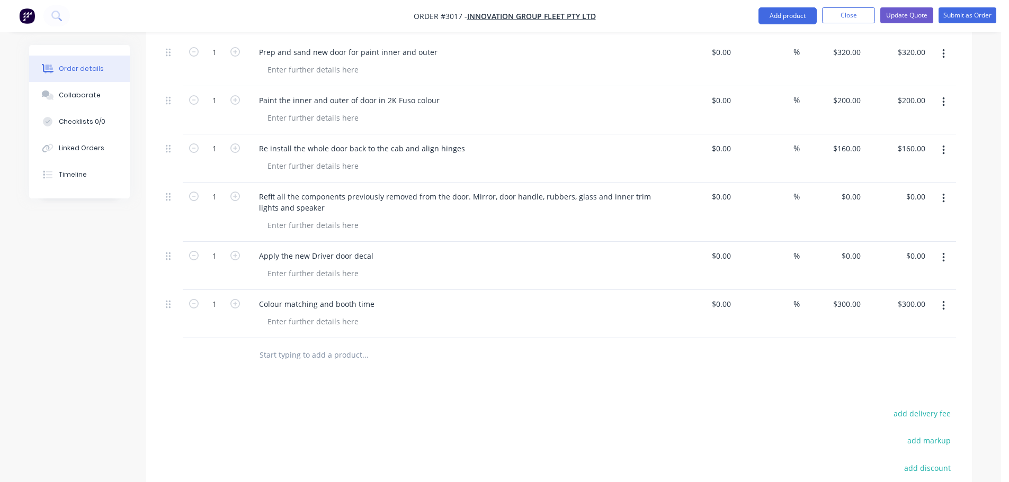
scroll to position [1001, 0]
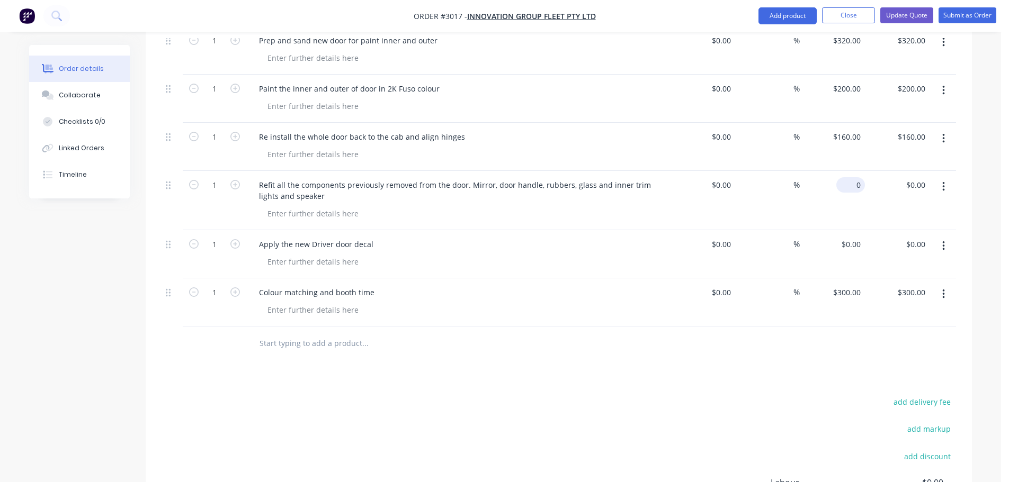
click at [862, 184] on input "0" at bounding box center [852, 184] width 24 height 15
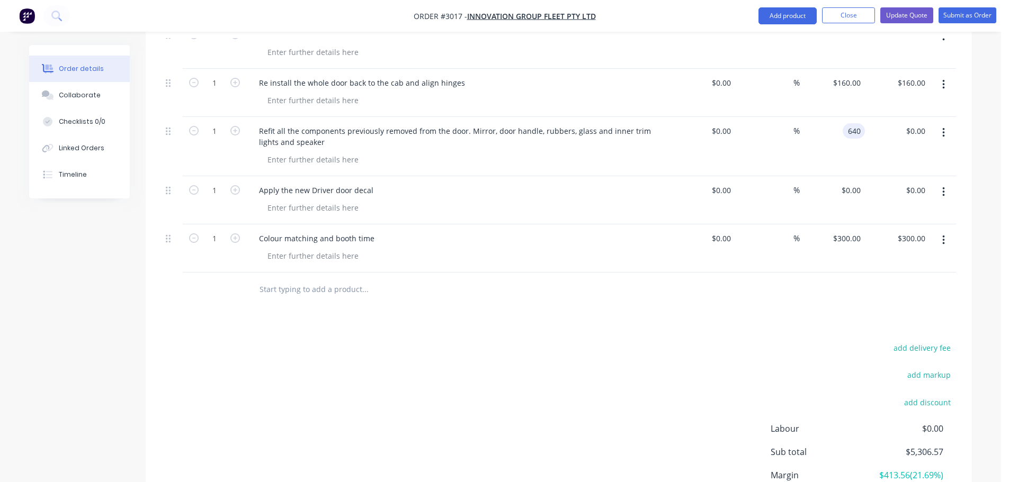
scroll to position [1107, 0]
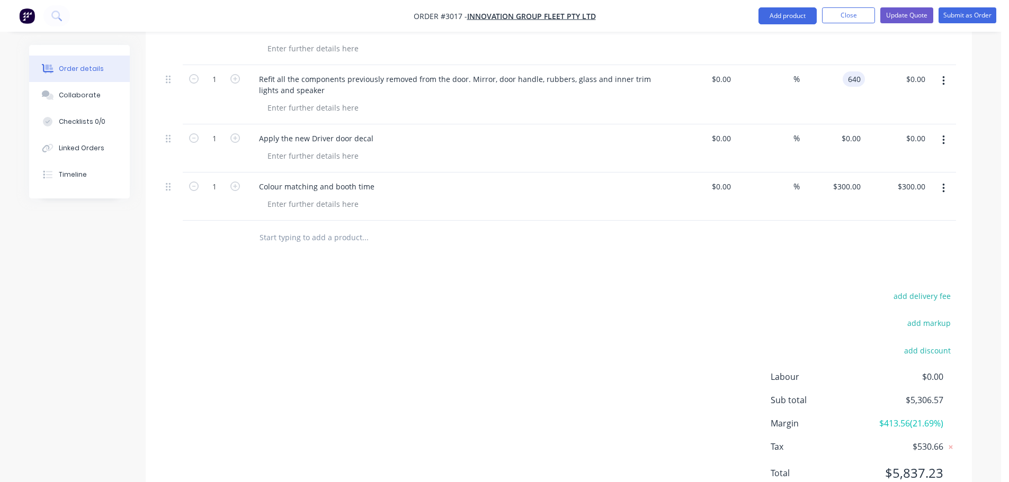
type input "$640.00"
click at [544, 222] on div at bounding box center [436, 238] width 381 height 34
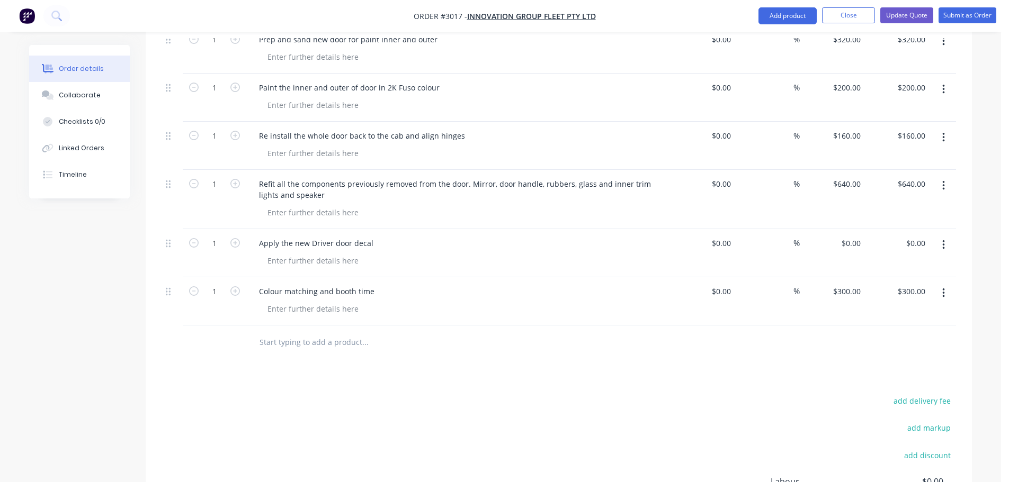
scroll to position [1001, 0]
click at [859, 244] on input "0" at bounding box center [859, 244] width 12 height 15
type input "$160.00"
click at [716, 342] on div at bounding box center [559, 344] width 794 height 34
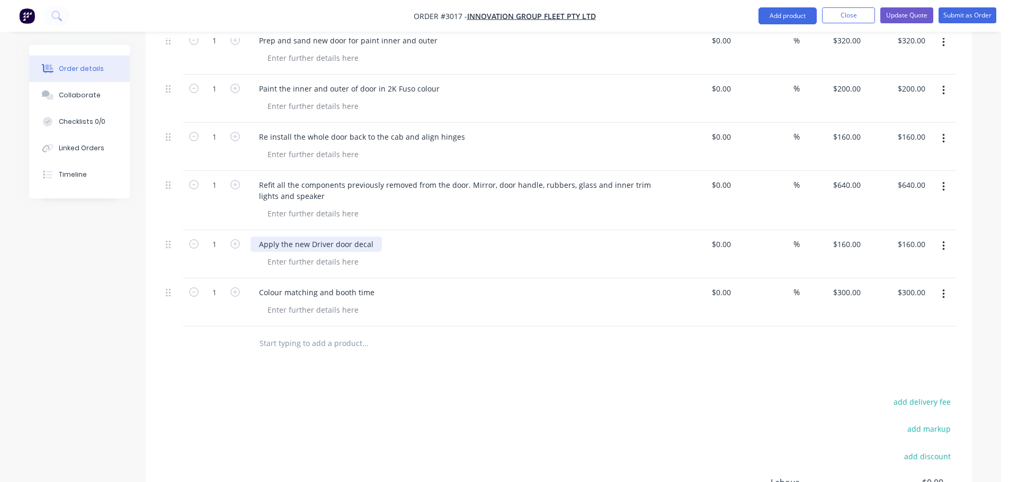
click at [375, 243] on div "Apply the new Driver door decal" at bounding box center [315, 244] width 131 height 15
click at [481, 240] on div "Apply the new Driver door decal 'Asher' plus the other decals of Duonic" at bounding box center [404, 244] width 309 height 15
click at [506, 242] on div "Apply the new Driver door decal 'Asher' plus the other decals of 'Duonic" at bounding box center [405, 244] width 311 height 15
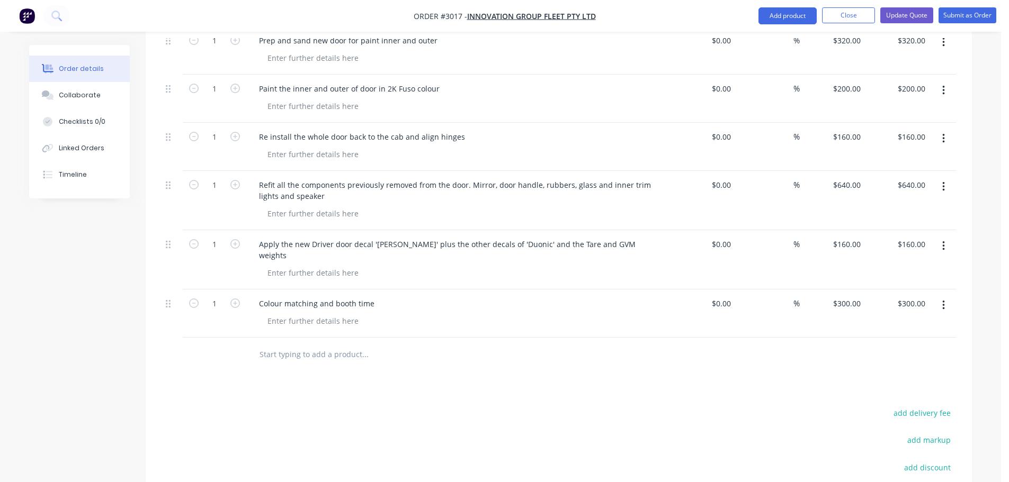
click at [465, 296] on div "Colour matching and booth time" at bounding box center [457, 303] width 415 height 15
click at [861, 245] on input "160" at bounding box center [856, 244] width 18 height 15
type input "$320.00"
click at [686, 319] on div "$0.00 $0.00" at bounding box center [702, 314] width 65 height 48
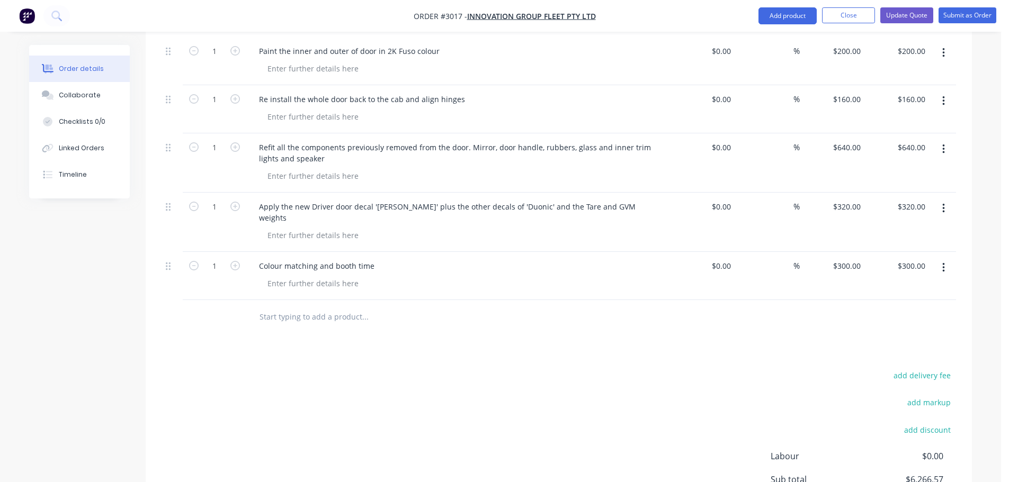
scroll to position [1044, 0]
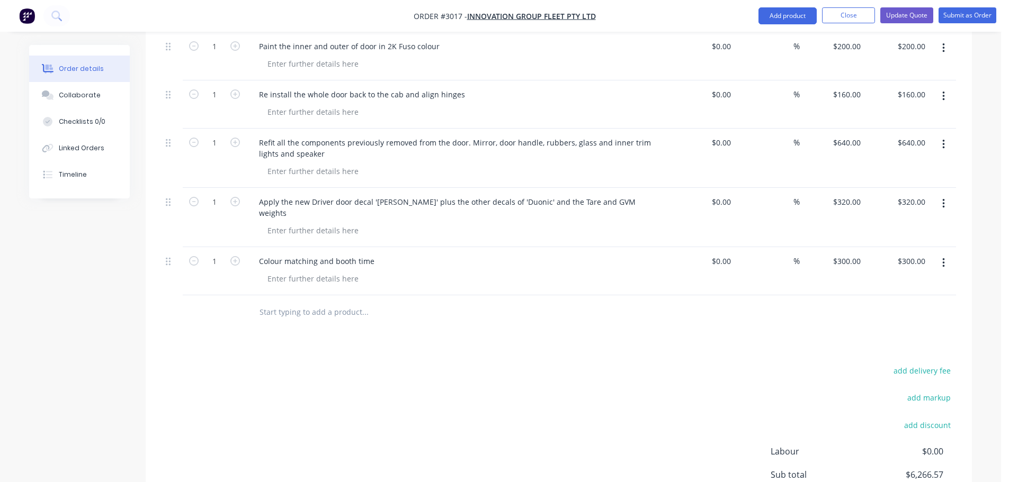
click at [275, 303] on input "text" at bounding box center [365, 312] width 212 height 21
click at [261, 302] on input "Decals of" at bounding box center [365, 312] width 212 height 21
click at [327, 302] on input "Factory Decals of" at bounding box center [365, 312] width 212 height 21
click at [432, 302] on input "Factory Decals of Duonic and T3300 GVM 4500" at bounding box center [365, 312] width 212 height 21
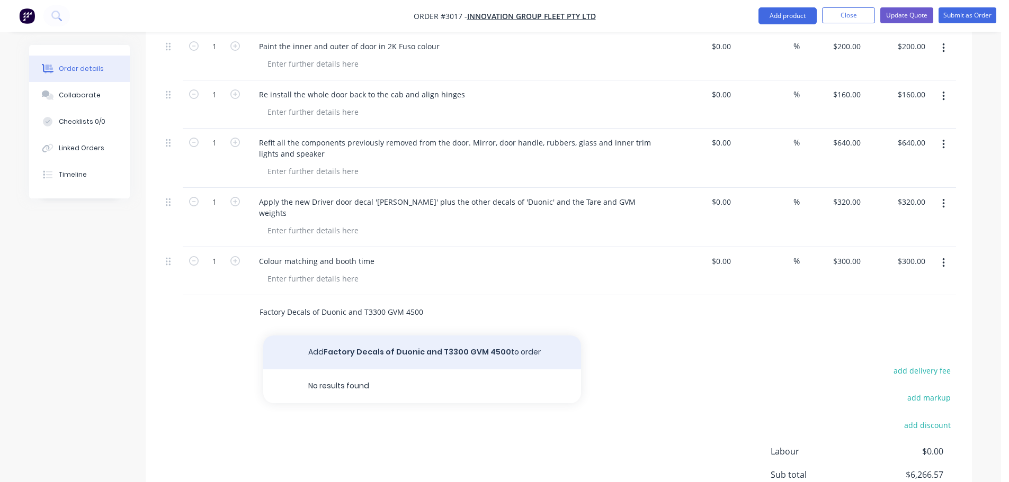
type input "Factory Decals of Duonic and T3300 GVM 4500"
click at [354, 339] on button "Add Factory Decals of Duonic and T3300 GVM 4500 to order" at bounding box center [422, 353] width 318 height 34
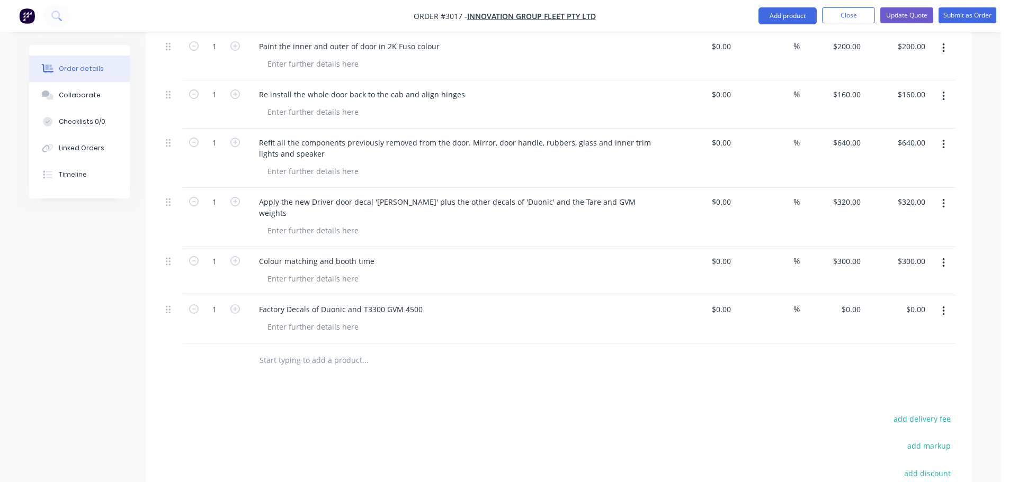
click at [165, 297] on div at bounding box center [172, 319] width 21 height 48
click at [166, 306] on icon at bounding box center [168, 310] width 5 height 8
click at [171, 302] on div at bounding box center [172, 309] width 13 height 14
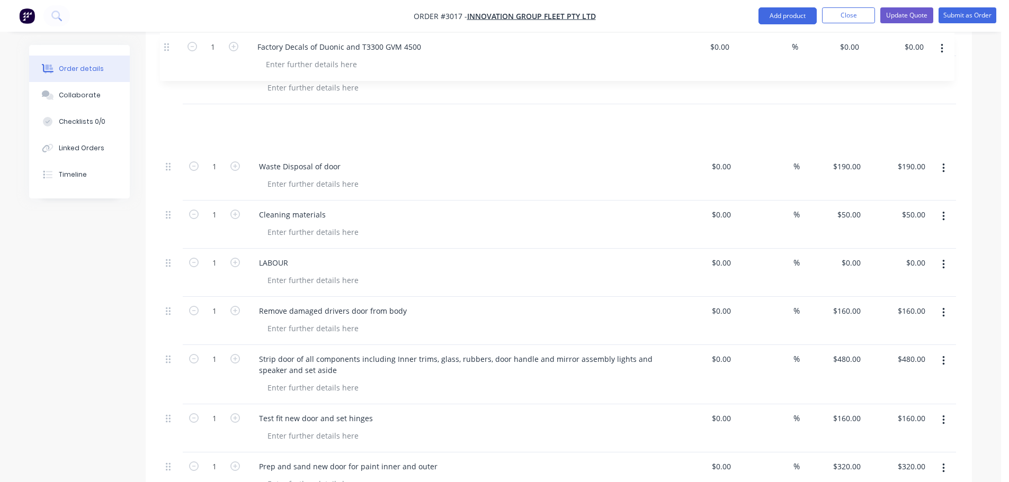
scroll to position [606, 0]
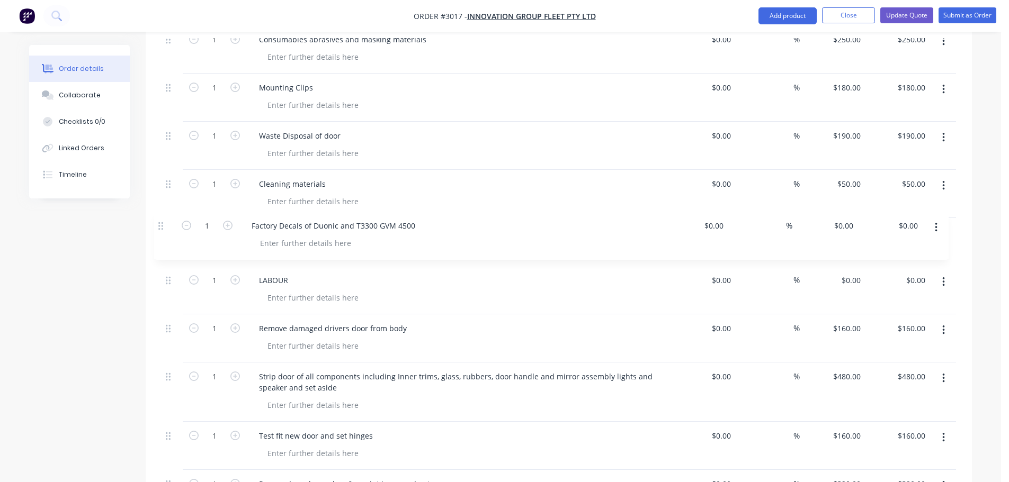
drag, startPoint x: 167, startPoint y: 297, endPoint x: 163, endPoint y: 221, distance: 75.3
click at [163, 221] on div "Kit 1 Replace Drivers Door on DN85QS $0.00 $0.00 1 Replacement Drivers Door (Ra…" at bounding box center [559, 273] width 794 height 1017
click at [859, 232] on input "0" at bounding box center [852, 232] width 24 height 15
type input "$100.00"
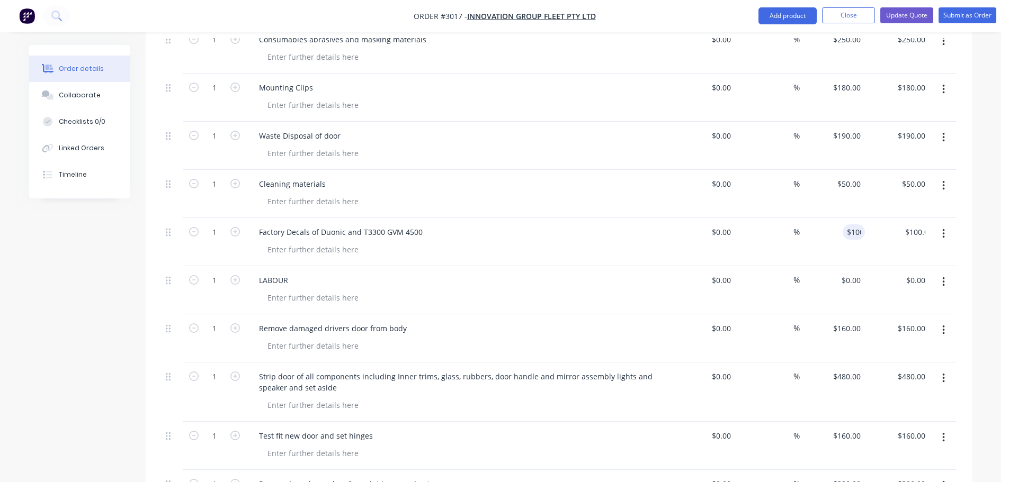
click at [616, 186] on div "Cleaning materials" at bounding box center [457, 183] width 415 height 15
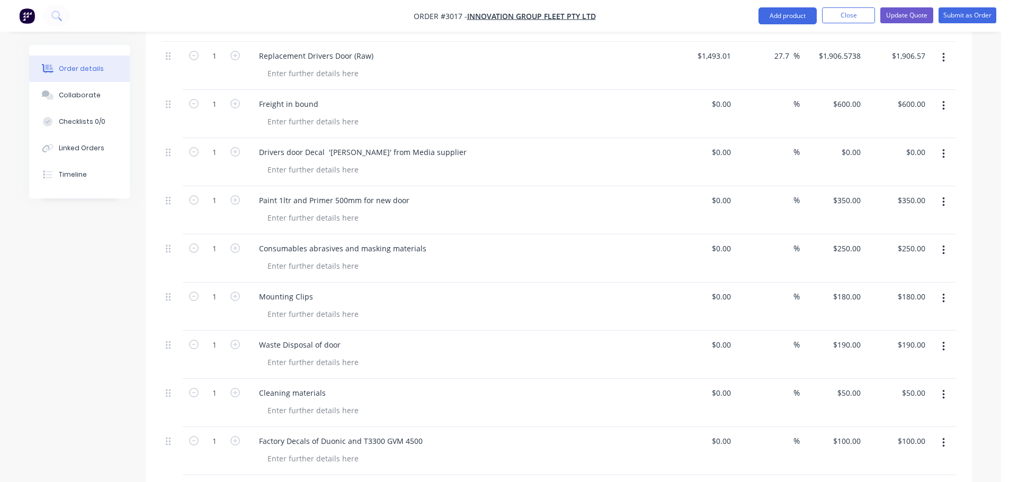
scroll to position [394, 0]
click at [862, 155] on input "0" at bounding box center [852, 154] width 24 height 15
type input "$150.00"
click at [442, 156] on div "Drivers door Decal '[PERSON_NAME]' from Media supplier" at bounding box center [457, 154] width 415 height 15
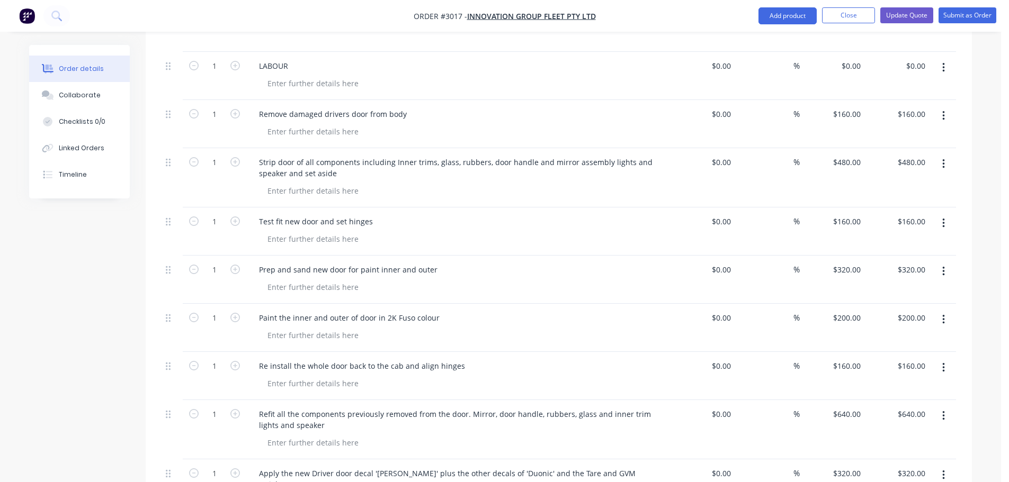
scroll to position [774, 0]
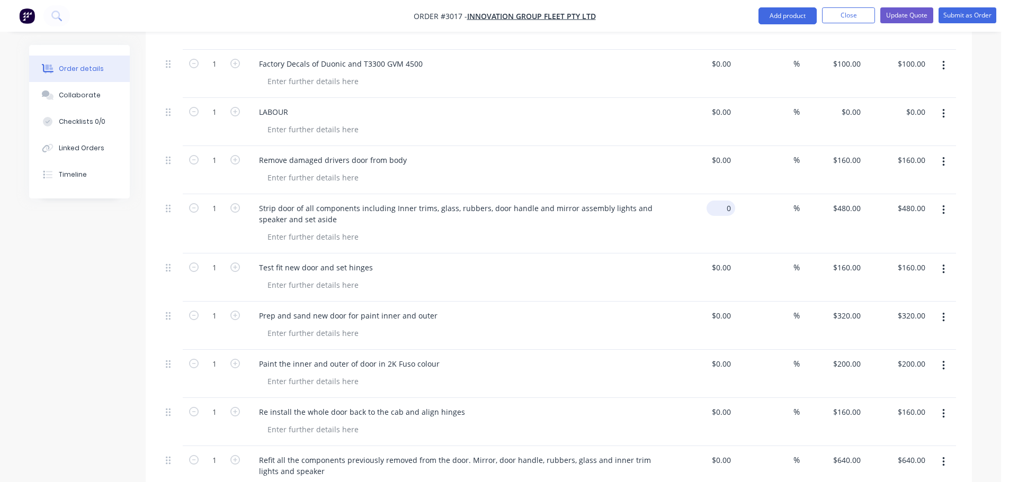
click at [732, 208] on input "0" at bounding box center [723, 208] width 24 height 15
type input "$160.00"
click at [701, 211] on div "$160.00 $160.00" at bounding box center [702, 223] width 65 height 59
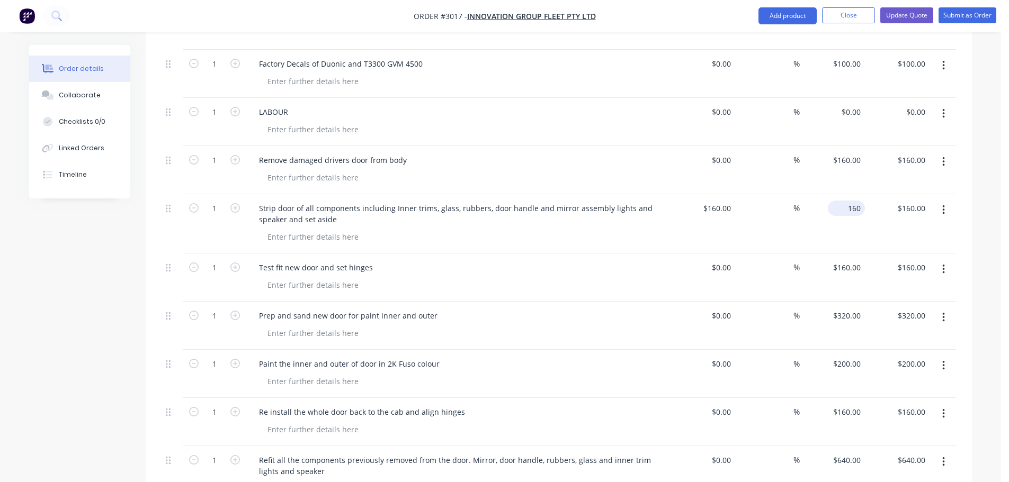
click at [862, 208] on input "160" at bounding box center [848, 208] width 33 height 15
type input "$160.00"
click at [236, 208] on icon "button" at bounding box center [235, 208] width 10 height 10
type input "2"
type input "$320.00"
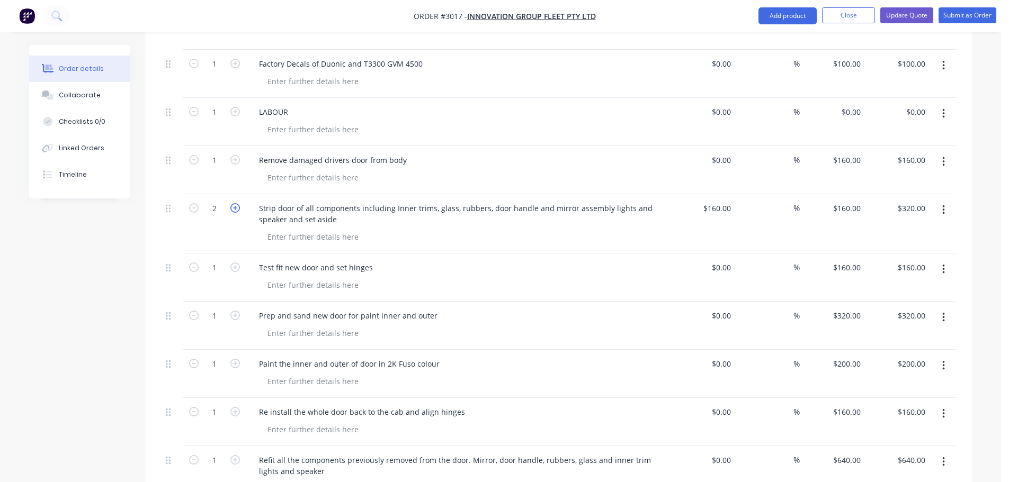
click at [234, 207] on icon "button" at bounding box center [235, 208] width 10 height 10
type input "3"
type input "$480.00"
click at [506, 244] on div at bounding box center [462, 236] width 407 height 15
click at [732, 209] on input "160" at bounding box center [726, 208] width 18 height 15
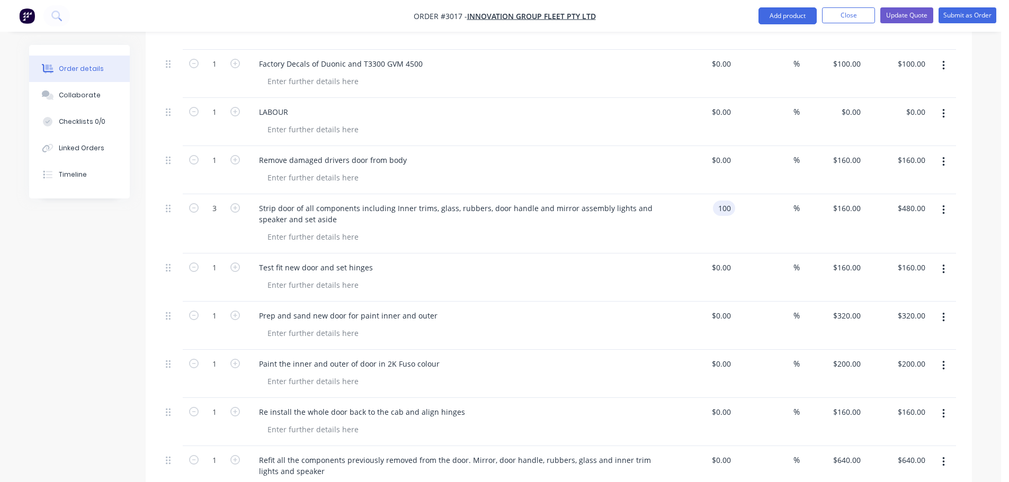
type input "$100.00"
type input "$300.00"
click at [696, 226] on div "$100.00 100" at bounding box center [702, 223] width 65 height 59
click at [848, 205] on input "100" at bounding box center [848, 208] width 33 height 15
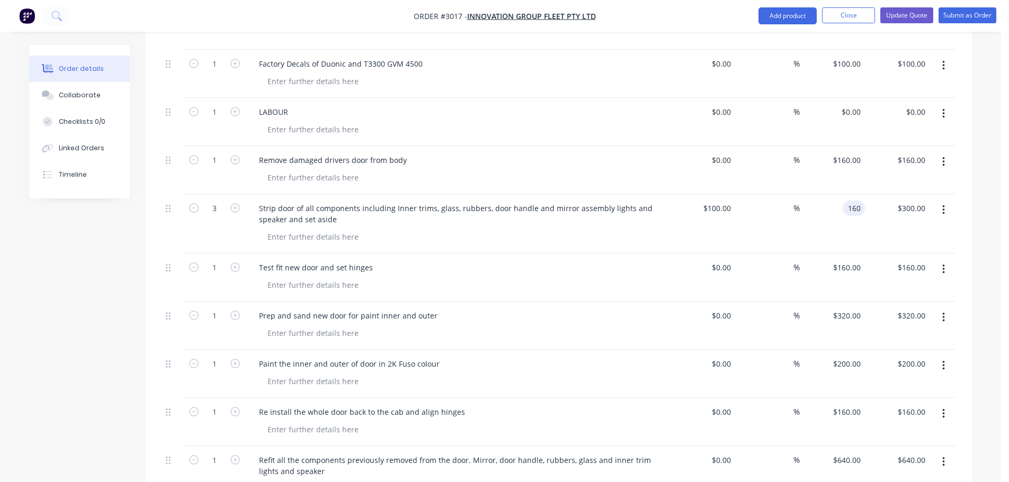
type input "160"
type input "60"
type input "$160.00"
type input "$480.00"
click at [680, 236] on div "$100.00 $100.00" at bounding box center [702, 223] width 65 height 59
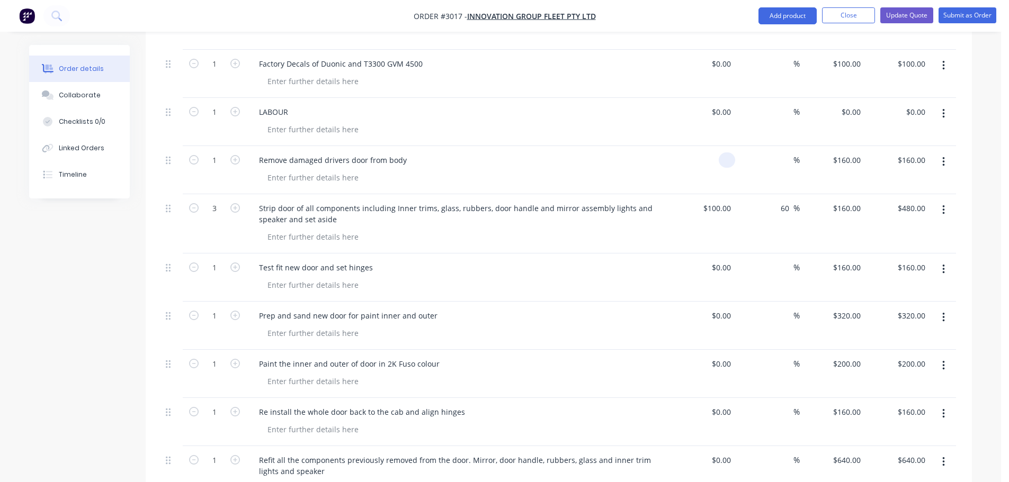
click at [732, 161] on input at bounding box center [729, 160] width 12 height 15
type input "$100.00"
type input "100"
type input "$100.00"
click at [847, 159] on input "100" at bounding box center [848, 160] width 33 height 15
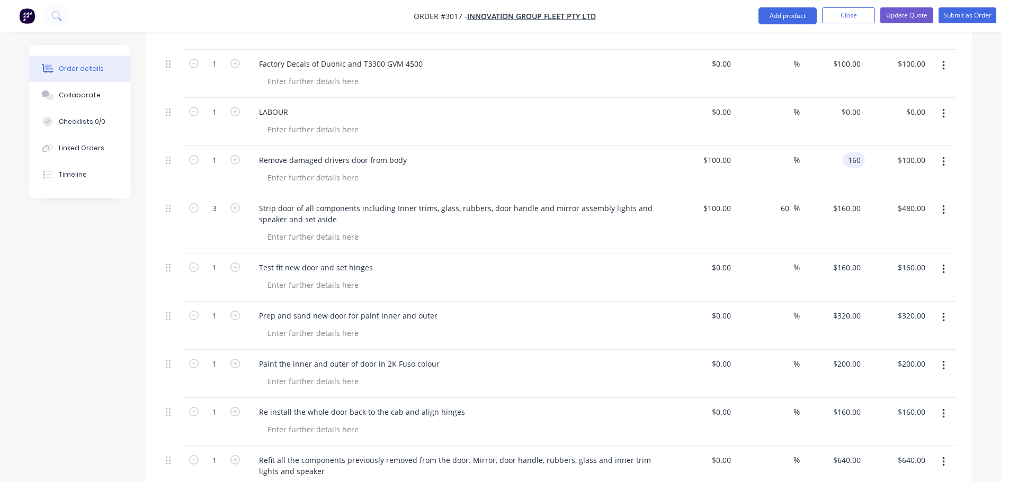
type input "160"
type input "60"
type input "$160.00"
click at [667, 163] on div "Remove damaged drivers door from body" at bounding box center [458, 170] width 424 height 48
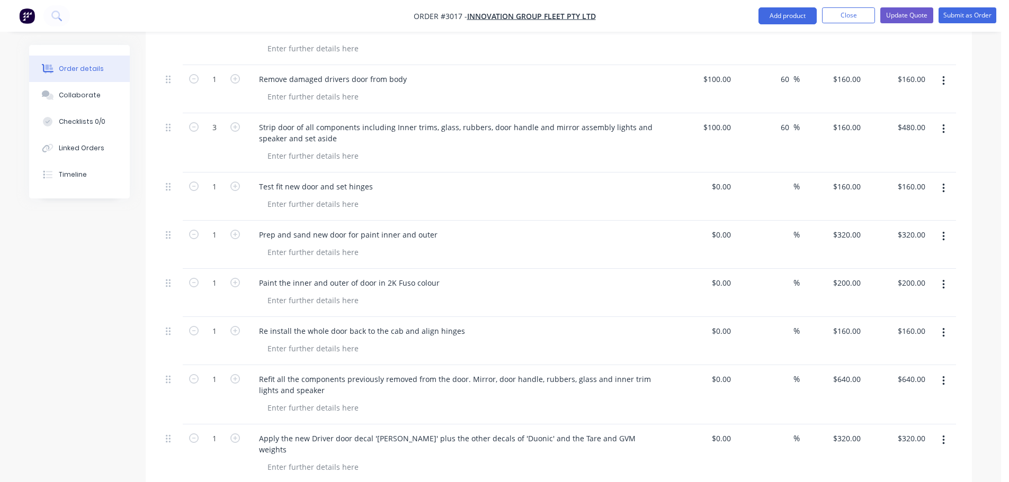
scroll to position [880, 0]
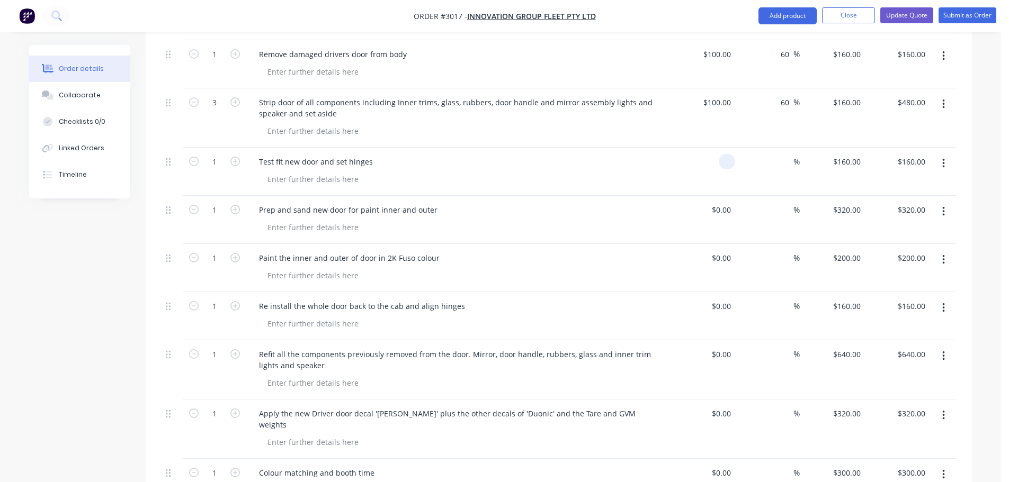
click at [728, 163] on input at bounding box center [729, 161] width 12 height 15
type input "$100.00"
type input "100"
type input "$100.00"
click at [863, 160] on input "100" at bounding box center [856, 161] width 18 height 15
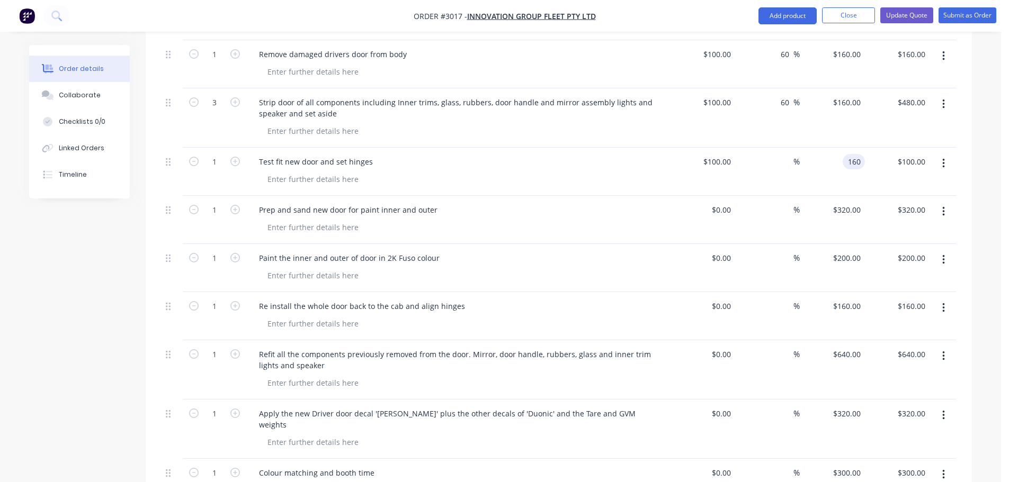
type input "160"
type input "60"
type input "$160.00"
click at [646, 180] on div at bounding box center [462, 179] width 407 height 15
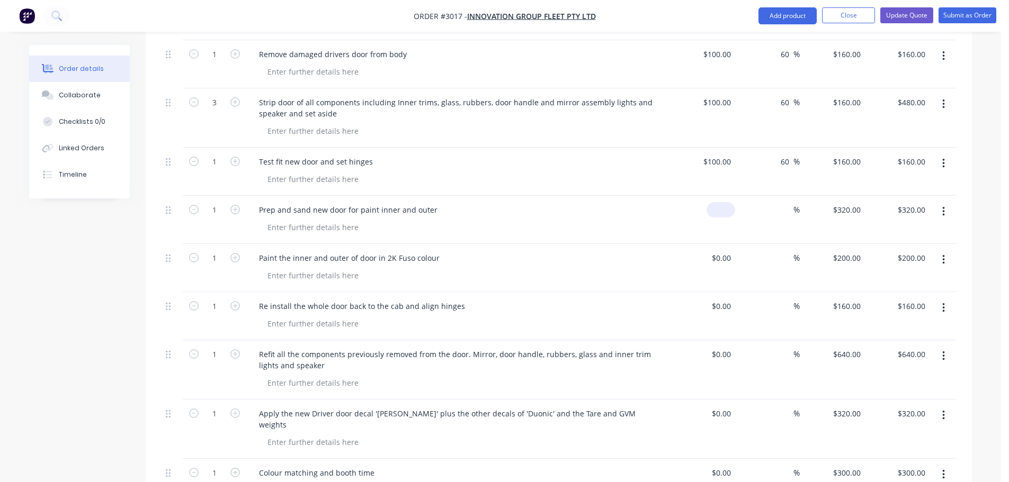
click at [732, 210] on input at bounding box center [723, 209] width 24 height 15
type input "$160.00"
type input "160"
type input "$160.00"
click at [850, 211] on input "160" at bounding box center [856, 209] width 18 height 15
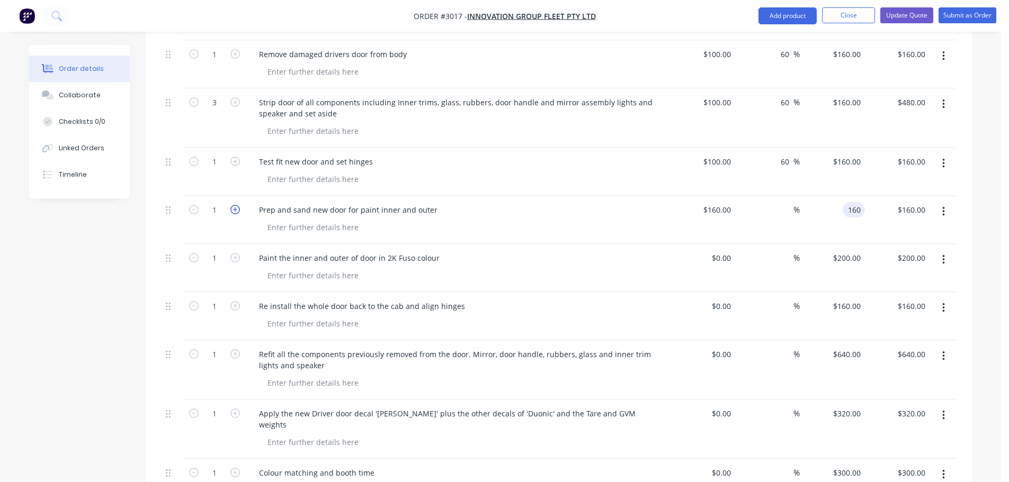
type input "$160.00"
click at [237, 209] on icon "button" at bounding box center [235, 210] width 10 height 10
type input "2"
type input "$320.00"
click at [521, 231] on div at bounding box center [462, 227] width 407 height 15
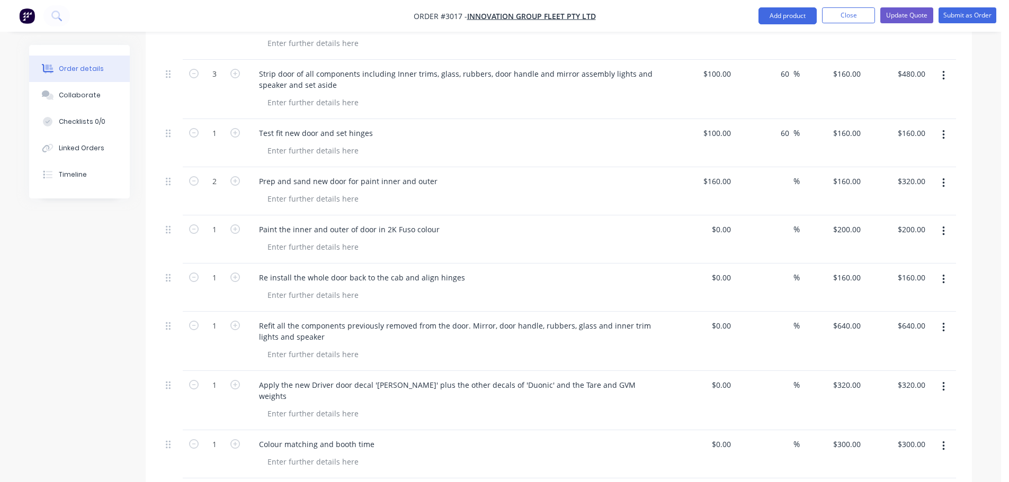
scroll to position [933, 0]
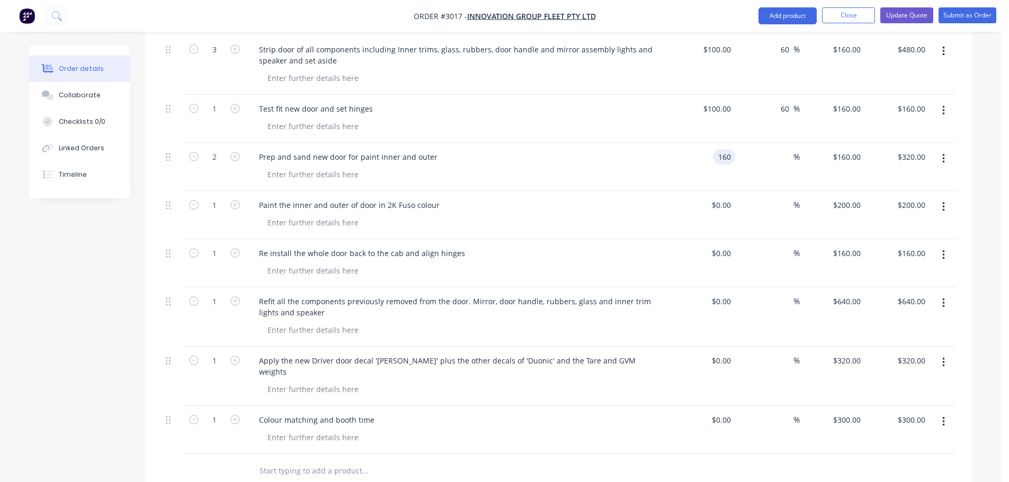
click at [717, 156] on input "160" at bounding box center [726, 156] width 18 height 15
click at [664, 170] on div at bounding box center [462, 174] width 407 height 15
click at [732, 205] on input at bounding box center [723, 205] width 24 height 15
click at [514, 213] on div "Paint the inner and outer of door in 2K Fuso colour" at bounding box center [458, 215] width 424 height 48
click at [848, 206] on input "100" at bounding box center [848, 205] width 33 height 15
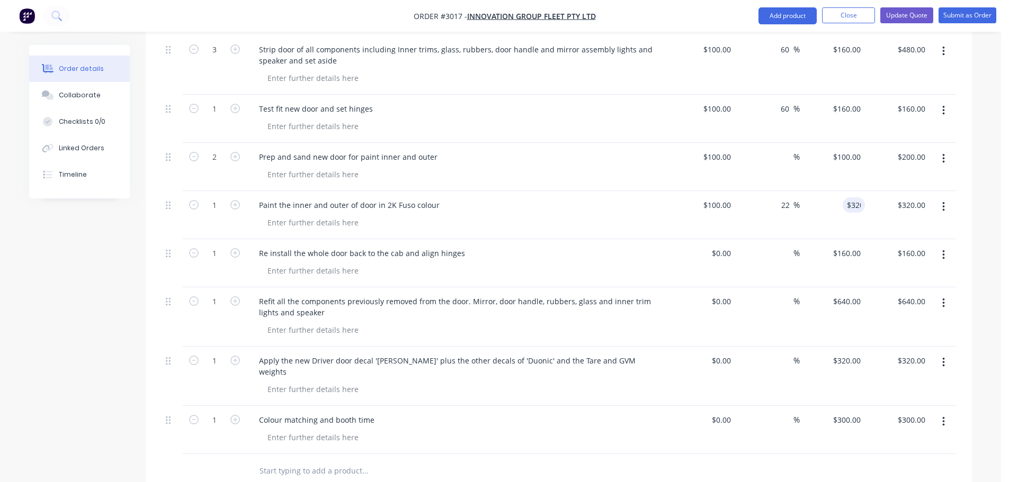
click at [611, 225] on div at bounding box center [462, 222] width 407 height 15
click at [442, 205] on div "Paint the inner and outer of door in 2K Fuso colour" at bounding box center [349, 205] width 198 height 15
click at [733, 254] on input at bounding box center [729, 253] width 12 height 15
click at [855, 255] on input "100" at bounding box center [856, 253] width 18 height 15
click at [601, 265] on div at bounding box center [462, 270] width 407 height 15
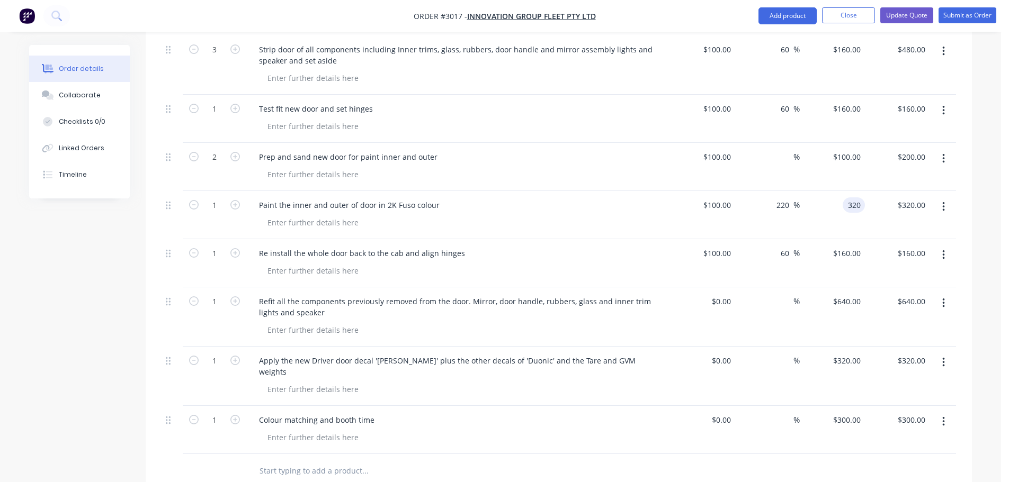
click at [861, 208] on input "320" at bounding box center [856, 205] width 18 height 15
click at [616, 222] on div at bounding box center [462, 222] width 407 height 15
click at [234, 204] on icon "button" at bounding box center [235, 205] width 10 height 10
click at [600, 213] on div "Paint the inner and outer of door in 2K Fuso colour" at bounding box center [458, 215] width 424 height 48
click at [732, 299] on input at bounding box center [723, 301] width 24 height 15
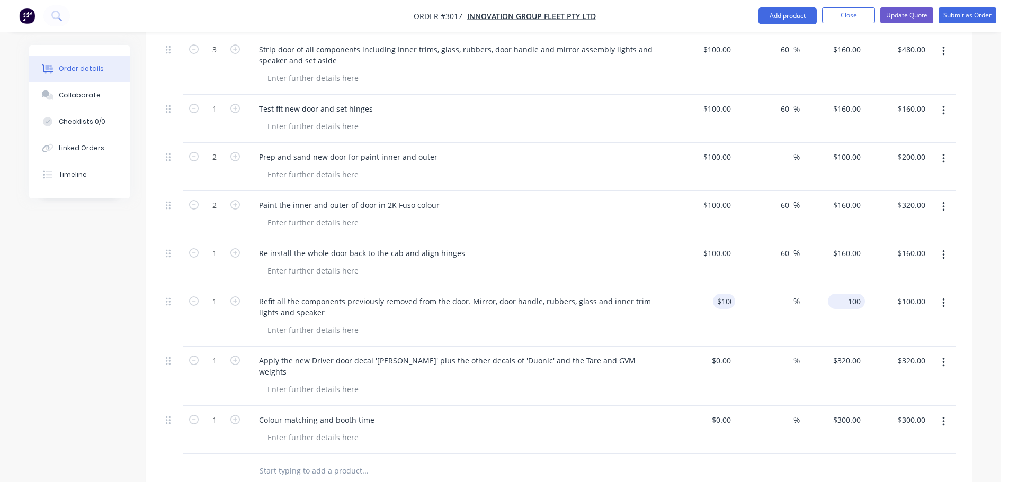
click at [839, 303] on div "100 $640.00" at bounding box center [832, 317] width 65 height 59
click at [234, 299] on icon "button" at bounding box center [235, 302] width 10 height 10
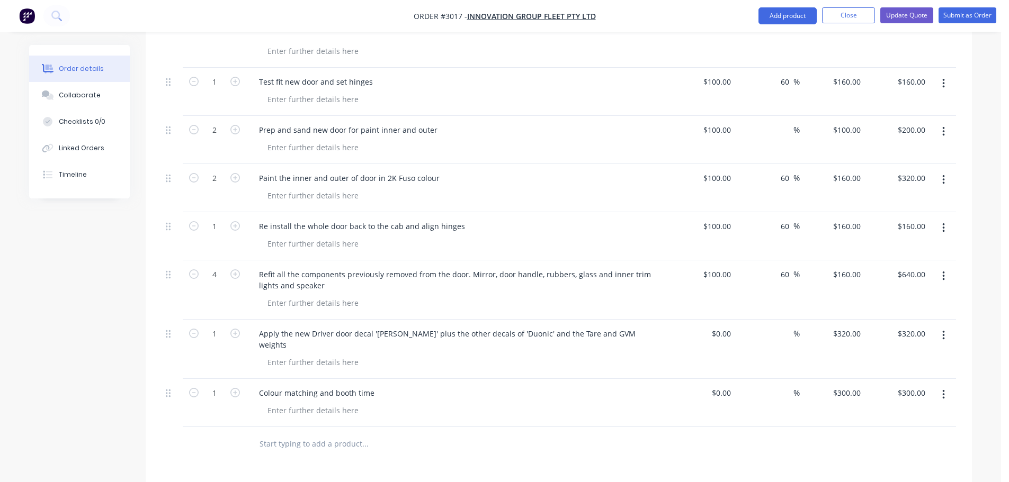
scroll to position [986, 0]
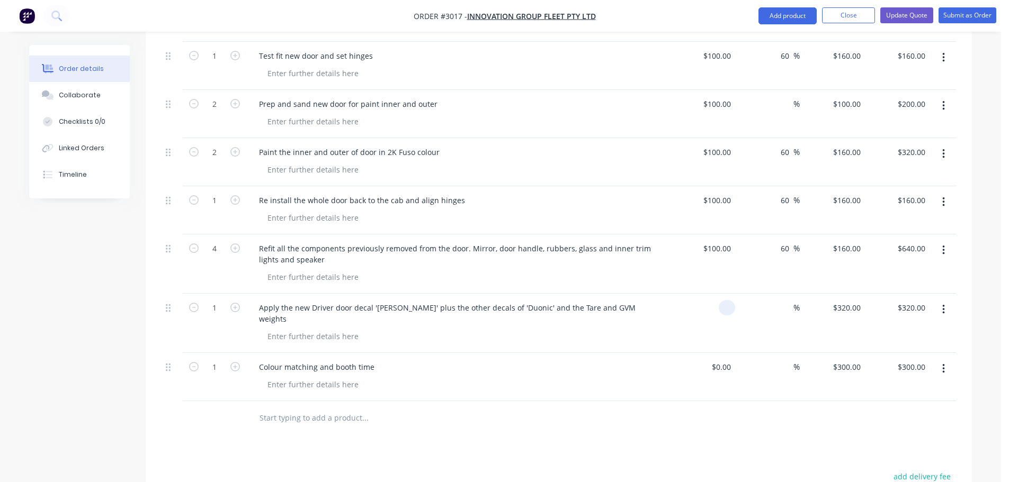
click at [731, 309] on input at bounding box center [729, 307] width 12 height 15
click at [848, 307] on input "100" at bounding box center [856, 307] width 18 height 15
click at [233, 303] on icon "button" at bounding box center [235, 308] width 10 height 10
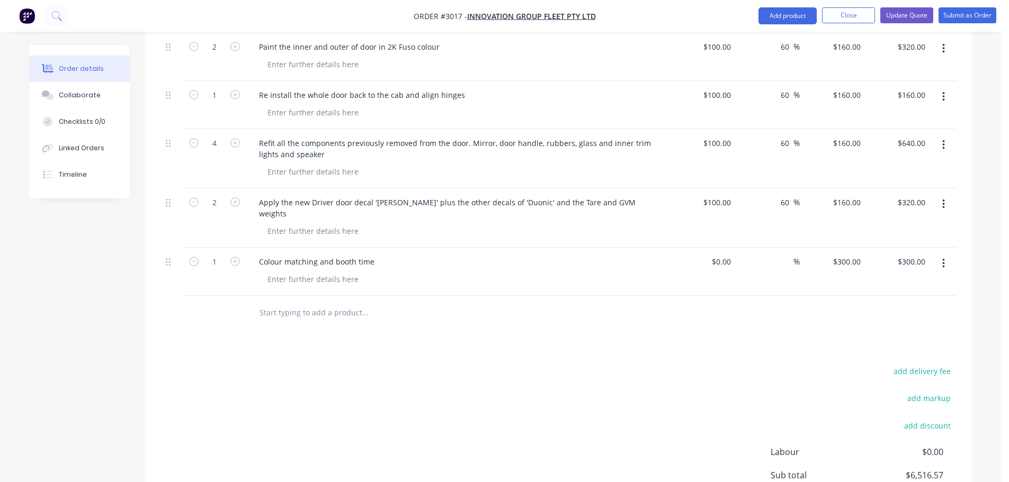
scroll to position [1092, 0]
click at [732, 254] on input at bounding box center [729, 261] width 12 height 15
click at [668, 272] on div "Colour matching and booth time" at bounding box center [458, 271] width 424 height 48
click at [854, 254] on input "100" at bounding box center [856, 261] width 18 height 15
click at [721, 257] on div "$100.00 $100.00" at bounding box center [702, 271] width 65 height 48
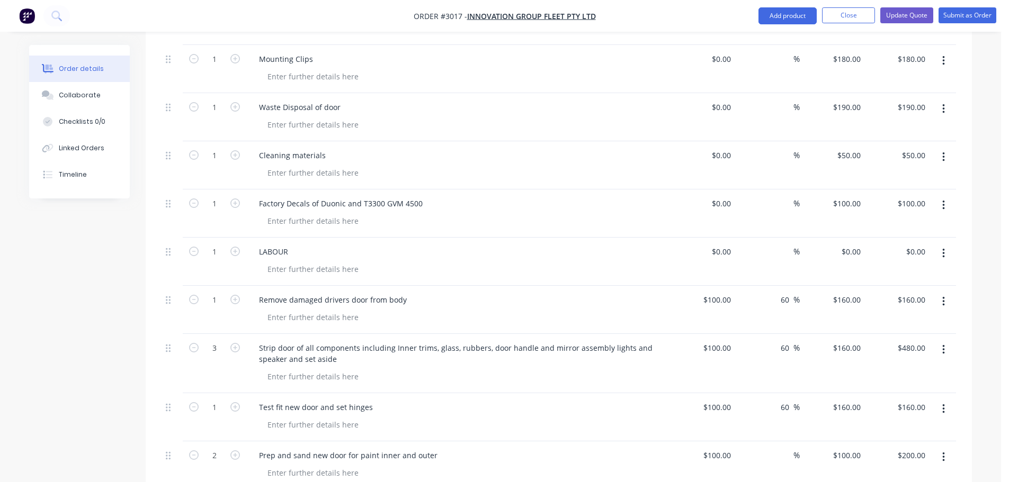
scroll to position [615, 0]
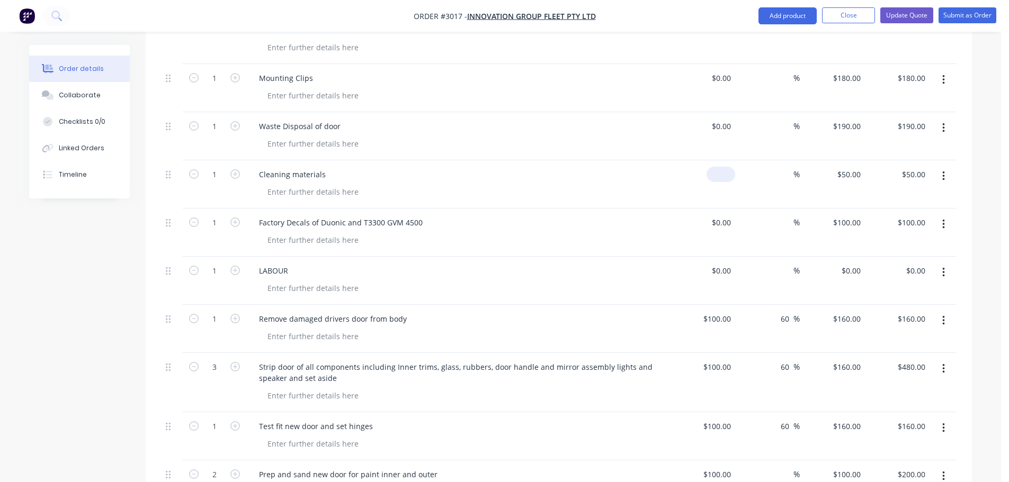
click at [730, 174] on input at bounding box center [723, 174] width 24 height 15
click at [735, 225] on div "%" at bounding box center [767, 233] width 65 height 48
click at [853, 172] on input "10" at bounding box center [850, 174] width 29 height 15
click at [655, 193] on div at bounding box center [462, 191] width 407 height 15
click at [730, 223] on input at bounding box center [723, 222] width 24 height 15
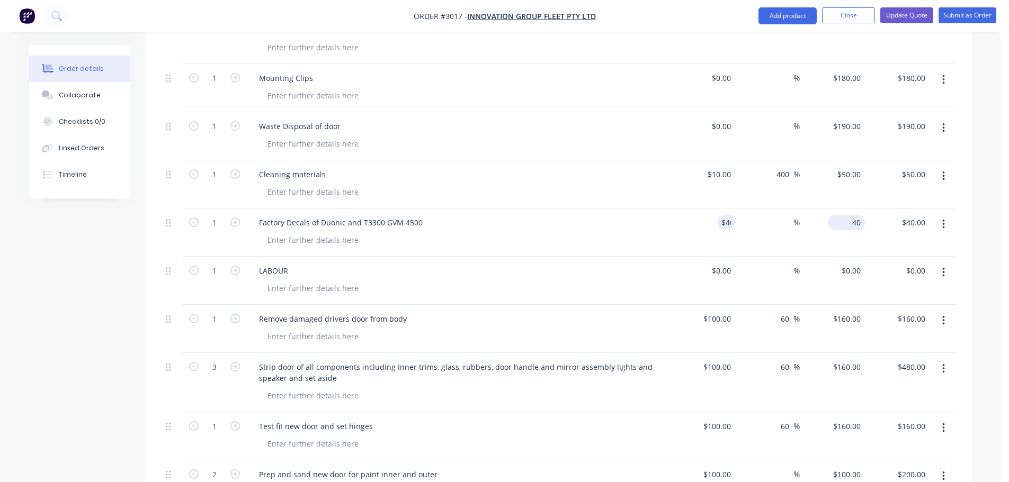
click at [863, 225] on input "40" at bounding box center [848, 222] width 33 height 15
click at [673, 210] on div "$40.00 $40.00" at bounding box center [702, 233] width 65 height 48
click at [732, 127] on input at bounding box center [723, 126] width 24 height 15
click at [861, 124] on input "10" at bounding box center [848, 126] width 33 height 15
click at [658, 146] on div at bounding box center [462, 143] width 407 height 15
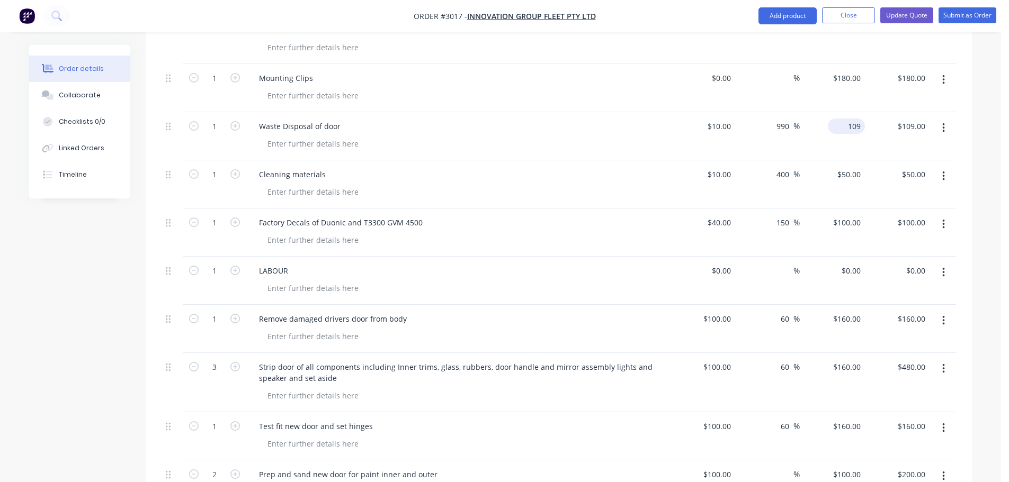
click at [850, 125] on input "109" at bounding box center [848, 126] width 33 height 15
click at [667, 132] on div "Waste Disposal of door" at bounding box center [458, 136] width 424 height 48
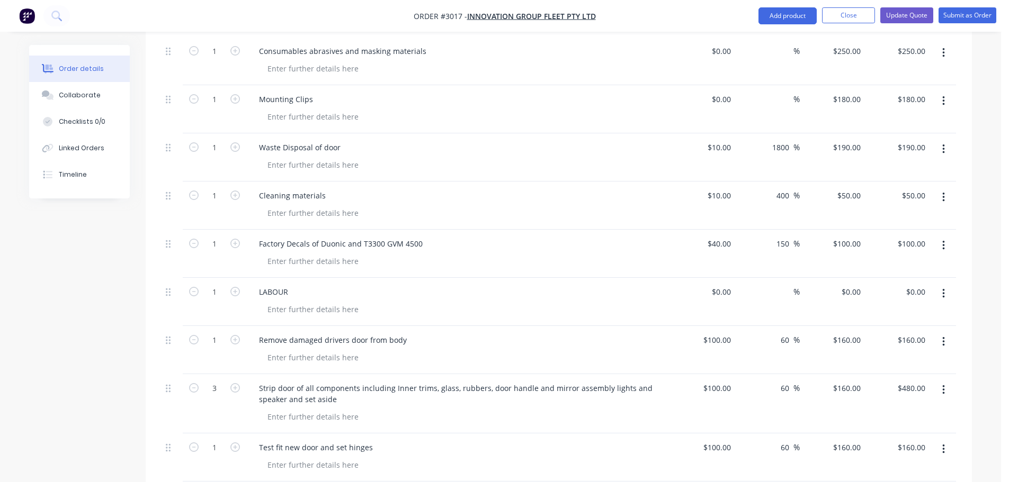
scroll to position [562, 0]
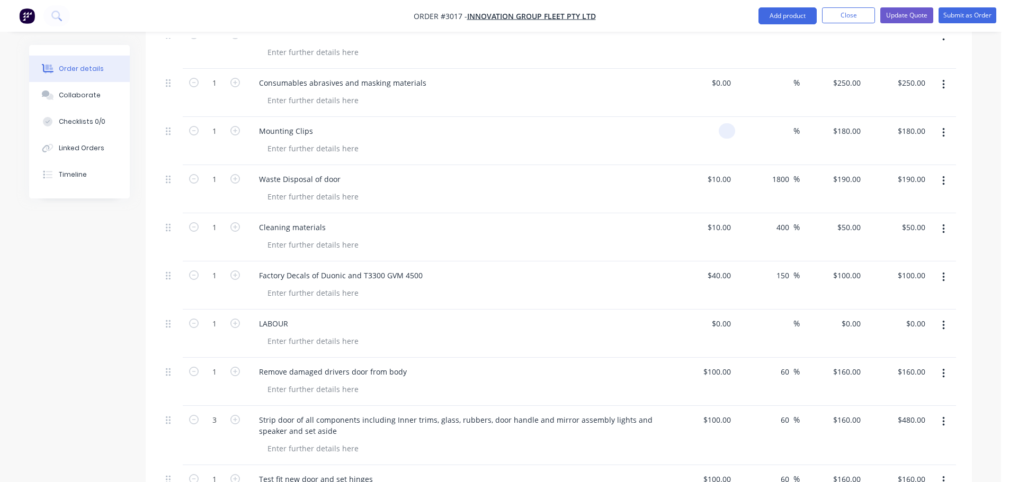
click at [731, 131] on input at bounding box center [729, 130] width 12 height 15
click at [642, 141] on div at bounding box center [462, 148] width 407 height 15
click at [850, 132] on div "20 $20.00" at bounding box center [850, 130] width 29 height 15
click at [644, 141] on div at bounding box center [462, 148] width 407 height 15
click at [318, 130] on div "Mounting Clips" at bounding box center [285, 130] width 71 height 15
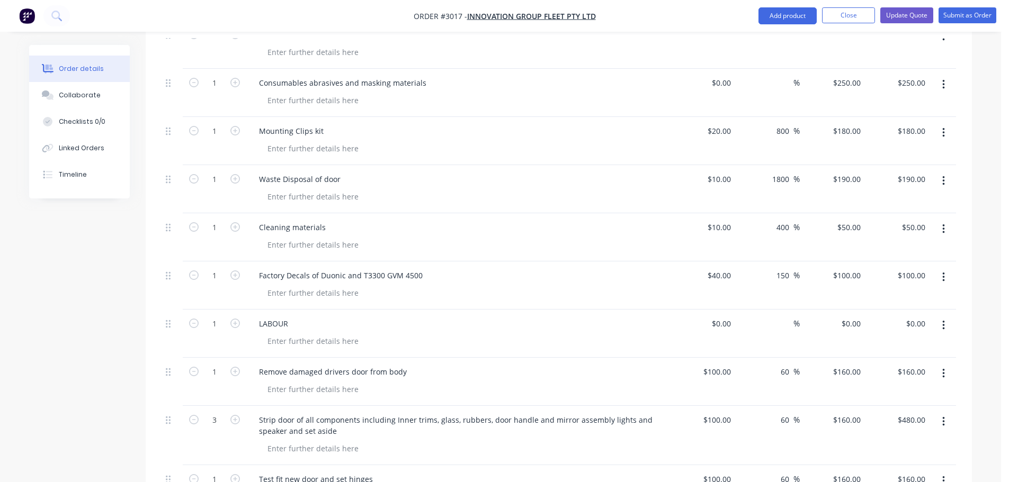
click at [412, 115] on div "Consumables abrasives and masking materials" at bounding box center [458, 93] width 424 height 48
click at [409, 98] on div at bounding box center [462, 100] width 407 height 15
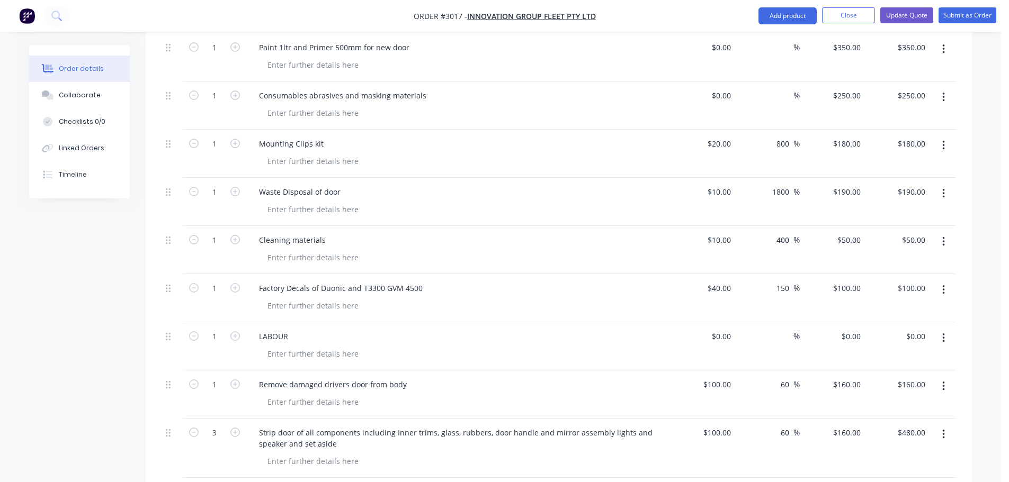
scroll to position [456, 0]
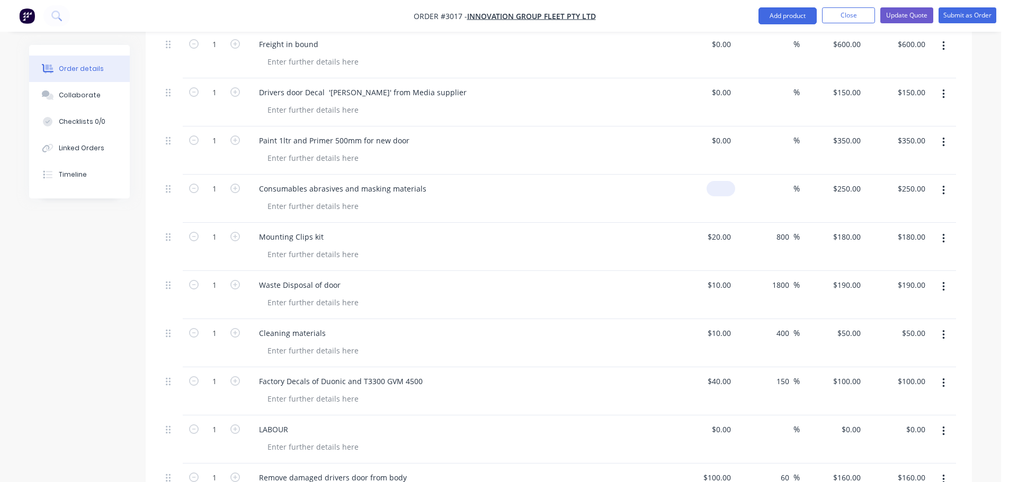
click at [731, 189] on input at bounding box center [723, 188] width 24 height 15
click at [838, 191] on div "30 $250.00" at bounding box center [832, 199] width 65 height 48
click at [649, 202] on div at bounding box center [462, 206] width 407 height 15
click at [733, 140] on input at bounding box center [729, 140] width 12 height 15
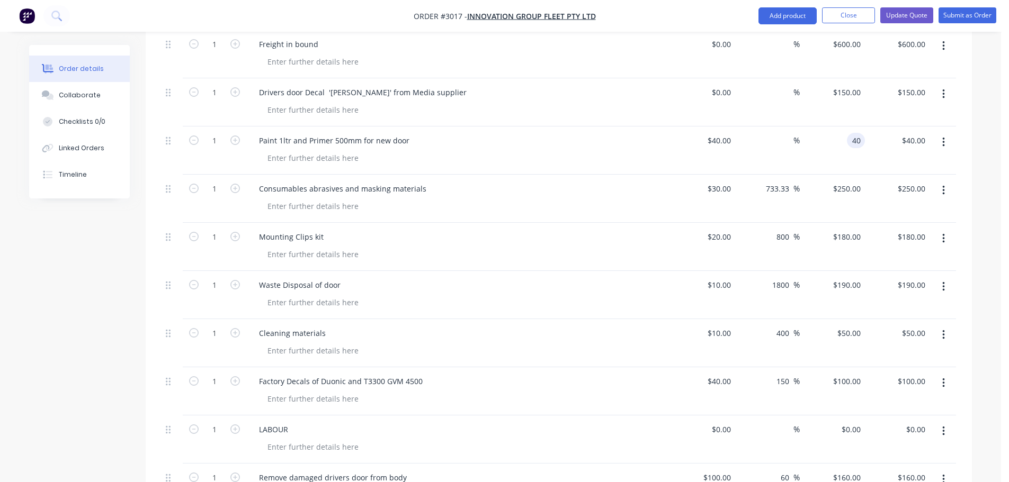
click at [853, 139] on input "40" at bounding box center [858, 140] width 14 height 15
click at [648, 145] on div "Paint 1ltr and Primer 500mm for new door" at bounding box center [457, 140] width 415 height 15
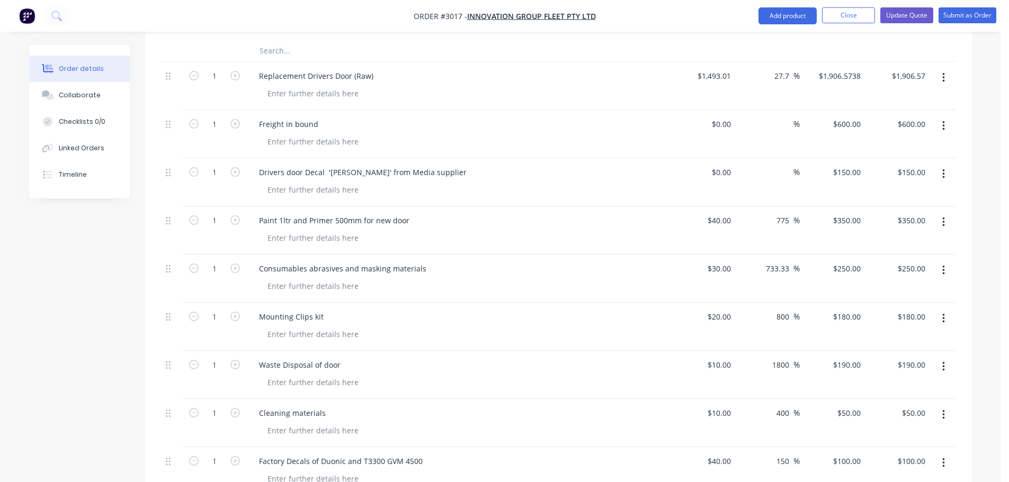
scroll to position [351, 0]
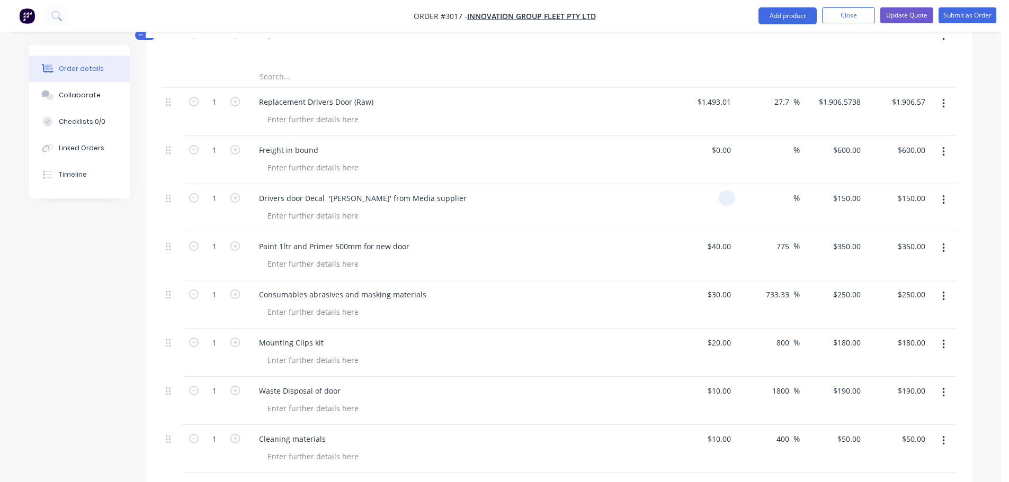
click at [732, 197] on input at bounding box center [729, 198] width 12 height 15
click at [837, 200] on div "150 150" at bounding box center [832, 208] width 65 height 48
click at [676, 212] on div "$150.00 $150.00" at bounding box center [702, 208] width 65 height 48
click at [729, 196] on input "150" at bounding box center [718, 198] width 33 height 15
click at [855, 196] on input "100" at bounding box center [848, 198] width 33 height 15
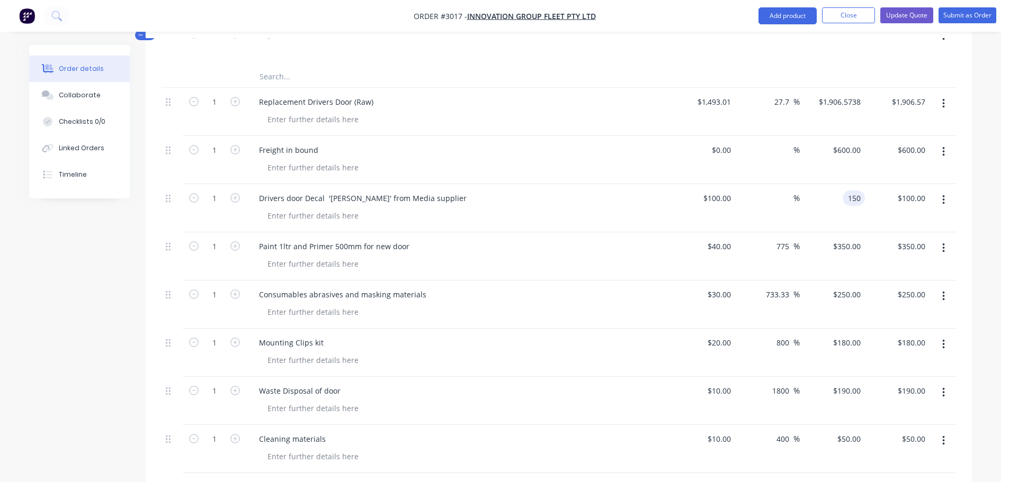
click at [668, 209] on div "Drivers door Decal '[PERSON_NAME]' from Media supplier" at bounding box center [458, 208] width 424 height 48
click at [732, 150] on input at bounding box center [723, 149] width 24 height 15
click at [640, 162] on div at bounding box center [462, 167] width 407 height 15
click at [863, 147] on input "10" at bounding box center [850, 149] width 29 height 15
click at [670, 163] on div "$10.00 $10.00" at bounding box center [702, 160] width 65 height 48
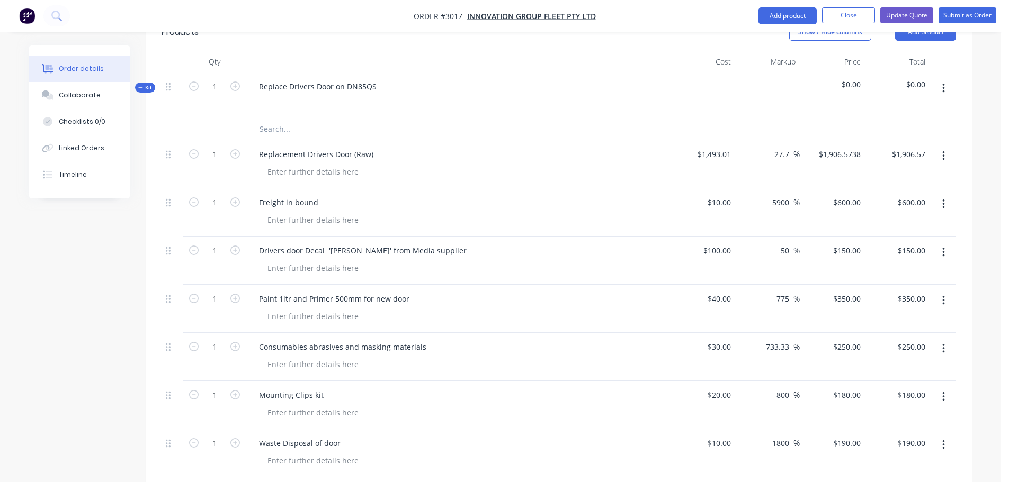
scroll to position [298, 0]
click at [324, 209] on div "Freight in bound" at bounding box center [457, 202] width 415 height 15
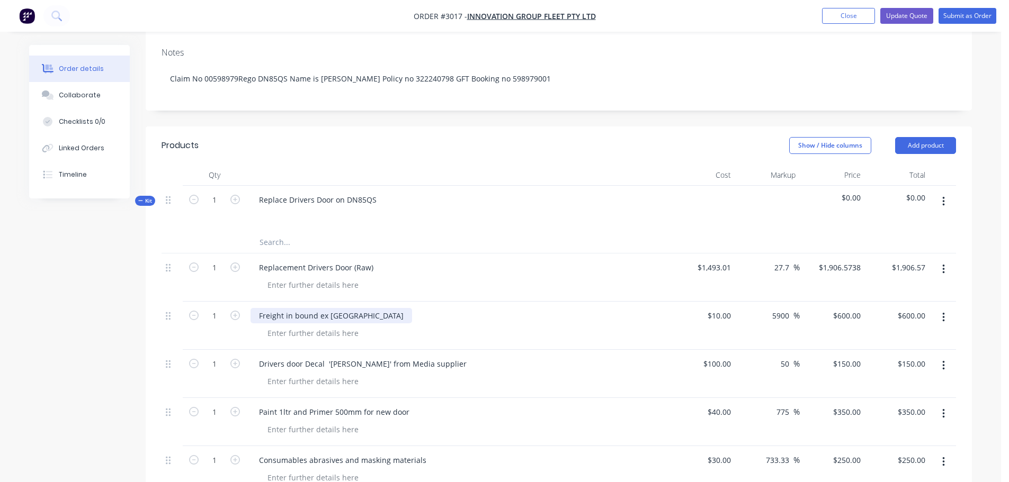
scroll to position [86, 0]
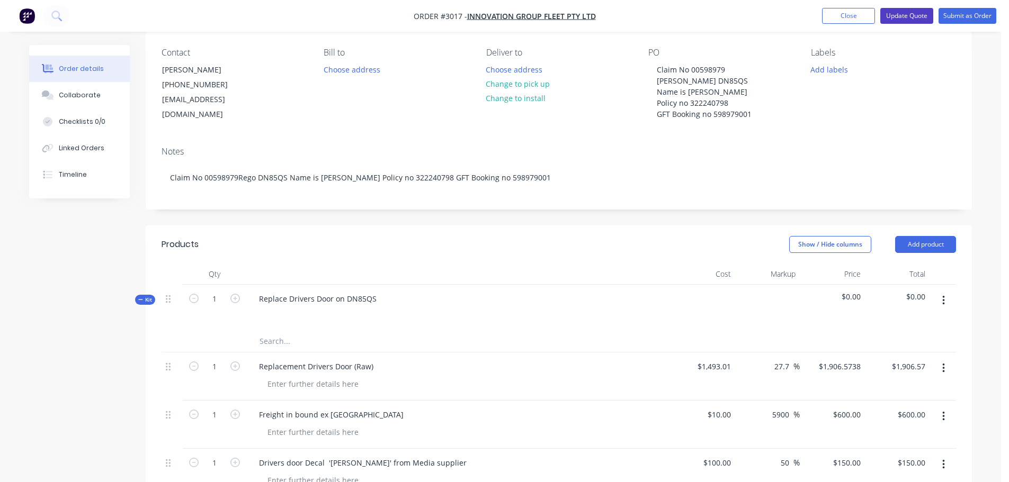
click at [895, 17] on button "Update Quote" at bounding box center [906, 16] width 53 height 16
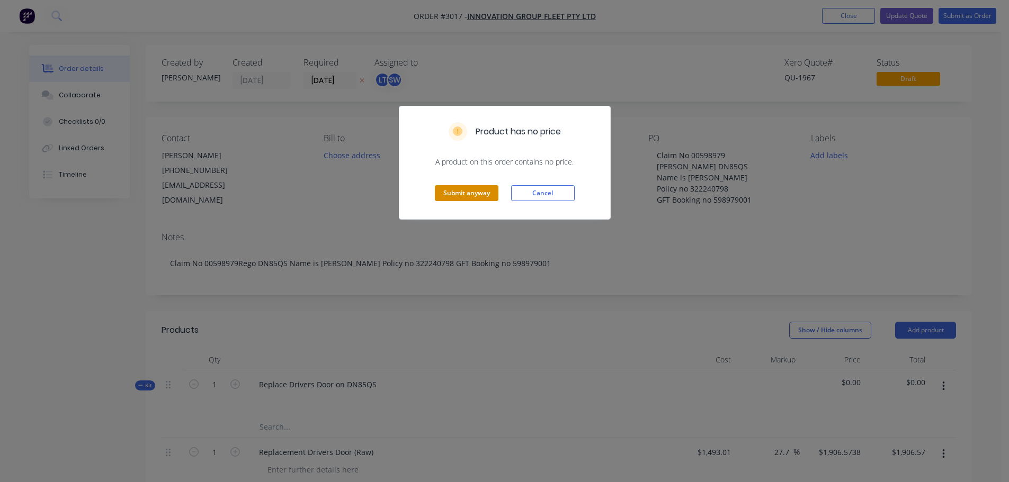
click at [449, 189] on button "Submit anyway" at bounding box center [467, 193] width 64 height 16
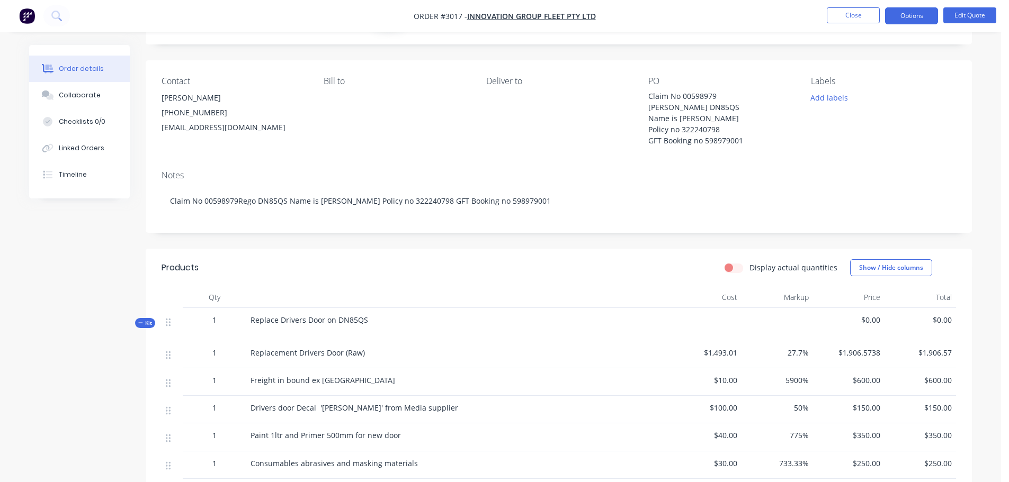
scroll to position [53, 0]
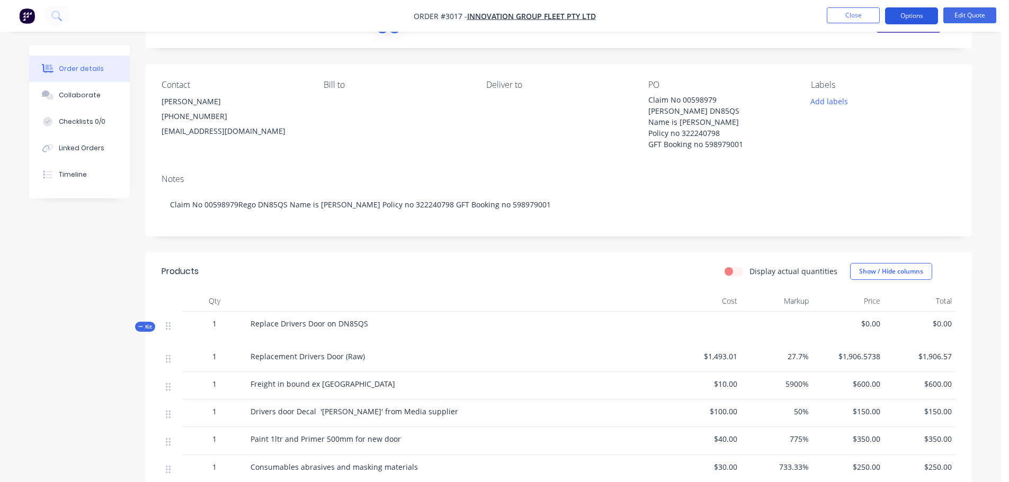
click at [906, 14] on button "Options" at bounding box center [911, 15] width 53 height 17
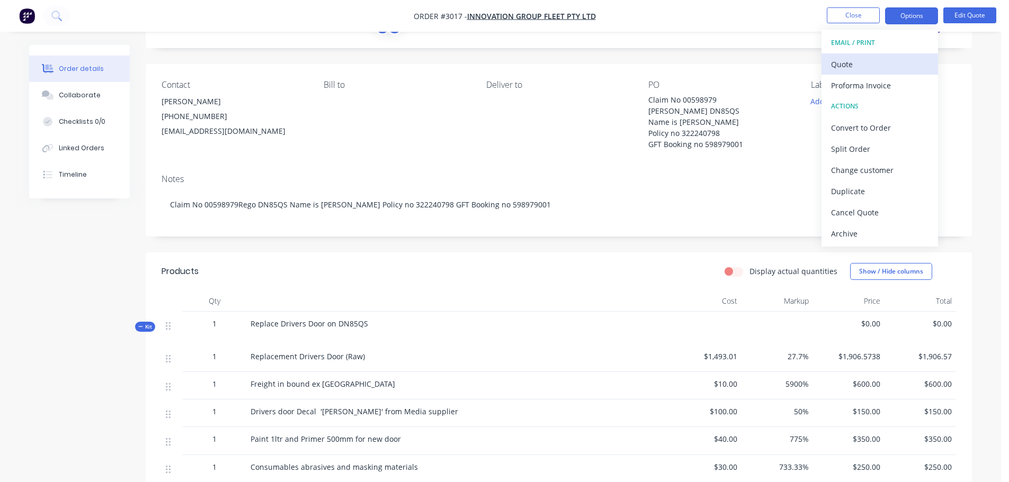
click at [844, 62] on div "Quote" at bounding box center [879, 64] width 97 height 15
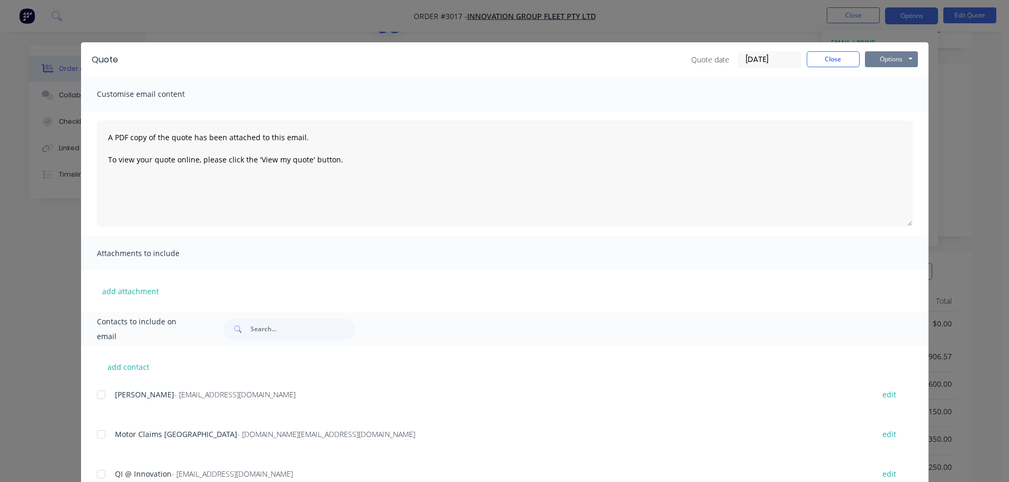
click at [890, 55] on button "Options" at bounding box center [891, 59] width 53 height 16
click at [879, 77] on button "Preview" at bounding box center [899, 77] width 68 height 17
click at [820, 59] on button "Close" at bounding box center [833, 59] width 53 height 16
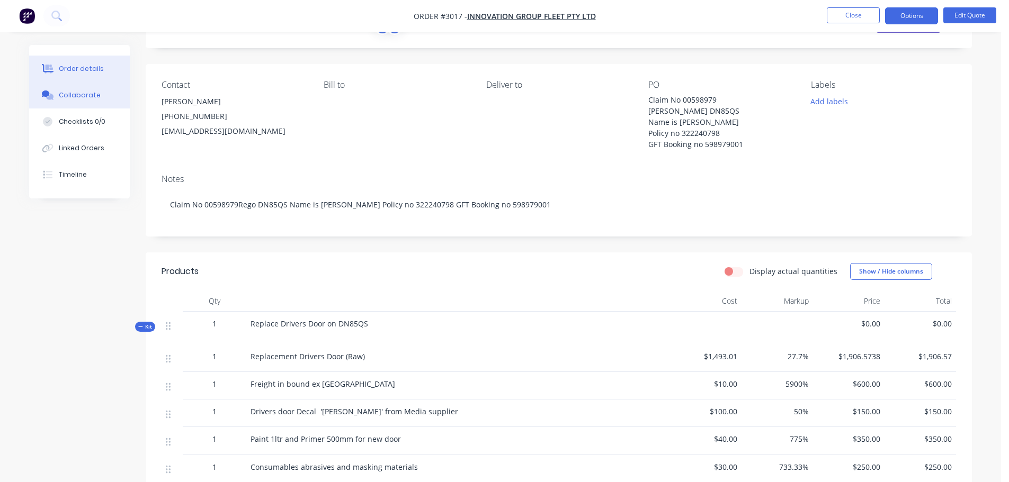
click at [74, 93] on div "Collaborate" at bounding box center [80, 96] width 42 height 10
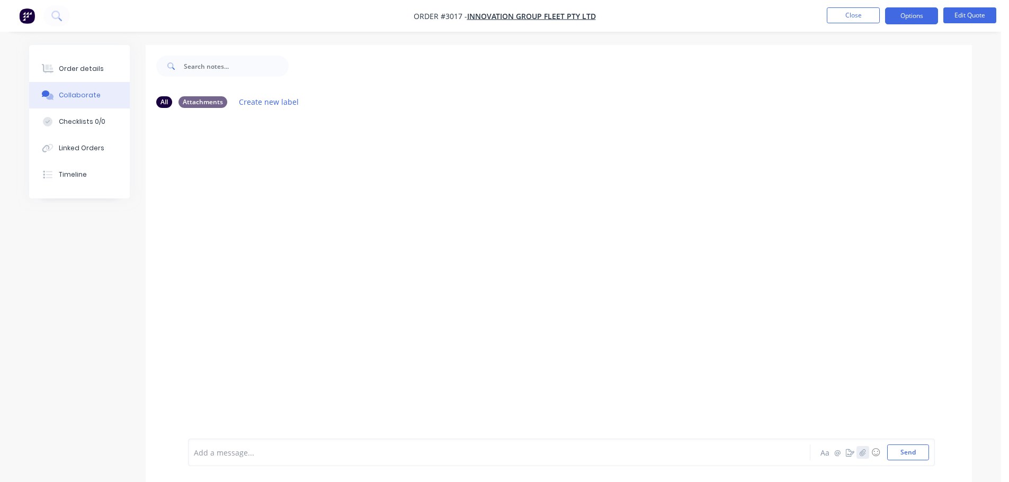
click at [865, 451] on icon "button" at bounding box center [862, 452] width 6 height 7
click at [916, 453] on button "Send" at bounding box center [908, 453] width 42 height 16
click at [903, 14] on button "Options" at bounding box center [911, 15] width 53 height 17
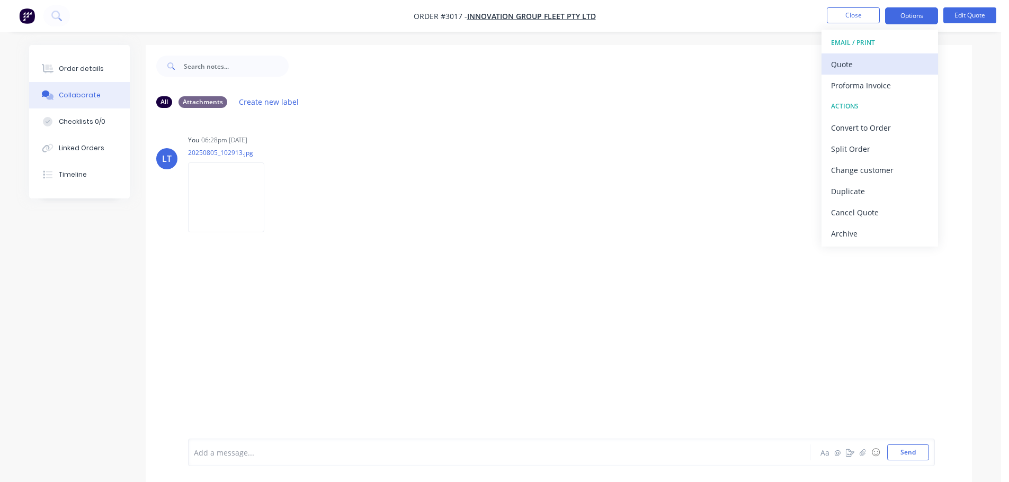
click at [842, 60] on div "Quote" at bounding box center [879, 64] width 97 height 15
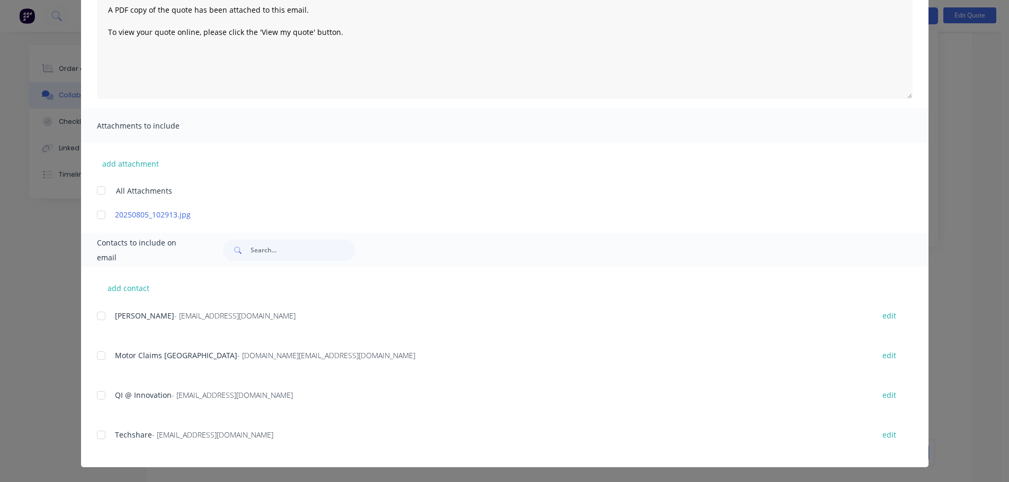
scroll to position [16, 0]
click at [94, 355] on div at bounding box center [101, 355] width 21 height 21
click at [96, 395] on div at bounding box center [101, 395] width 21 height 21
click at [96, 188] on div at bounding box center [101, 190] width 21 height 21
click at [131, 292] on button "add contact" at bounding box center [129, 288] width 64 height 16
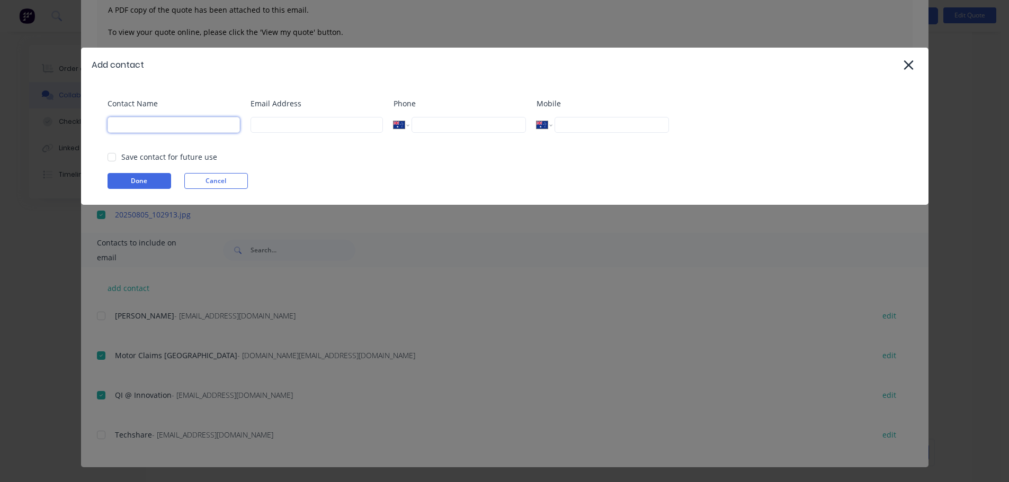
click at [160, 126] on input at bounding box center [173, 125] width 132 height 16
click at [136, 177] on button "Done" at bounding box center [139, 181] width 64 height 16
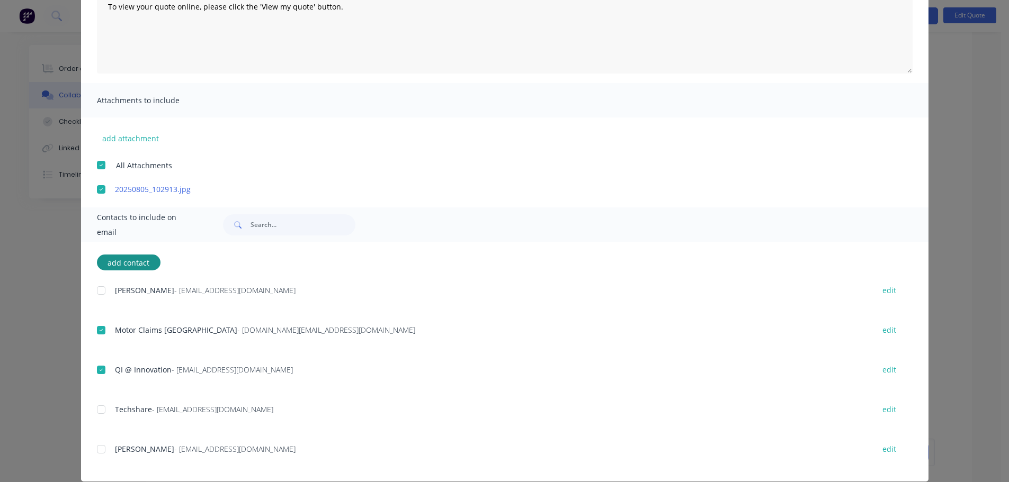
scroll to position [167, 0]
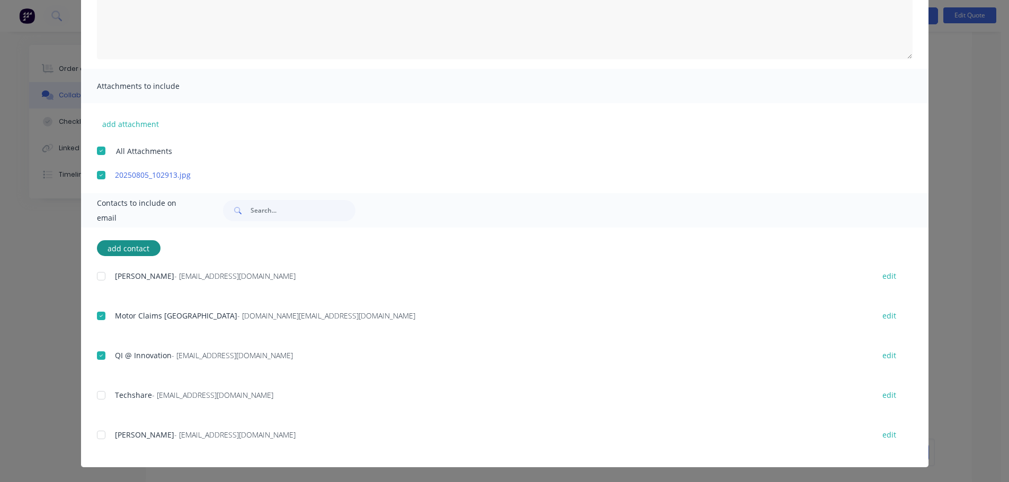
click at [95, 433] on div at bounding box center [101, 435] width 21 height 21
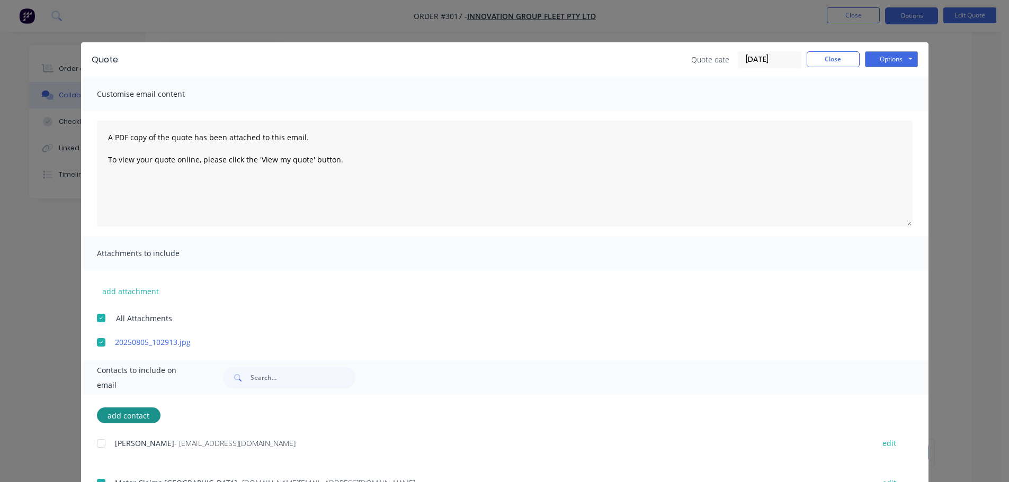
scroll to position [0, 0]
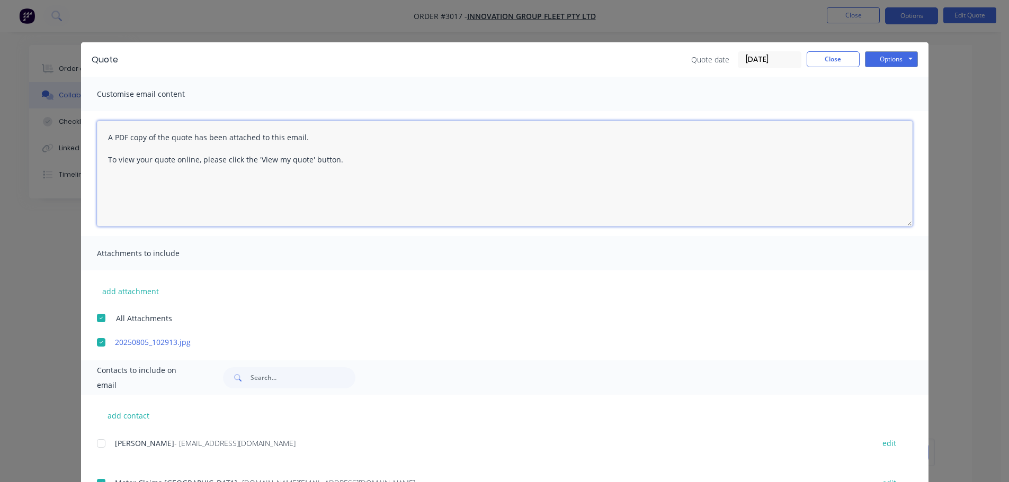
click at [102, 136] on textarea "A PDF copy of the quote has been attached to this email. To view your quote onl…" at bounding box center [505, 174] width 816 height 106
click at [105, 135] on textarea "A PDF copy of the quote has been attached to this email. To view your quote onl…" at bounding box center [505, 174] width 816 height 106
paste textarea "Claim No 00598979 [PERSON_NAME] DN85QS Name is [PERSON_NAME] Policy no 32224079…"
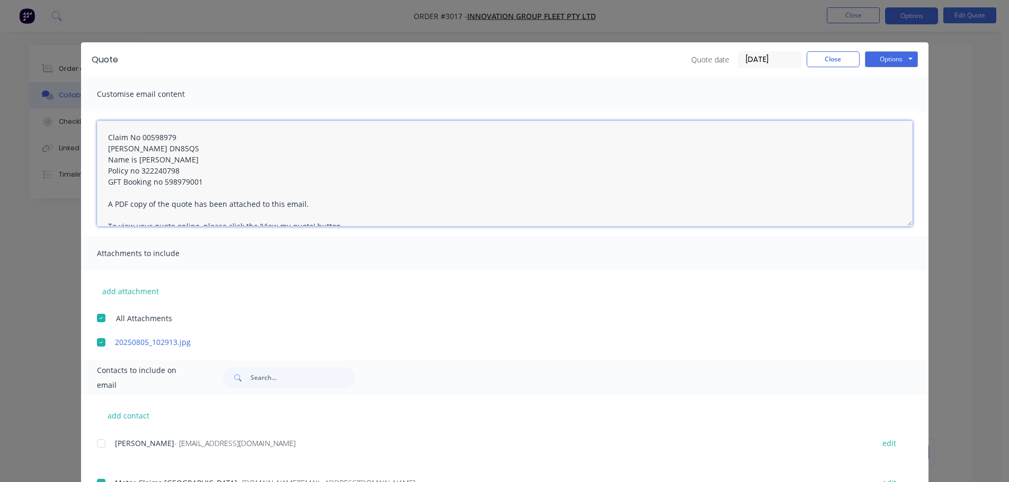
click at [104, 136] on textarea "Claim No 00598979 Rego DN85QS Name is Asher Policy no 322240798 GFT Booking no …" at bounding box center [505, 174] width 816 height 106
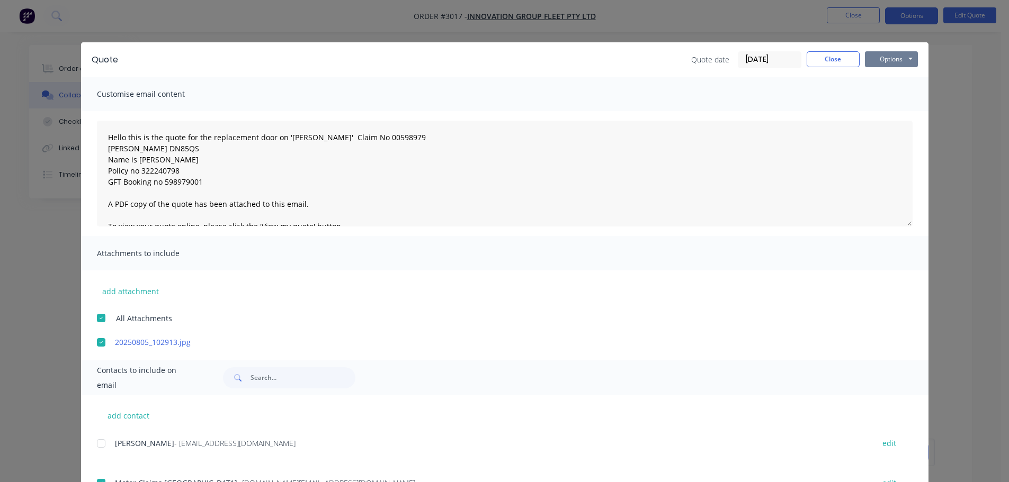
click at [891, 57] on button "Options" at bounding box center [891, 59] width 53 height 16
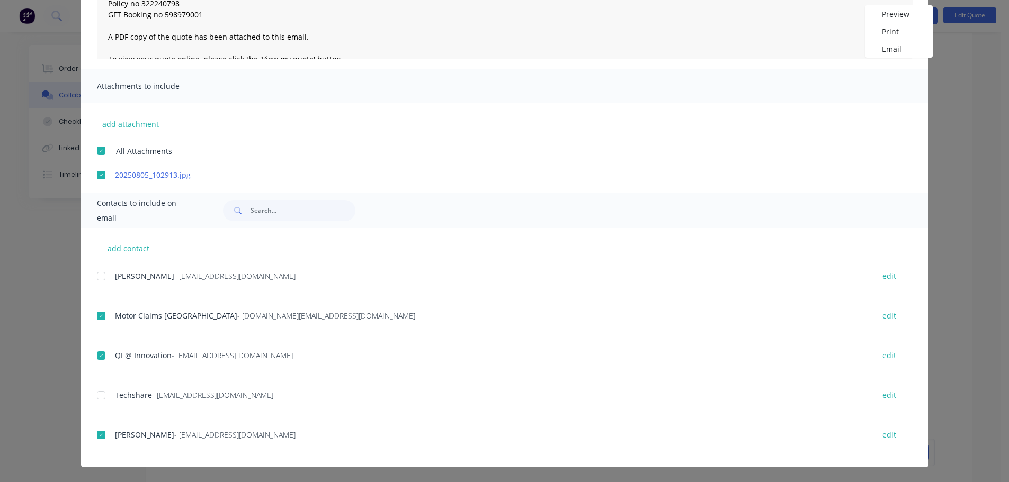
scroll to position [16, 0]
click at [889, 47] on button "Email" at bounding box center [899, 48] width 68 height 17
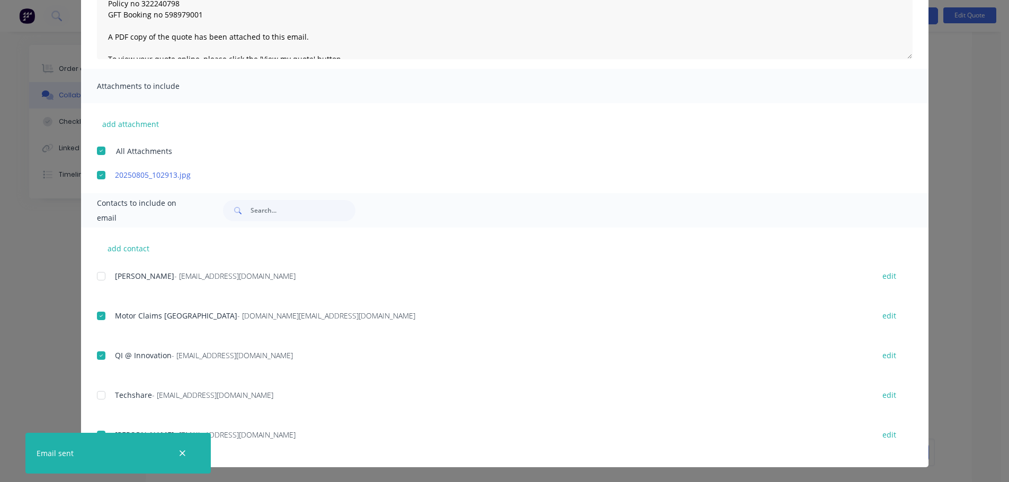
click at [945, 98] on div "Quote Quote date 26/08/25 Close Options Preview Print Email Customise email con…" at bounding box center [504, 241] width 1009 height 482
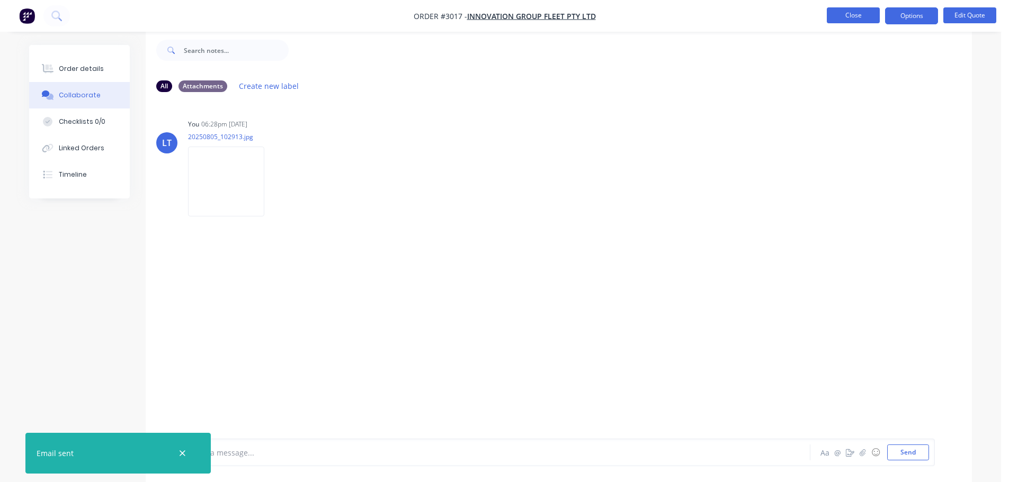
click at [836, 13] on button "Close" at bounding box center [853, 15] width 53 height 16
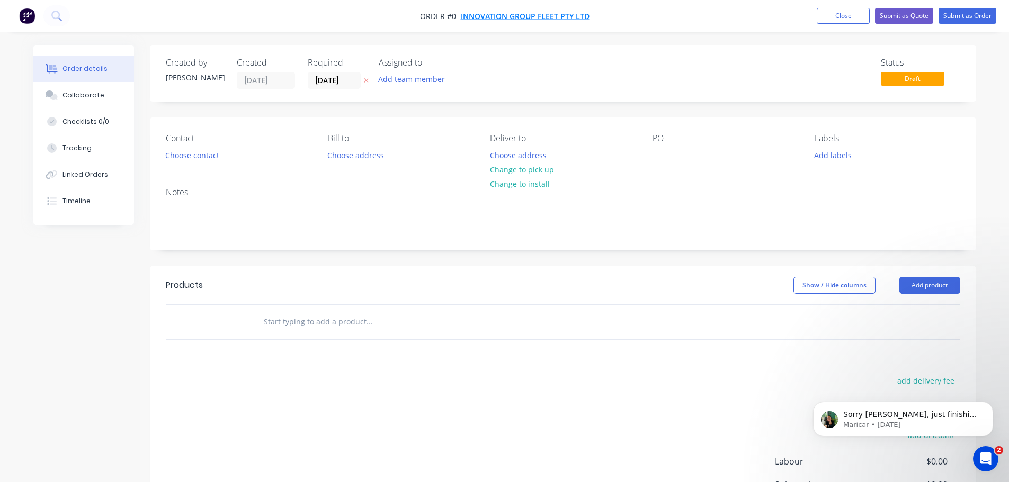
click at [481, 15] on span "Innovation Group Fleet Pty Ltd" at bounding box center [525, 16] width 129 height 10
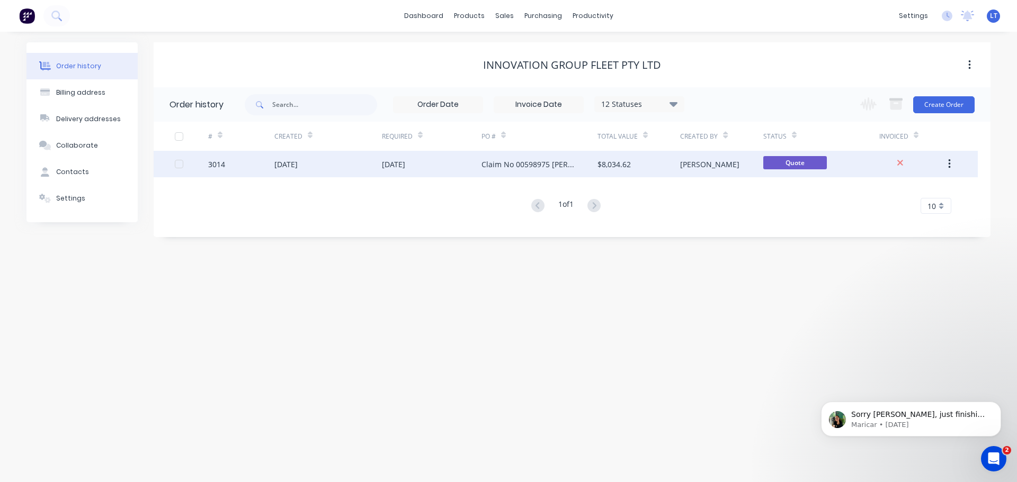
click at [497, 166] on div "Claim No 00598975 [PERSON_NAME] DC61QW Name is [PERSON_NAME] Policy no 32224079…" at bounding box center [528, 164] width 95 height 11
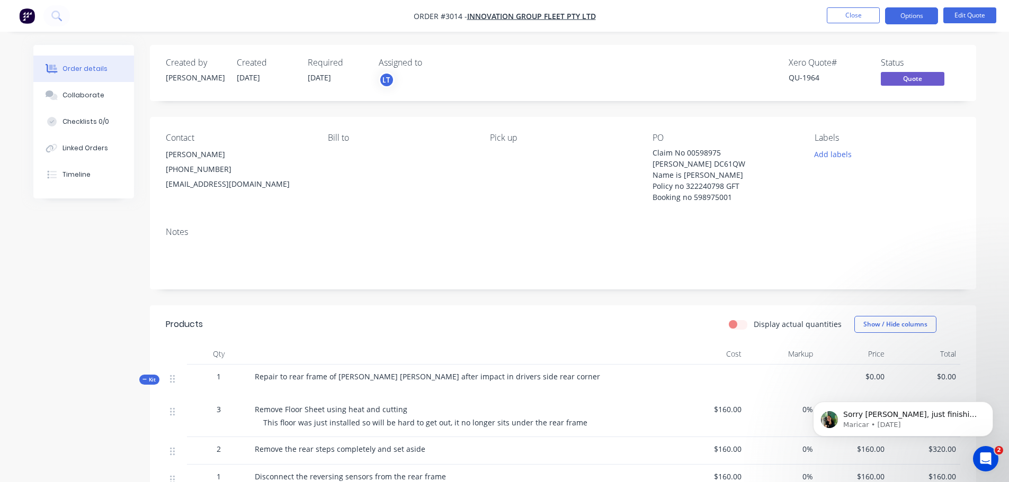
drag, startPoint x: 164, startPoint y: 155, endPoint x: 316, endPoint y: 181, distance: 154.7
click at [316, 181] on div "Contact Emma Salgram (02) 6618 5560 coles.4401.online.manager@coles.com.au Bill…" at bounding box center [563, 168] width 826 height 102
copy div "Emma Salgram (02) 6618 5560 coles.4401.online.manager@coles.com.au"
click at [300, 221] on div "Notes" at bounding box center [563, 254] width 826 height 71
drag, startPoint x: 652, startPoint y: 151, endPoint x: 732, endPoint y: 200, distance: 93.4
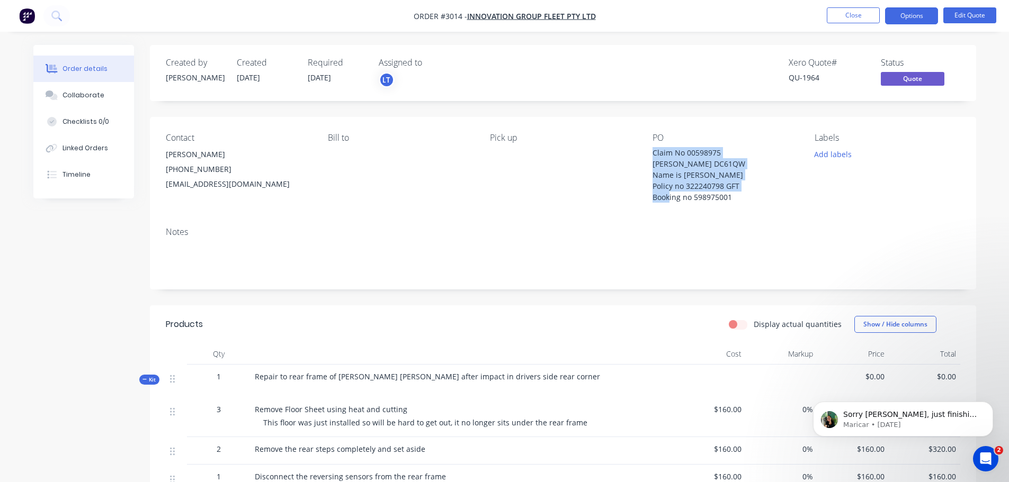
click at [732, 200] on div "Claim No 00598975 [PERSON_NAME] DC61QW Name is [PERSON_NAME] Policy no 32224079…" at bounding box center [718, 175] width 132 height 56
copy div "Claim No 00598975 [PERSON_NAME] DC61QW Name is [PERSON_NAME] Policy no 32224079…"
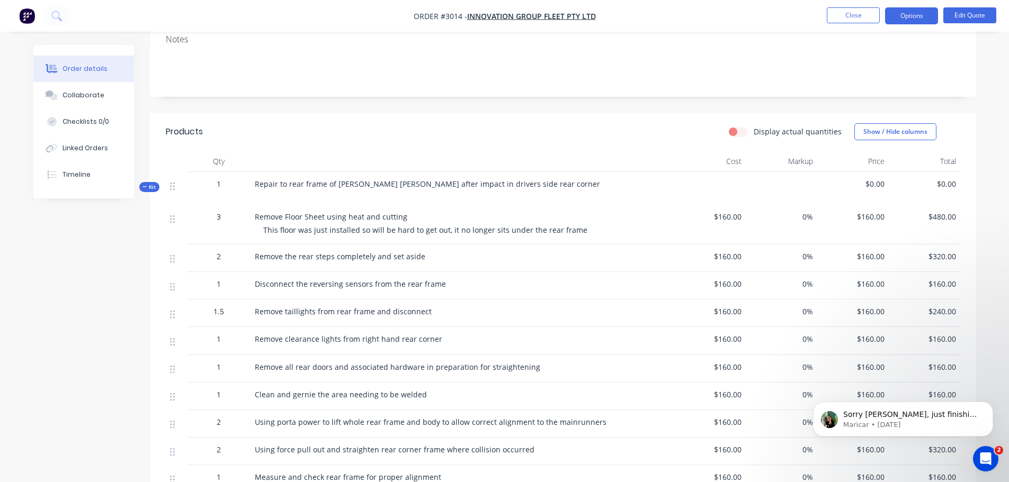
scroll to position [212, 0]
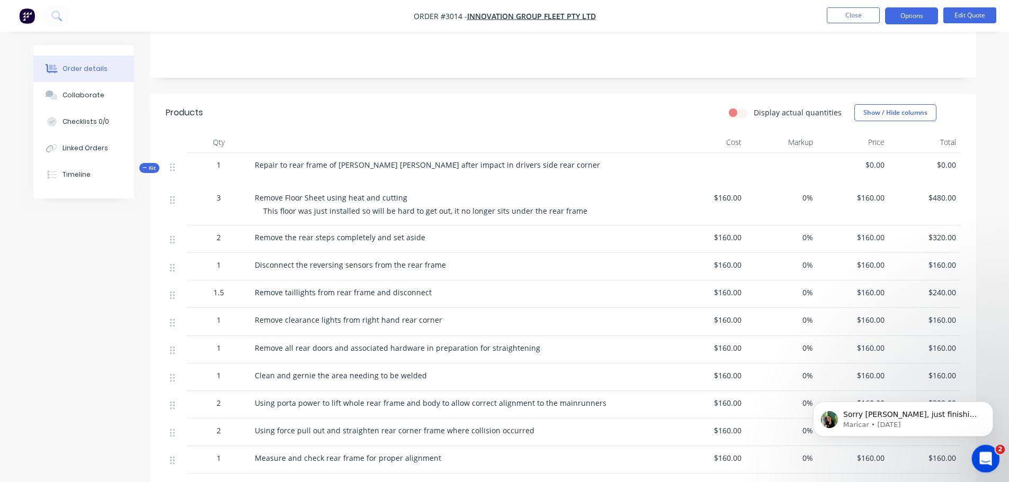
click at [979, 454] on icon "Open Intercom Messenger" at bounding box center [983, 457] width 17 height 17
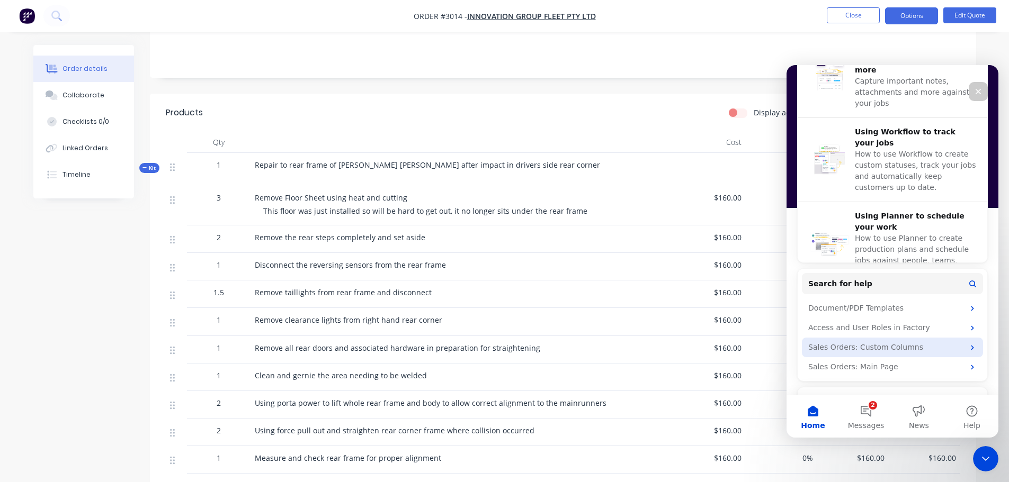
scroll to position [456, 0]
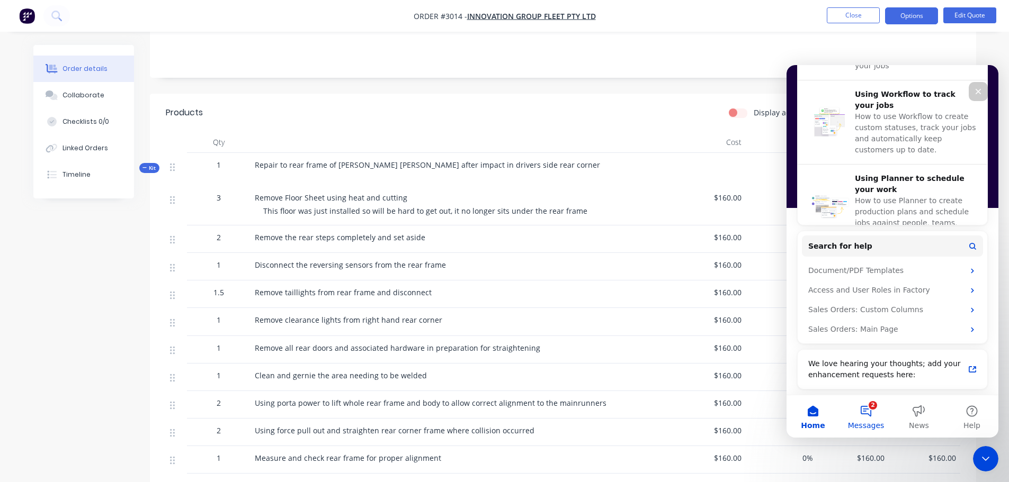
click at [859, 408] on button "2 Messages" at bounding box center [865, 417] width 53 height 42
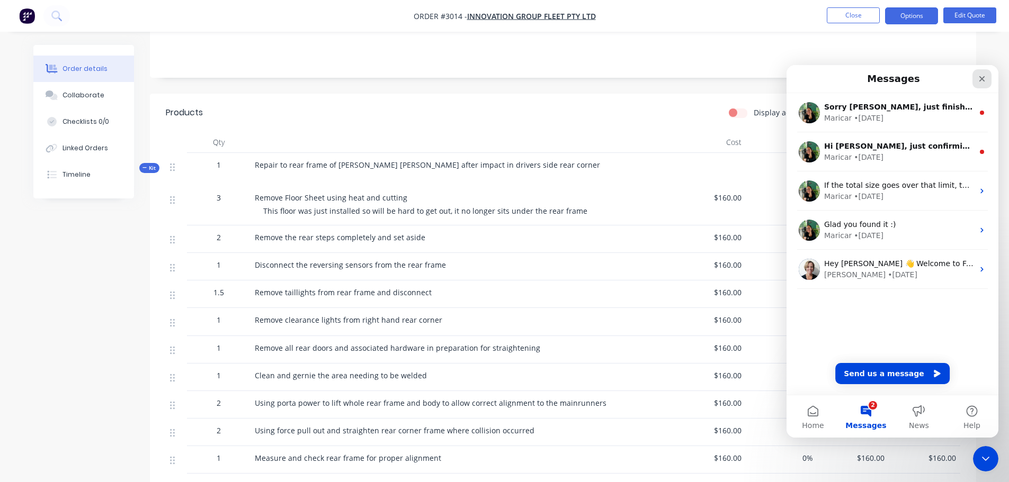
click at [978, 77] on icon "Close" at bounding box center [982, 79] width 8 height 8
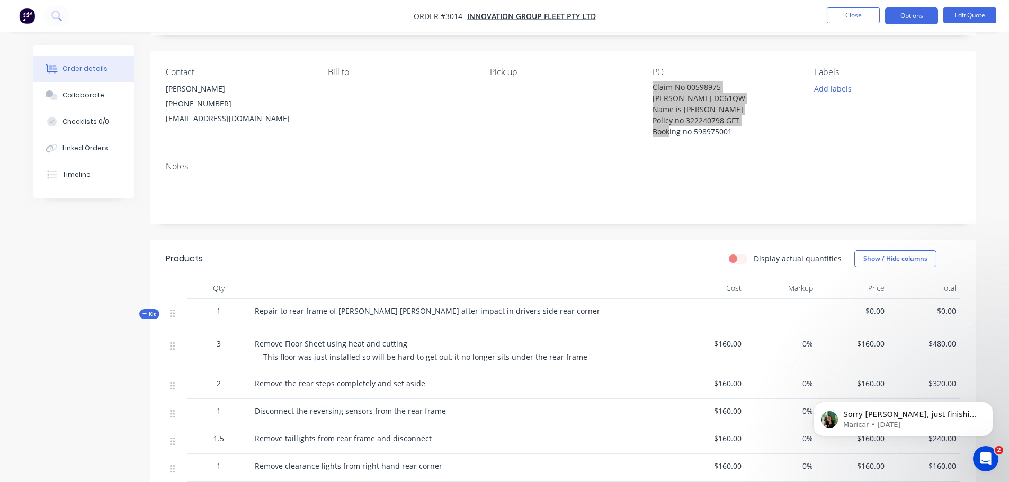
scroll to position [0, 0]
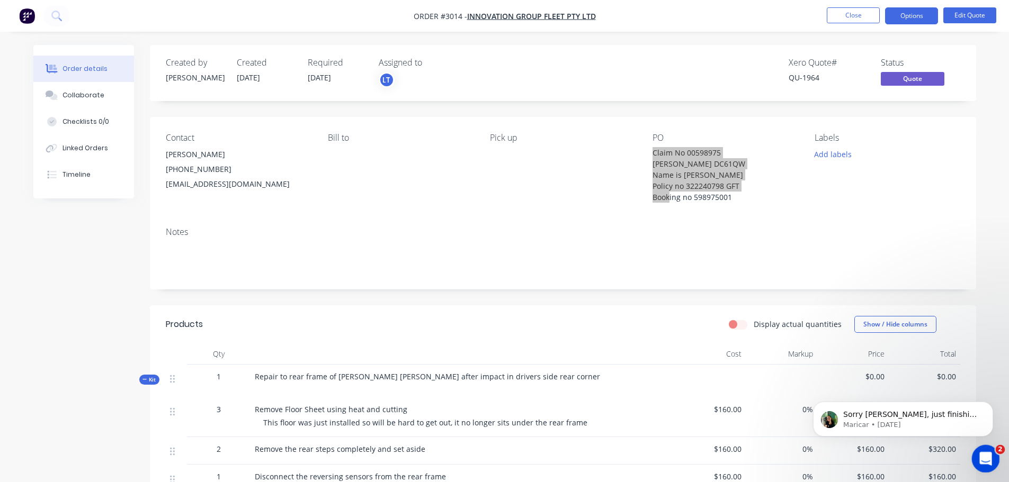
click at [985, 452] on icon "Open Intercom Messenger" at bounding box center [983, 457] width 17 height 17
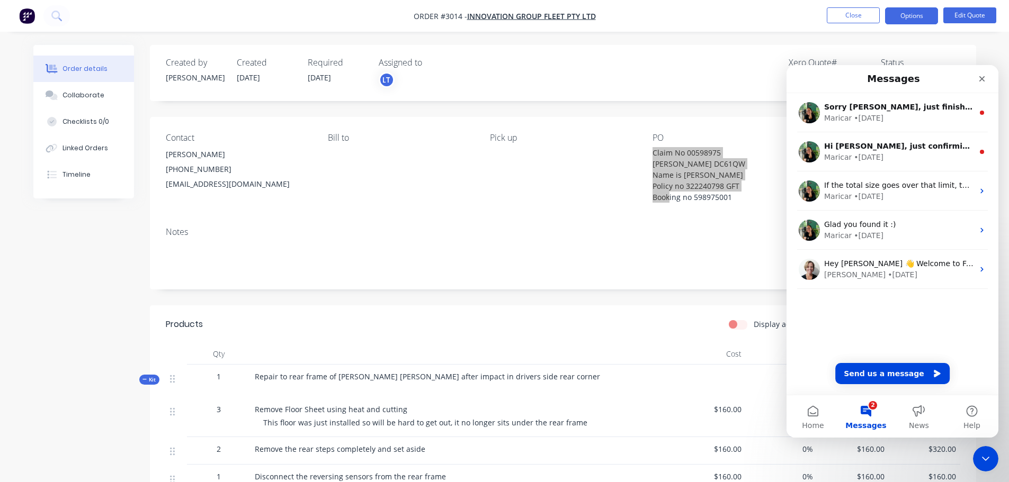
click at [866, 411] on button "2 Messages" at bounding box center [865, 417] width 53 height 42
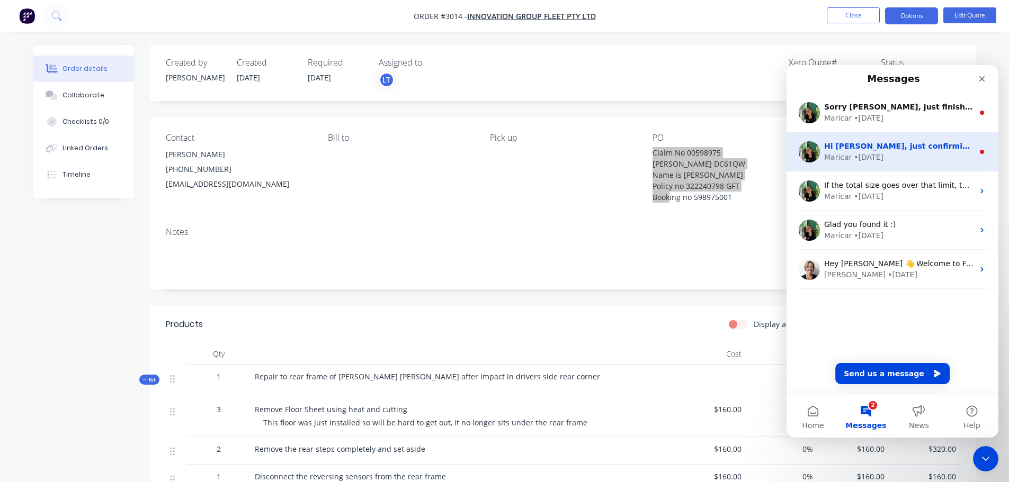
click at [901, 158] on div "Maricar • 4d ago" at bounding box center [898, 157] width 149 height 11
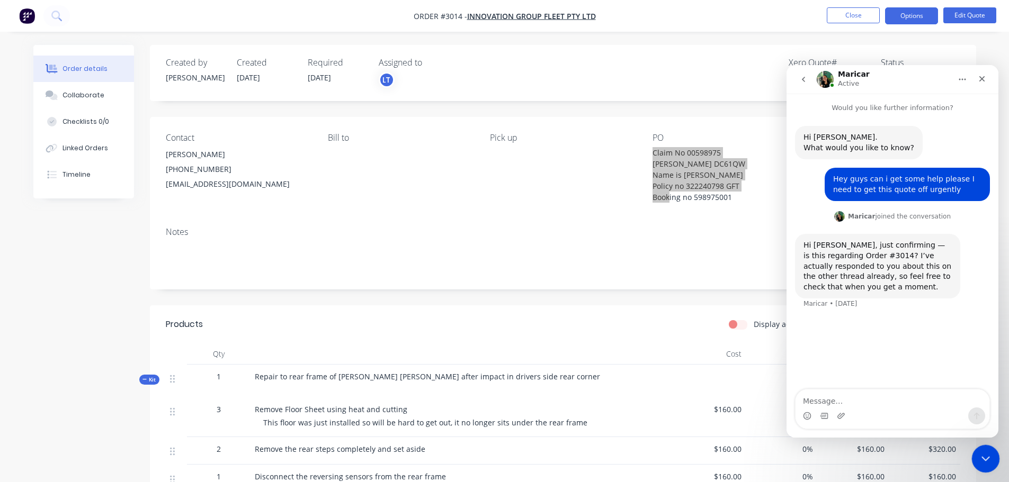
click at [982, 454] on icon "Close Intercom Messenger" at bounding box center [984, 457] width 13 height 13
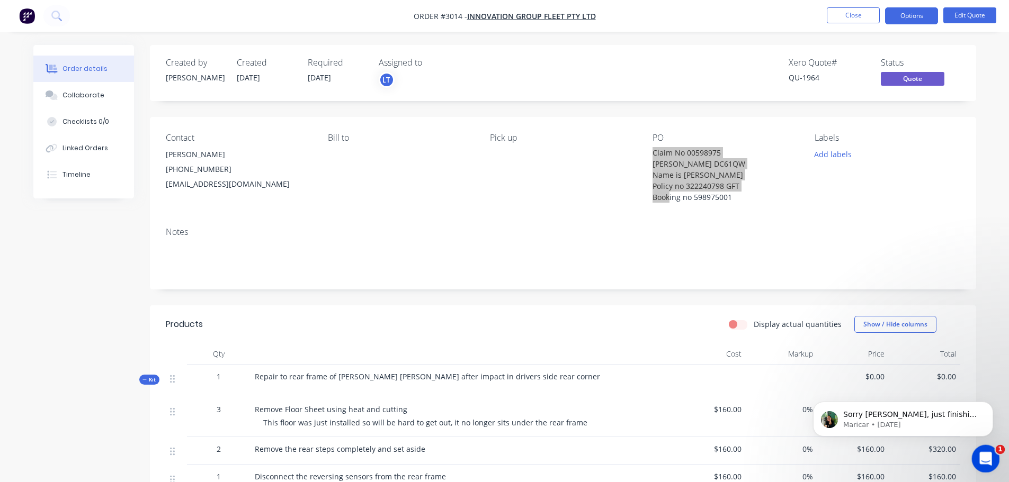
click at [984, 454] on icon "Open Intercom Messenger" at bounding box center [983, 457] width 7 height 8
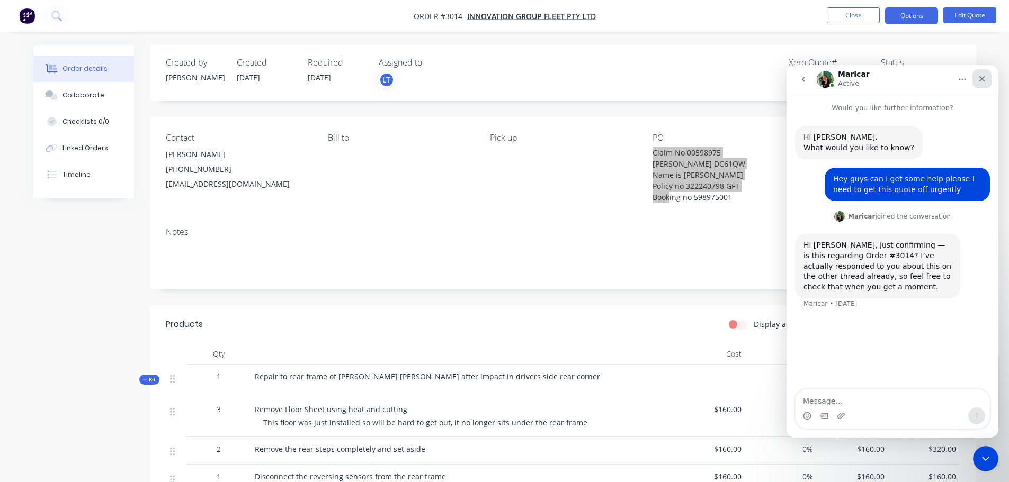
click at [975, 78] on div "Close" at bounding box center [981, 78] width 19 height 19
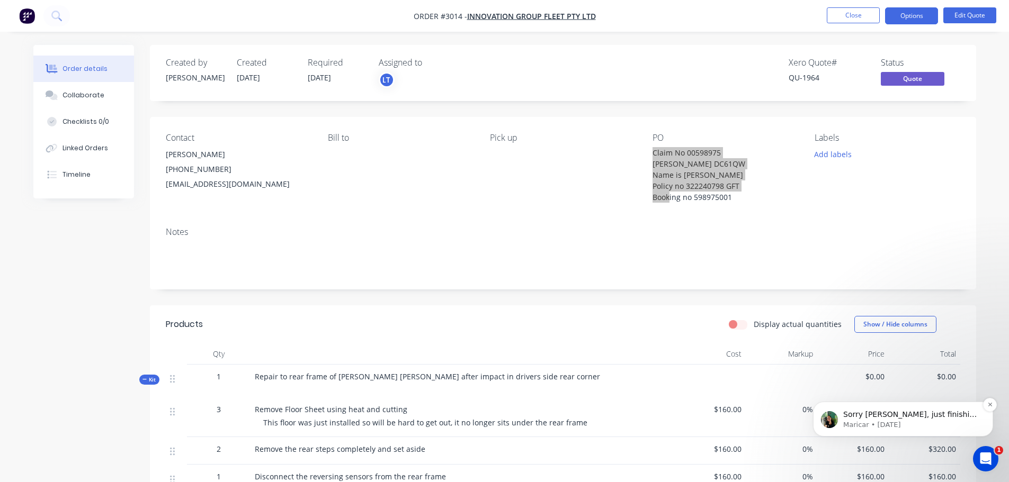
click at [934, 417] on p "Sorry Leanne, just finishing up a meeting — I’ll give you a ring in about 30 mi…" at bounding box center [911, 415] width 137 height 11
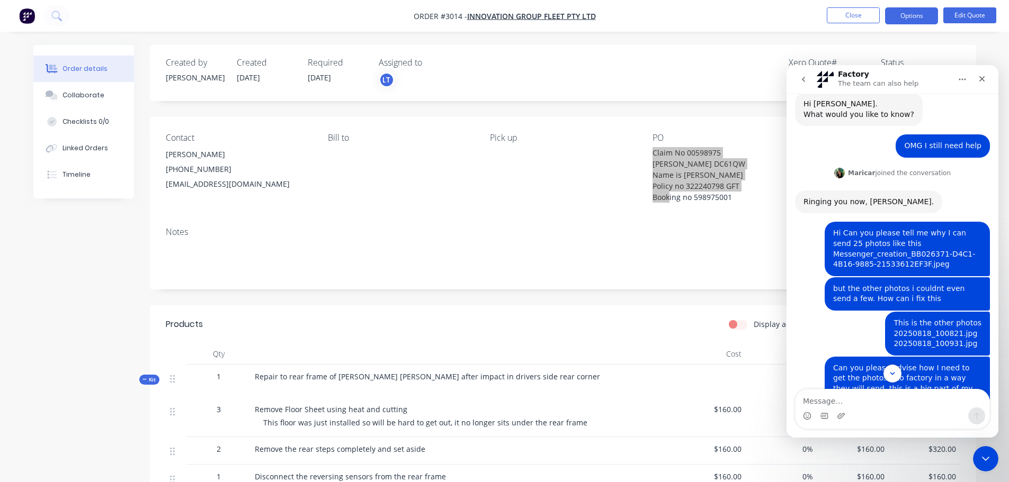
scroll to position [153, 0]
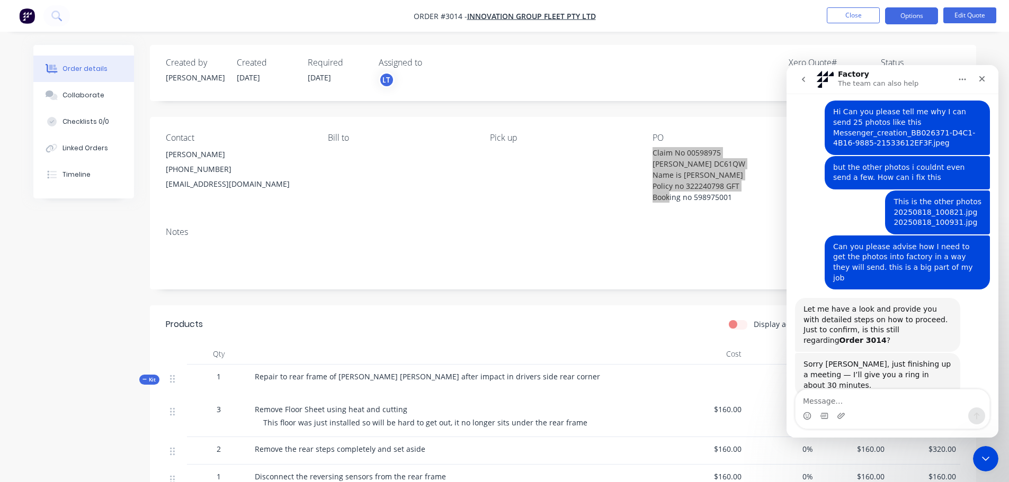
click at [906, 368] on div "Sorry Leanne, just finishing up a meeting — I’ll give you a ring in about 30 mi…" at bounding box center [892, 386] width 195 height 67
click at [982, 455] on icon "Close Intercom Messenger" at bounding box center [984, 457] width 13 height 13
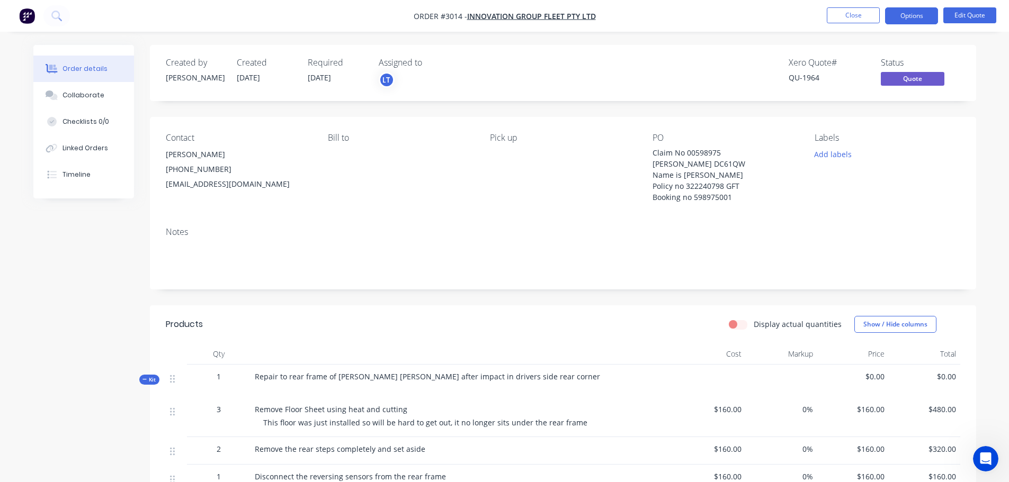
click at [605, 172] on div "Pick up" at bounding box center [562, 168] width 145 height 70
drag, startPoint x: 652, startPoint y: 152, endPoint x: 733, endPoint y: 194, distance: 91.4
click at [733, 194] on div "Claim No 00598975 [PERSON_NAME] DC61QW Name is [PERSON_NAME] Policy no 32224079…" at bounding box center [718, 175] width 132 height 56
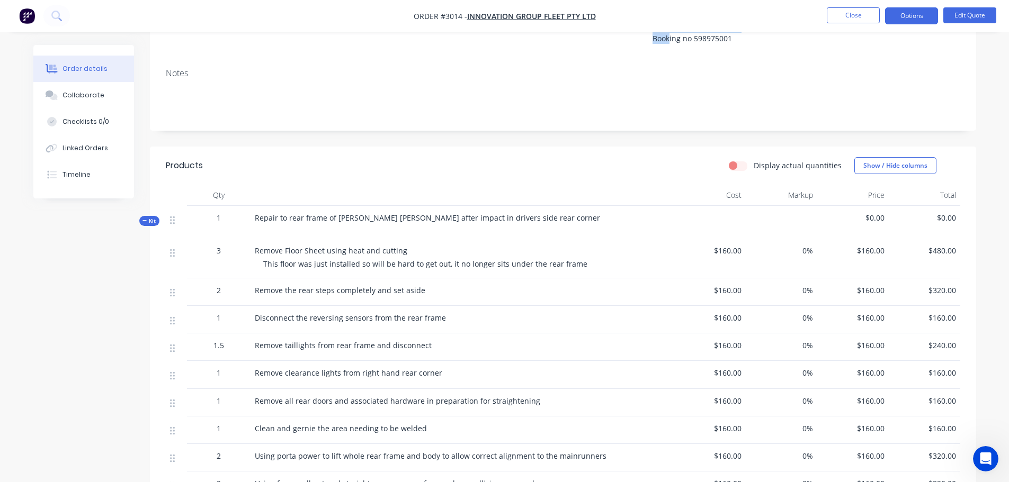
scroll to position [0, 0]
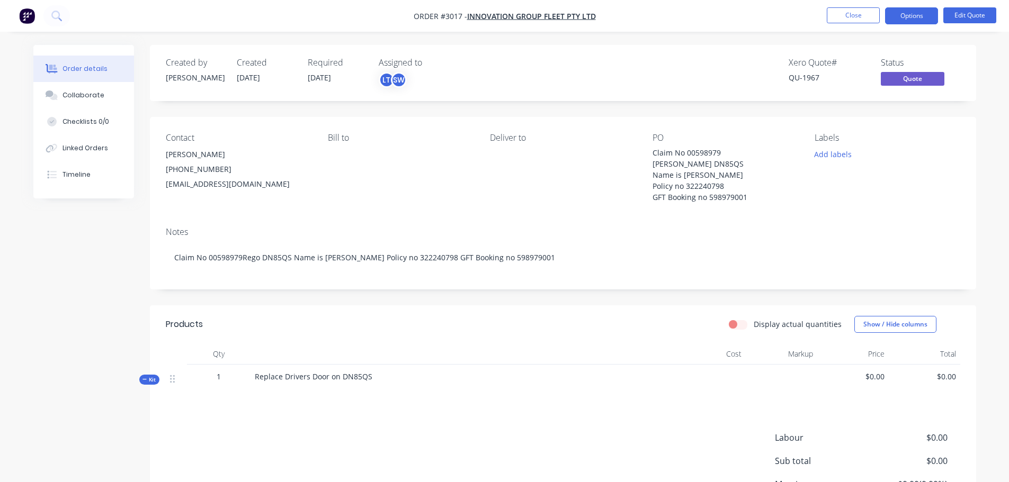
scroll to position [104, 0]
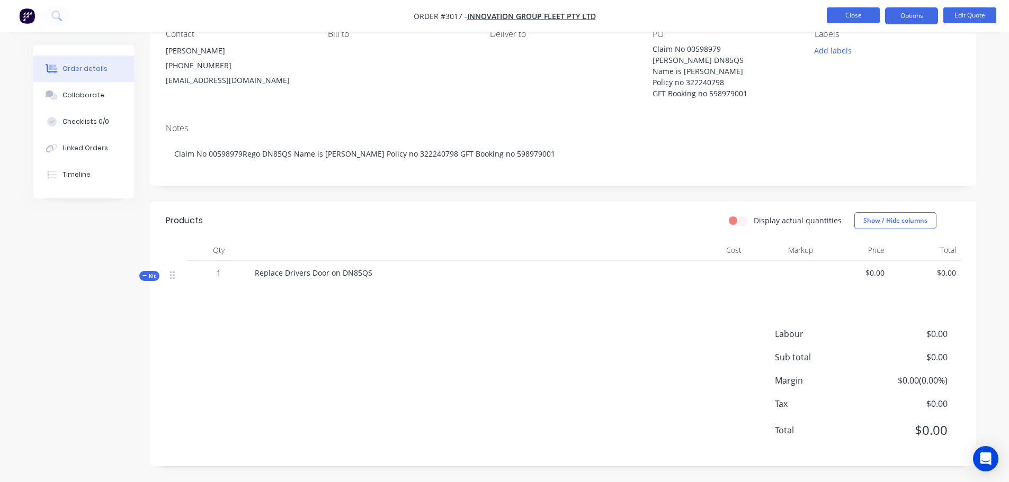
click at [872, 16] on button "Close" at bounding box center [853, 15] width 53 height 16
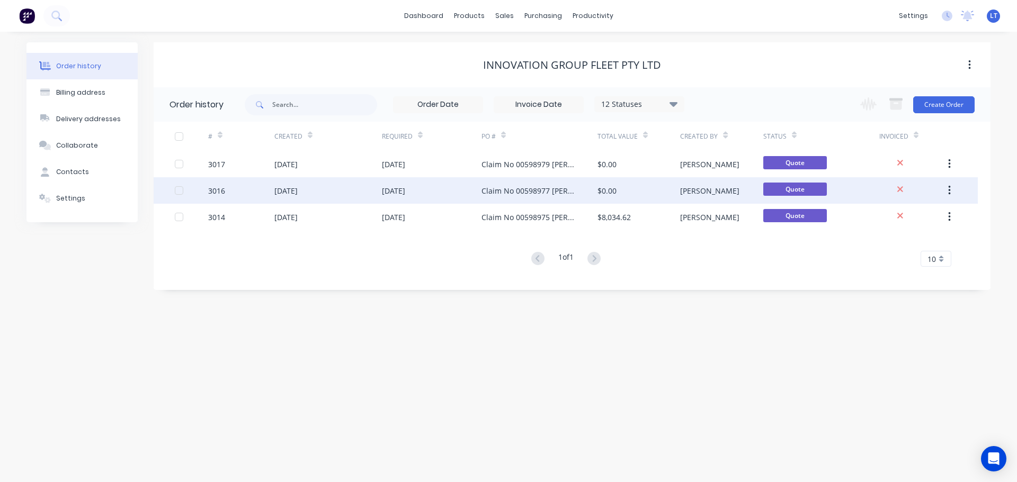
click at [283, 191] on div "26 Aug 2025" at bounding box center [285, 190] width 23 height 11
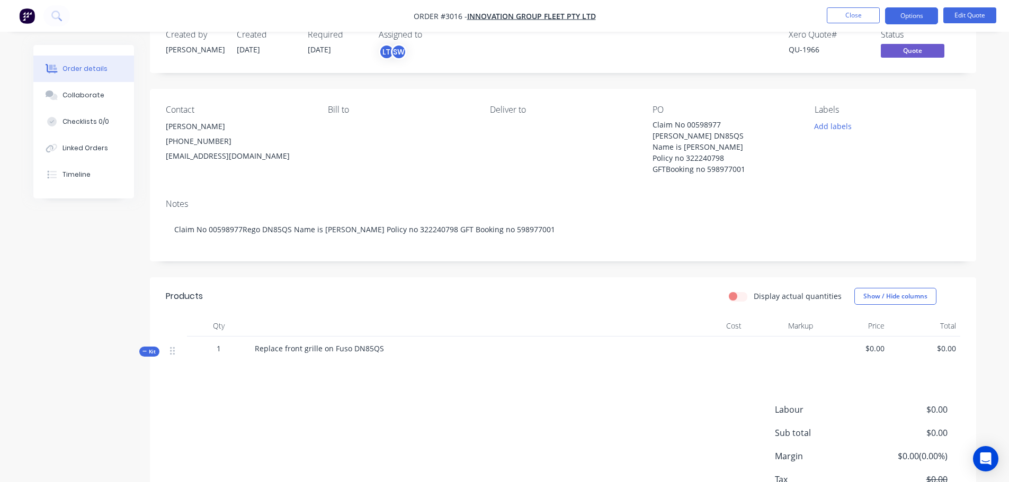
scroll to position [104, 0]
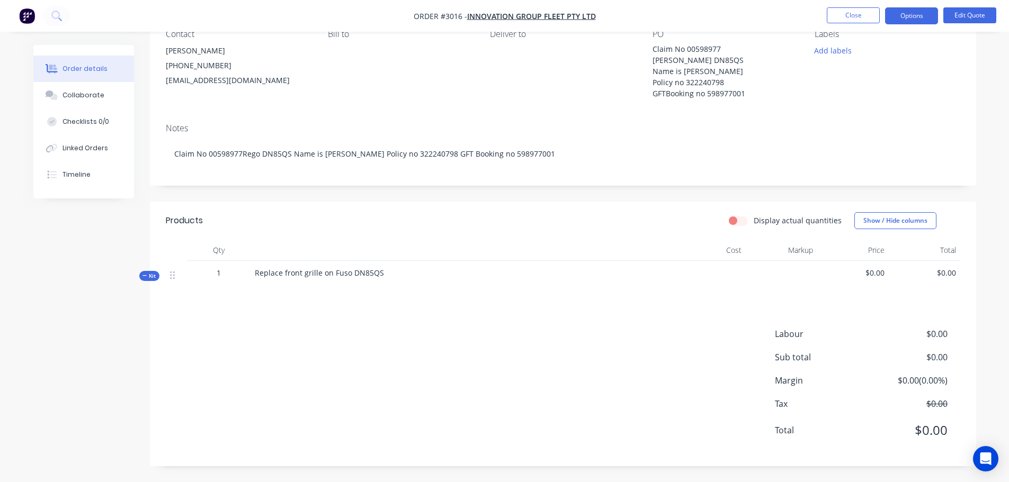
click at [885, 274] on div "$0.00" at bounding box center [852, 277] width 71 height 33
click at [349, 277] on span "Replace front grille on Fuso DN85QS" at bounding box center [319, 273] width 129 height 10
click at [965, 13] on button "Edit Quote" at bounding box center [969, 15] width 53 height 16
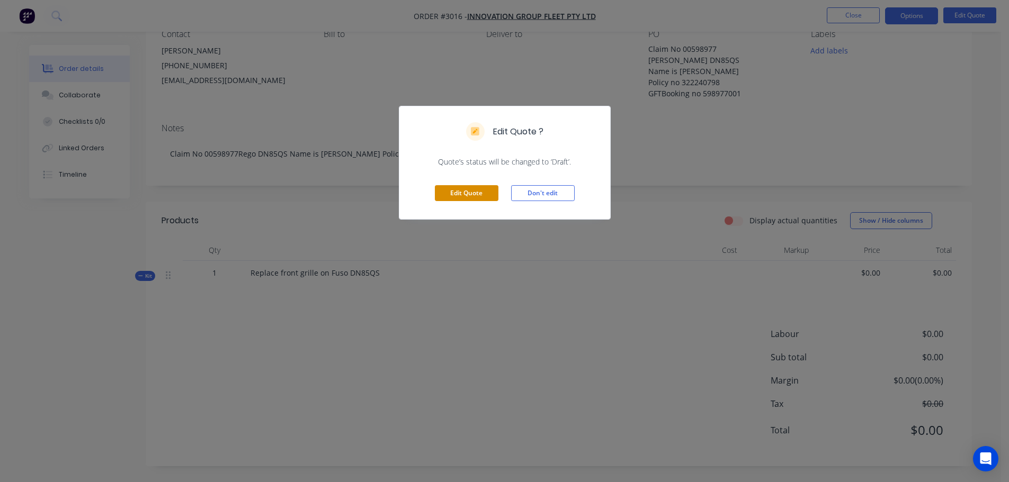
click at [451, 191] on button "Edit Quote" at bounding box center [467, 193] width 64 height 16
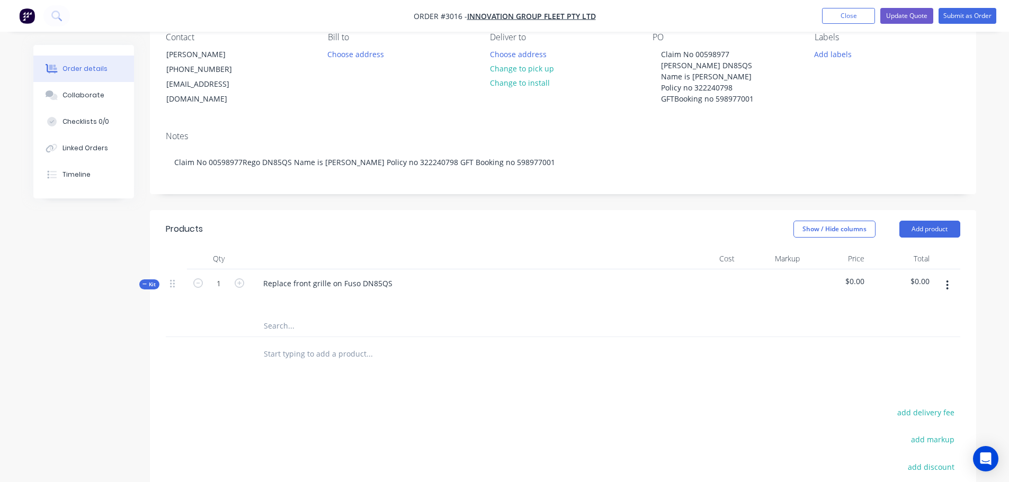
scroll to position [106, 0]
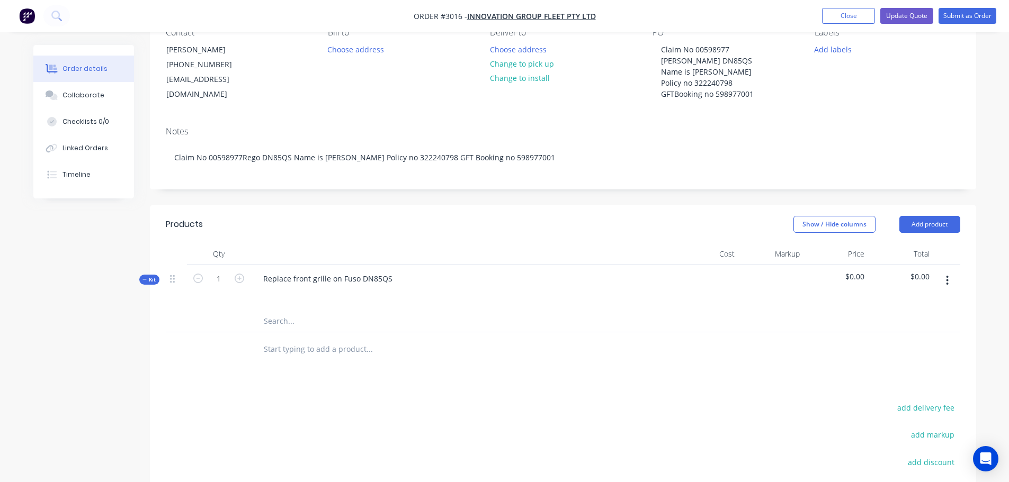
click at [298, 348] on input "text" at bounding box center [369, 349] width 212 height 21
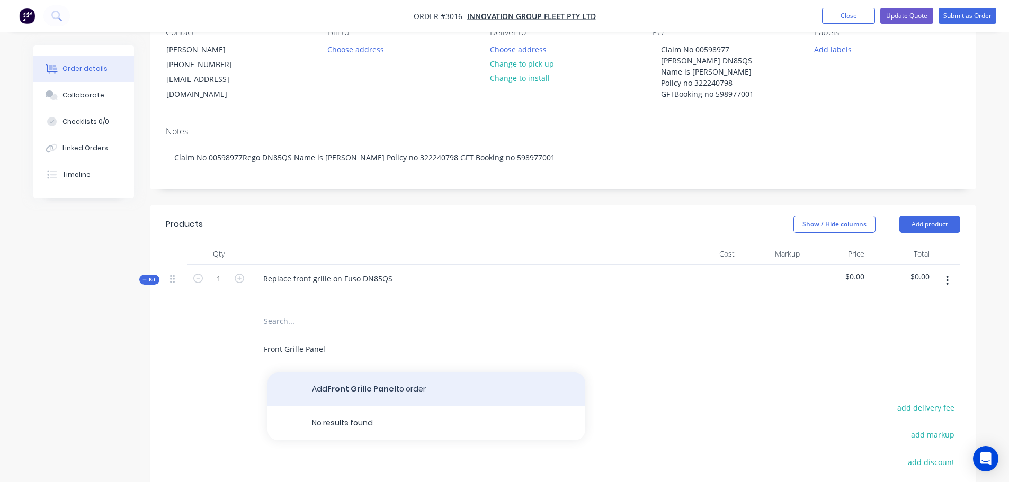
type input "Front Grille Panel"
click at [349, 389] on button "Add Front Grille Panel to order" at bounding box center [426, 390] width 318 height 34
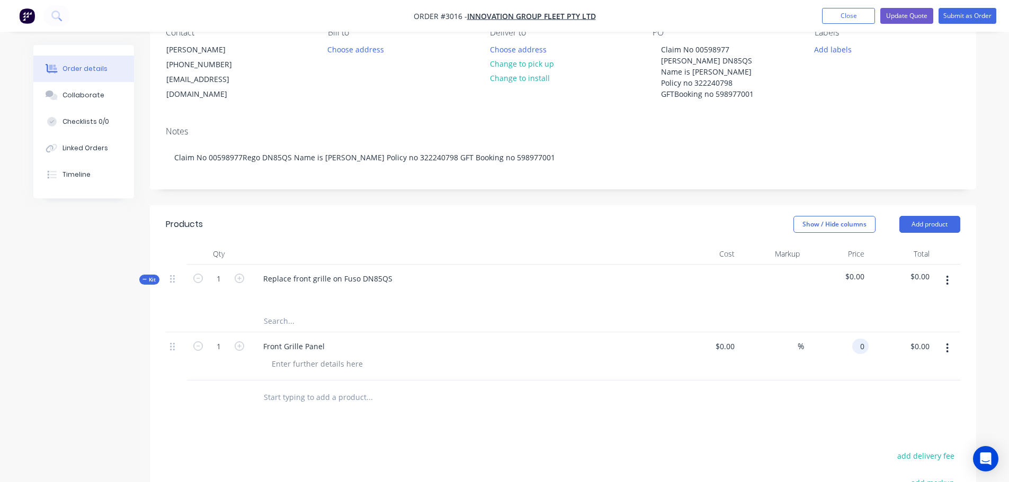
click at [867, 345] on input "0" at bounding box center [862, 346] width 12 height 15
type input "$660.61"
click at [769, 371] on div "%" at bounding box center [771, 357] width 65 height 48
click at [795, 345] on input at bounding box center [791, 346] width 12 height 15
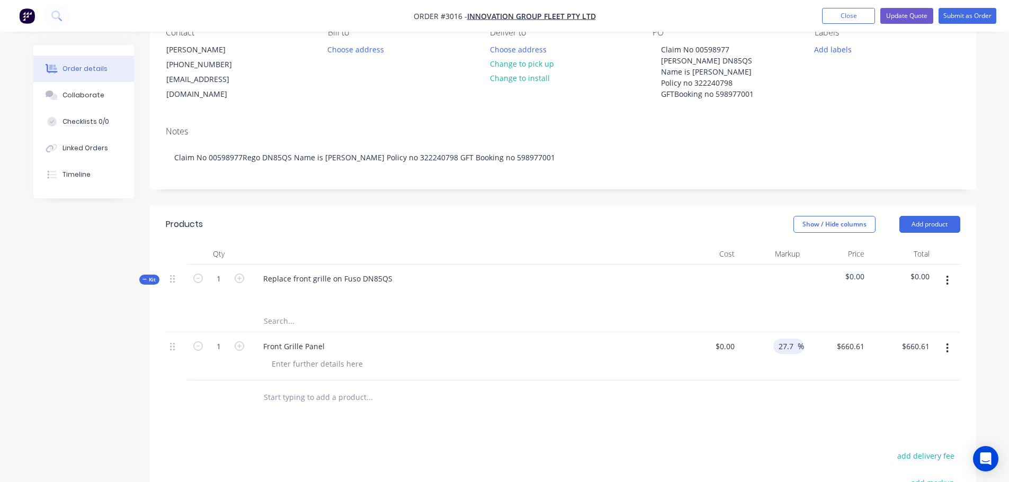
type input "27.7"
type input "$0.00"
click at [793, 386] on div at bounding box center [563, 398] width 794 height 34
click at [860, 344] on input "0" at bounding box center [856, 346] width 24 height 15
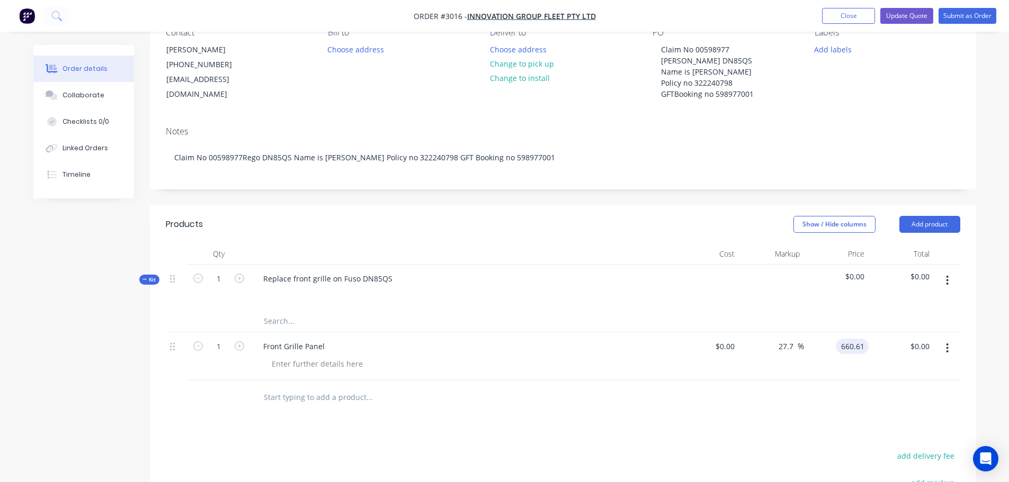
type input "$660.61"
click at [801, 399] on div at bounding box center [563, 398] width 794 height 34
drag, startPoint x: 715, startPoint y: 346, endPoint x: 738, endPoint y: 347, distance: 22.3
click at [738, 347] on input at bounding box center [733, 346] width 12 height 15
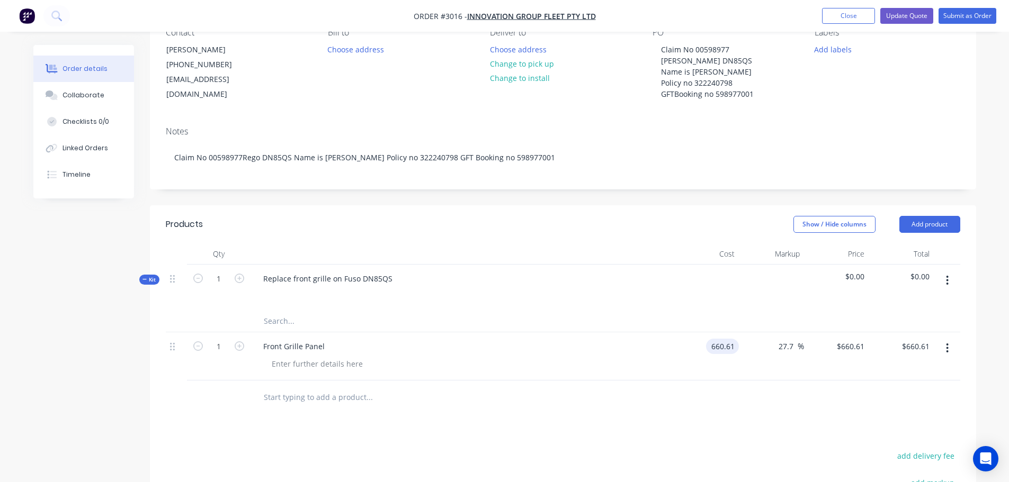
type input "$660.61"
type input "$843.599"
type input "$843.60"
click at [750, 429] on div "Products Show / Hide columns Add product Qty Cost Markup Price Total Kit 1 Repl…" at bounding box center [563, 437] width 826 height 464
click at [273, 396] on input "text" at bounding box center [369, 397] width 212 height 21
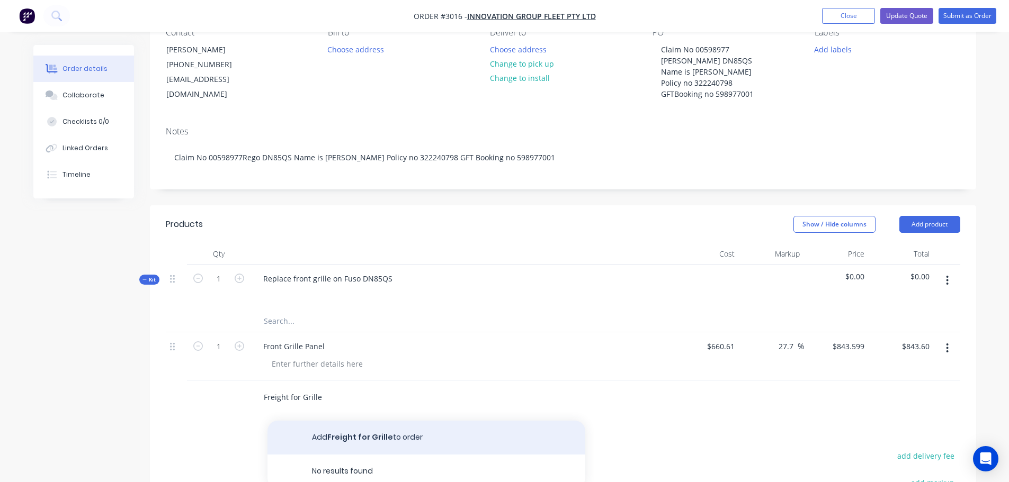
type input "Freight for Grille"
click at [340, 434] on button "Add Freight for Grille to order" at bounding box center [426, 438] width 318 height 34
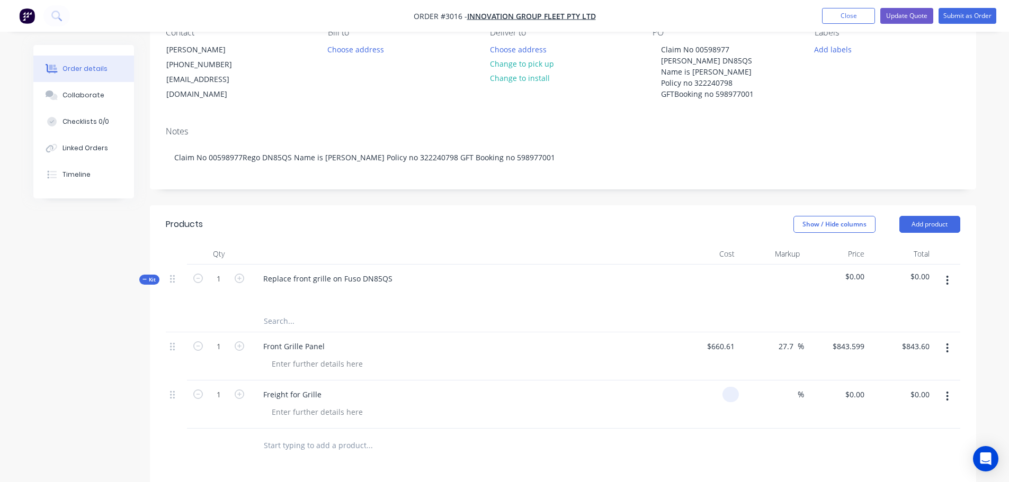
click at [737, 394] on input at bounding box center [733, 394] width 12 height 15
type input "$0.00"
click at [915, 392] on input "0.00" at bounding box center [923, 394] width 20 height 15
type input "35.00"
type input "$35.00"
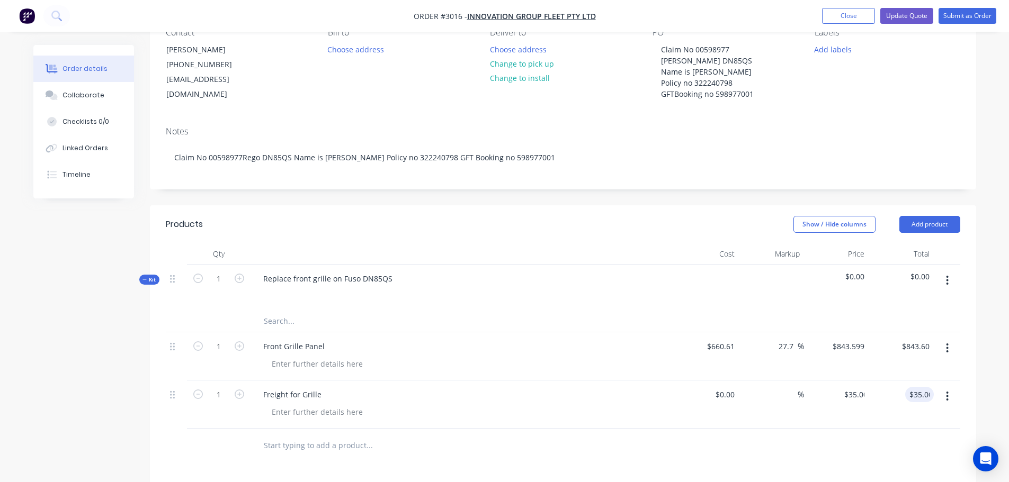
click at [579, 424] on div "Freight for Grille" at bounding box center [462, 405] width 424 height 48
type input "85.00"
type input "$85.00"
click at [889, 403] on div "$85.00 $85.00" at bounding box center [900, 405] width 65 height 48
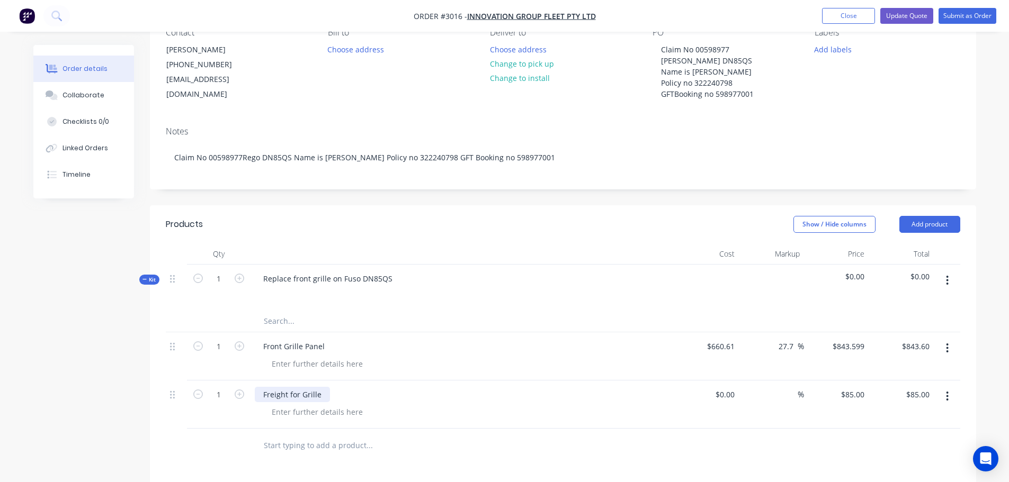
click at [324, 393] on div "Freight for Grille" at bounding box center [292, 394] width 75 height 15
click at [319, 412] on div at bounding box center [317, 412] width 108 height 15
click at [311, 447] on input "text" at bounding box center [369, 445] width 212 height 21
type input "R"
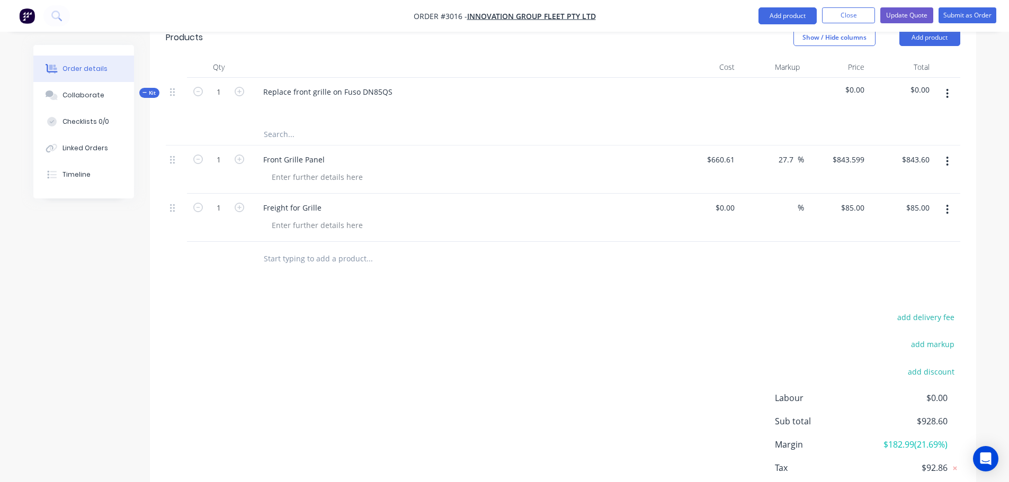
scroll to position [318, 0]
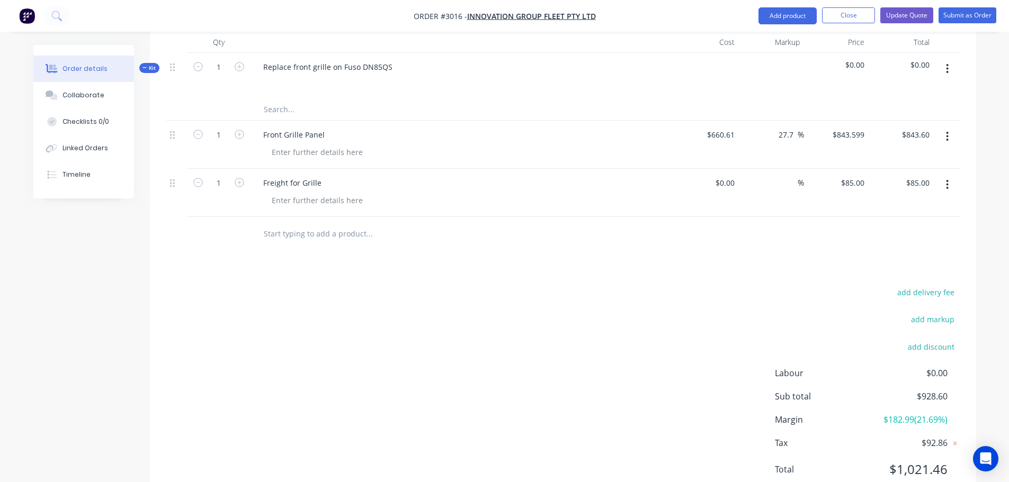
click at [286, 234] on input "text" at bounding box center [369, 233] width 212 height 21
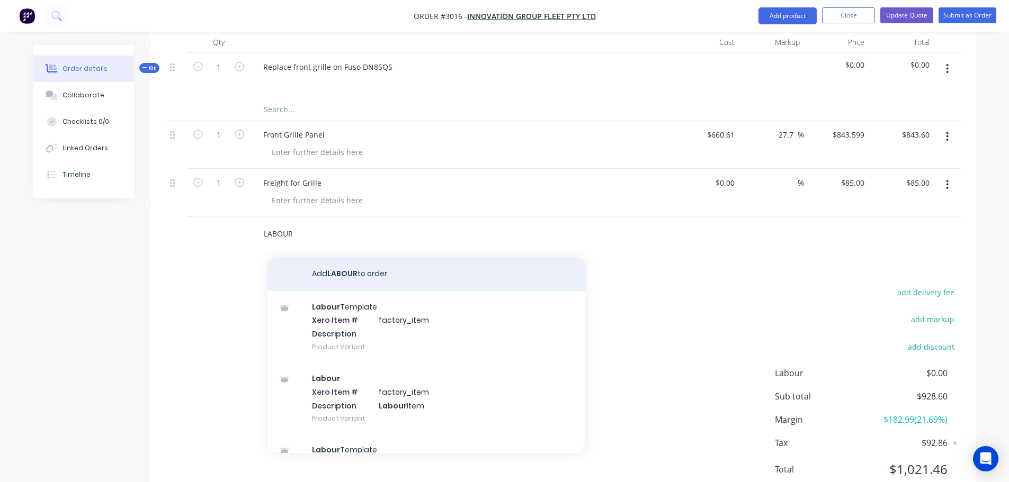
type input "LABOUR"
click at [358, 270] on button "Add LABOUR to order" at bounding box center [426, 274] width 318 height 34
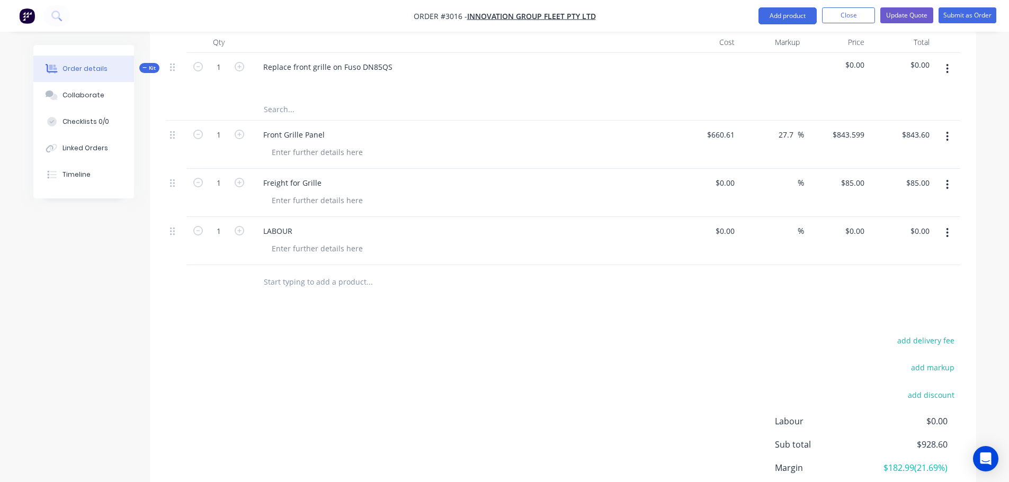
click at [276, 284] on input "text" at bounding box center [369, 282] width 212 height 21
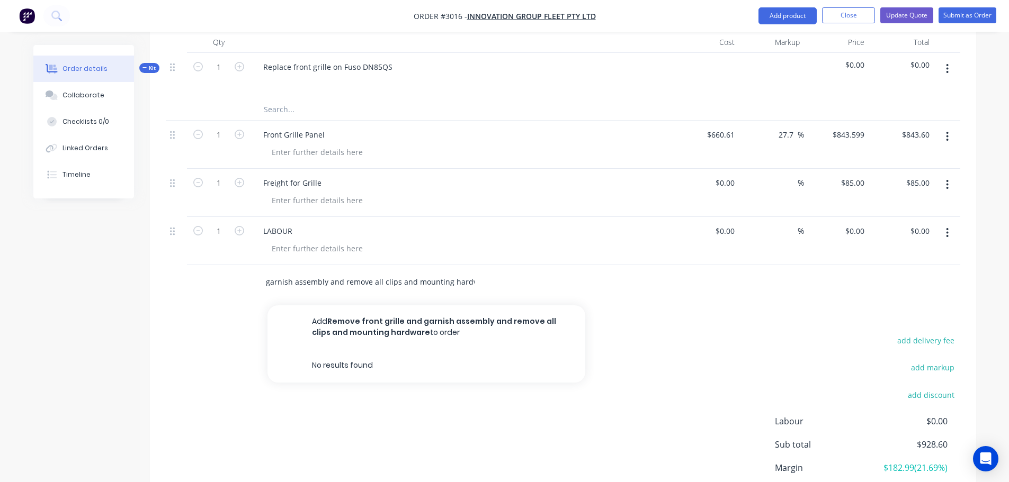
scroll to position [0, 88]
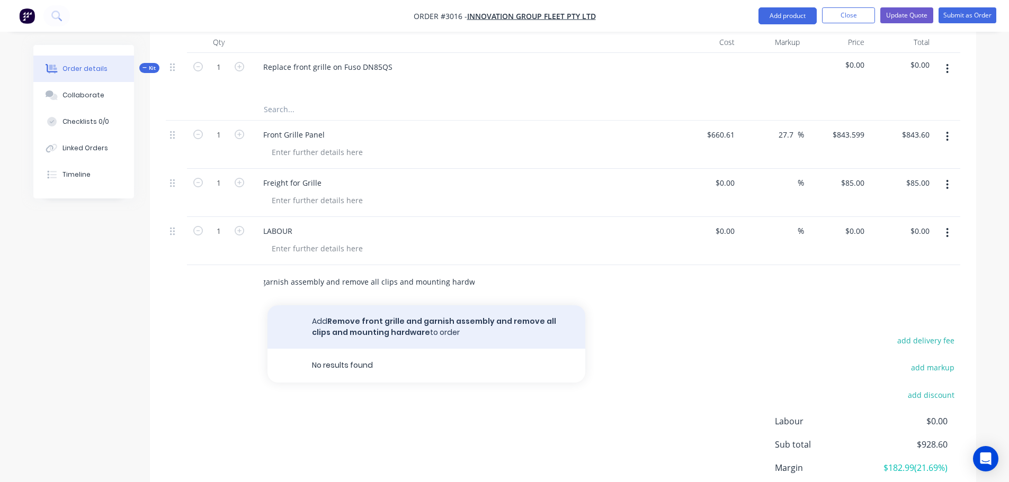
type input "Remove front grille and garnish assembly and remove all clips and mounting hard…"
click at [372, 321] on button "Add Remove front grille and garnish assembly and remove all clips and mounting …" at bounding box center [426, 327] width 318 height 43
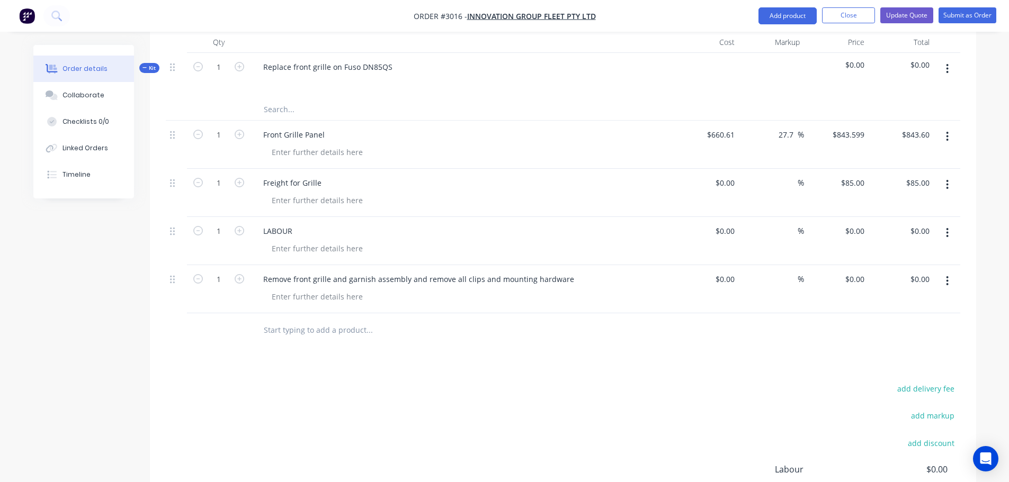
click at [276, 332] on input "text" at bounding box center [369, 330] width 212 height 21
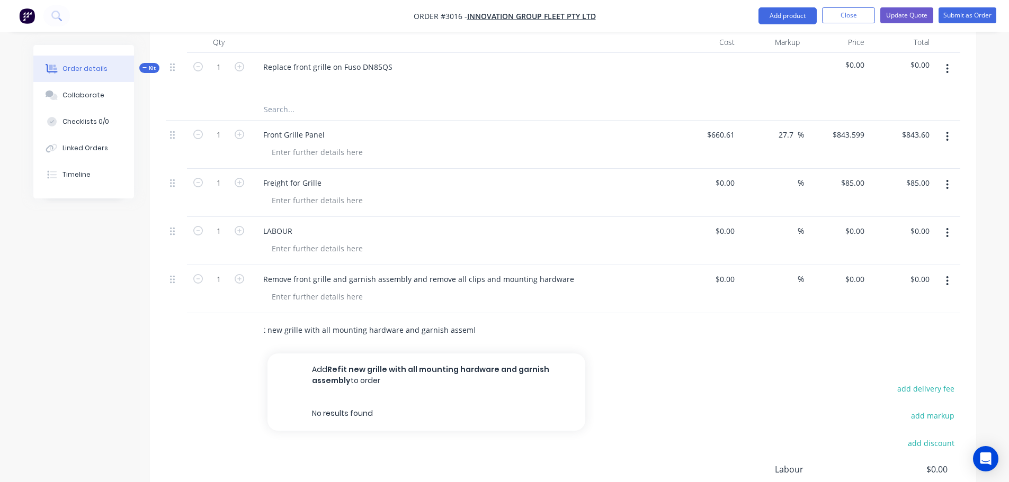
scroll to position [0, 16]
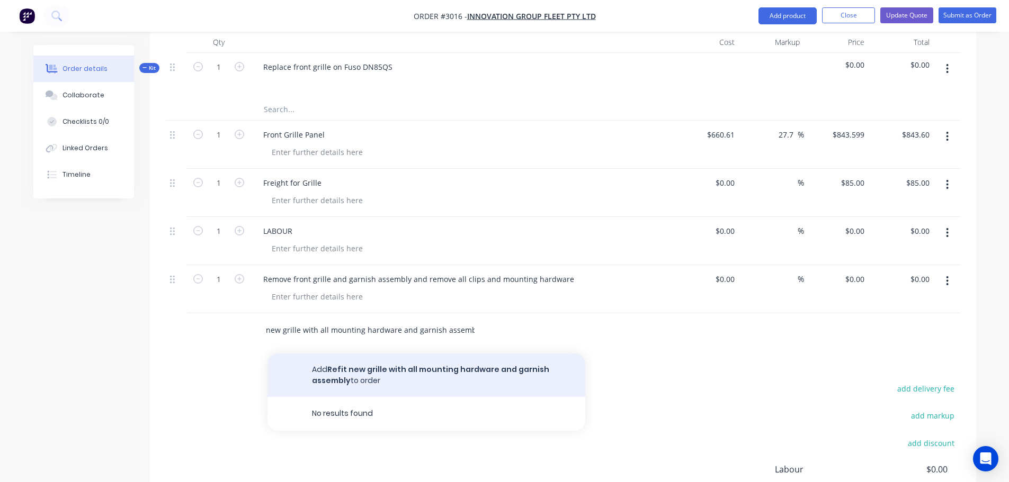
type input "Refit new grille with all mounting hardware and garnish assembly"
click at [351, 380] on button "Add Refit new grille with all mounting hardware and garnish assembly to order" at bounding box center [426, 375] width 318 height 43
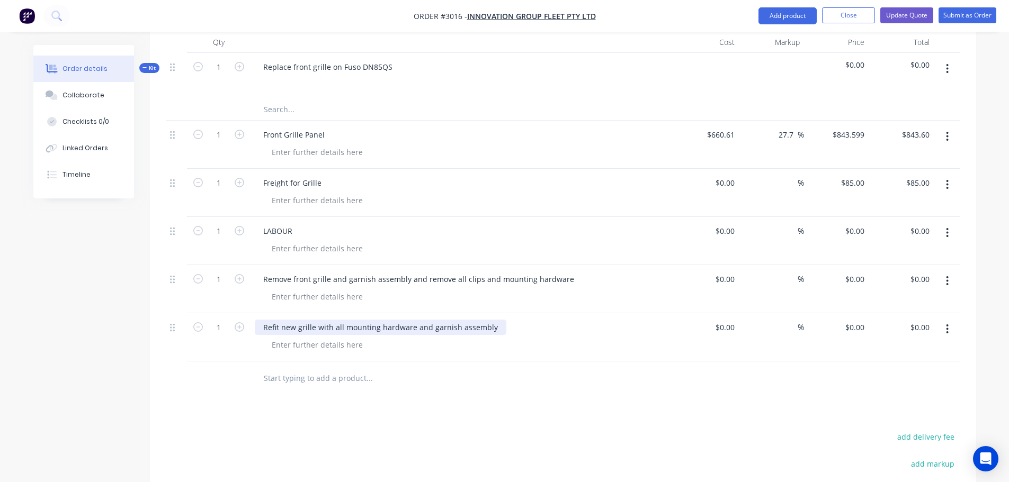
click at [492, 326] on div "Refit new grille with all mounting hardware and garnish assembly" at bounding box center [381, 327] width 252 height 15
click at [515, 326] on div "Refit new grille with all mounting hardware and garnish assembly to the cab" at bounding box center [399, 327] width 289 height 15
click at [513, 327] on div "Refit new grille with all mounting hardware and garnish assembly to the cab" at bounding box center [399, 327] width 289 height 15
click at [319, 378] on input "text" at bounding box center [369, 378] width 212 height 21
click at [737, 280] on input at bounding box center [733, 279] width 12 height 15
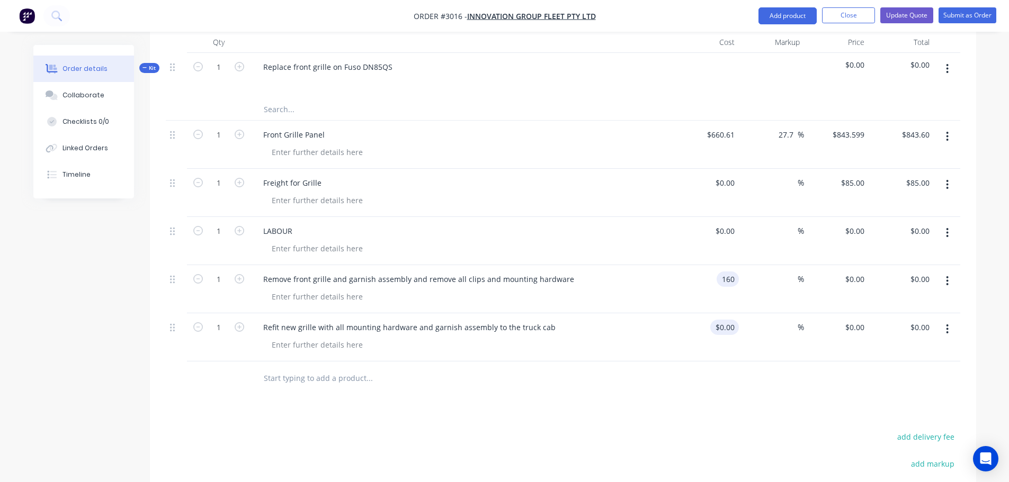
type input "$160.00"
click at [725, 332] on div at bounding box center [730, 327] width 16 height 15
type input "$160.00"
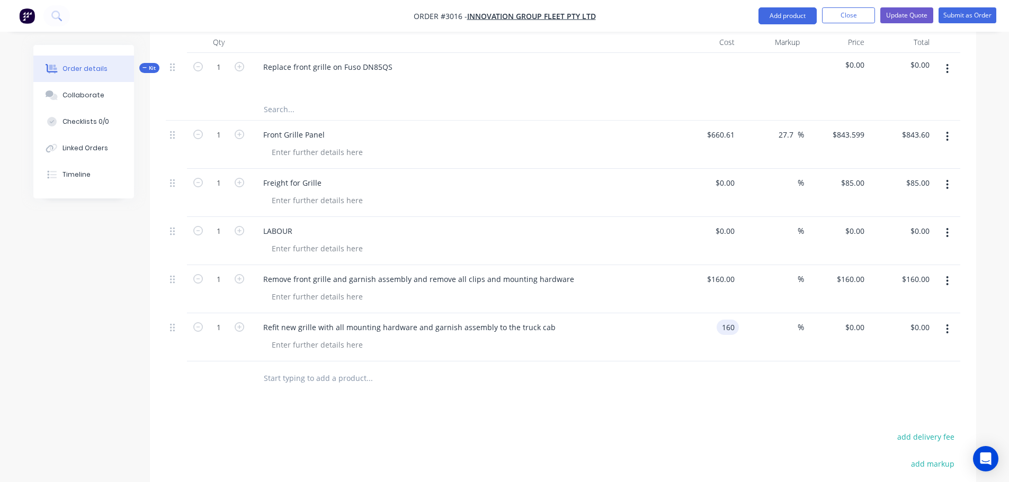
type input "$160.00"
click at [721, 340] on div "$160.00 $160.00" at bounding box center [706, 337] width 65 height 48
type input "$100.00"
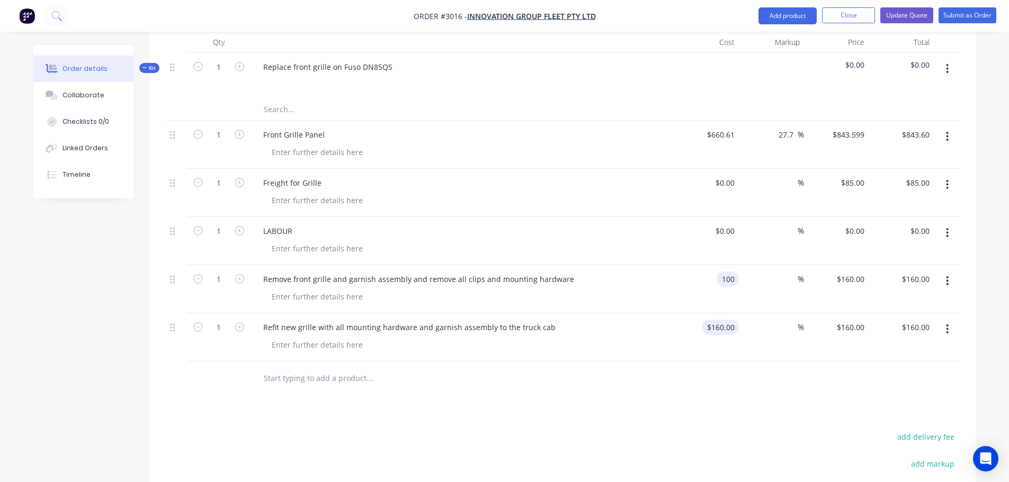
type input "$100.00"
click at [835, 341] on div "$100.00 $160.00" at bounding box center [836, 337] width 65 height 48
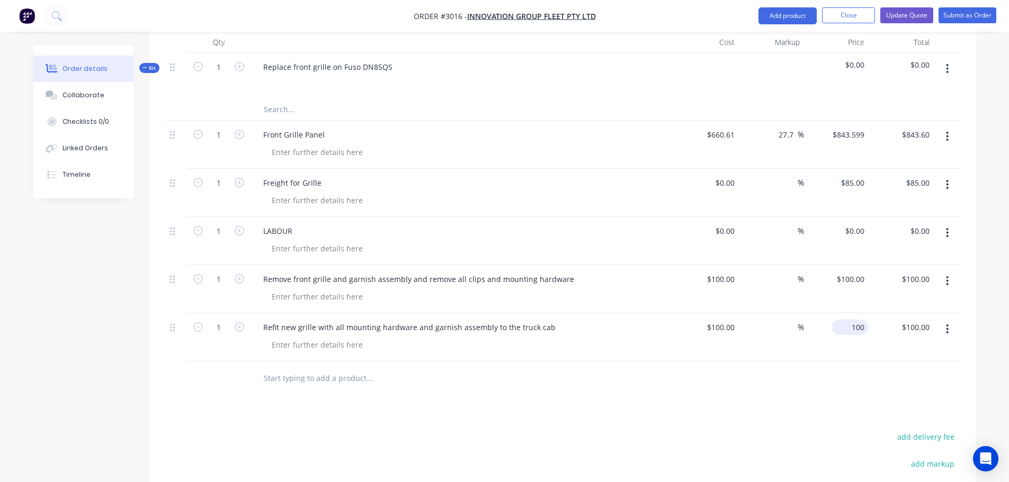
click at [856, 325] on input "100" at bounding box center [852, 327] width 33 height 15
type input "160"
type input "100"
type input "60"
type input "$160.00"
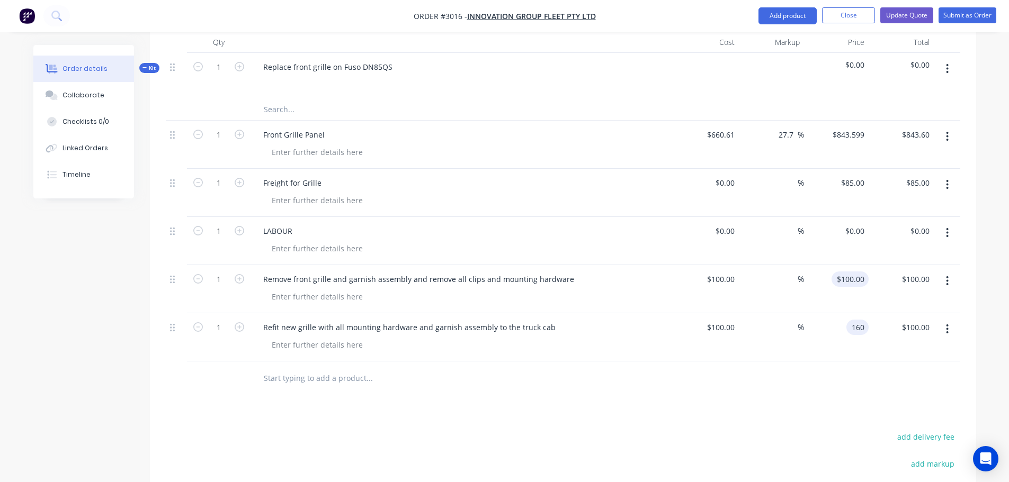
type input "$160.00"
click at [857, 273] on input "100" at bounding box center [852, 279] width 33 height 15
type input "160"
type input "60"
type input "$160.00"
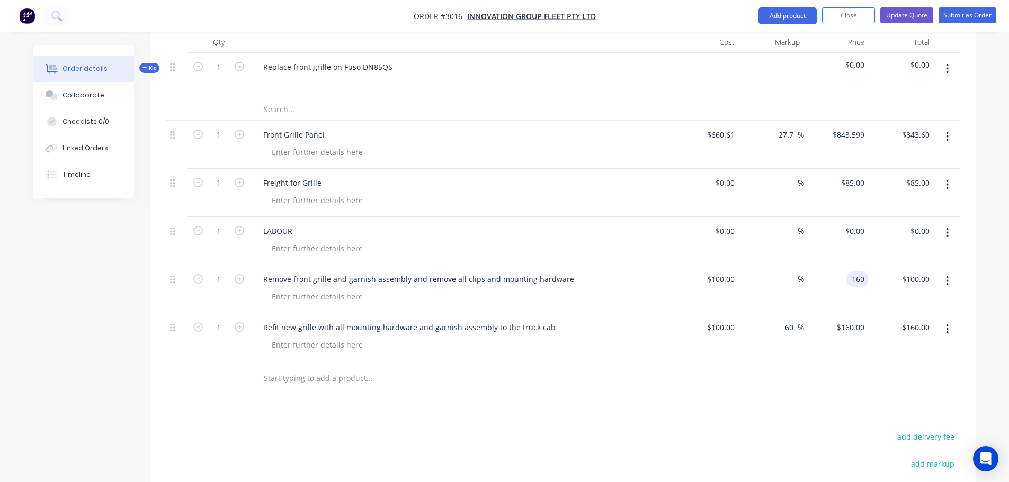
type input "$160.00"
click at [852, 355] on div "$160.00 $160.00" at bounding box center [836, 337] width 65 height 48
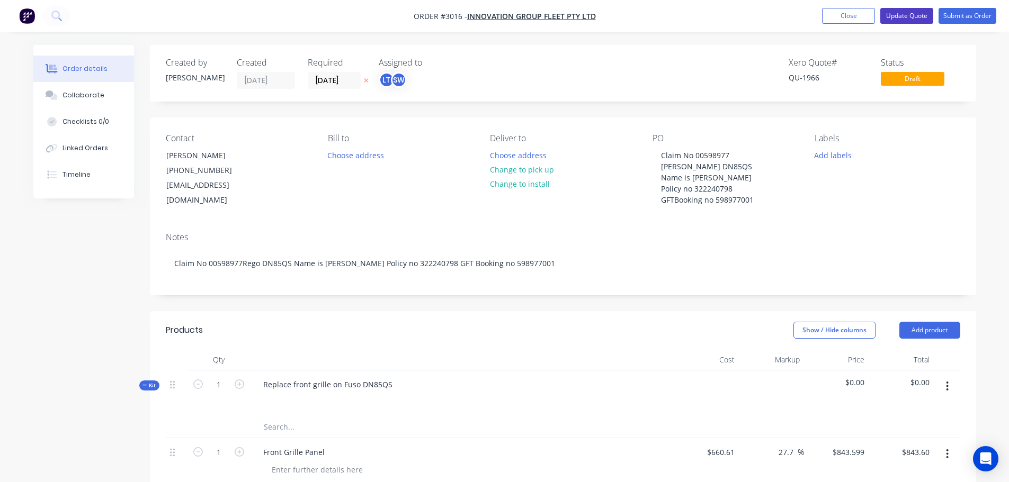
click at [899, 15] on button "Update Quote" at bounding box center [906, 16] width 53 height 16
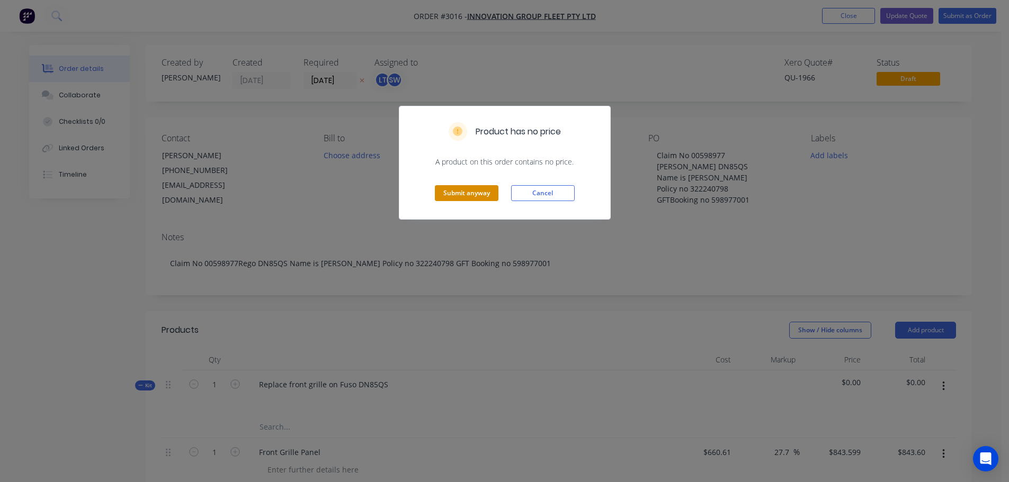
click at [478, 192] on button "Submit anyway" at bounding box center [467, 193] width 64 height 16
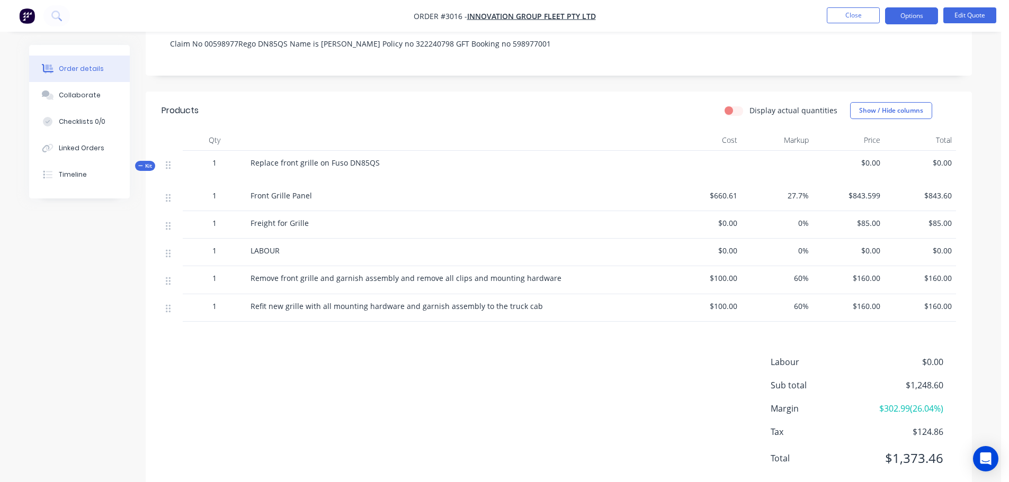
scroll to position [189, 0]
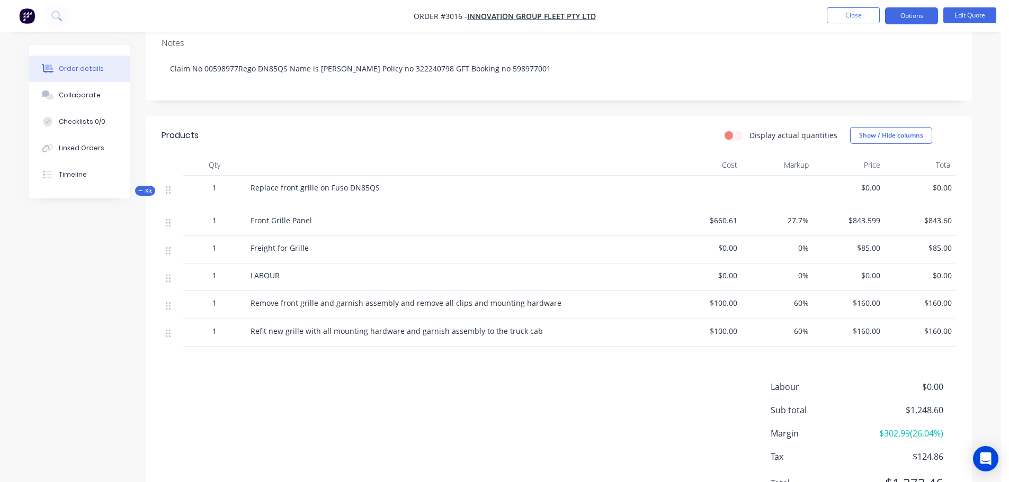
click at [348, 132] on div "Display actual quantities Show / Hide columns" at bounding box center [642, 135] width 625 height 17
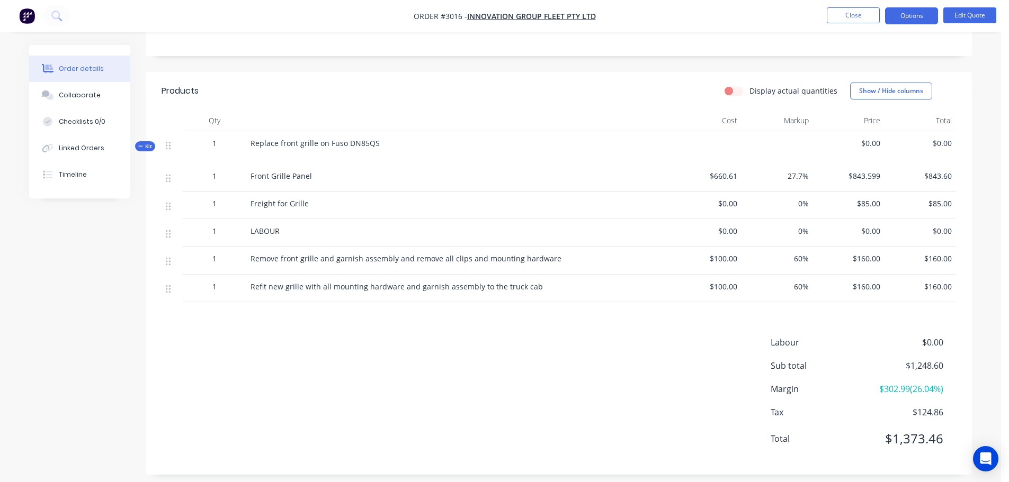
scroll to position [242, 0]
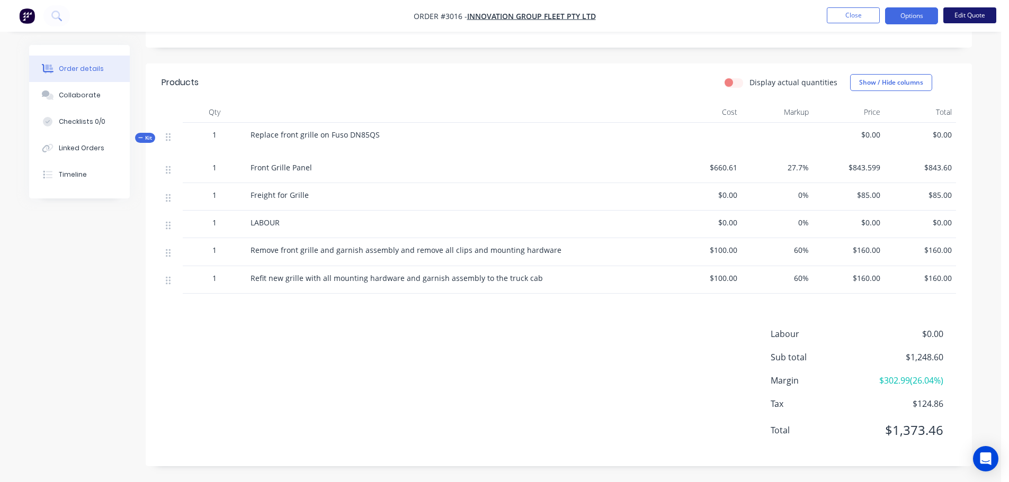
click at [967, 17] on button "Edit Quote" at bounding box center [969, 15] width 53 height 16
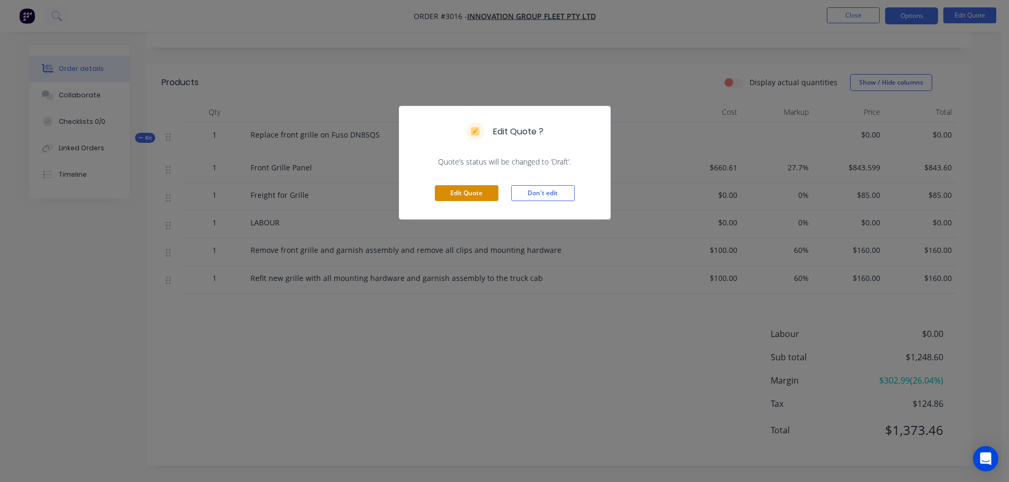
click at [456, 192] on button "Edit Quote" at bounding box center [467, 193] width 64 height 16
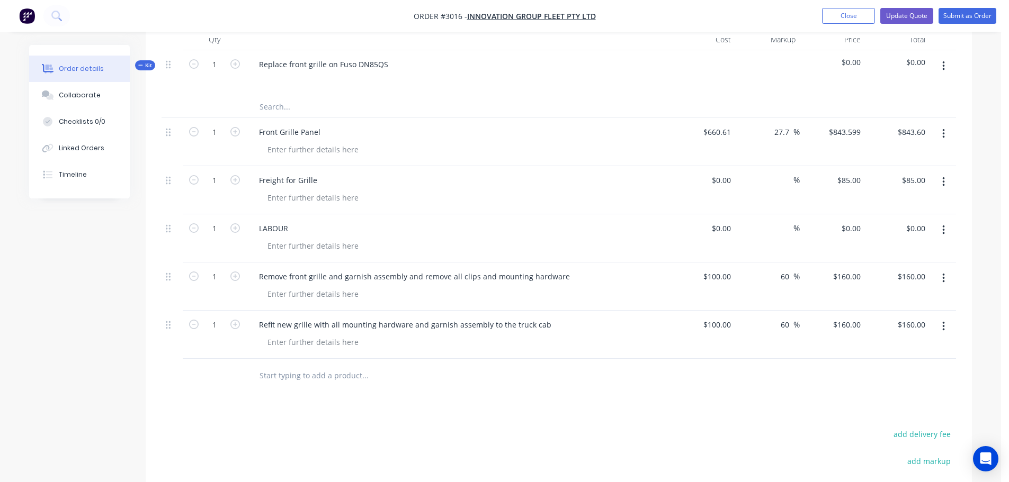
scroll to position [371, 0]
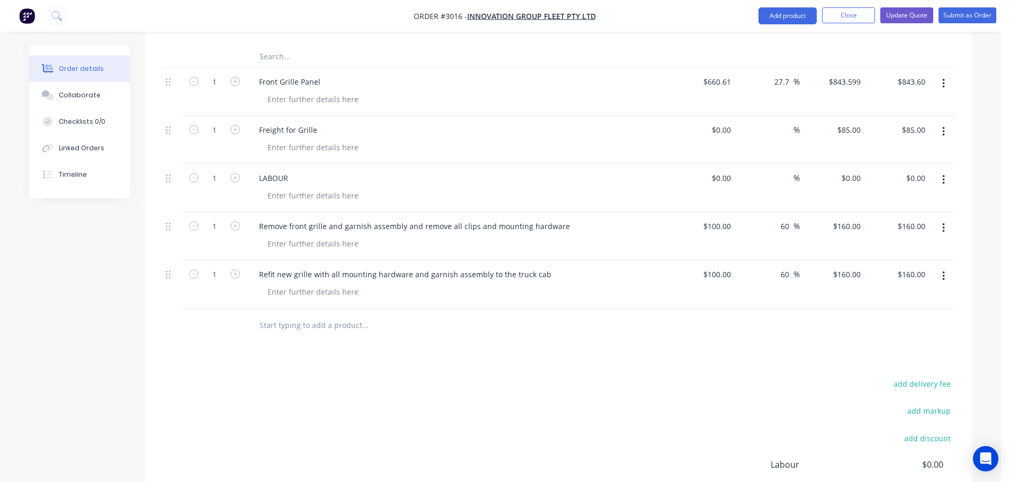
click at [261, 328] on input "text" at bounding box center [365, 325] width 212 height 21
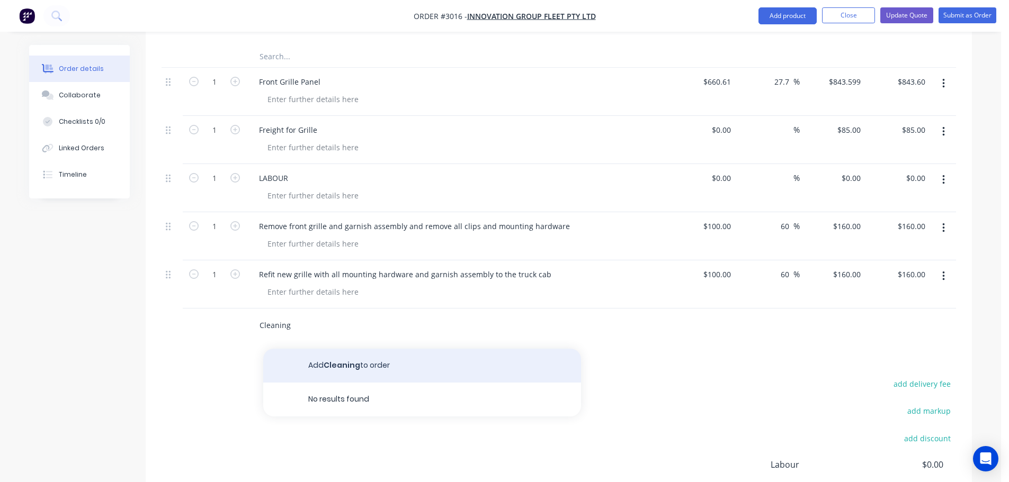
type input "Cleaning"
click at [320, 364] on button "Add Cleaning to order" at bounding box center [422, 366] width 318 height 34
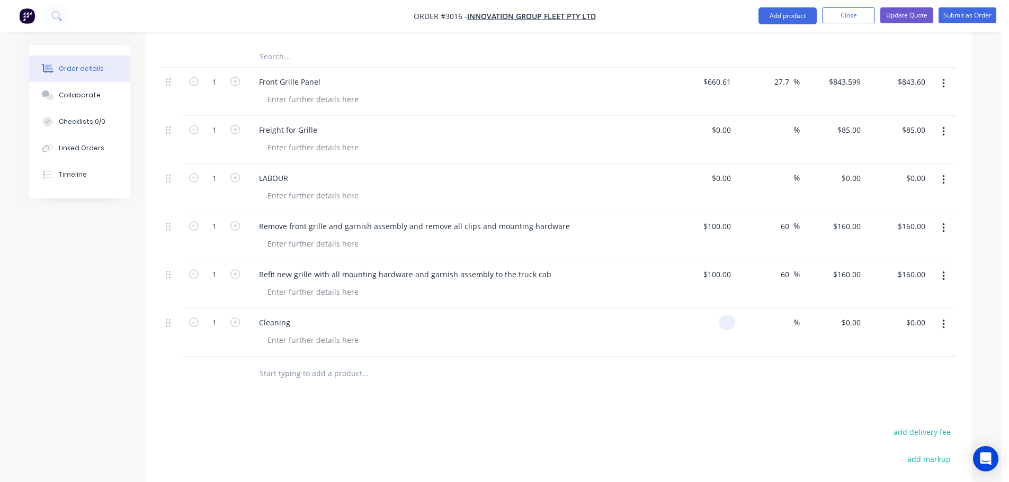
click at [732, 324] on input at bounding box center [729, 322] width 12 height 15
type input "$0.00"
click at [862, 321] on input "0" at bounding box center [852, 322] width 24 height 15
type input "$0.00"
click at [294, 321] on div "Cleaning" at bounding box center [274, 322] width 48 height 15
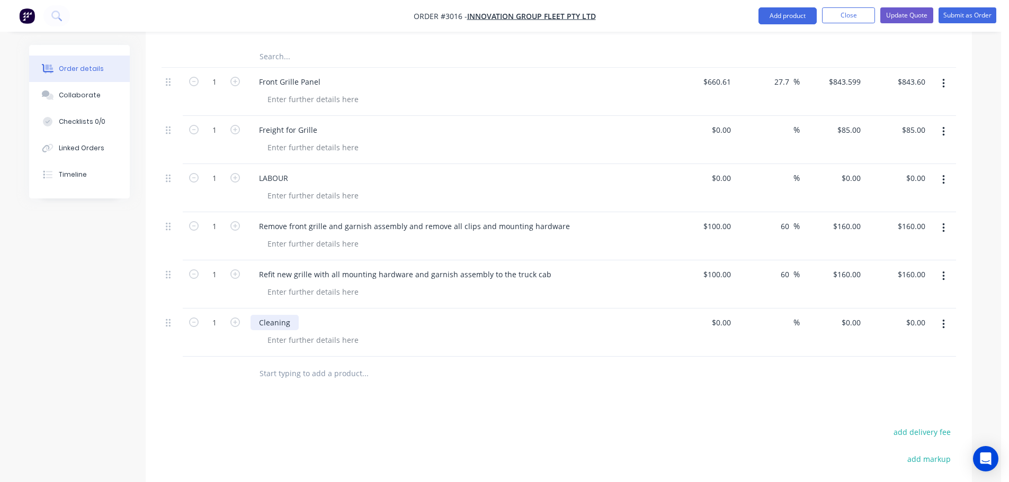
click at [294, 323] on div "Cleaning" at bounding box center [274, 322] width 48 height 15
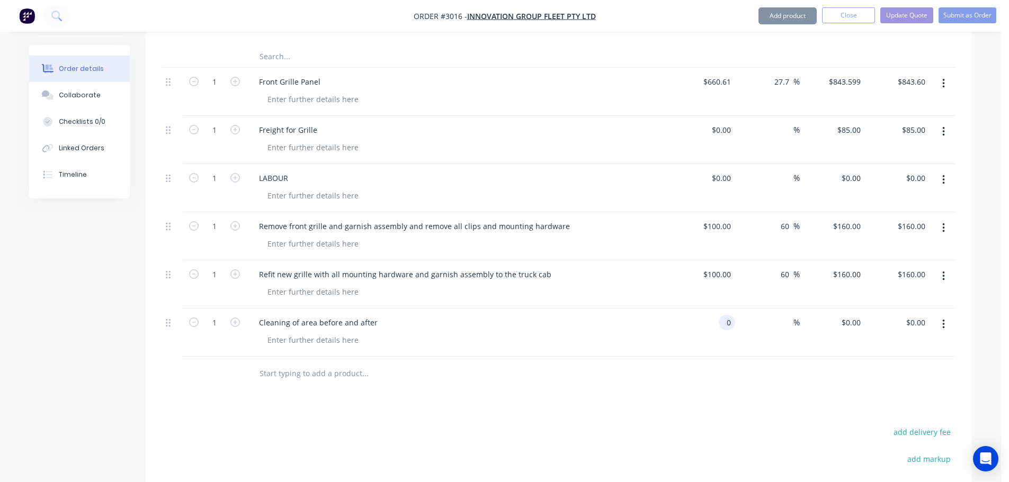
click at [731, 322] on input "0" at bounding box center [729, 322] width 12 height 15
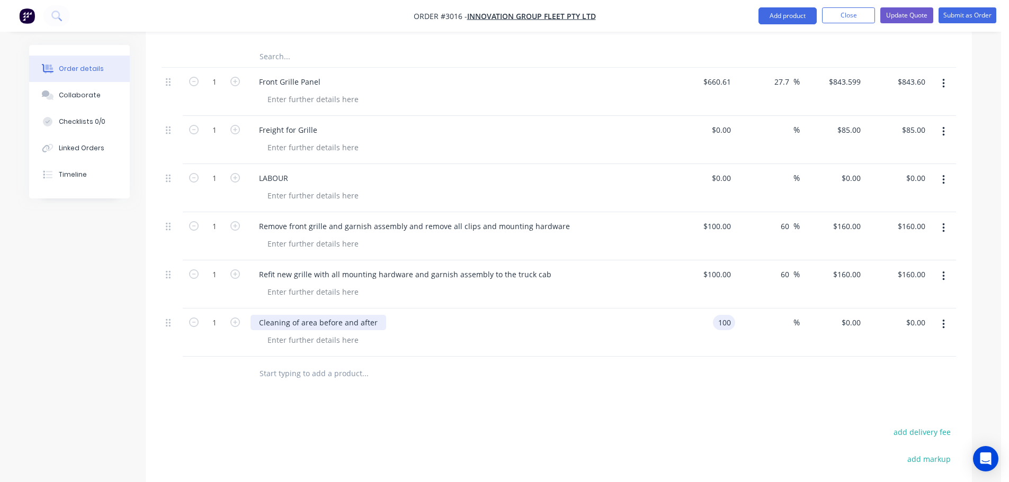
type input "$100.00"
click at [379, 321] on div "Cleaning of area before and after" at bounding box center [318, 322] width 136 height 15
click at [850, 325] on input "100" at bounding box center [848, 322] width 33 height 15
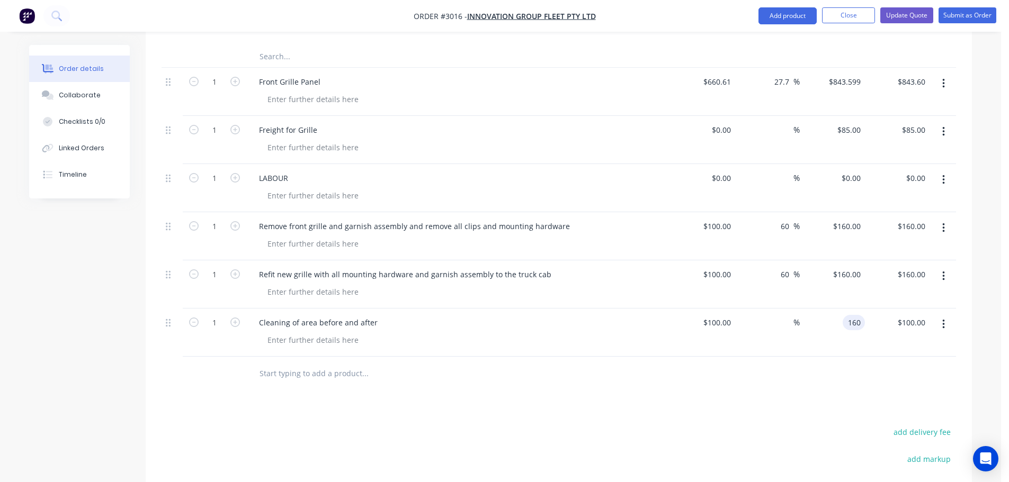
type input "160"
type input "60"
type input "$160.00"
drag, startPoint x: 839, startPoint y: 338, endPoint x: 832, endPoint y: 341, distance: 7.2
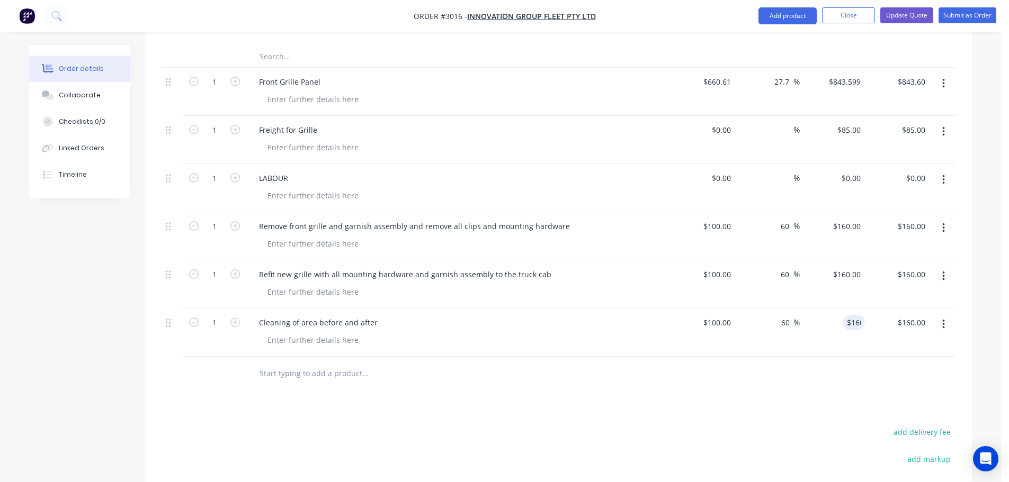
click at [839, 338] on div "$160.00 160" at bounding box center [832, 333] width 65 height 48
click at [293, 375] on input "text" at bounding box center [365, 373] width 212 height 21
click at [298, 373] on input "text" at bounding box center [365, 373] width 212 height 21
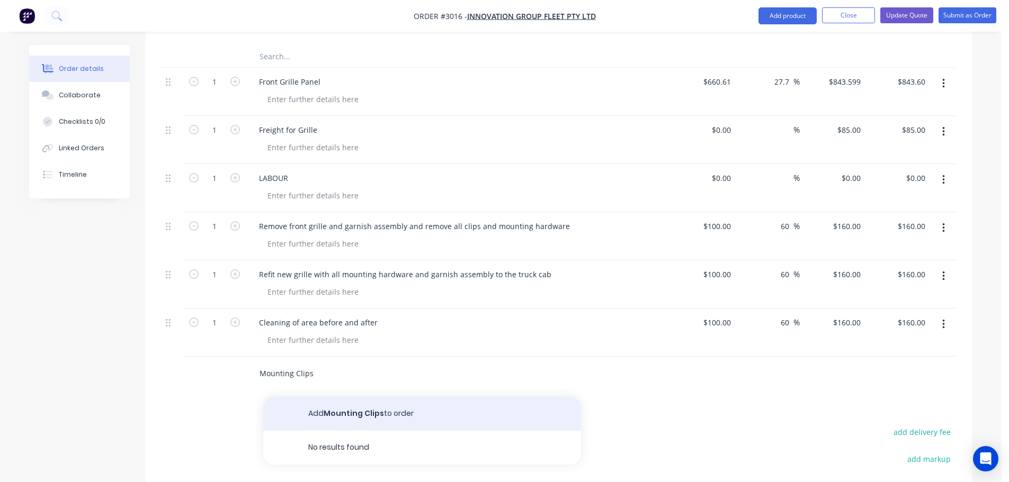
type input "Mounting Clips"
click at [314, 413] on button "Add Mounting Clips to order" at bounding box center [422, 414] width 318 height 34
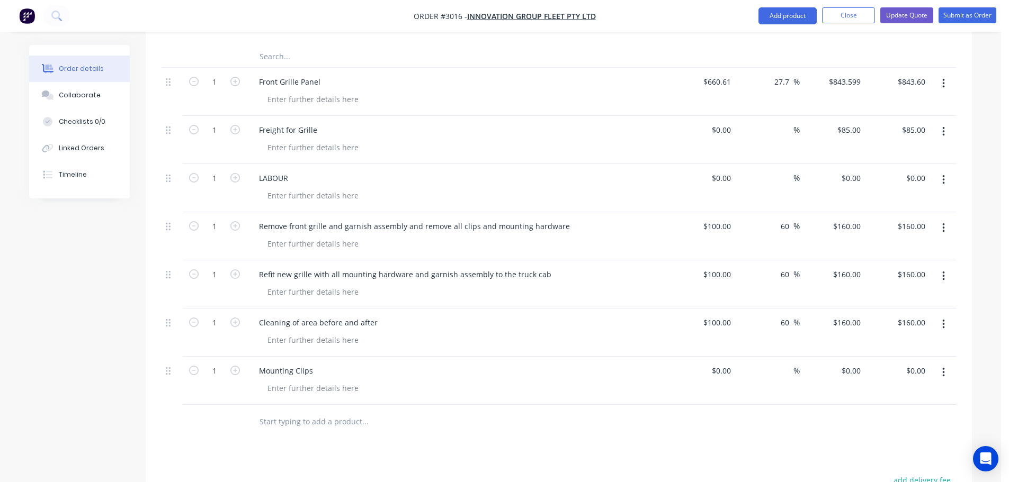
click at [165, 370] on div at bounding box center [172, 381] width 21 height 48
click at [167, 372] on icon at bounding box center [168, 371] width 5 height 10
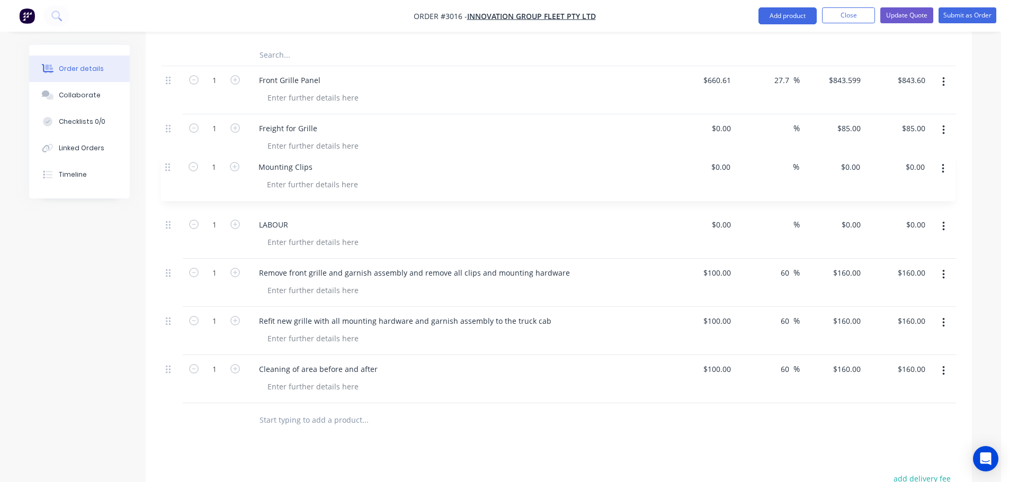
drag, startPoint x: 167, startPoint y: 372, endPoint x: 165, endPoint y: 166, distance: 206.5
click at [165, 166] on div "Kit 1 Replace front grille on Fuso DN85QS $0.00 $0.00 1 Front Grille Panel $660…" at bounding box center [559, 200] width 794 height 405
click at [732, 175] on input at bounding box center [723, 176] width 24 height 15
type input "$0.00"
click at [850, 177] on div "0 $0.00" at bounding box center [850, 176] width 29 height 15
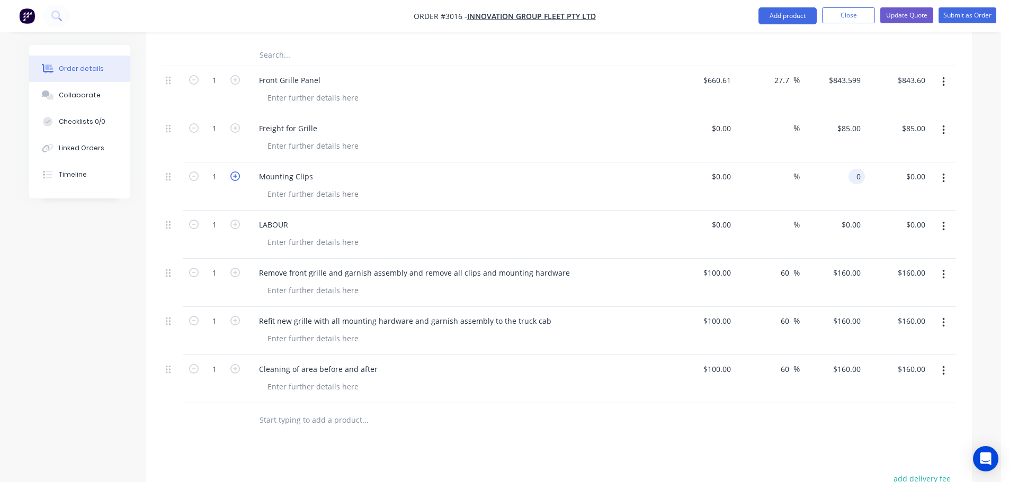
type input "$0.00"
click at [235, 175] on icon "button" at bounding box center [235, 177] width 10 height 10
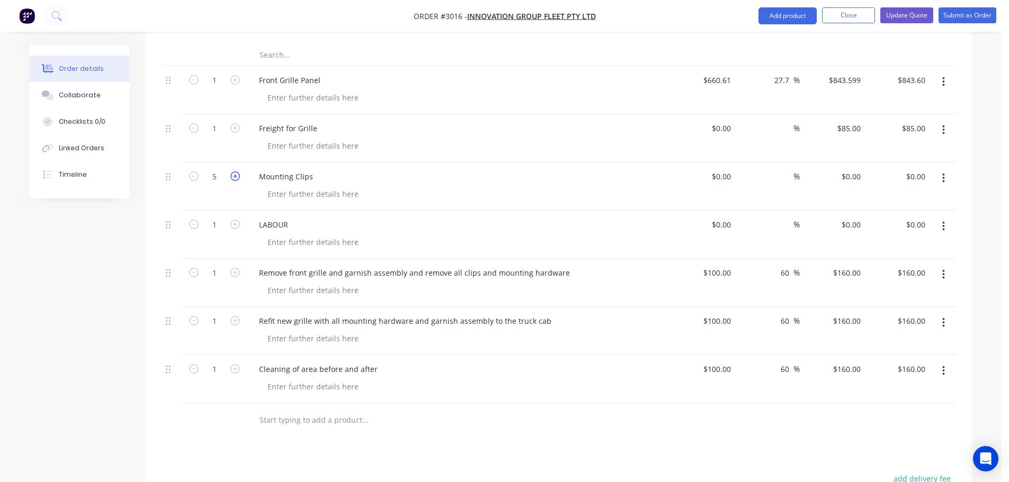
click at [235, 175] on icon "button" at bounding box center [235, 177] width 10 height 10
type input "7"
click at [848, 177] on div "0 $0.00" at bounding box center [832, 187] width 65 height 48
type input "$14.00"
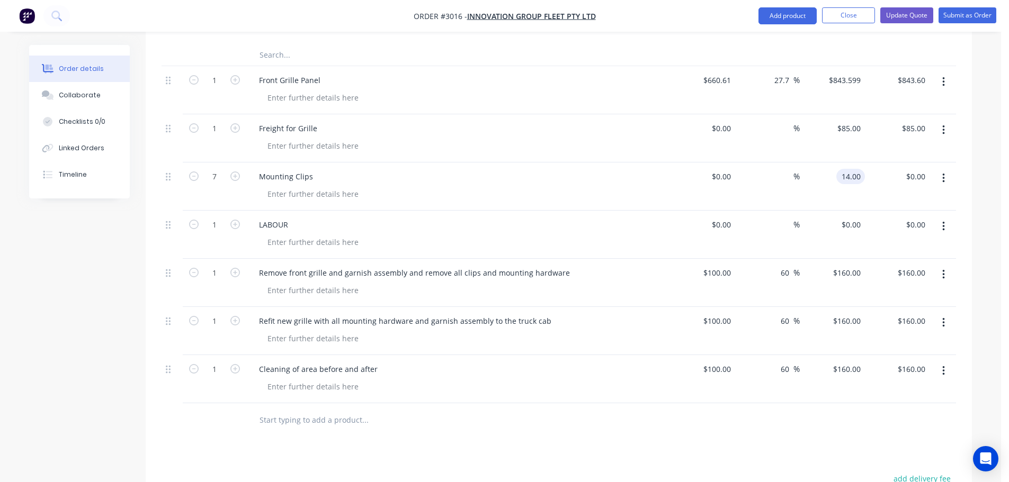
type input "$98.00"
click at [836, 194] on div "$14.00 14.00" at bounding box center [832, 187] width 65 height 48
click at [910, 17] on button "Update Quote" at bounding box center [906, 15] width 53 height 16
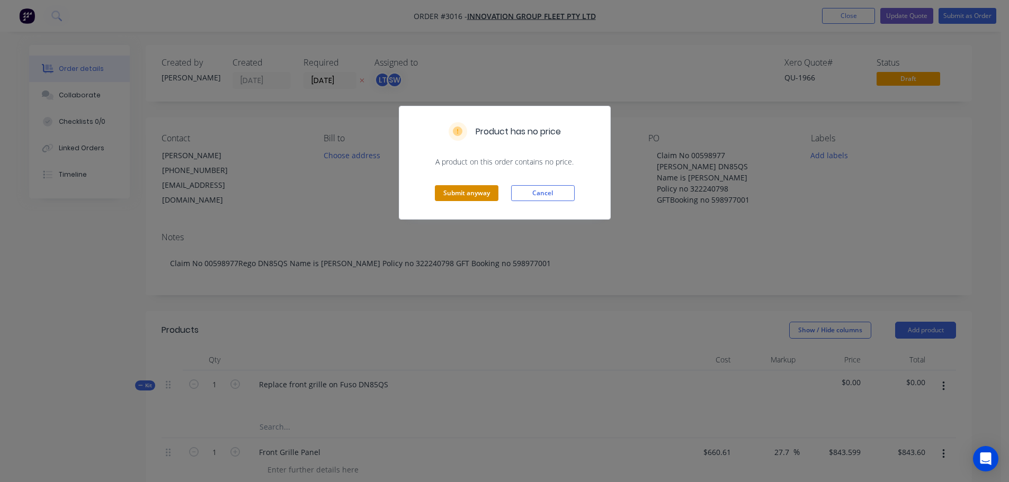
click at [450, 194] on button "Submit anyway" at bounding box center [467, 193] width 64 height 16
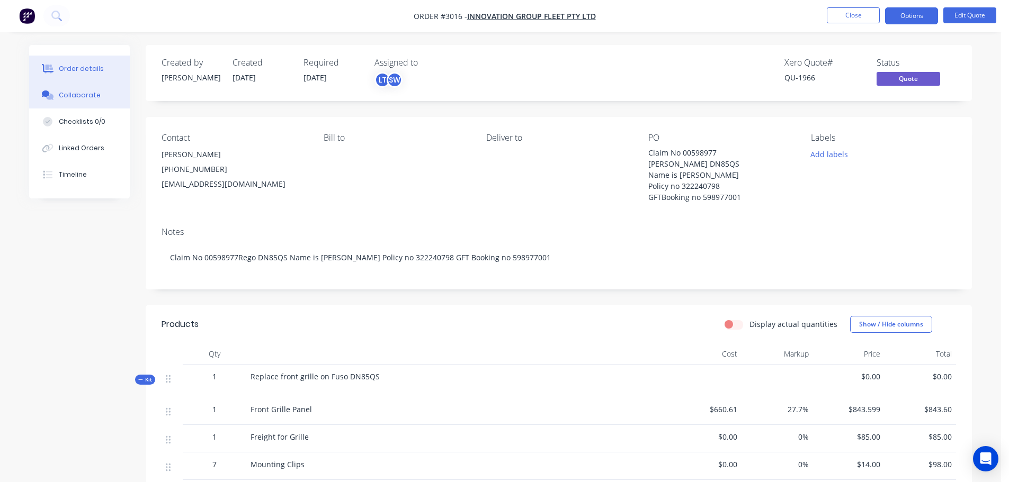
click at [70, 94] on div "Collaborate" at bounding box center [80, 96] width 42 height 10
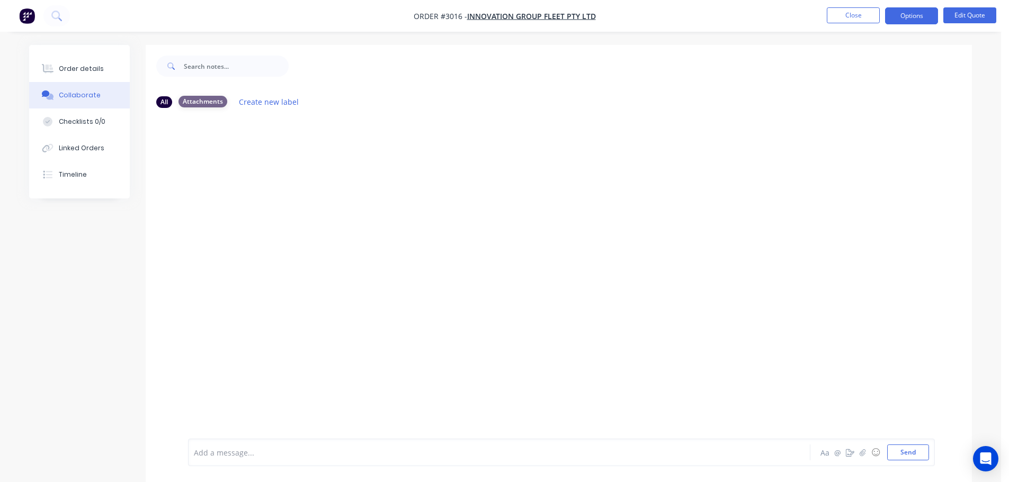
click at [195, 101] on div "Attachments" at bounding box center [202, 102] width 49 height 12
click at [158, 102] on div "All" at bounding box center [164, 102] width 16 height 12
click at [864, 454] on icon "button" at bounding box center [862, 452] width 6 height 7
click at [897, 454] on button "Send" at bounding box center [908, 453] width 42 height 16
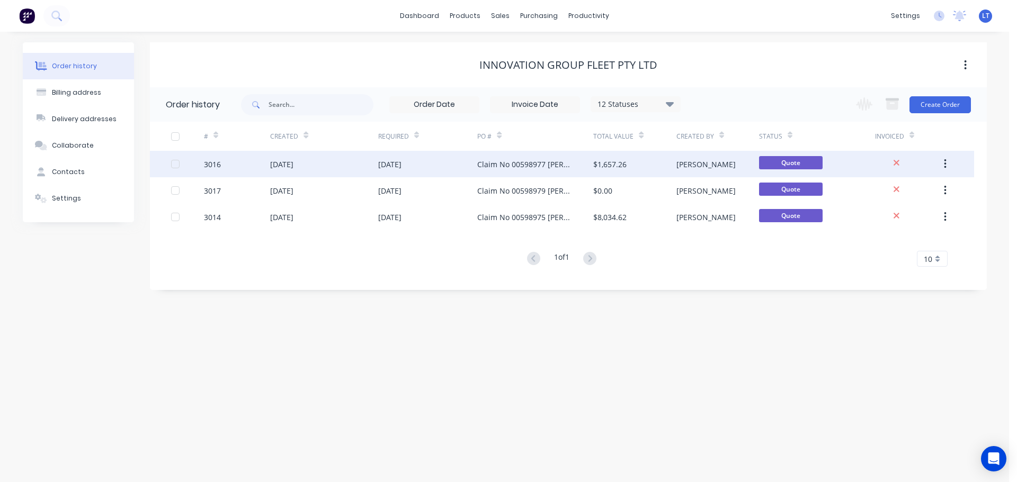
click at [356, 163] on div "[DATE]" at bounding box center [323, 164] width 107 height 26
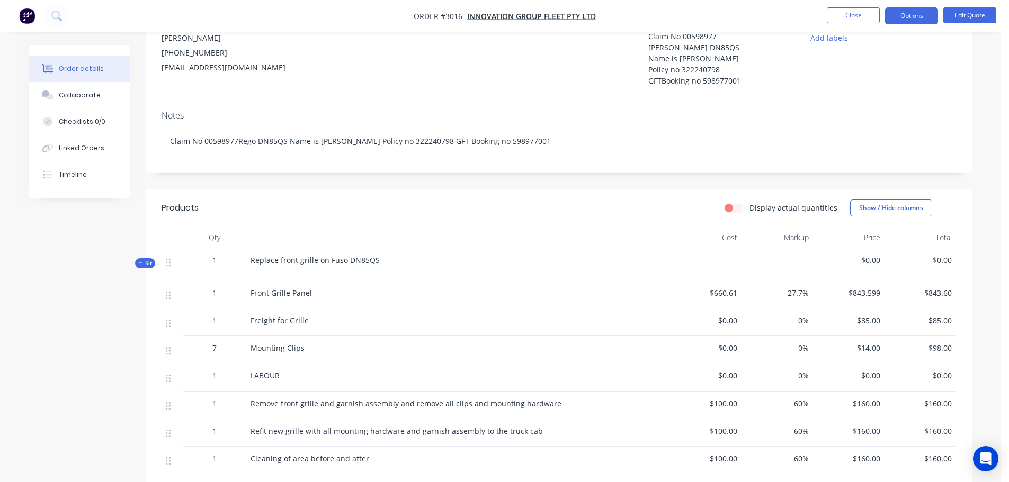
scroll to position [106, 0]
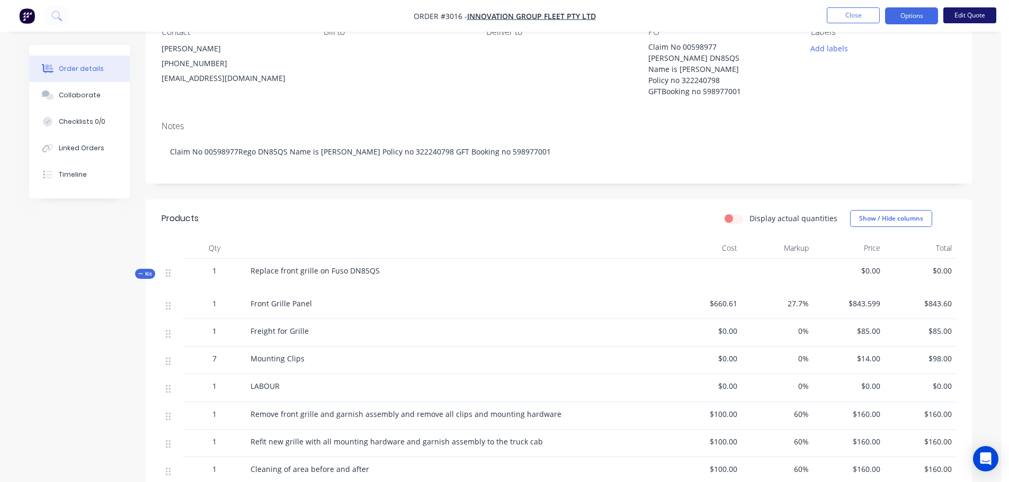
click at [969, 12] on button "Edit Quote" at bounding box center [969, 15] width 53 height 16
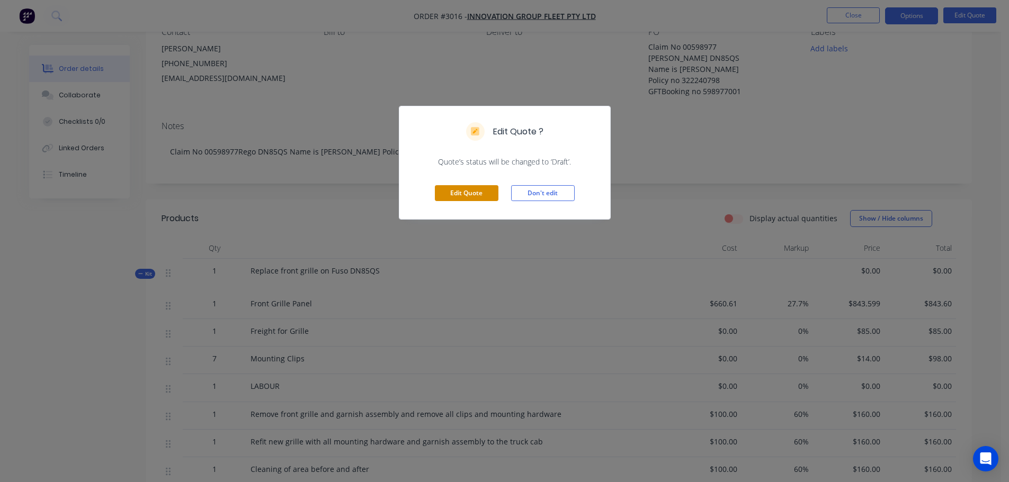
click at [452, 193] on button "Edit Quote" at bounding box center [467, 193] width 64 height 16
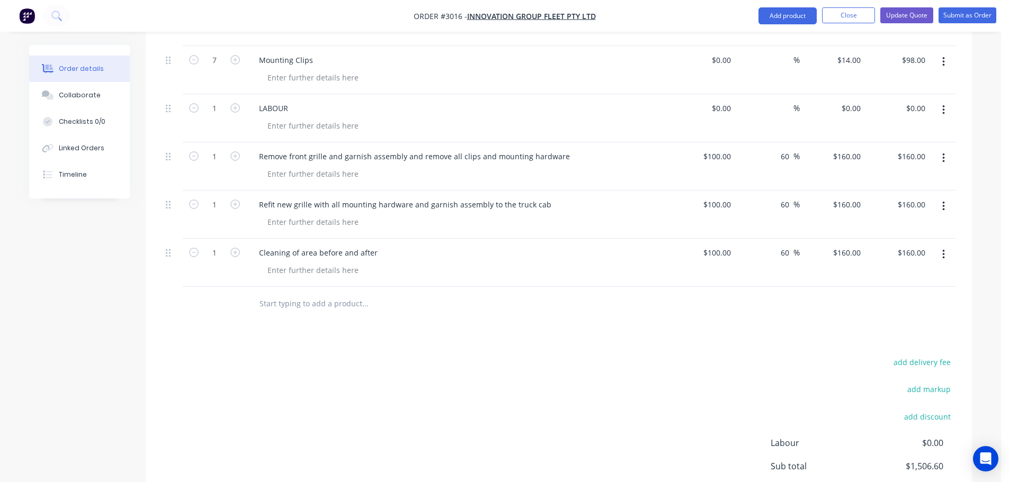
scroll to position [530, 0]
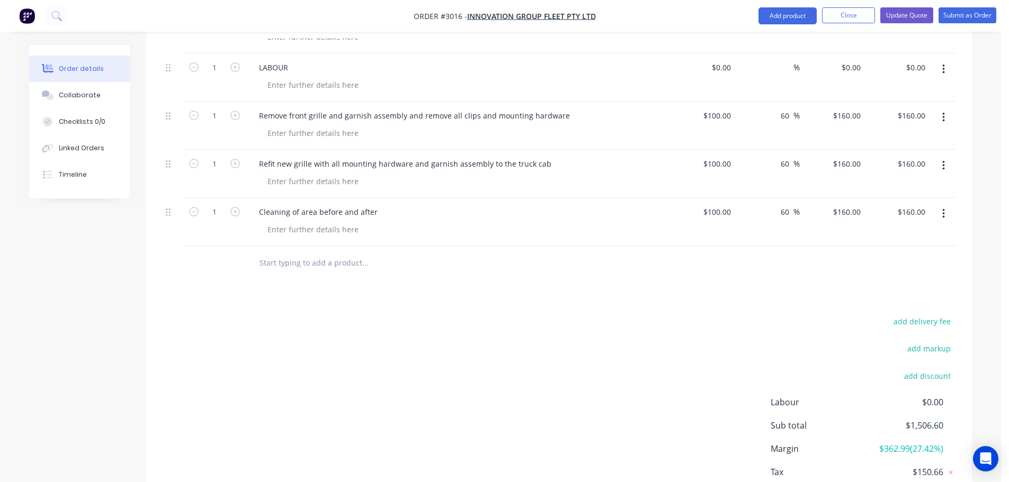
click at [281, 262] on input "text" at bounding box center [365, 263] width 212 height 21
type input "W"
type input "Disposal of panel"
click at [343, 300] on button "Add Disposal of panel to order" at bounding box center [422, 303] width 318 height 34
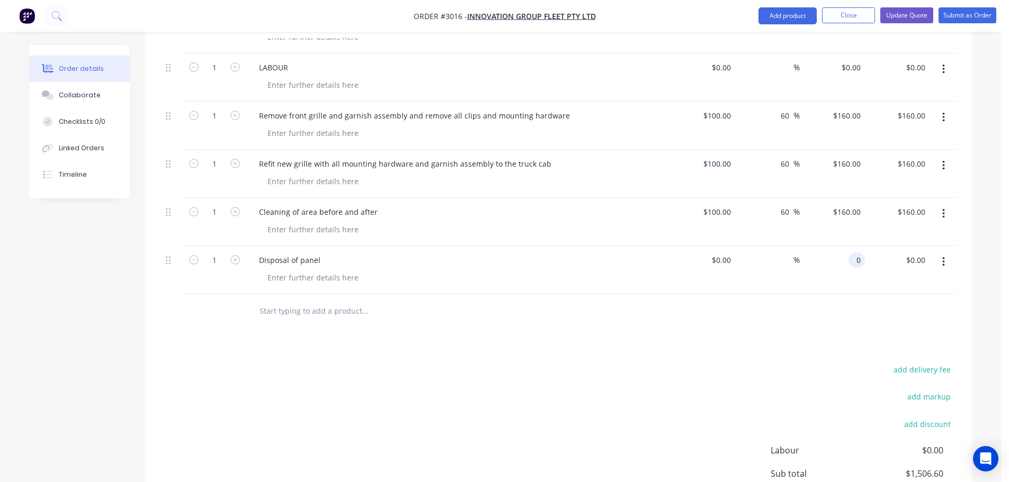
click at [846, 259] on div "0 0" at bounding box center [832, 270] width 65 height 48
type input "$40.00"
click at [824, 290] on div "$40.00 40.00" at bounding box center [832, 270] width 65 height 48
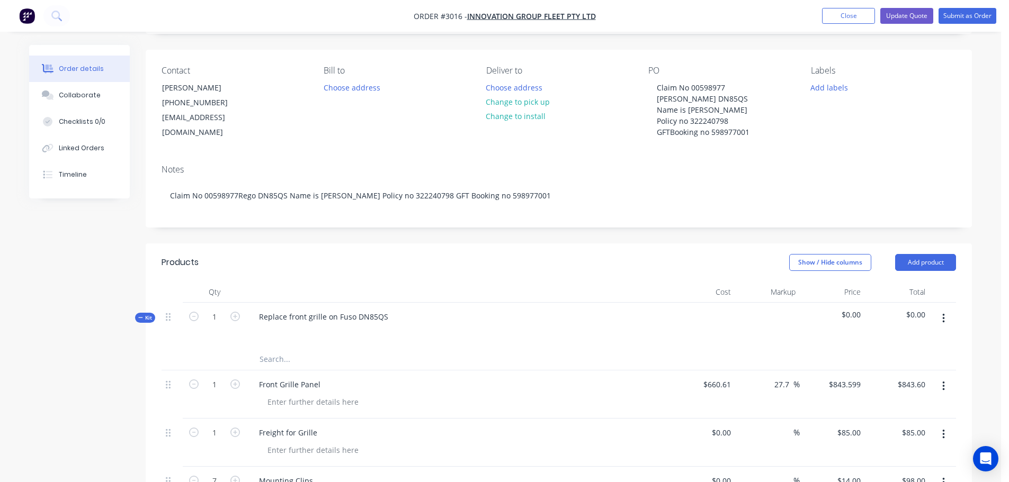
scroll to position [63, 0]
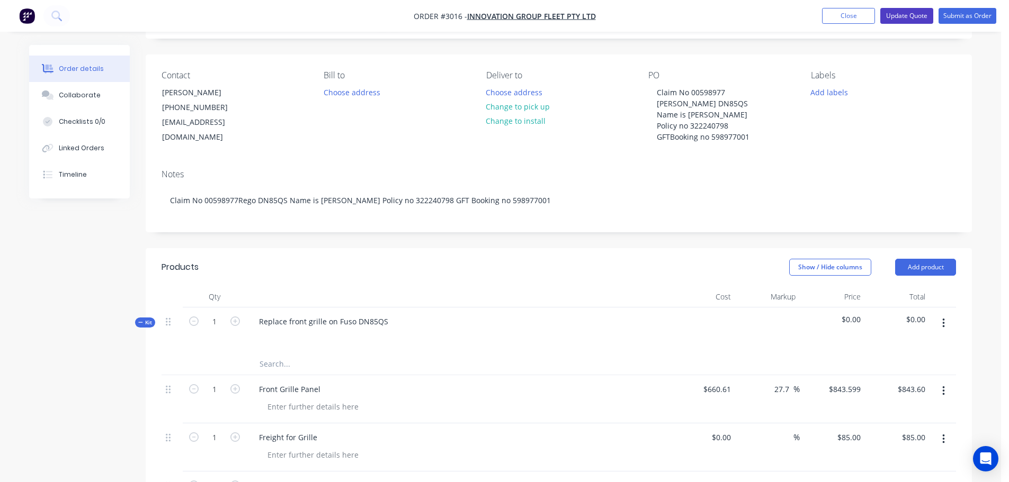
click at [911, 8] on button "Update Quote" at bounding box center [906, 16] width 53 height 16
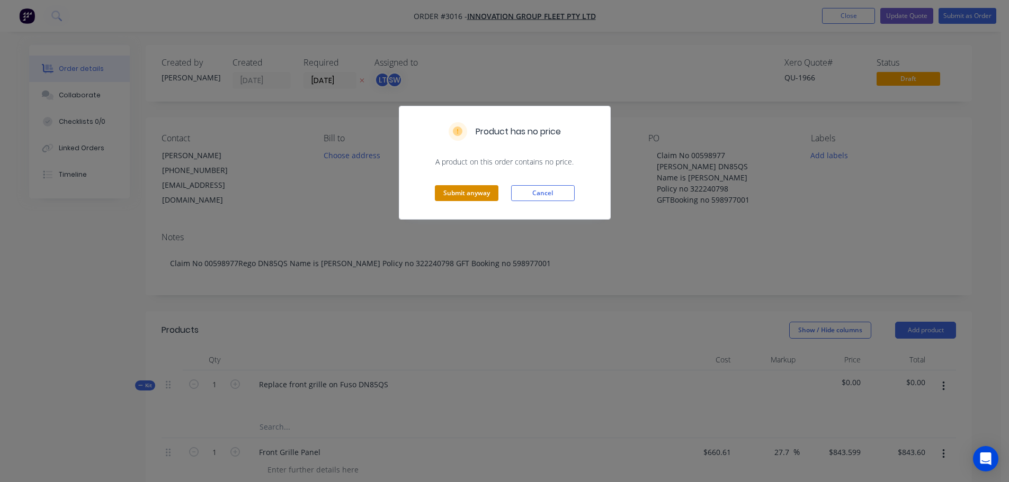
click at [459, 194] on button "Submit anyway" at bounding box center [467, 193] width 64 height 16
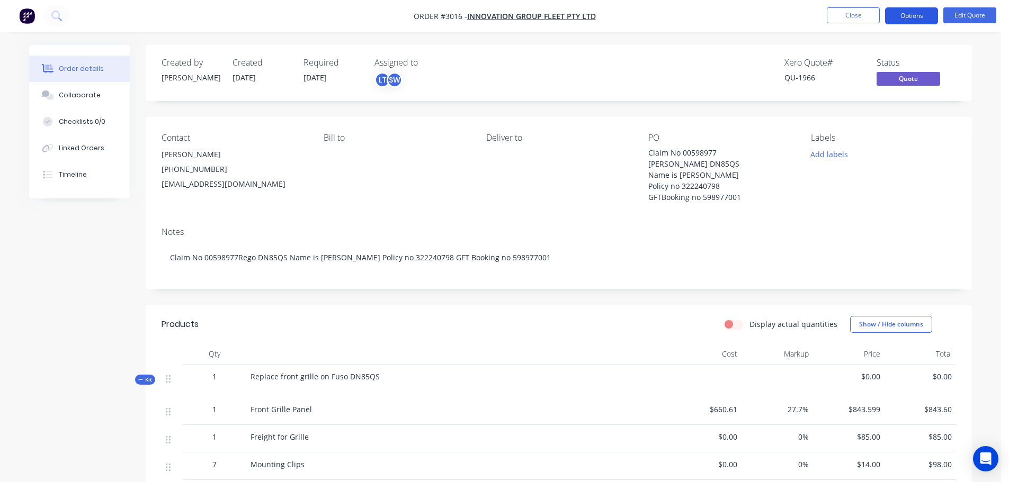
click at [911, 13] on button "Options" at bounding box center [911, 15] width 53 height 17
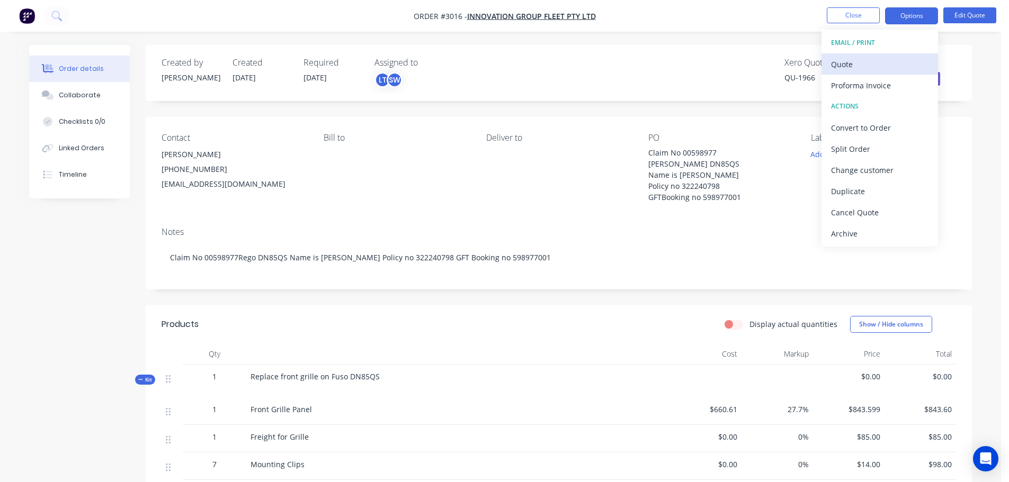
click at [843, 64] on div "Quote" at bounding box center [879, 64] width 97 height 15
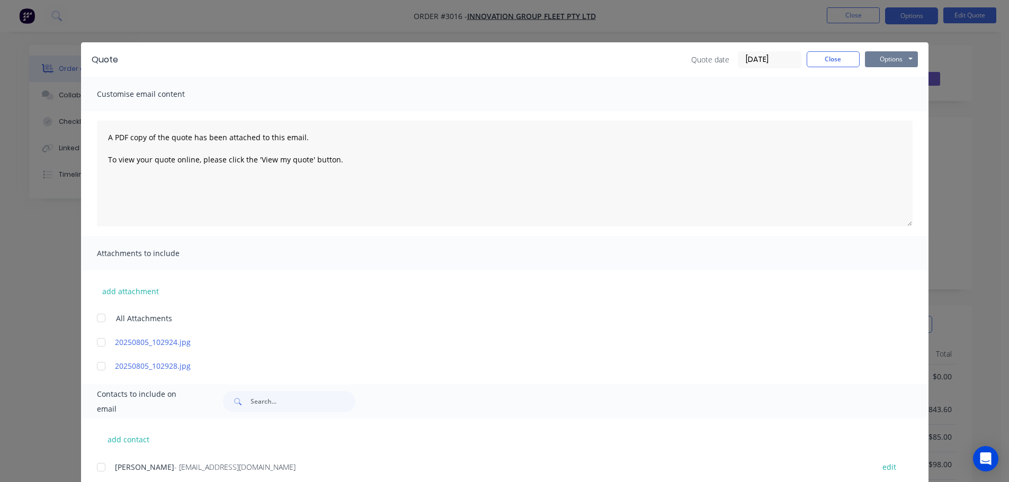
click at [875, 58] on button "Options" at bounding box center [891, 59] width 53 height 16
click at [878, 74] on button "Preview" at bounding box center [899, 77] width 68 height 17
click at [97, 319] on div at bounding box center [101, 318] width 21 height 21
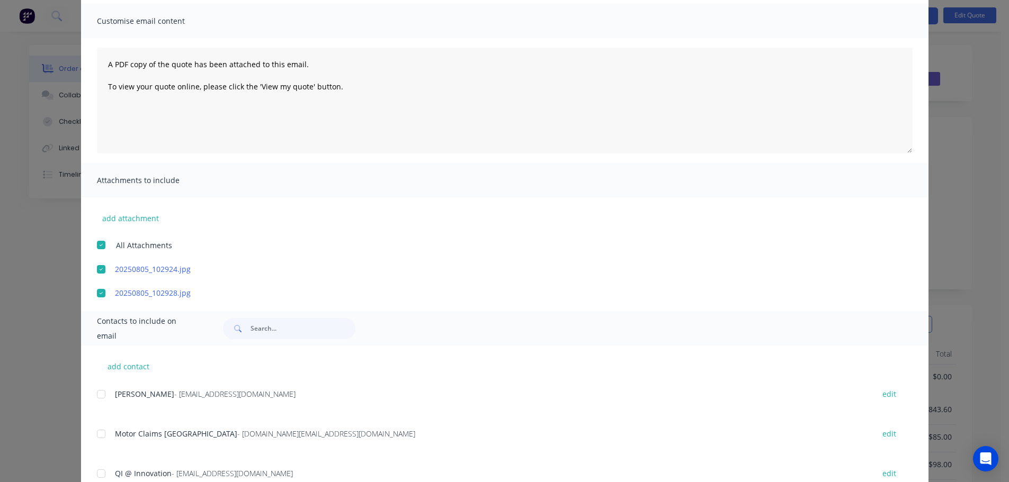
scroll to position [151, 0]
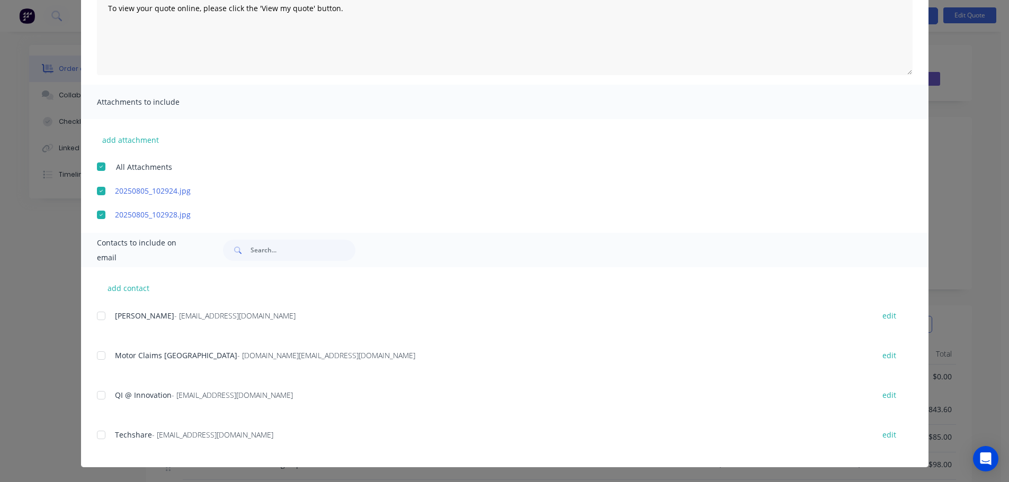
click at [98, 357] on div at bounding box center [101, 355] width 21 height 21
click at [98, 396] on div at bounding box center [101, 395] width 21 height 21
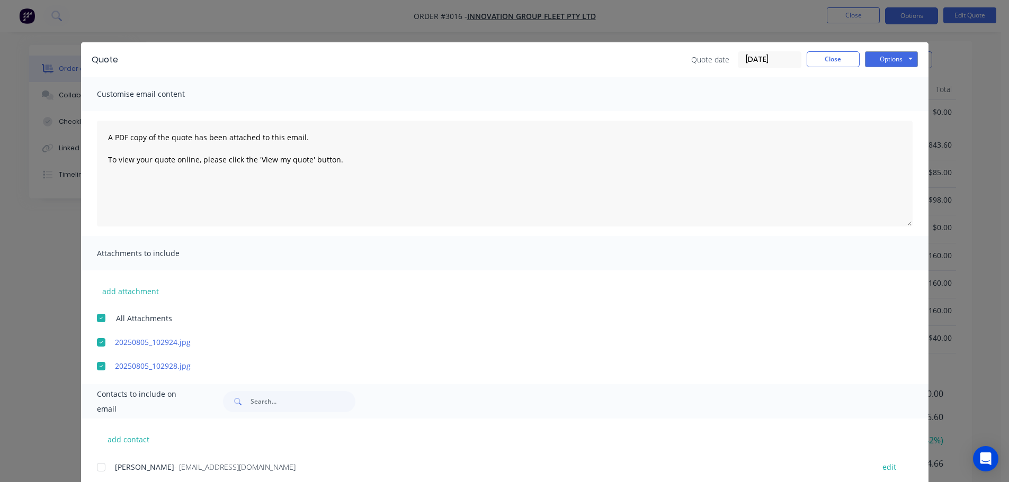
scroll to position [151, 0]
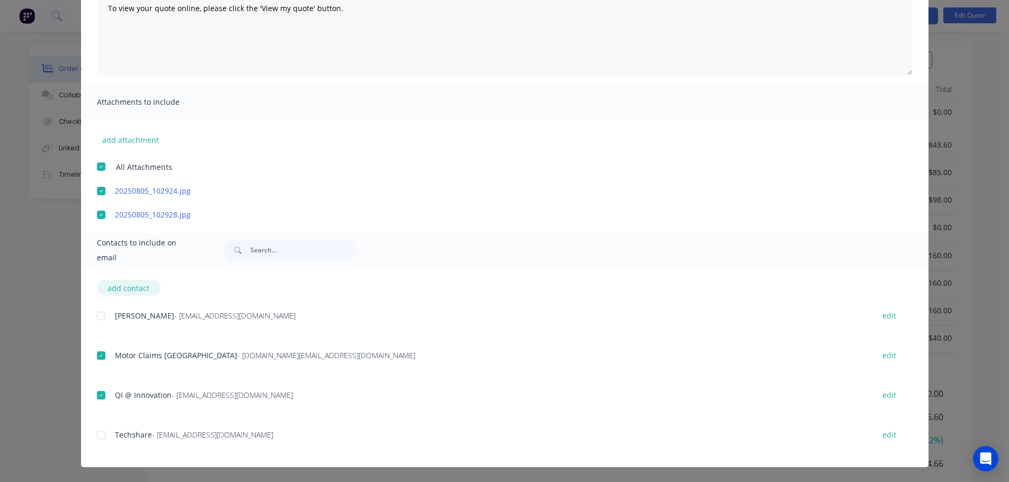
click at [120, 288] on button "add contact" at bounding box center [129, 288] width 64 height 16
select select "AU"
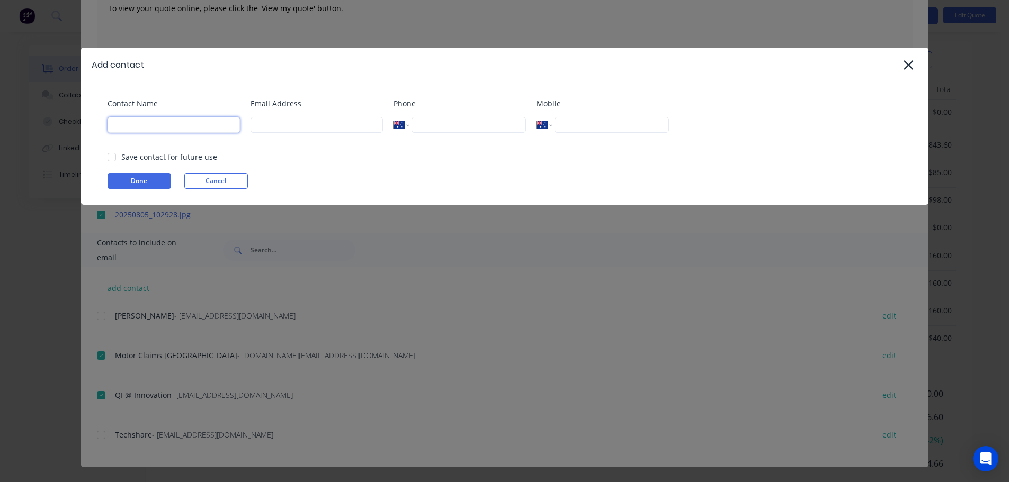
click at [164, 124] on input at bounding box center [173, 125] width 132 height 16
type input "[PERSON_NAME]"
type input "admin@distinctiontruckbodies.com.au"
type input "0432 545 330"
click at [136, 178] on button "Done" at bounding box center [139, 181] width 64 height 16
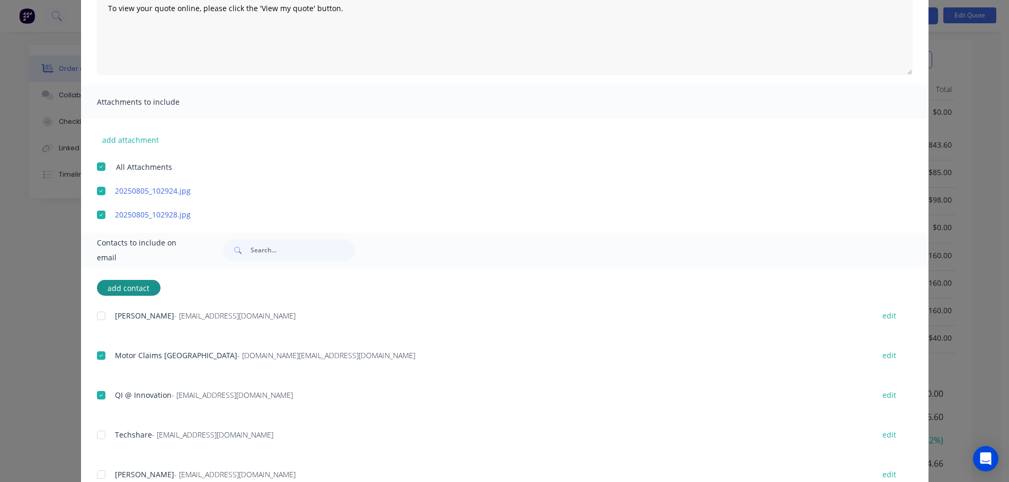
click at [97, 472] on div at bounding box center [101, 474] width 21 height 21
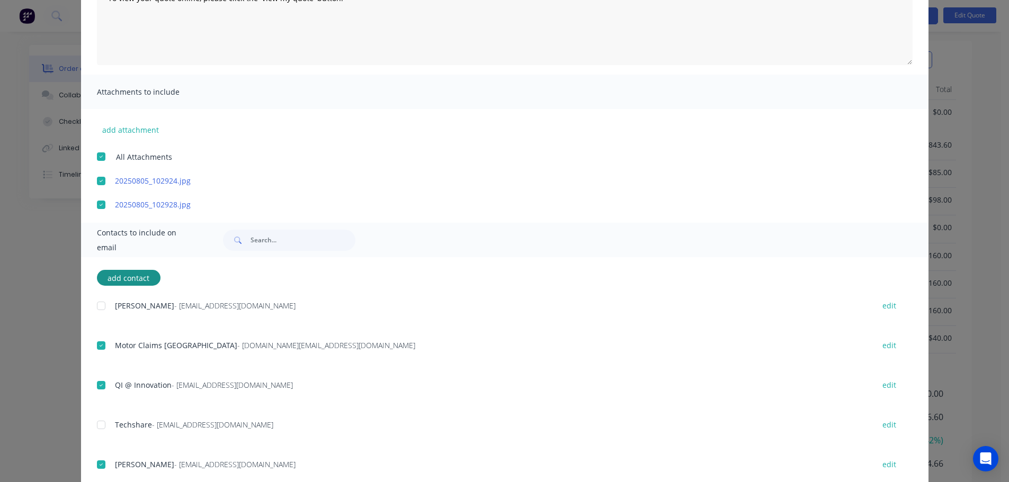
scroll to position [0, 0]
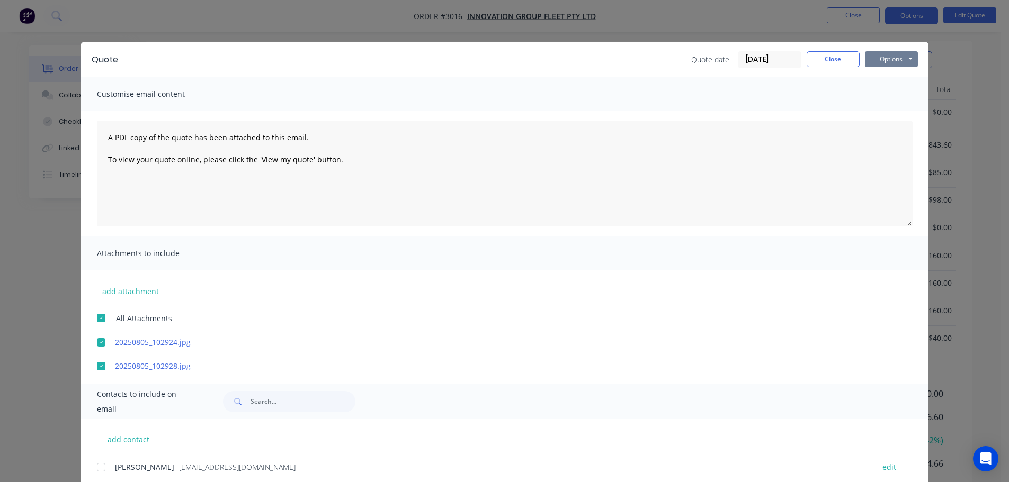
click at [888, 58] on button "Options" at bounding box center [891, 59] width 53 height 16
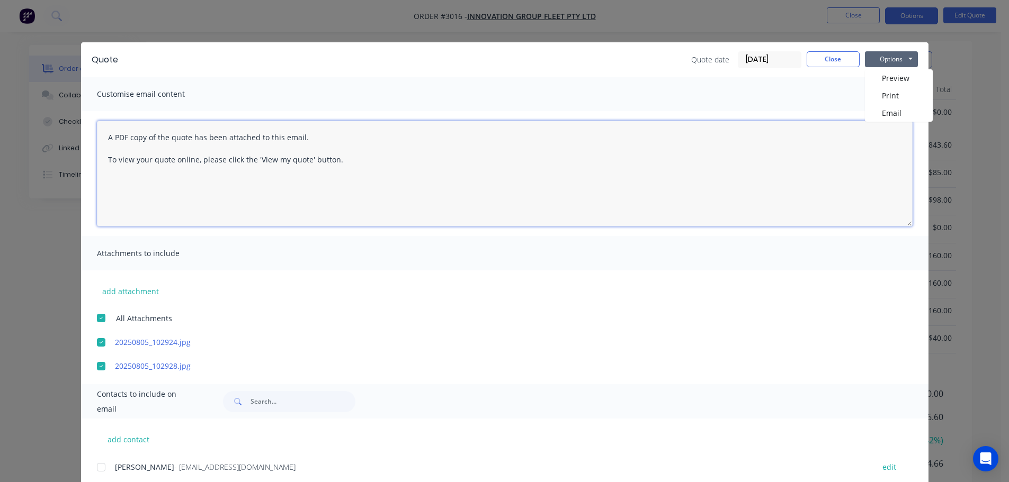
click at [104, 136] on textarea "A PDF copy of the quote has been attached to this email. To view your quote onl…" at bounding box center [505, 174] width 816 height 106
paste textarea "Claim No 00598977 [PERSON_NAME] DN85QS Name is [PERSON_NAME] Policy no 32224079…"
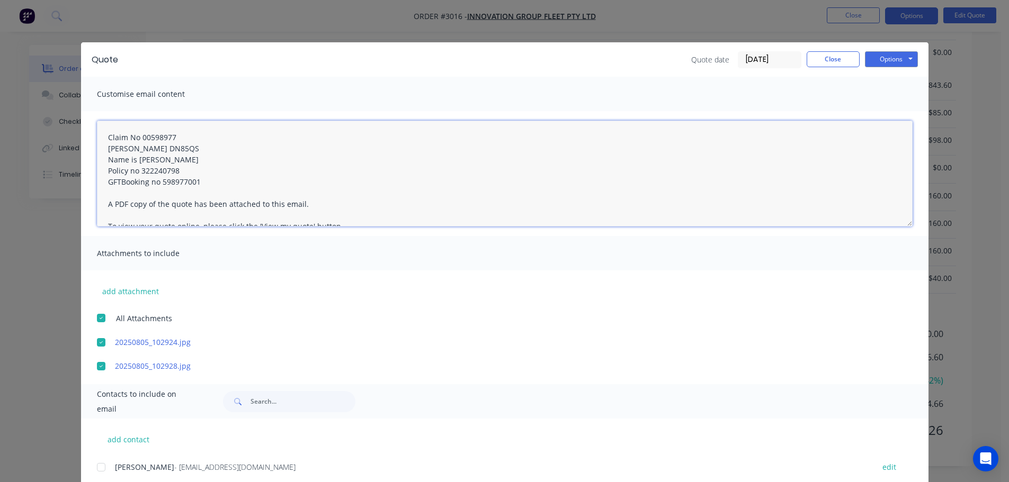
click at [102, 138] on textarea "Claim No 00598977 Rego DN85QS Name is Asher Policy no 322240798 GFTBooking no 5…" at bounding box center [505, 174] width 816 height 106
click at [118, 182] on textarea "Please find quote for this panel replacement Claim No 00598977 Rego DN85QS Name…" at bounding box center [505, 174] width 816 height 106
type textarea "Please find quote for this panel replacement Claim No 00598977 Rego DN85QS Name…"
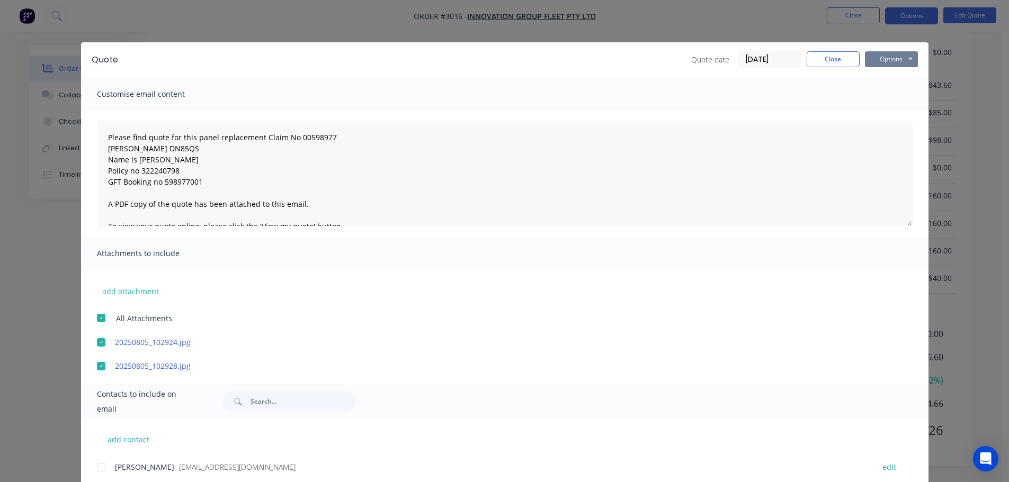
click at [889, 57] on button "Options" at bounding box center [891, 59] width 53 height 16
click at [892, 114] on button "Email" at bounding box center [899, 112] width 68 height 17
click at [814, 61] on button "Close" at bounding box center [833, 59] width 53 height 16
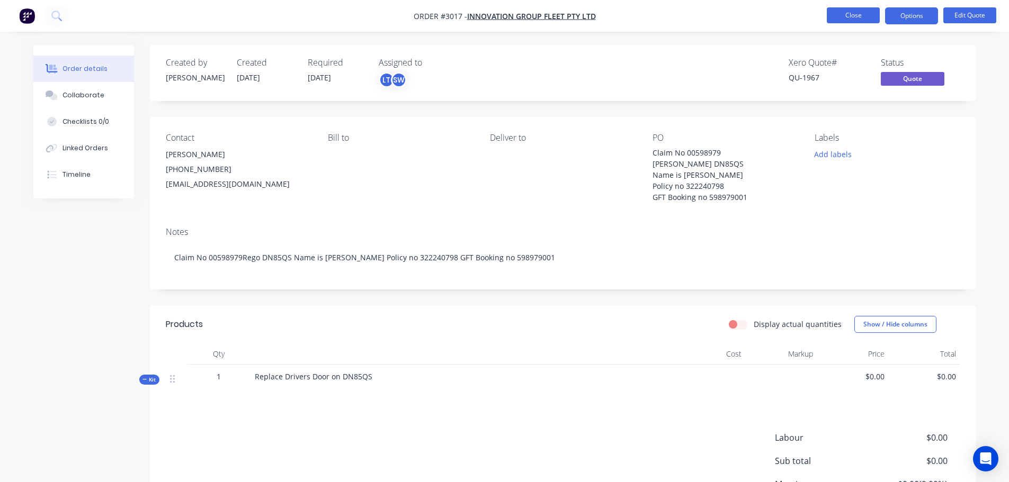
click at [848, 15] on button "Close" at bounding box center [853, 15] width 53 height 16
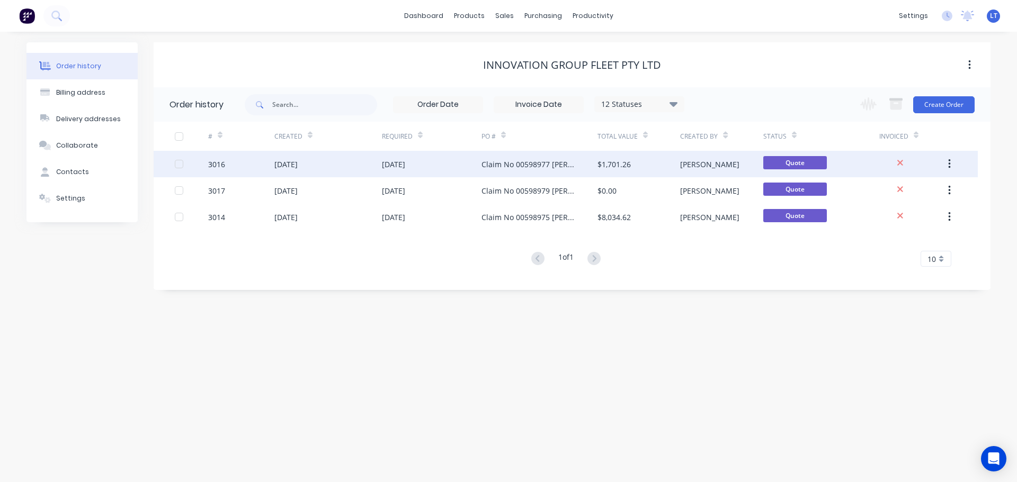
click at [392, 162] on div "[DATE]" at bounding box center [393, 164] width 23 height 11
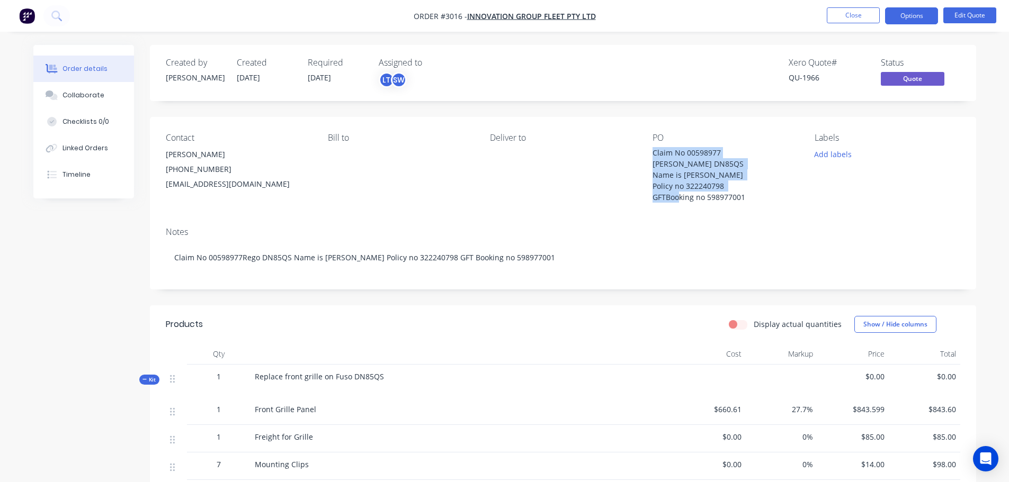
drag, startPoint x: 694, startPoint y: 156, endPoint x: 751, endPoint y: 196, distance: 69.6
click at [751, 196] on div "Claim No 00598977 [PERSON_NAME] DN85QS Name is [PERSON_NAME] Policy no 32224079…" at bounding box center [718, 175] width 132 height 56
copy div "Claim No 00598977 [PERSON_NAME] DN85QS Name is [PERSON_NAME] Policy no 32224079…"
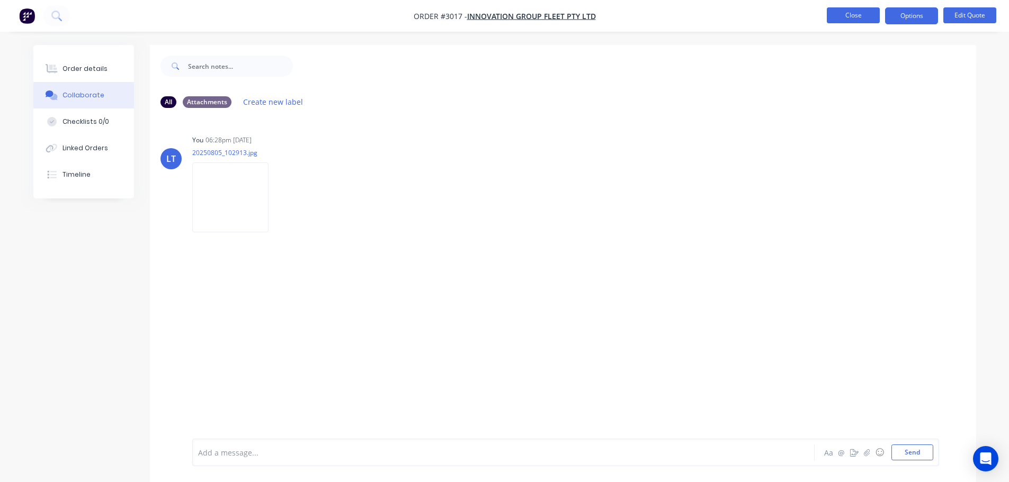
click at [845, 16] on button "Close" at bounding box center [853, 15] width 53 height 16
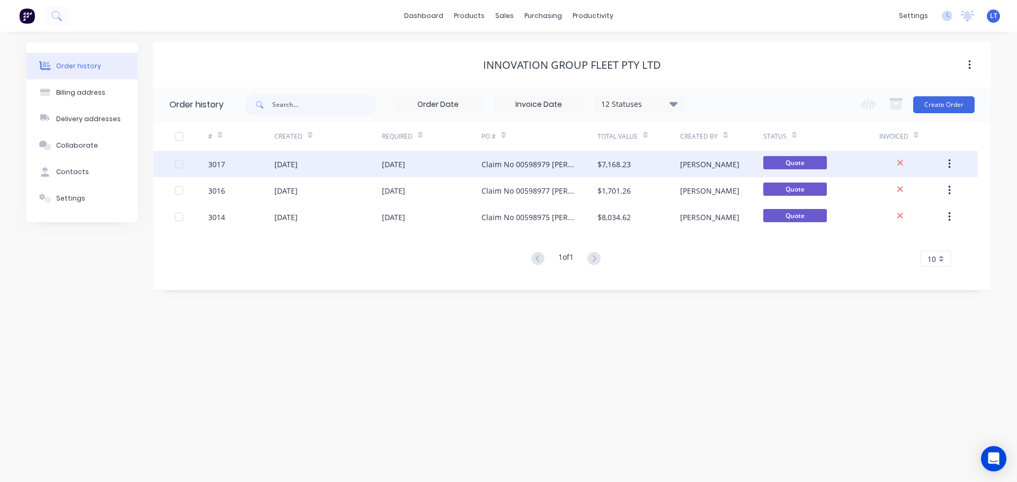
click at [488, 163] on div "Claim No 00598979 [PERSON_NAME] DN85QS Name is [PERSON_NAME] Policy no 32224079…" at bounding box center [528, 164] width 95 height 11
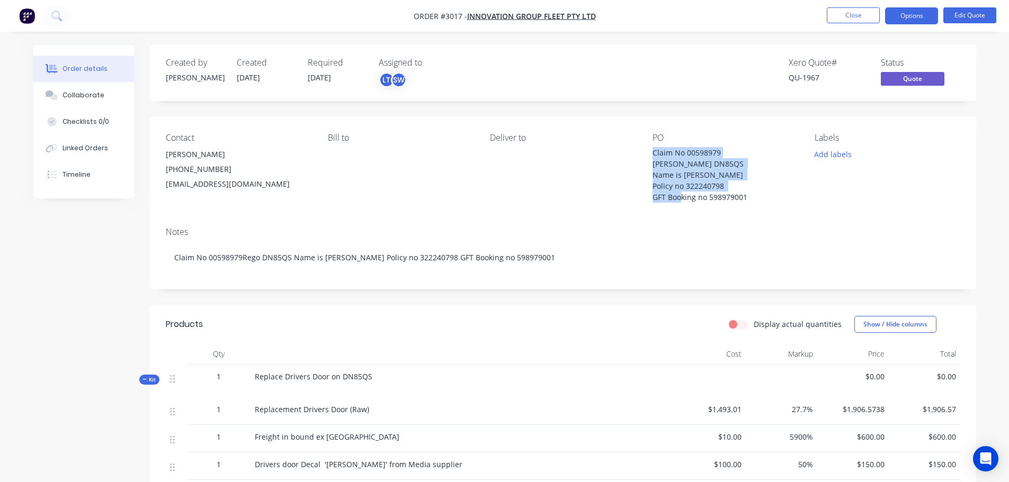
drag, startPoint x: 651, startPoint y: 151, endPoint x: 748, endPoint y: 199, distance: 107.8
click at [748, 199] on div "Contact [PERSON_NAME] [PHONE_NUMBER] [EMAIL_ADDRESS][DOMAIN_NAME] Bill to Deliv…" at bounding box center [563, 168] width 826 height 102
copy div "Claim No 00598979 [PERSON_NAME] DN85QS Name is [PERSON_NAME] Policy no 32224079…"
